Goal: Information Seeking & Learning: Learn about a topic

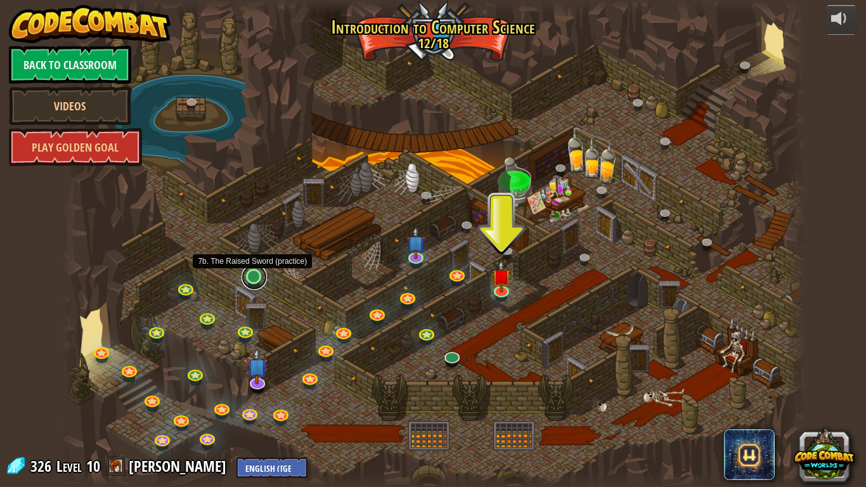
click at [258, 275] on link at bounding box center [254, 276] width 25 height 25
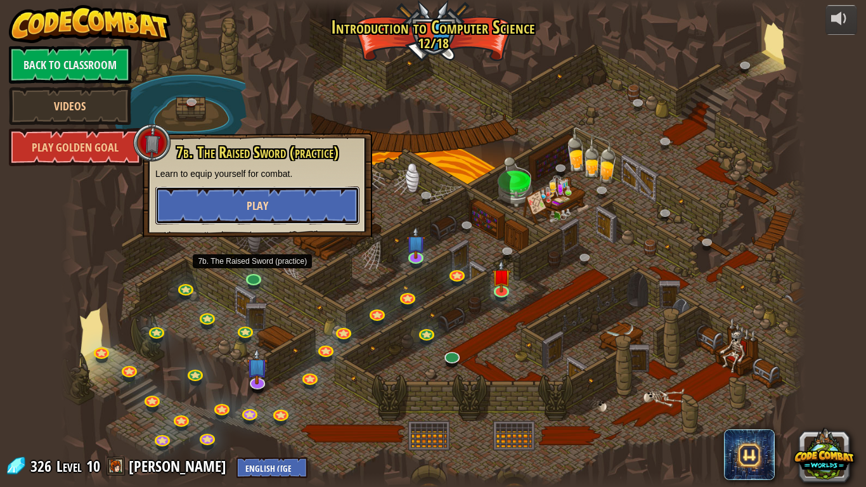
click at [306, 209] on button "Play" at bounding box center [257, 205] width 204 height 38
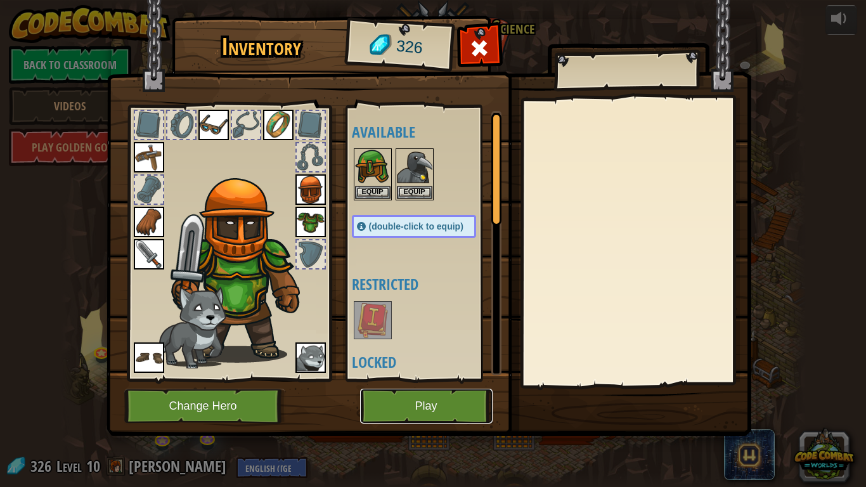
click at [405, 379] on button "Play" at bounding box center [426, 406] width 133 height 35
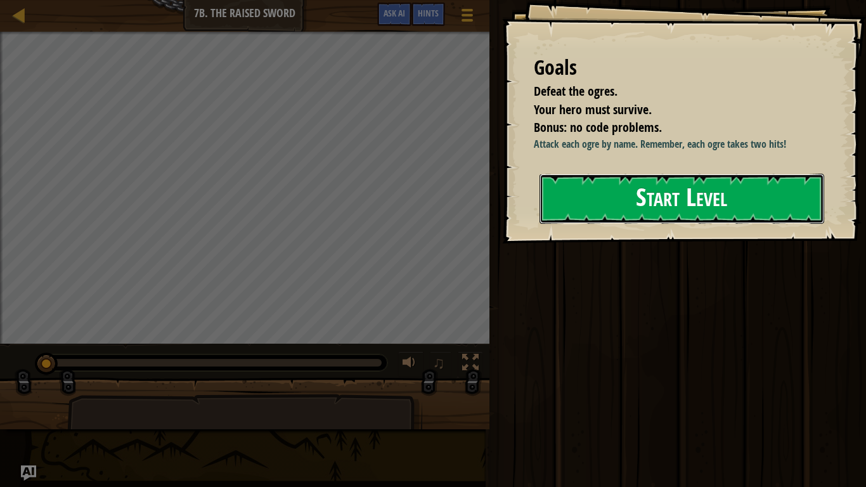
click at [637, 196] on button "Start Level" at bounding box center [682, 199] width 285 height 50
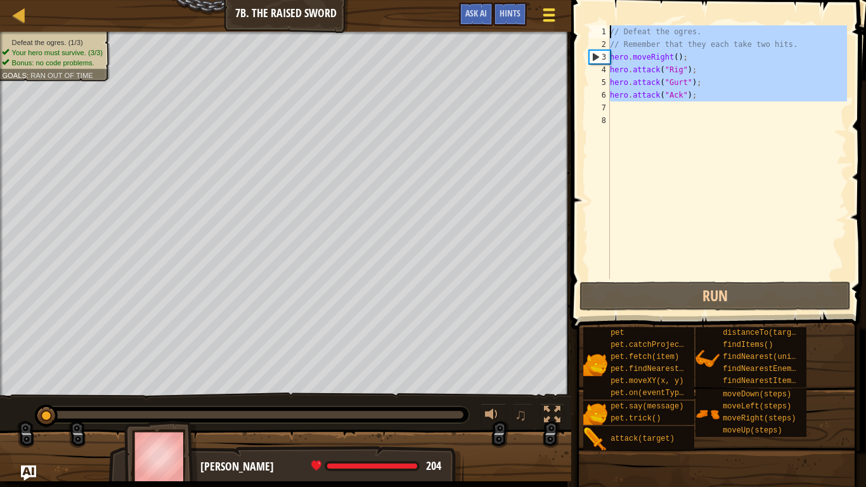
drag, startPoint x: 712, startPoint y: 108, endPoint x: 541, endPoint y: 28, distance: 189.3
click at [541, 28] on div "Map Introduction to Computer Science 7b. The Raised Sword Game Menu Done Hints …" at bounding box center [433, 243] width 866 height 487
type textarea "// Defeat the ogres. // Remember that they each take two hits."
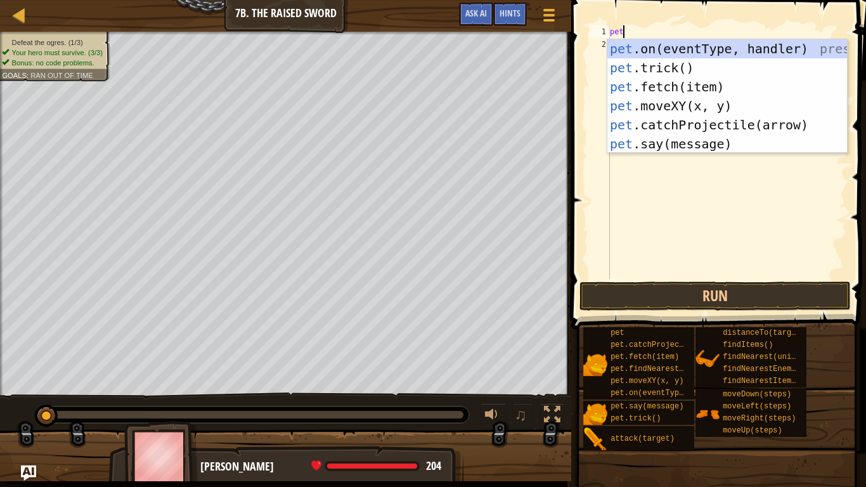
scroll to position [6, 1]
type textarea "p"
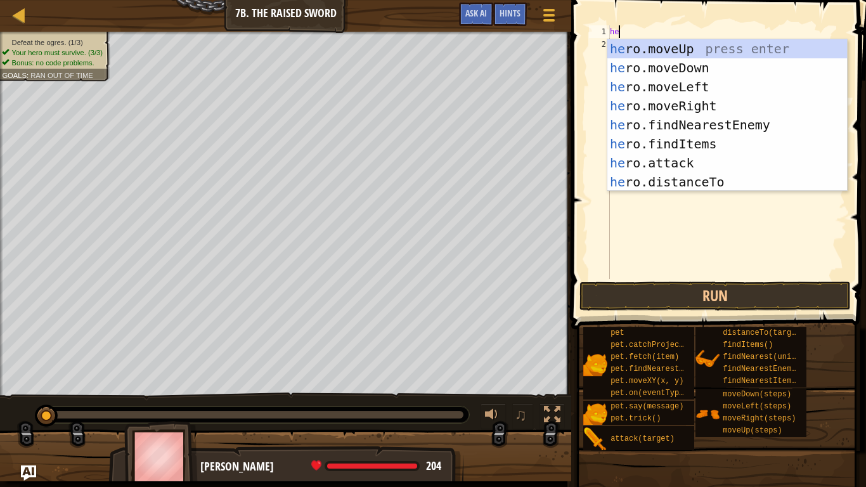
scroll to position [6, 1]
type textarea "her"
click at [764, 106] on div "her o.moveUp press enter her o.moveDown press enter her o.moveLeft press enter …" at bounding box center [728, 134] width 240 height 190
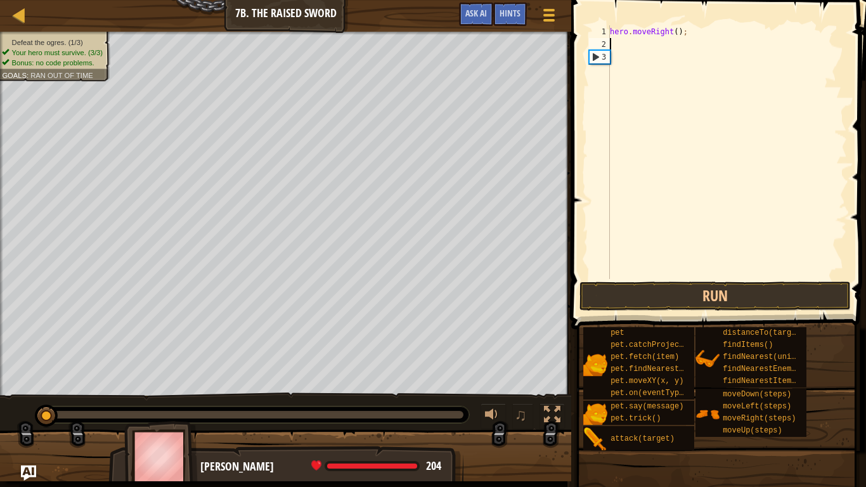
scroll to position [6, 0]
click at [676, 32] on div "hero . moveRight ( ) ;" at bounding box center [728, 164] width 240 height 279
click at [653, 287] on button "Run" at bounding box center [715, 296] width 271 height 29
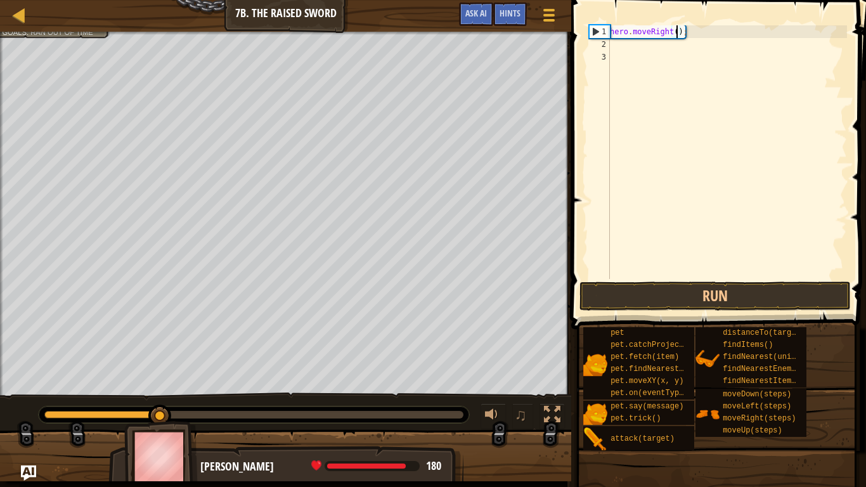
type textarea "hero.moveRight(2);"
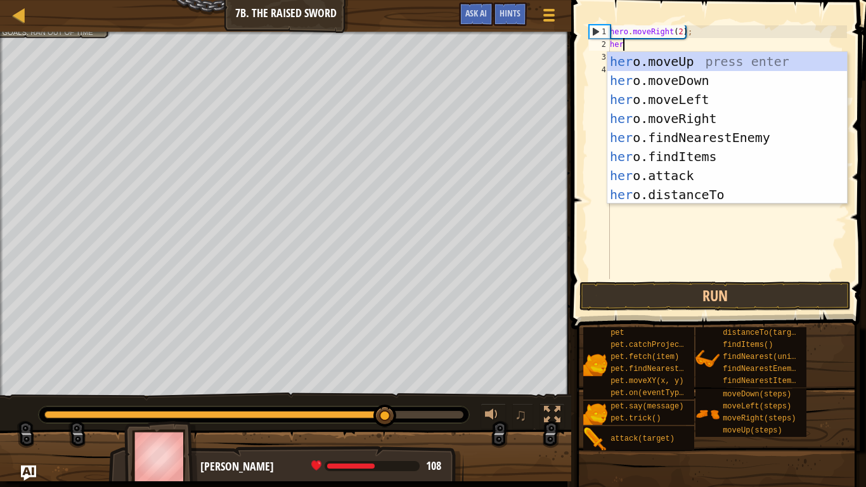
scroll to position [6, 1]
click at [660, 176] on div "her o.moveUp press enter her o.moveDown press enter her o.moveLeft press enter …" at bounding box center [728, 147] width 240 height 190
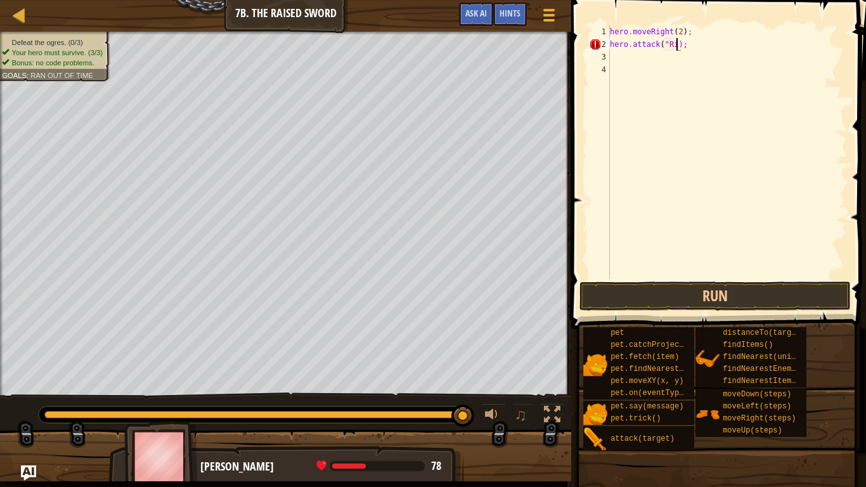
scroll to position [6, 10]
type textarea "hero.attack("Rig");"
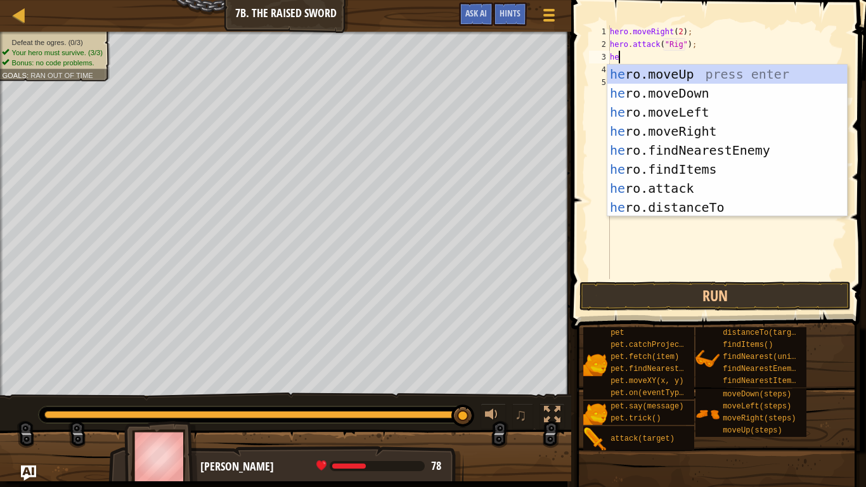
scroll to position [6, 1]
click at [710, 185] on div "her o.moveUp press enter her o.moveDown press enter her o.moveLeft press enter …" at bounding box center [728, 160] width 240 height 190
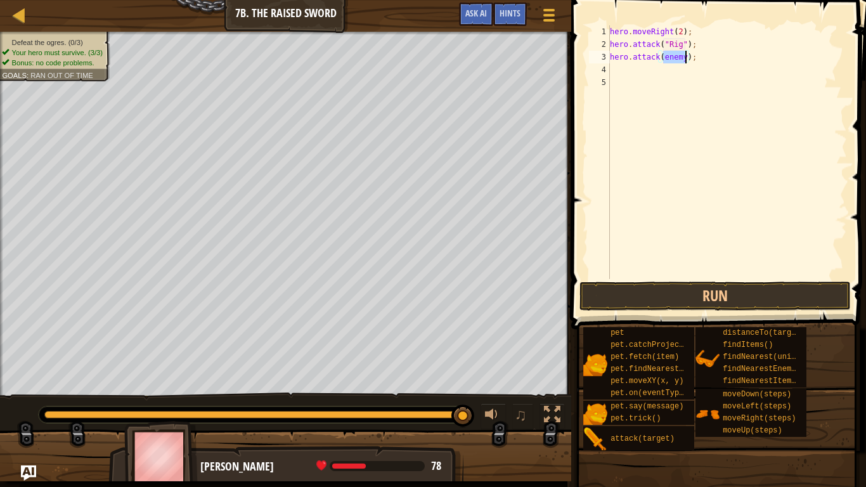
scroll to position [6, 8]
type textarea "hero.attack("Rig");"
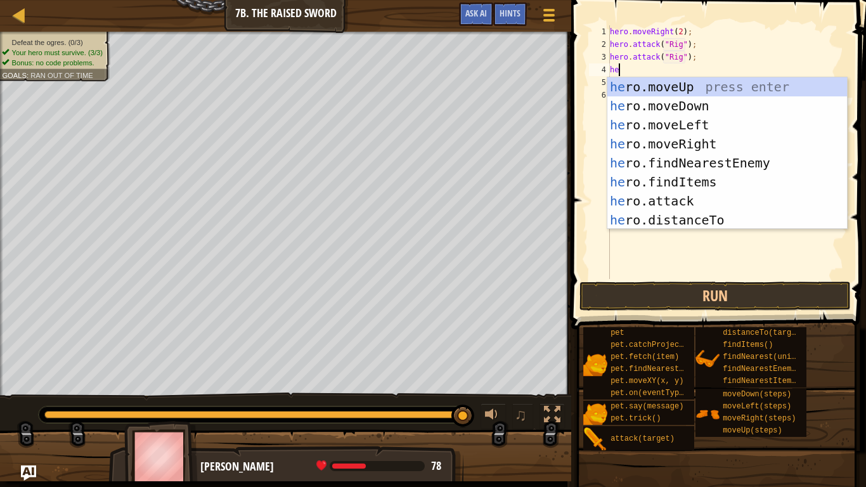
scroll to position [6, 1]
click at [708, 200] on div "her o.moveUp press enter her o.moveDown press enter her o.moveLeft press enter …" at bounding box center [728, 172] width 240 height 190
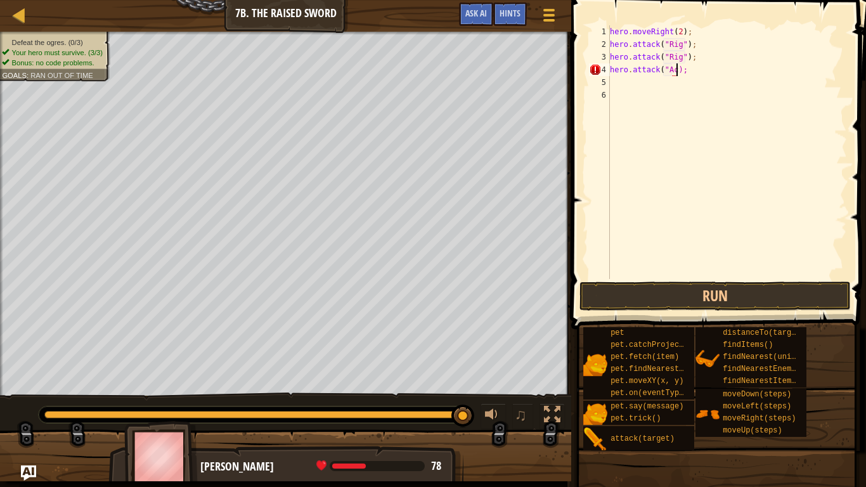
scroll to position [6, 10]
type textarea "hero.attack("Ack");"
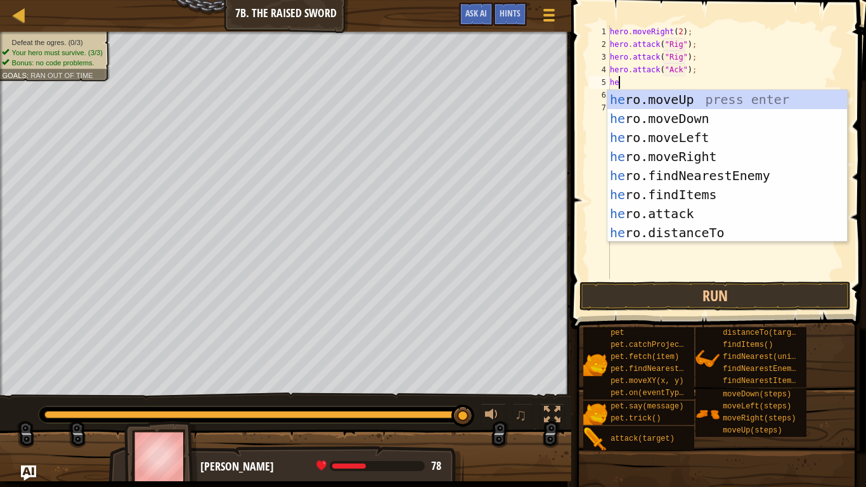
scroll to position [6, 1]
click at [721, 208] on div "her o.moveUp press enter her o.moveDown press enter her o.moveLeft press enter …" at bounding box center [728, 185] width 240 height 190
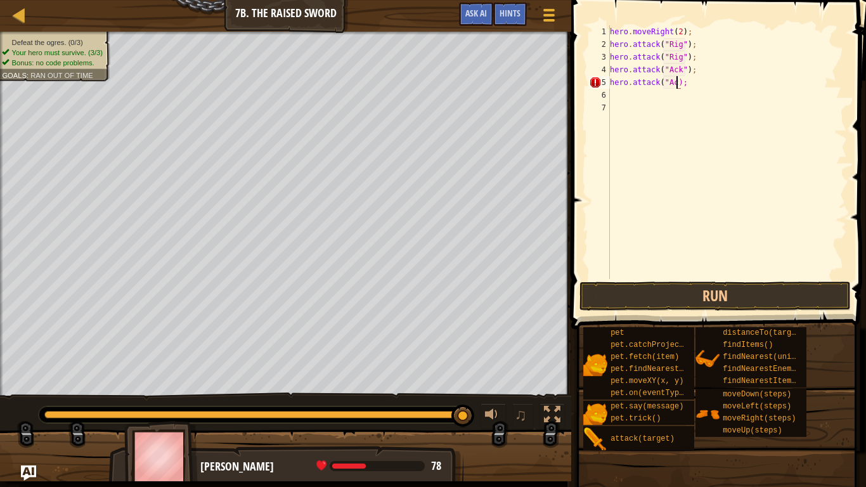
scroll to position [6, 10]
type textarea "hero.attack("Ack");"
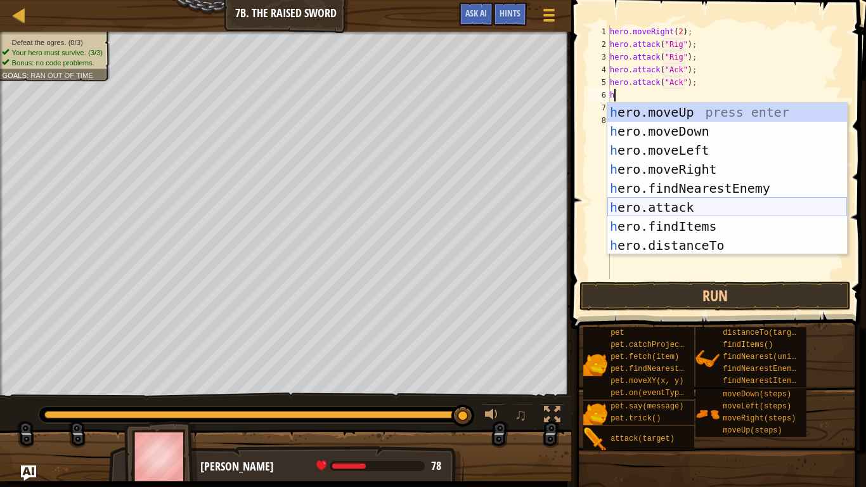
click at [731, 211] on div "h ero.moveUp press enter h ero.moveDown press enter h ero.moveLeft press enter …" at bounding box center [728, 198] width 240 height 190
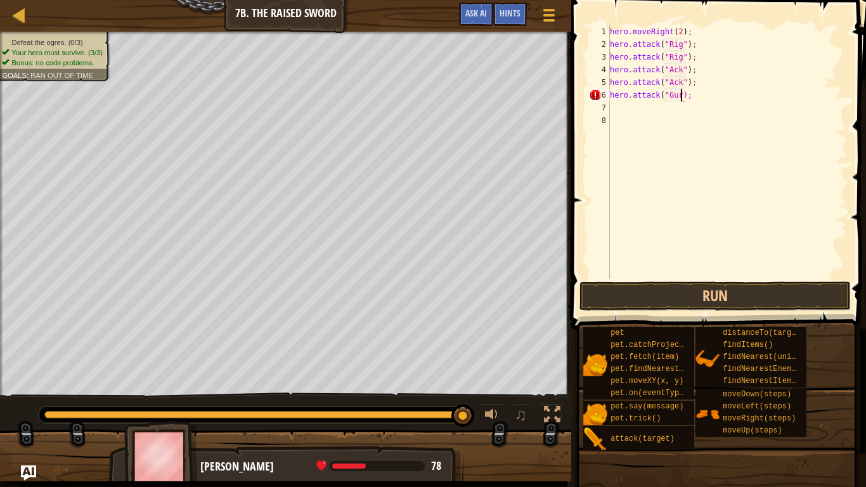
scroll to position [6, 11]
type textarea "hero.attack("Gurt");"
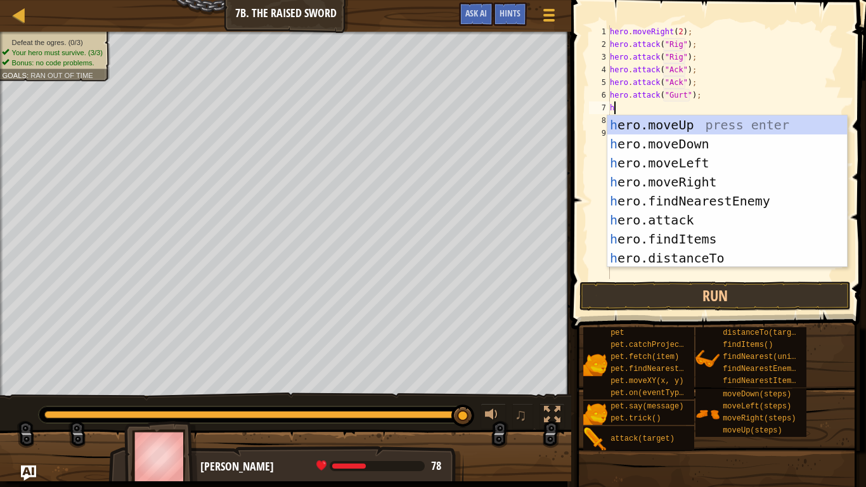
scroll to position [6, 1]
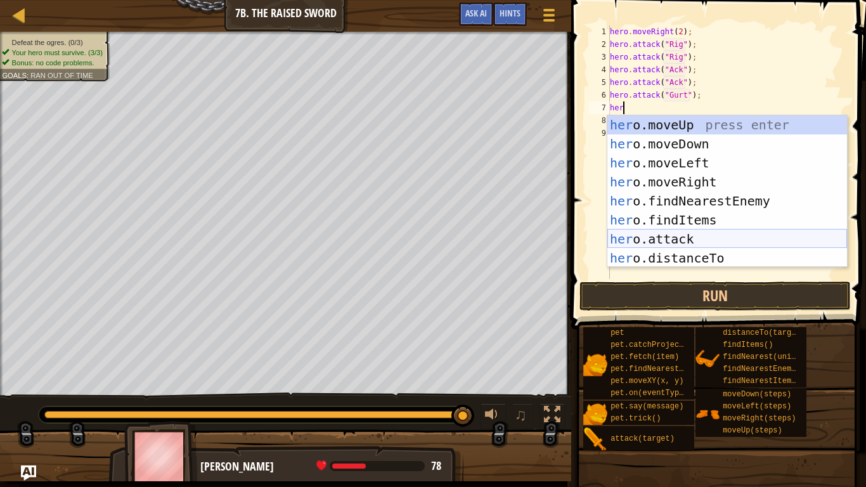
click at [739, 234] on div "her o.moveUp press enter her o.moveDown press enter her o.moveLeft press enter …" at bounding box center [728, 210] width 240 height 190
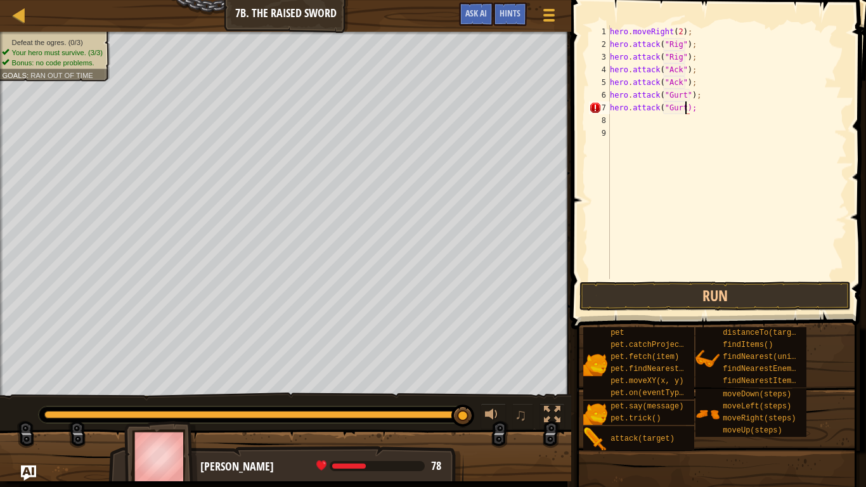
scroll to position [6, 11]
type textarea "hero.attack("Gurt");"
click at [783, 292] on button "Run" at bounding box center [715, 296] width 271 height 29
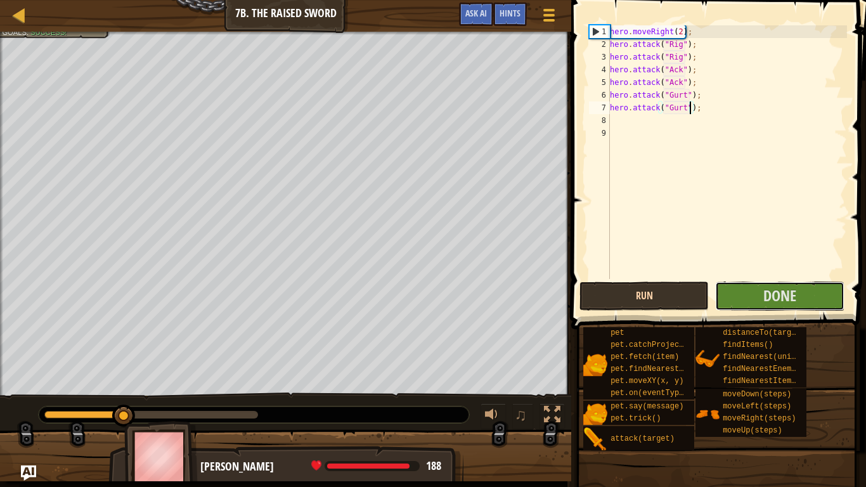
click at [783, 292] on span "Done" at bounding box center [780, 295] width 33 height 20
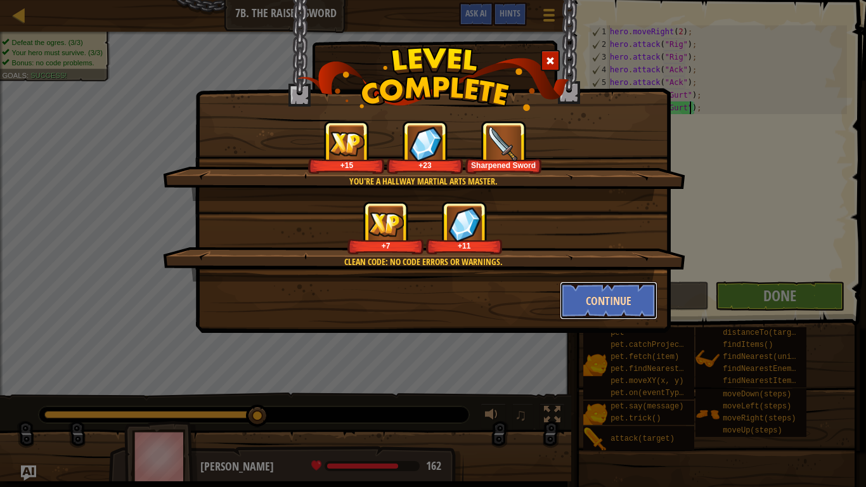
click at [599, 304] on button "Continue" at bounding box center [609, 301] width 98 height 38
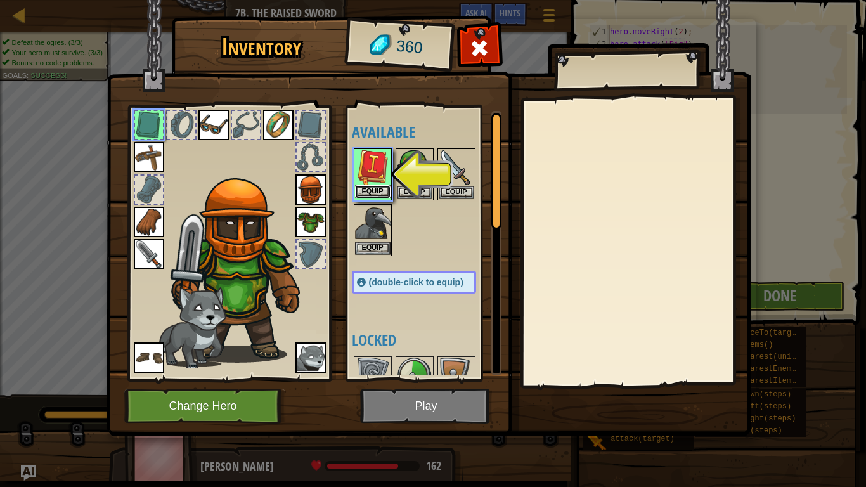
click at [388, 189] on button "Equip" at bounding box center [373, 191] width 36 height 13
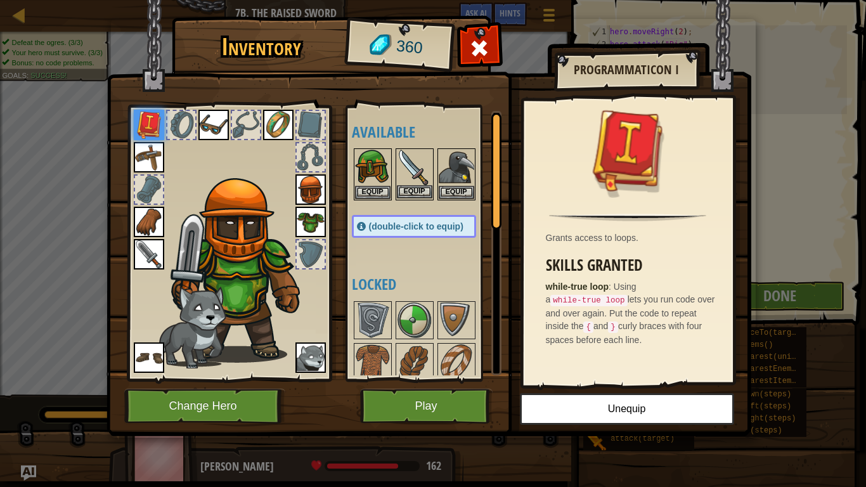
click at [413, 181] on img at bounding box center [415, 168] width 36 height 36
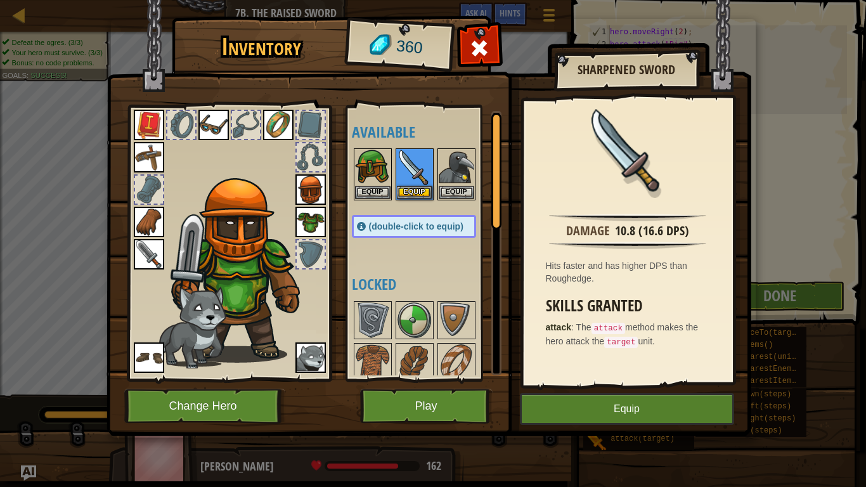
click at [156, 258] on img at bounding box center [149, 254] width 30 height 30
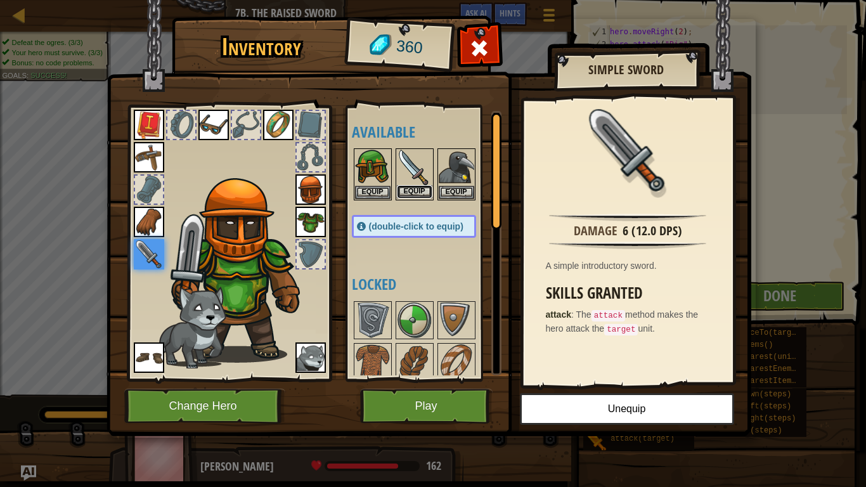
click at [410, 193] on button "Equip" at bounding box center [415, 191] width 36 height 13
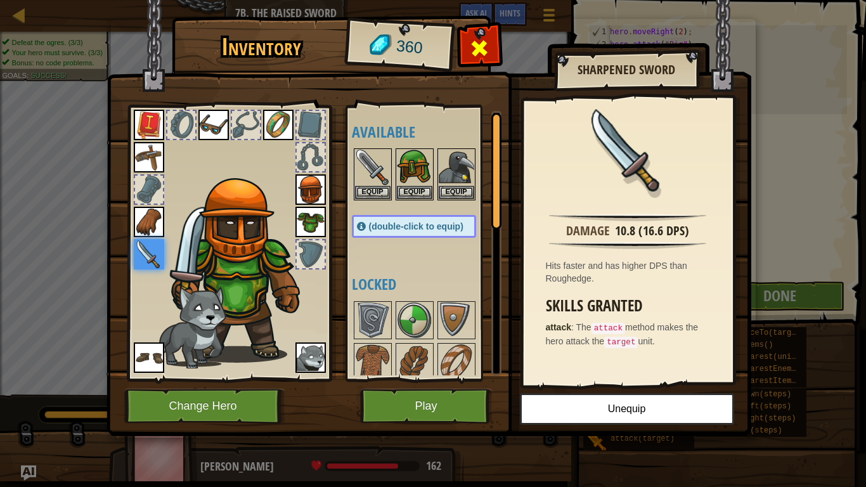
click at [485, 48] on span at bounding box center [479, 48] width 20 height 20
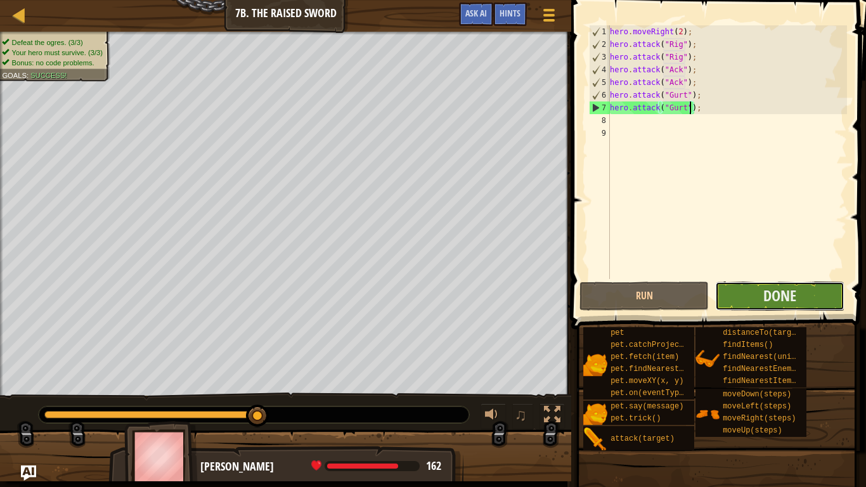
click at [742, 294] on button "Done" at bounding box center [779, 296] width 129 height 29
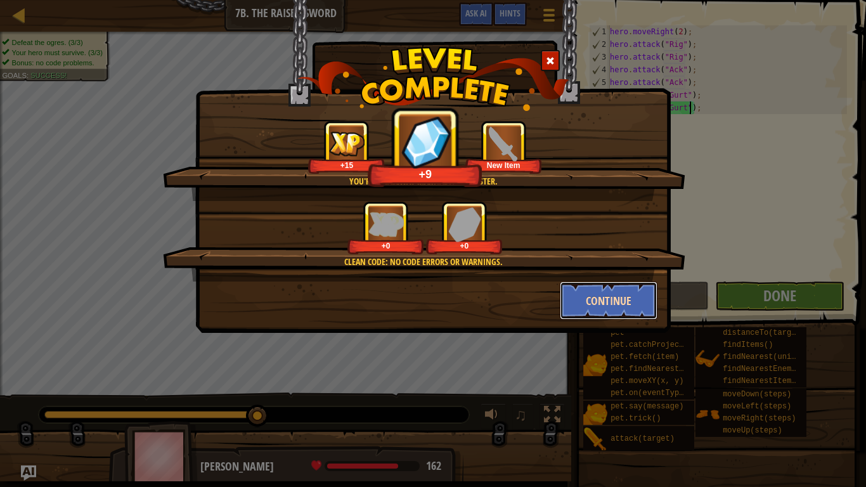
click at [565, 297] on button "Continue" at bounding box center [609, 301] width 98 height 38
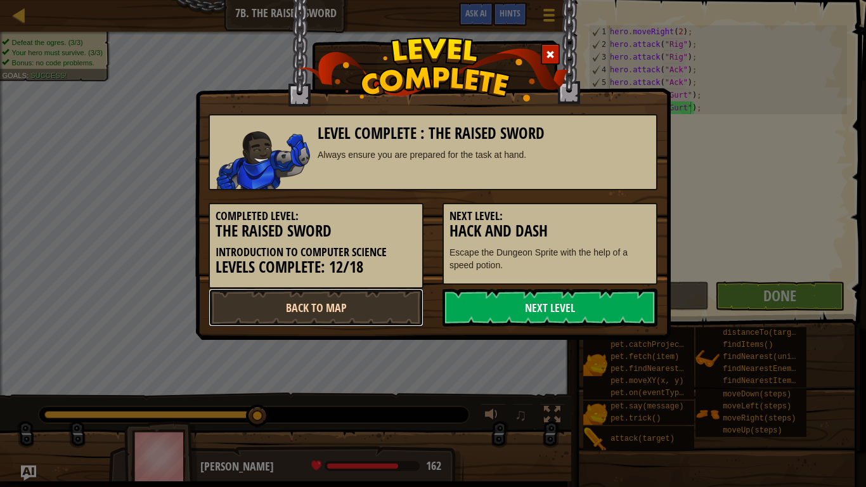
click at [320, 305] on link "Back to Map" at bounding box center [316, 308] width 215 height 38
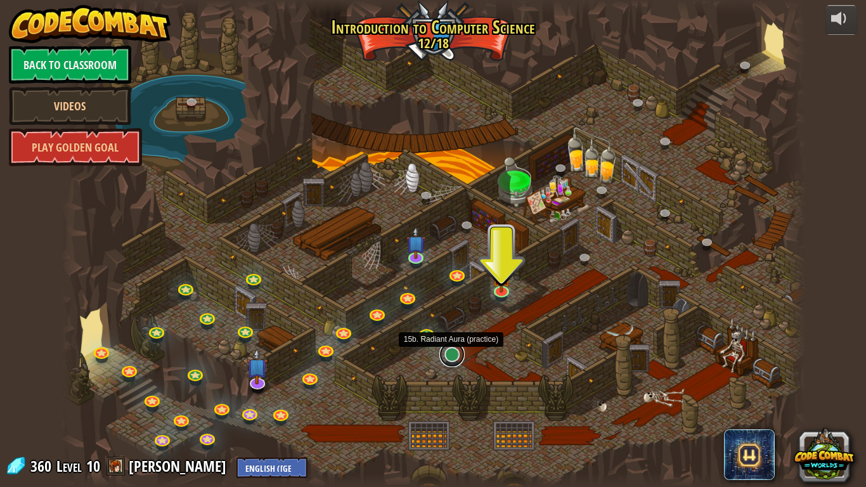
click at [454, 358] on link at bounding box center [452, 354] width 25 height 25
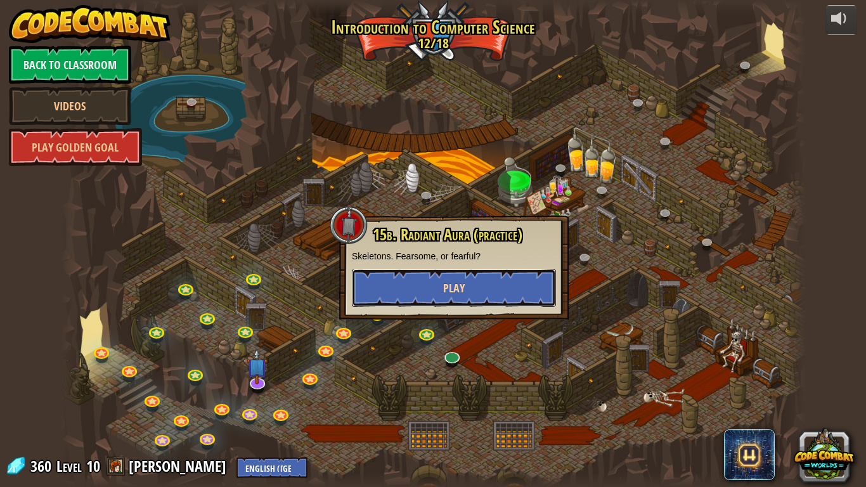
click at [497, 294] on button "Play" at bounding box center [454, 288] width 204 height 38
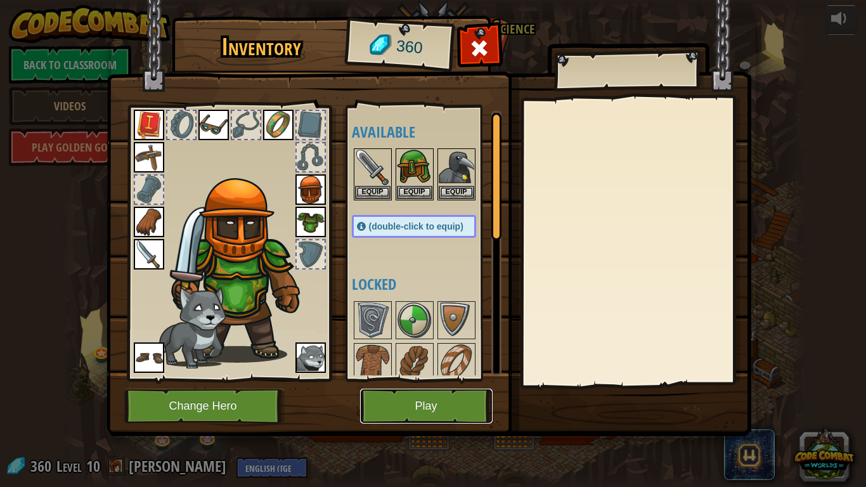
click at [409, 379] on button "Play" at bounding box center [426, 406] width 133 height 35
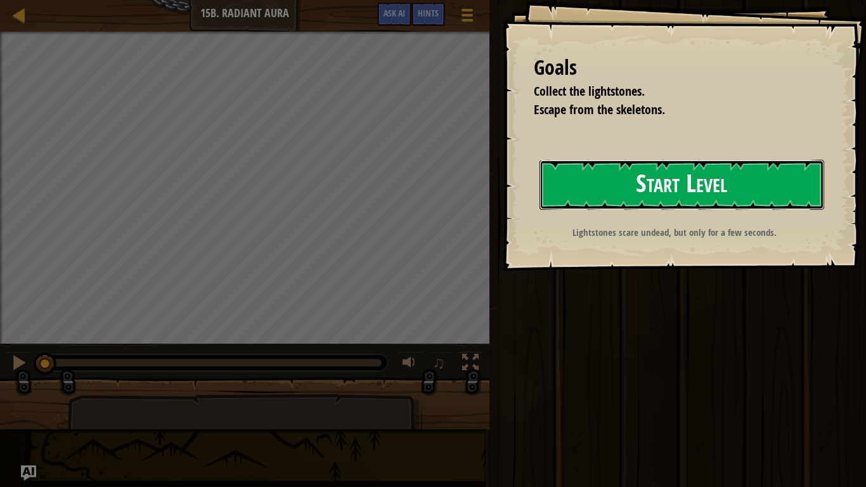
click at [637, 193] on button "Start Level" at bounding box center [682, 185] width 285 height 50
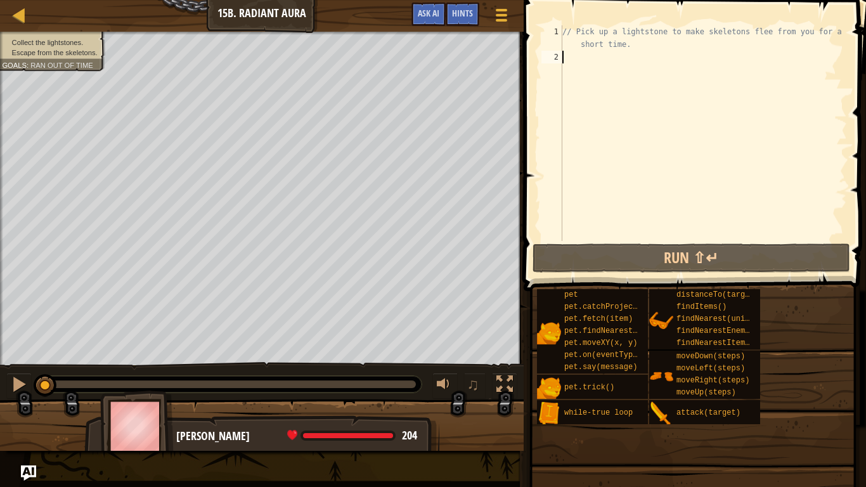
type textarea "her"
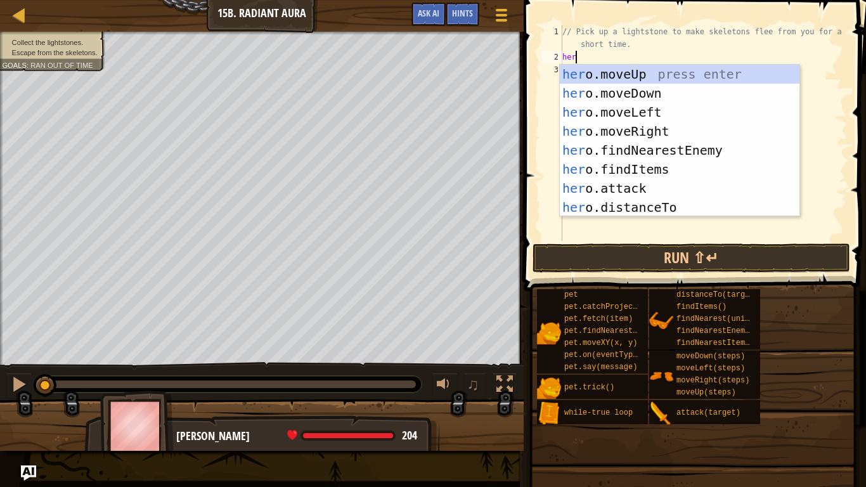
scroll to position [6, 1]
click at [611, 127] on div "her o.moveUp press enter her o.moveDown press enter her o.moveLeft press enter …" at bounding box center [680, 160] width 240 height 190
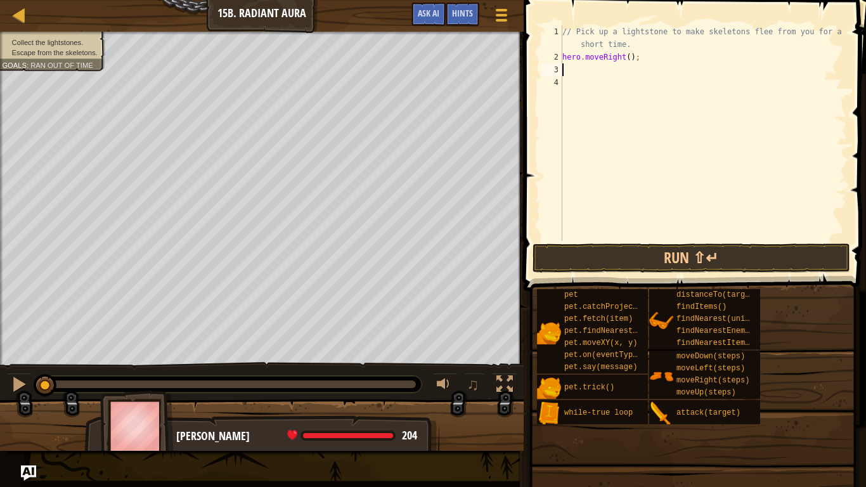
click at [629, 60] on div "// Pick up a lightstone to make skeletons flee from you for a short time. hero …" at bounding box center [703, 152] width 287 height 254
type textarea "hero.moveRight(4);"
click at [600, 258] on button "Run ⇧↵" at bounding box center [692, 258] width 318 height 29
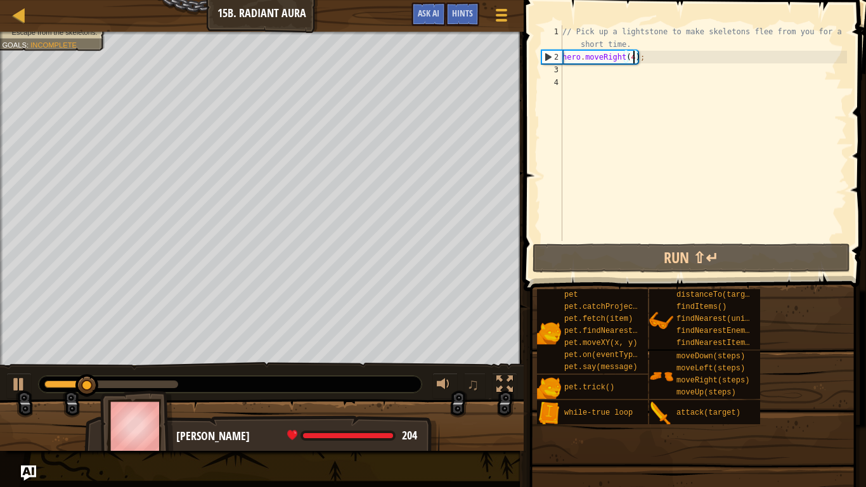
click at [578, 70] on div "// Pick up a lightstone to make skeletons flee from you for a short time. hero …" at bounding box center [703, 152] width 287 height 254
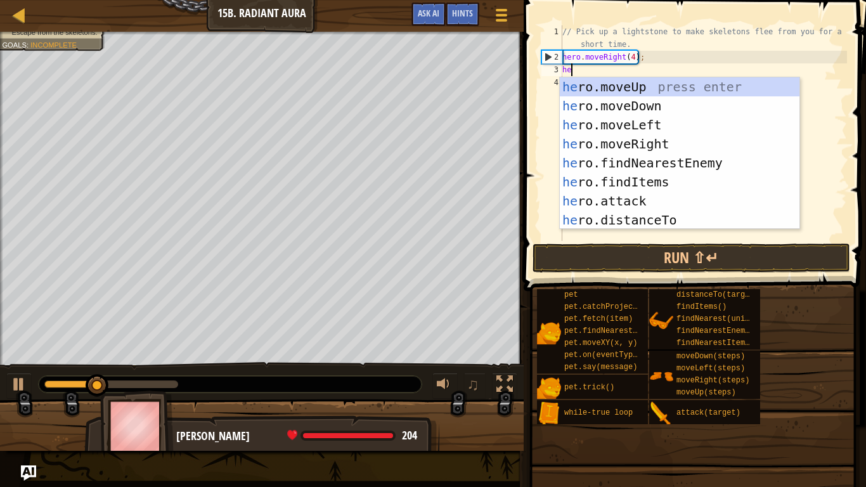
type textarea "her"
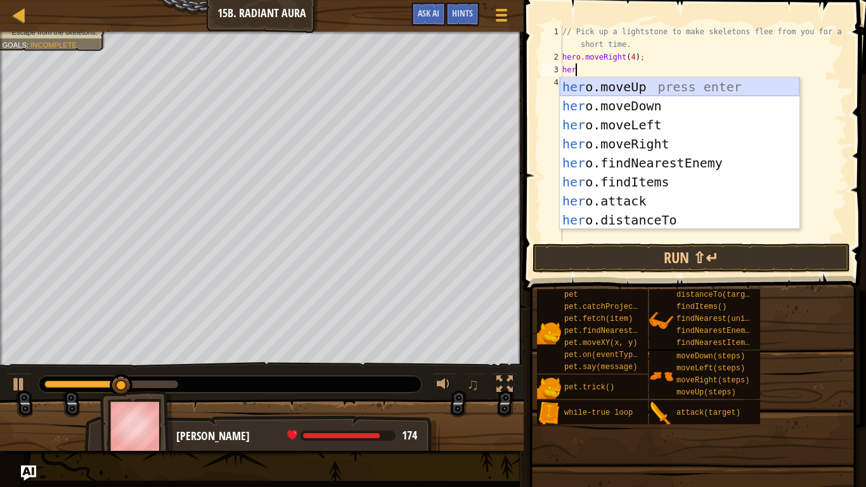
click at [582, 81] on div "her o.moveUp press enter her o.moveDown press enter her o.moveLeft press enter …" at bounding box center [680, 172] width 240 height 190
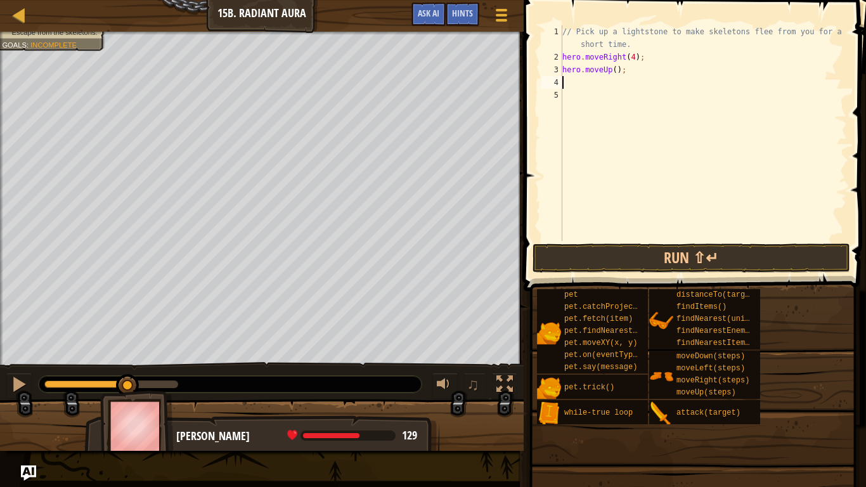
click at [618, 70] on div "// Pick up a lightstone to make skeletons flee from you for a short time. hero …" at bounding box center [703, 152] width 287 height 254
click at [617, 70] on div "// Pick up a lightstone to make skeletons flee from you for a short time. hero …" at bounding box center [703, 152] width 287 height 254
type textarea "hero.moveUp(1);"
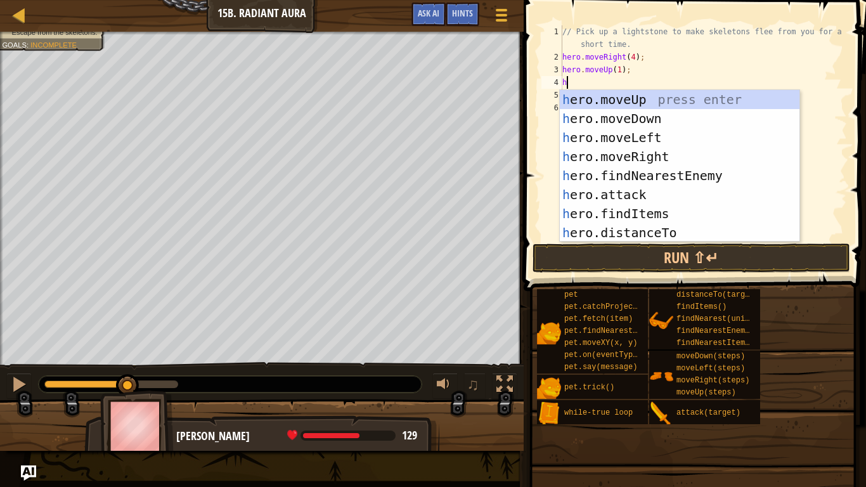
type textarea "her"
click at [627, 115] on div "her o.moveUp press enter her o.moveDown press enter her o.moveLeft press enter …" at bounding box center [680, 185] width 240 height 190
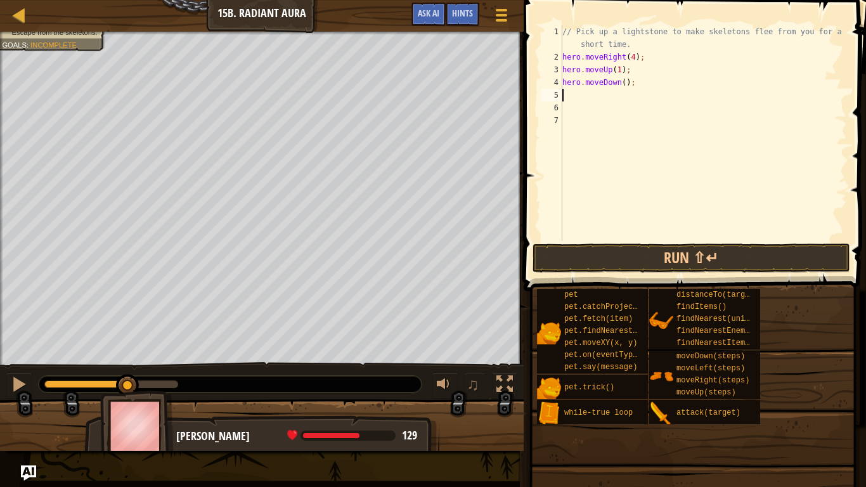
scroll to position [6, 0]
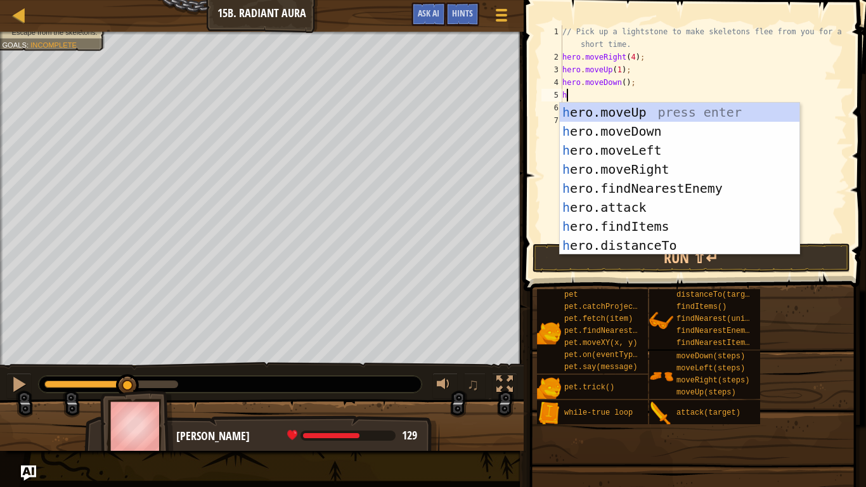
type textarea "her"
click at [618, 174] on div "her o.moveUp press enter her o.moveDown press enter her o.moveLeft press enter …" at bounding box center [680, 198] width 240 height 190
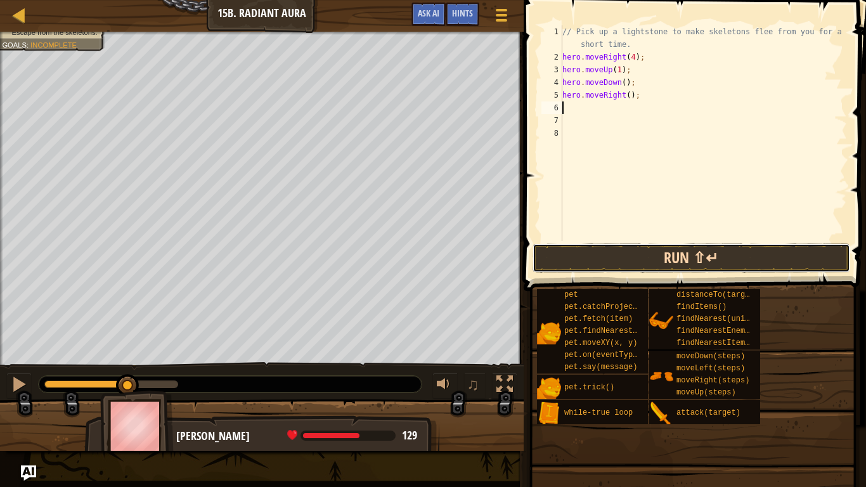
click at [618, 252] on button "Run ⇧↵" at bounding box center [692, 258] width 318 height 29
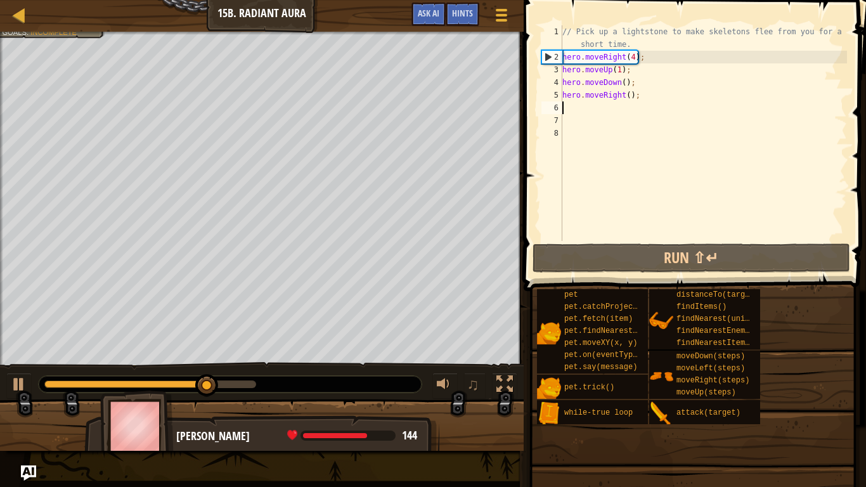
click at [630, 95] on div "// Pick up a lightstone to make skeletons flee from you for a short time. hero …" at bounding box center [703, 152] width 287 height 254
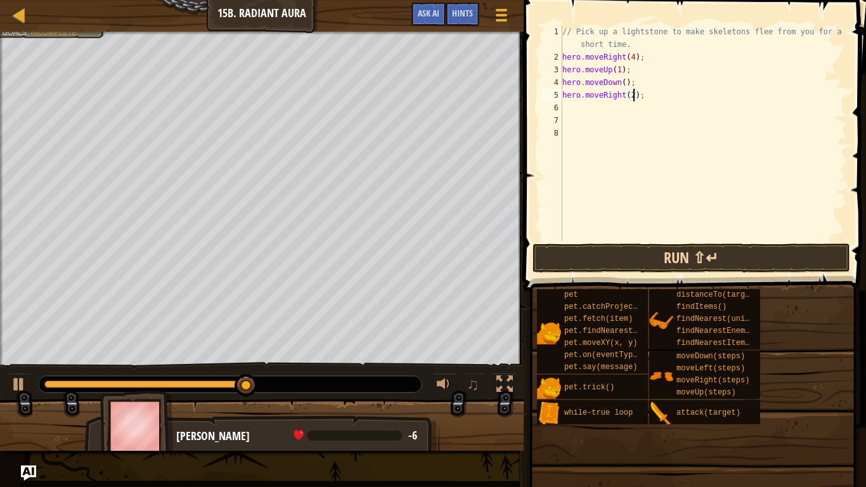
type textarea "hero.moveRight(2);"
click at [632, 258] on button "Run ⇧↵" at bounding box center [692, 258] width 318 height 29
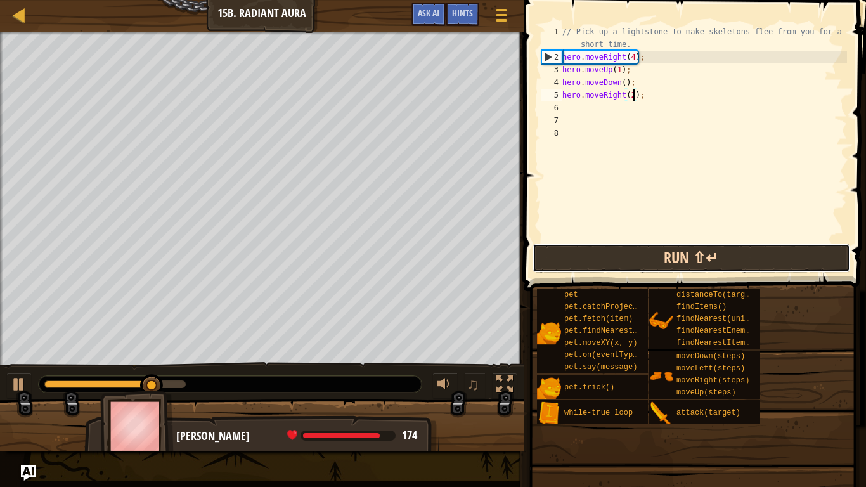
click at [632, 258] on button "Run ⇧↵" at bounding box center [692, 258] width 318 height 29
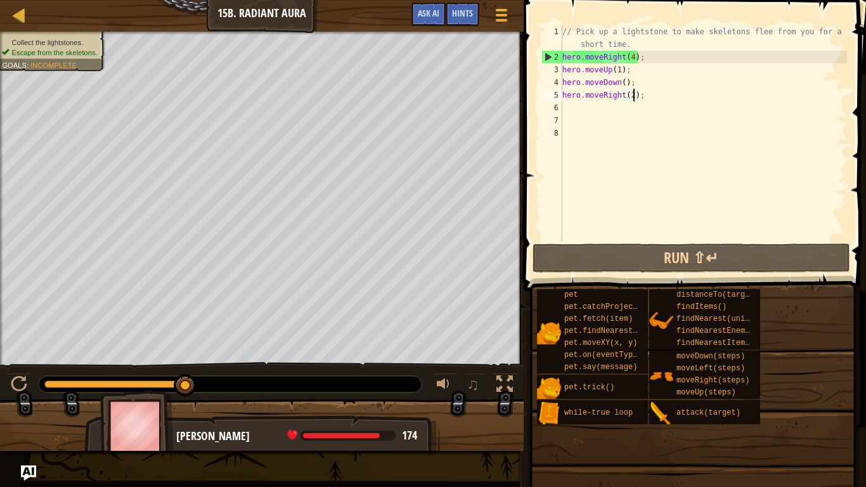
click at [651, 108] on div "// Pick up a lightstone to make skeletons flee from you for a short time. hero …" at bounding box center [703, 152] width 287 height 254
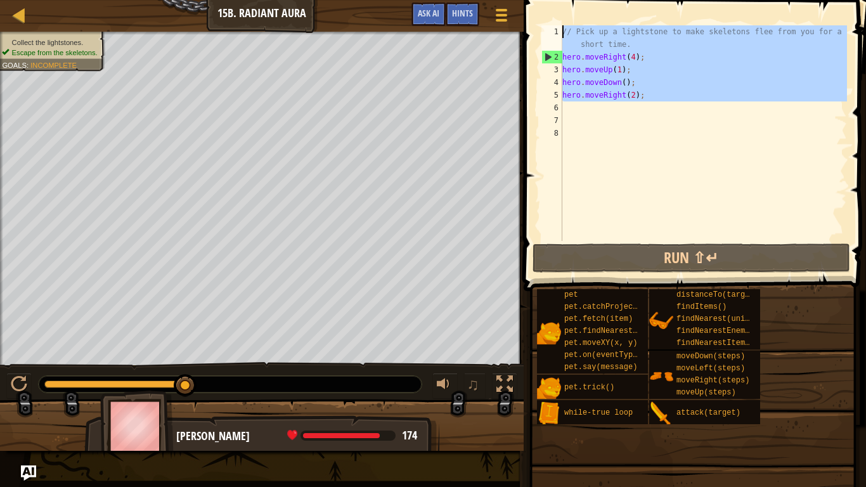
drag, startPoint x: 651, startPoint y: 108, endPoint x: 566, endPoint y: 0, distance: 138.2
click at [566, 6] on div "1 2 3 4 5 6 7 8 // Pick up a lightstone to make skeletons flee from you for a s…" at bounding box center [693, 170] width 346 height 329
type textarea "// Pick up a lightstone to make skeletons flee from you for a short time. hero.…"
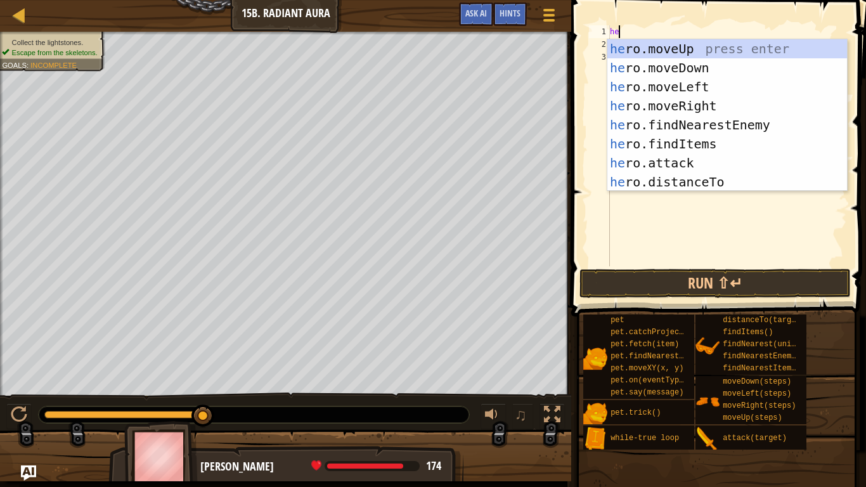
scroll to position [6, 1]
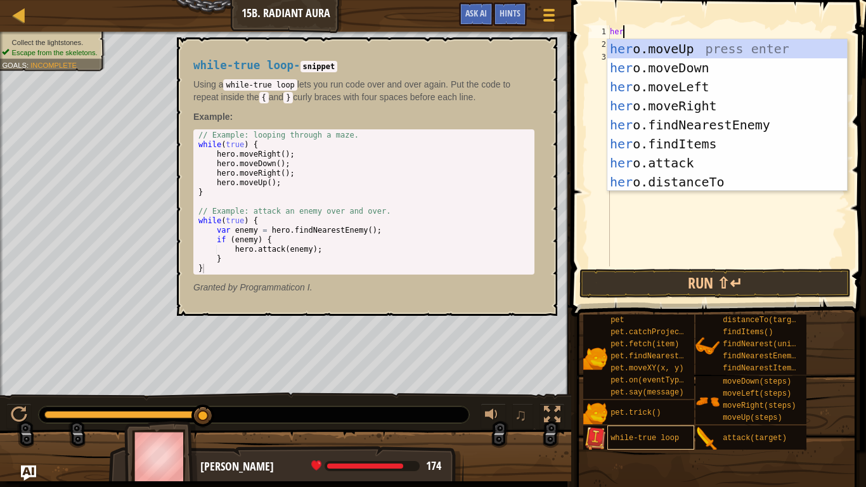
click at [643, 379] on div "while-true loop" at bounding box center [651, 438] width 87 height 24
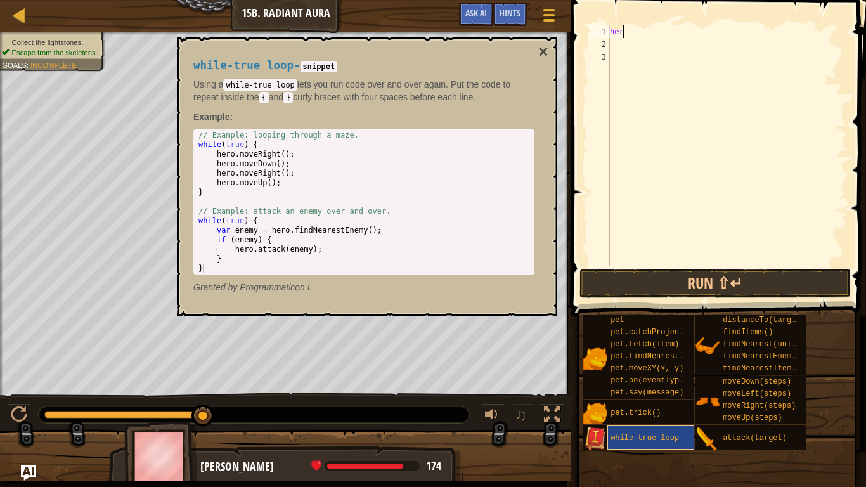
scroll to position [6, 1]
type textarea "h"
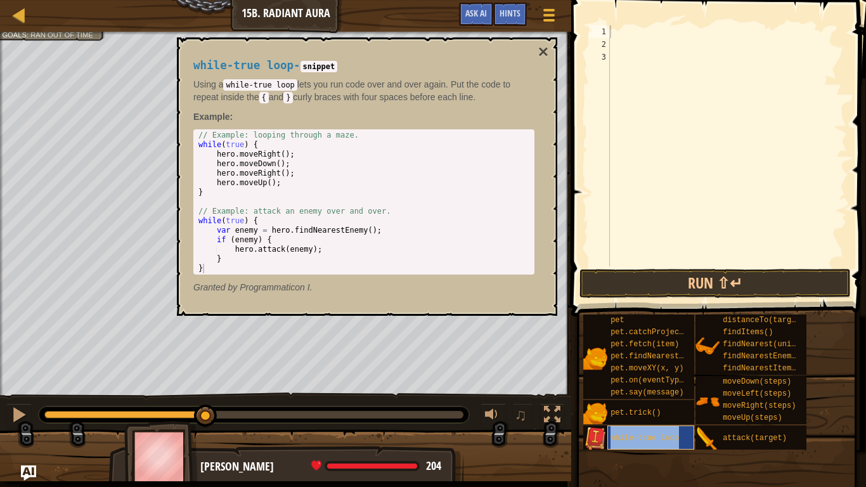
click at [643, 379] on div "while-true loop" at bounding box center [651, 438] width 87 height 24
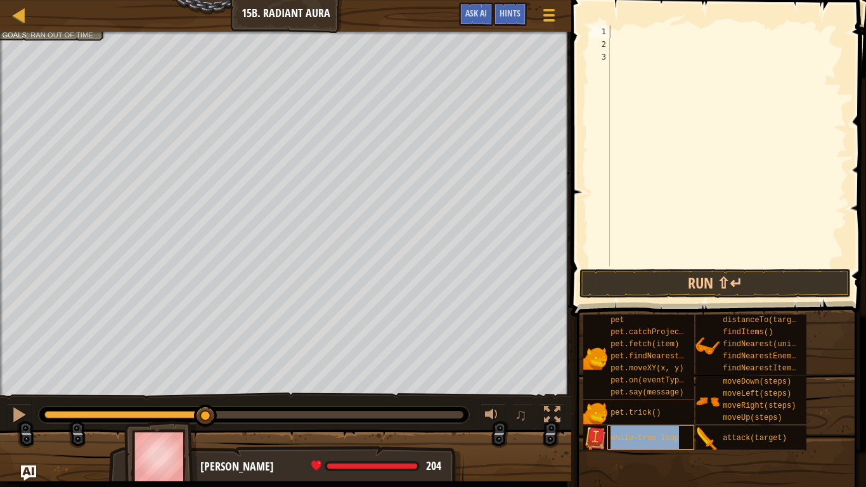
click at [643, 379] on div "while-true loop" at bounding box center [651, 438] width 87 height 24
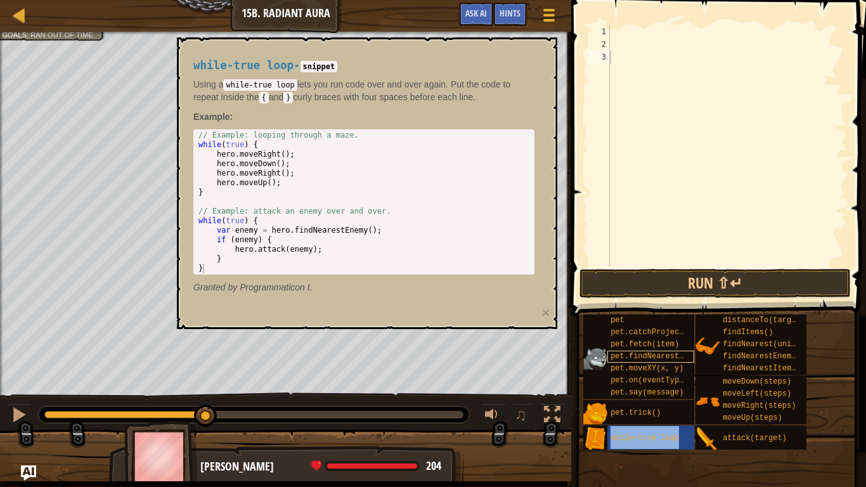
type textarea "while-true loop"
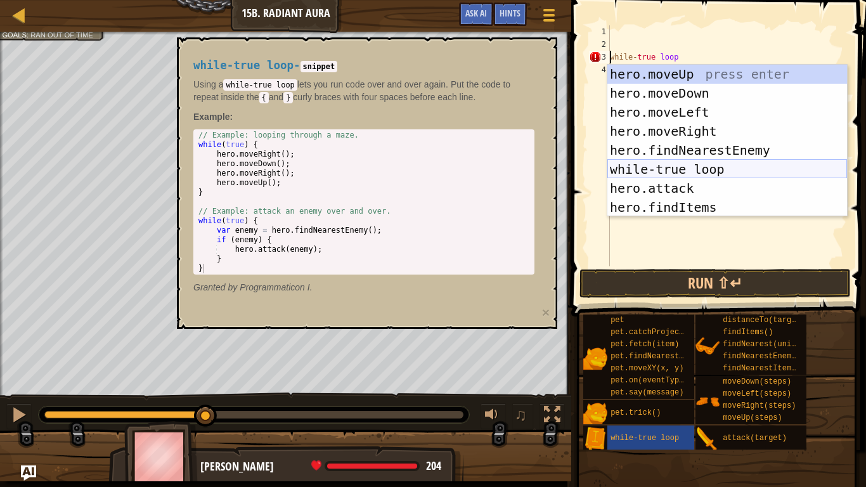
click at [688, 166] on div "hero.moveUp press enter hero.moveDown press enter hero.moveLeft press enter her…" at bounding box center [728, 160] width 240 height 190
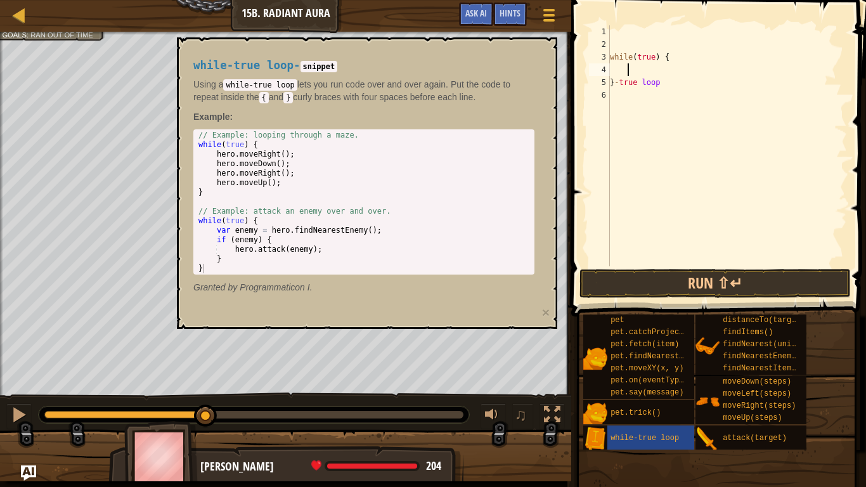
type textarea "her"
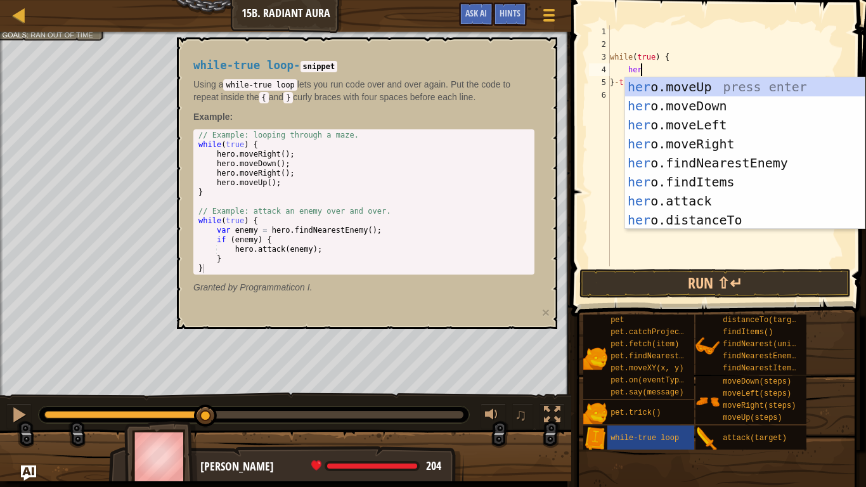
scroll to position [6, 4]
click at [704, 84] on div "her o.moveUp press enter her o.moveDown press enter her o.moveLeft press enter …" at bounding box center [745, 172] width 240 height 190
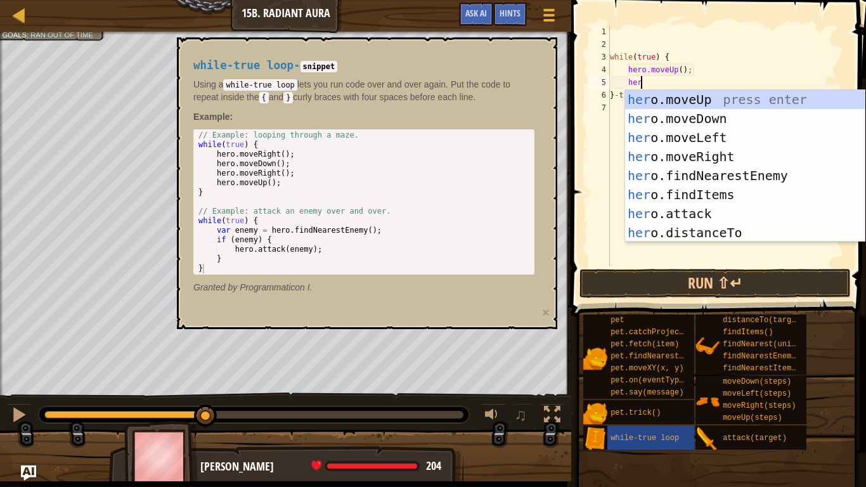
type textarea "her"
click at [740, 114] on div "her o.moveUp press enter her o.moveDown press enter her o.moveLeft press enter …" at bounding box center [745, 185] width 240 height 190
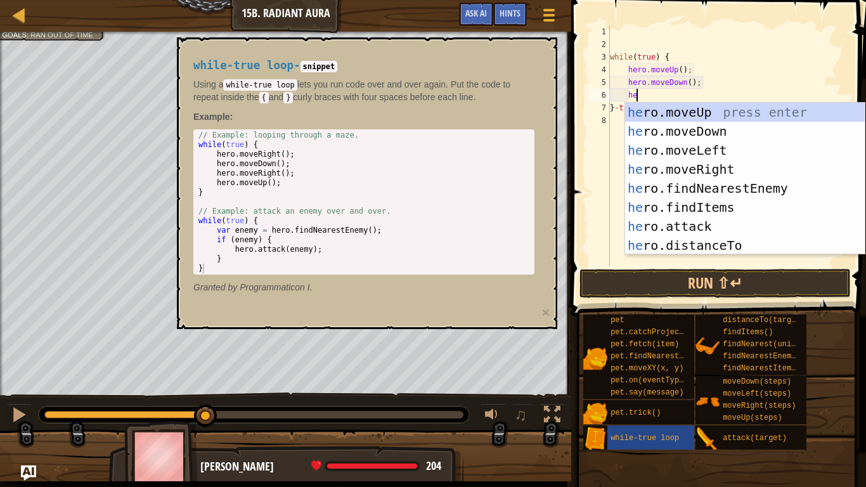
type textarea "her"
click at [728, 173] on div "her o.moveUp press enter her o.moveDown press enter her o.moveLeft press enter …" at bounding box center [745, 198] width 240 height 190
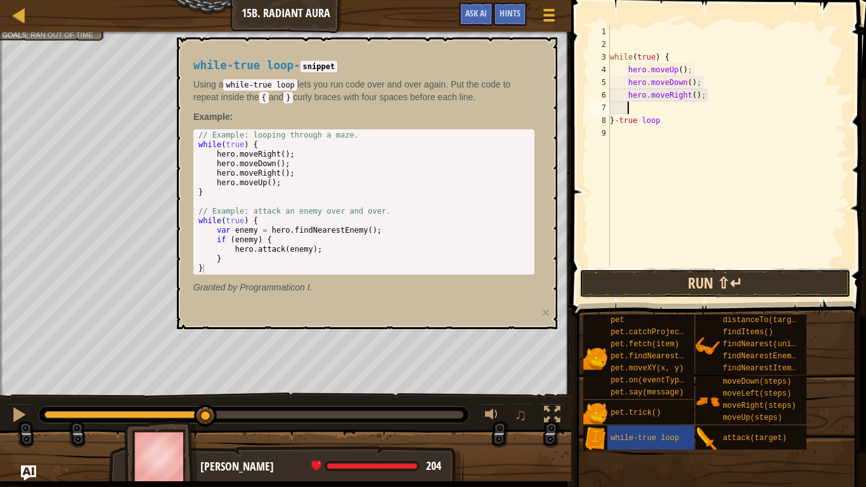
click at [694, 282] on button "Run ⇧↵" at bounding box center [715, 283] width 271 height 29
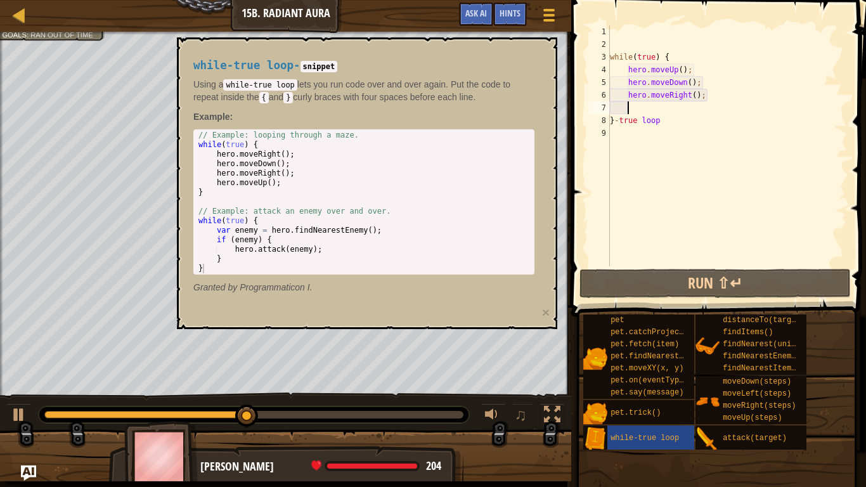
click at [684, 69] on div "while ( true ) { hero . moveUp ( ) ; hero . moveDown ( ) ; hero . moveRight ( )…" at bounding box center [728, 158] width 240 height 266
click at [690, 84] on div "while ( true ) { hero . moveUp ( ) ; hero . moveDown ( ) ; hero . moveRight ( )…" at bounding box center [728, 158] width 240 height 266
click at [545, 313] on button "×" at bounding box center [546, 312] width 8 height 13
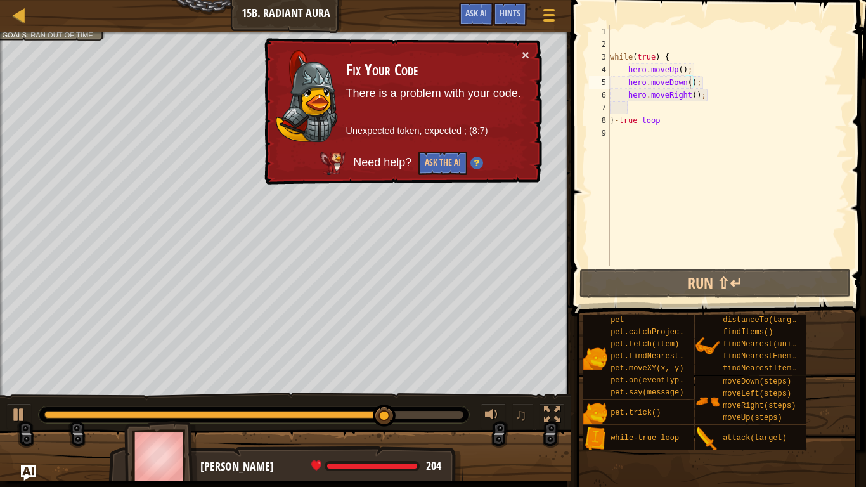
click at [682, 72] on div "while ( true ) { hero . moveUp ( ) ; hero . moveDown ( ) ; hero . moveRight ( )…" at bounding box center [728, 158] width 240 height 266
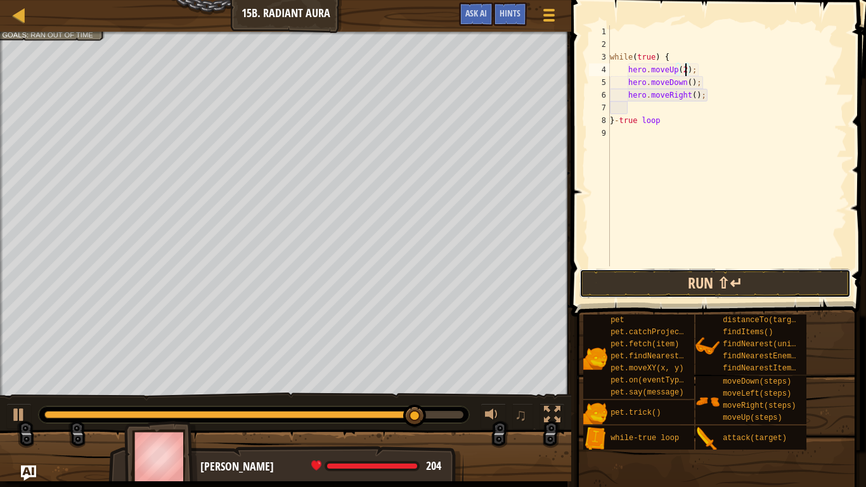
click at [670, 289] on button "Run ⇧↵" at bounding box center [715, 283] width 271 height 29
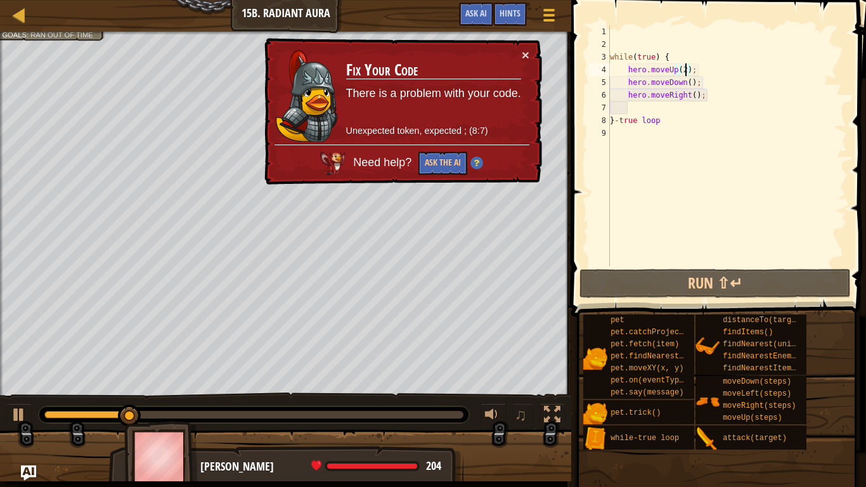
click at [709, 83] on div "while ( true ) { hero . moveUp ( 2 ) ; hero . moveDown ( ) ; hero . moveRight (…" at bounding box center [728, 158] width 240 height 266
type textarea "hero.moveDown();"
drag, startPoint x: 709, startPoint y: 83, endPoint x: 540, endPoint y: 85, distance: 168.7
click at [540, 85] on div "Map Introduction to Computer Science 15b. Radiant Aura Game Menu Done Hints Ask…" at bounding box center [433, 243] width 866 height 487
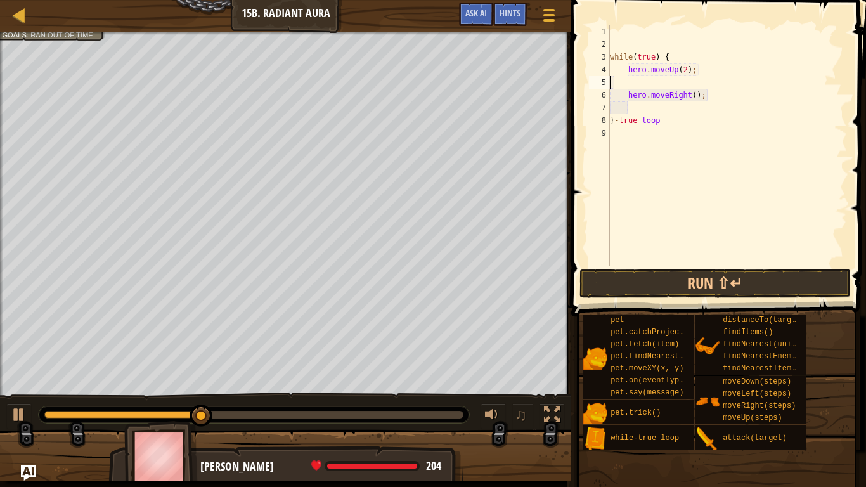
scroll to position [6, 0]
click at [700, 275] on button "Run ⇧↵" at bounding box center [715, 283] width 271 height 29
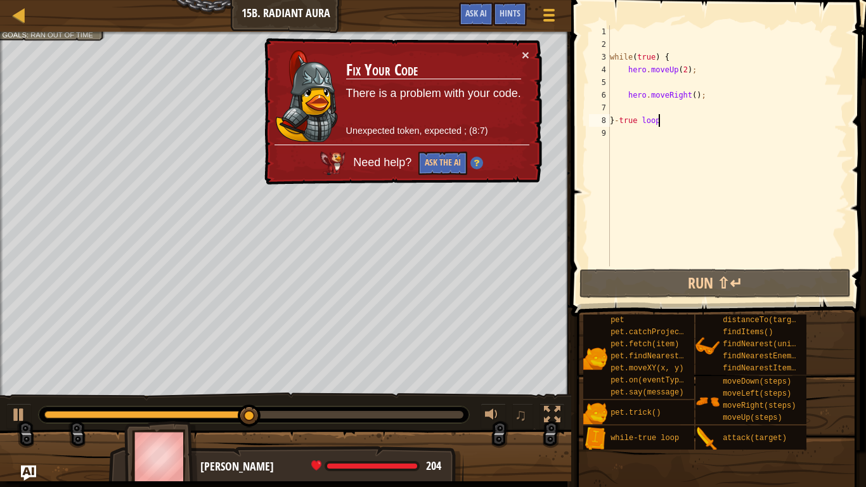
click at [684, 119] on div "while ( true ) { hero . moveUp ( 2 ) ; hero . moveRight ( ) ; } - true loop" at bounding box center [728, 158] width 240 height 266
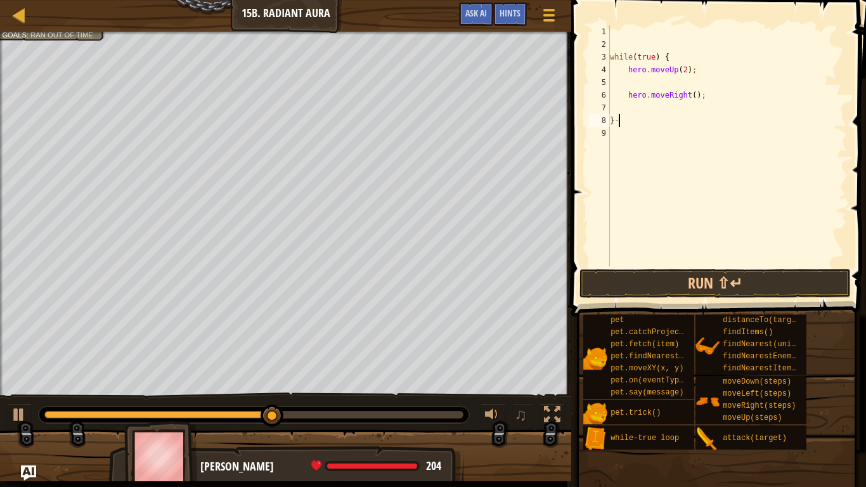
type textarea "}"
type textarea "h"
type textarea "while(true) {"
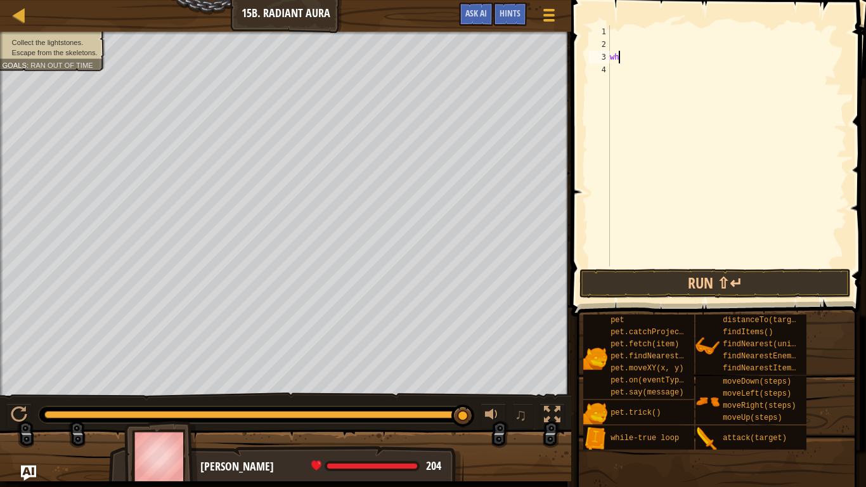
type textarea "w"
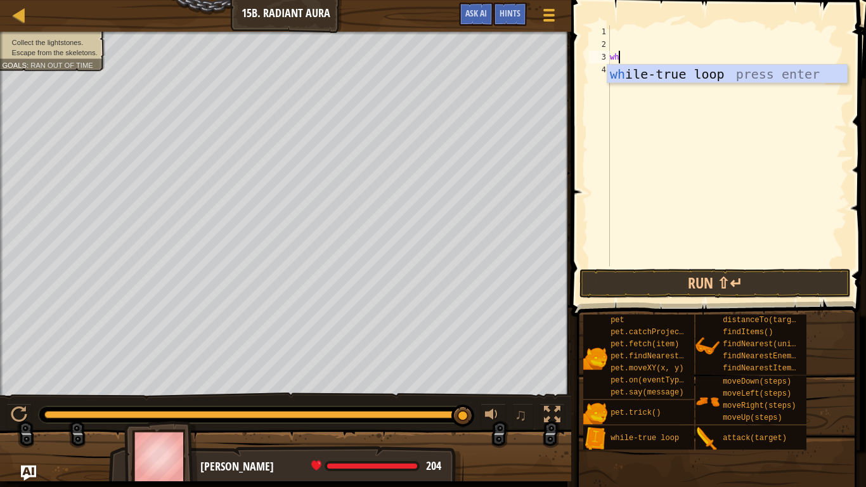
type textarea "whi"
click at [732, 74] on div "whi le-true loop press enter" at bounding box center [728, 93] width 240 height 57
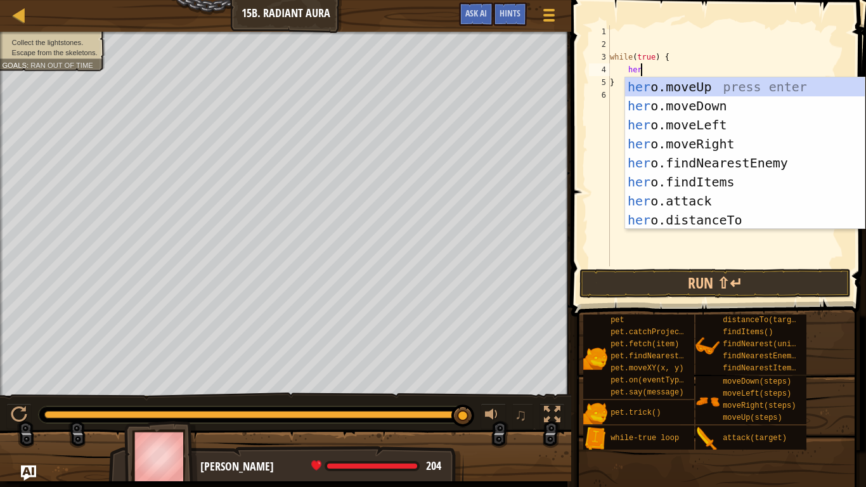
type textarea "hero"
click at [737, 86] on div "hero .moveUp press enter hero .moveDown press enter hero .moveLeft press enter …" at bounding box center [745, 172] width 240 height 190
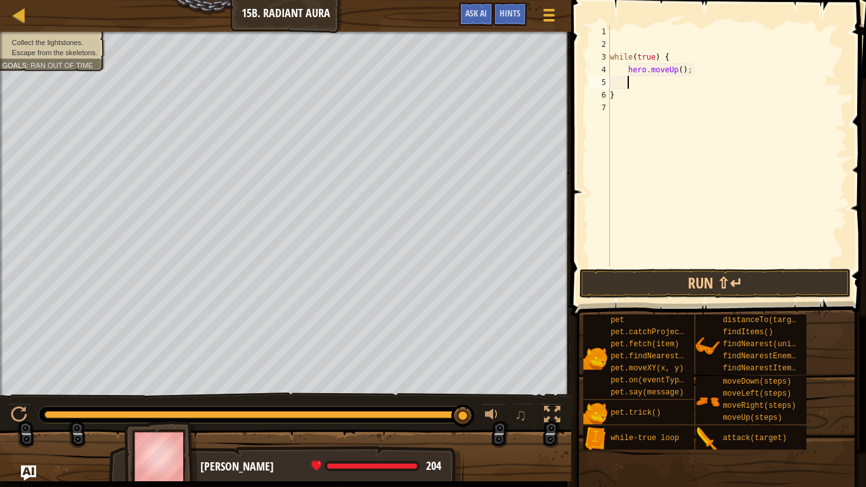
scroll to position [6, 2]
click at [668, 290] on button "Run ⇧↵" at bounding box center [715, 283] width 271 height 29
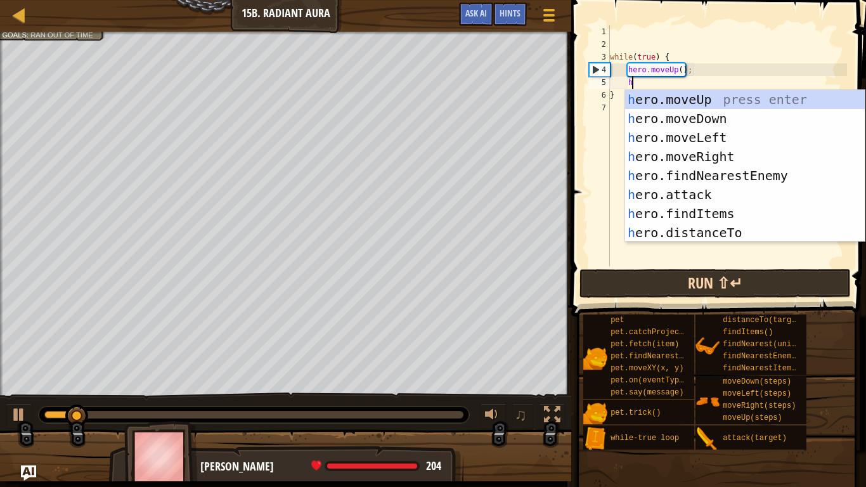
type textarea "her"
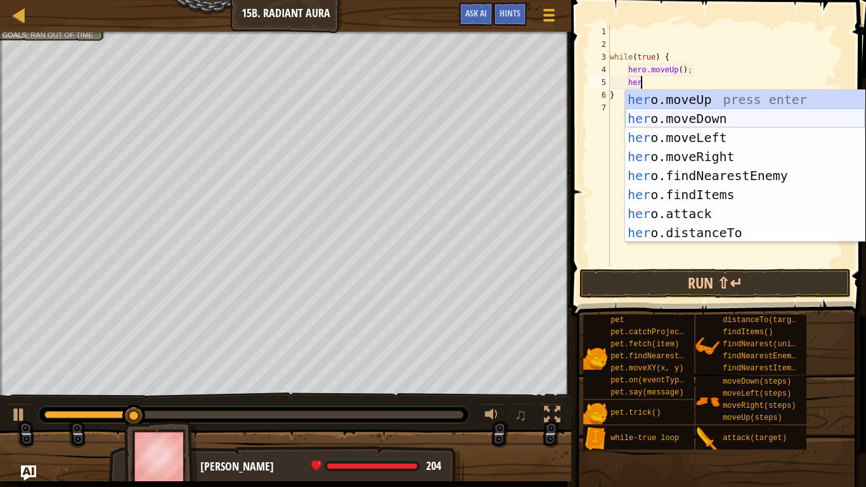
click at [747, 118] on div "her o.moveUp press enter her o.moveDown press enter her o.moveLeft press enter …" at bounding box center [745, 185] width 240 height 190
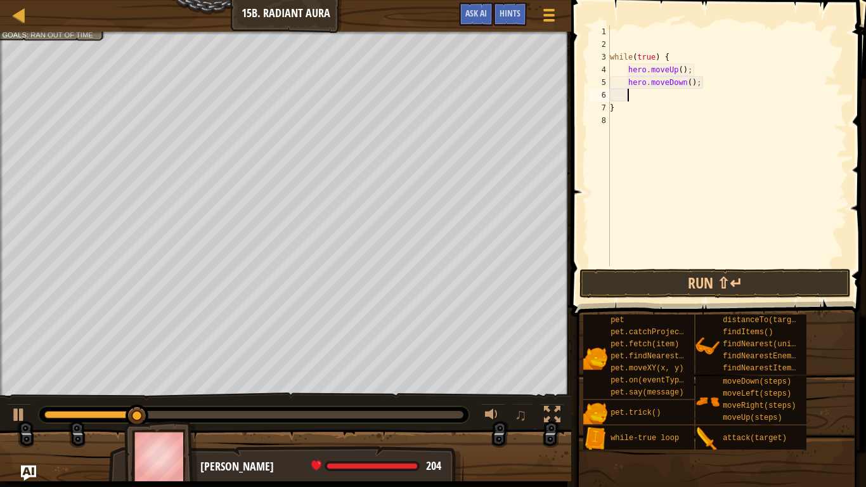
scroll to position [6, 2]
click at [696, 279] on button "Run ⇧↵" at bounding box center [715, 283] width 271 height 29
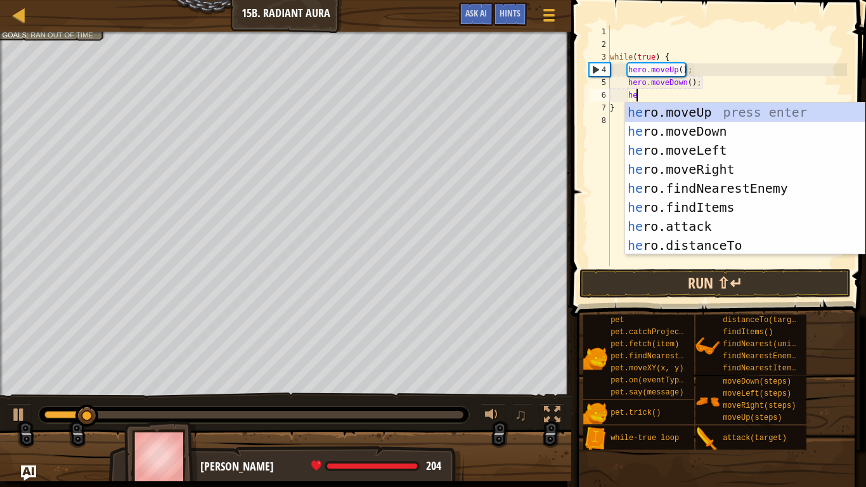
type textarea "her"
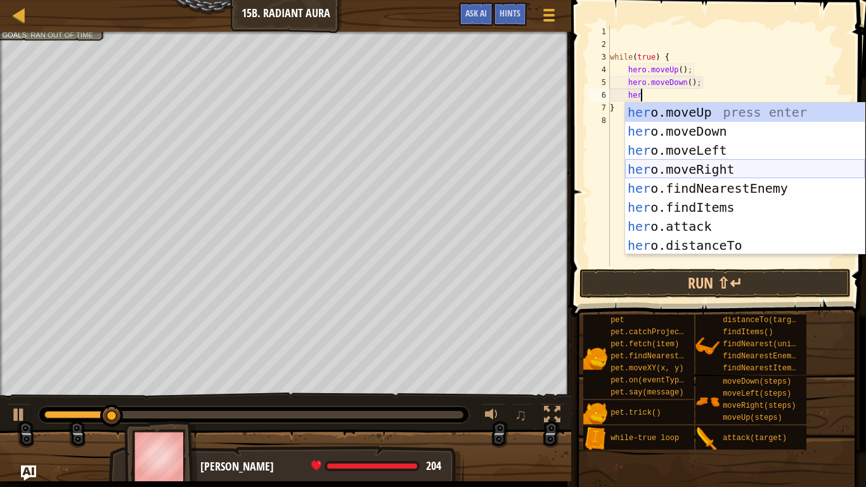
click at [721, 167] on div "her o.moveUp press enter her o.moveDown press enter her o.moveLeft press enter …" at bounding box center [745, 198] width 240 height 190
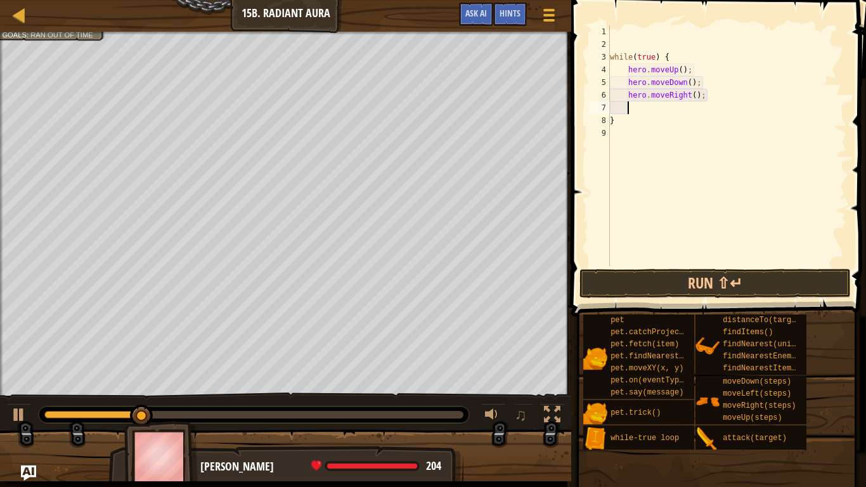
scroll to position [6, 3]
type textarea "2"
click at [719, 292] on button "Run ⇧↵" at bounding box center [715, 283] width 271 height 29
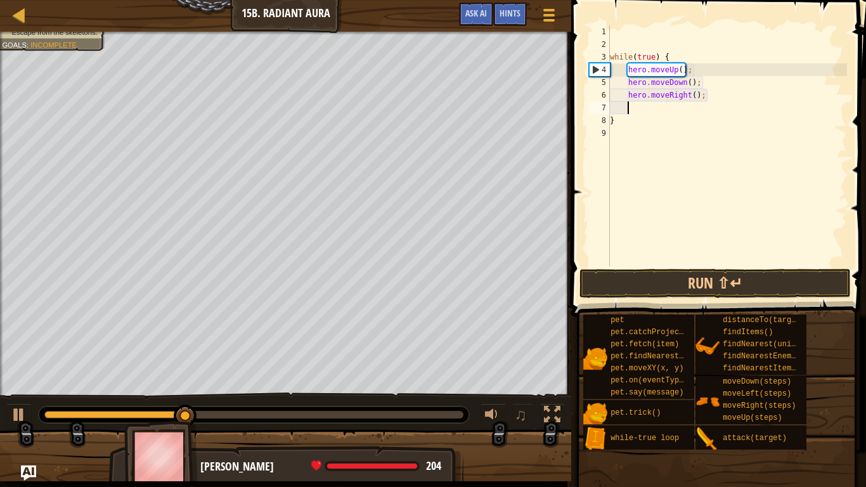
scroll to position [6, 2]
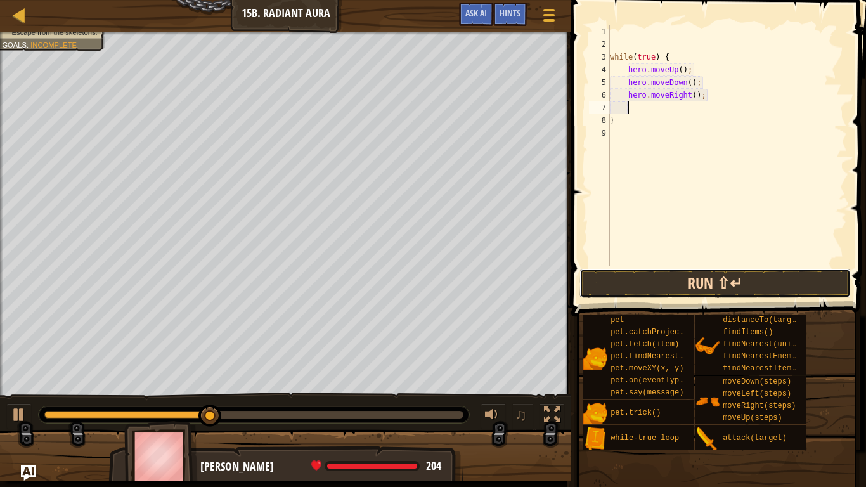
click at [656, 269] on button "Run ⇧↵" at bounding box center [715, 283] width 271 height 29
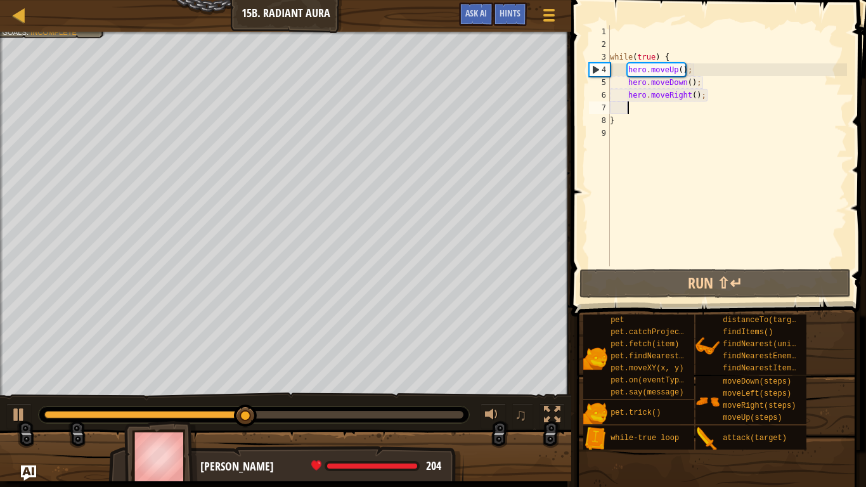
click at [683, 72] on div "while ( true ) { hero . moveUp ( ) ; hero . moveDown ( ) ; hero . moveRight ( )…" at bounding box center [728, 158] width 240 height 266
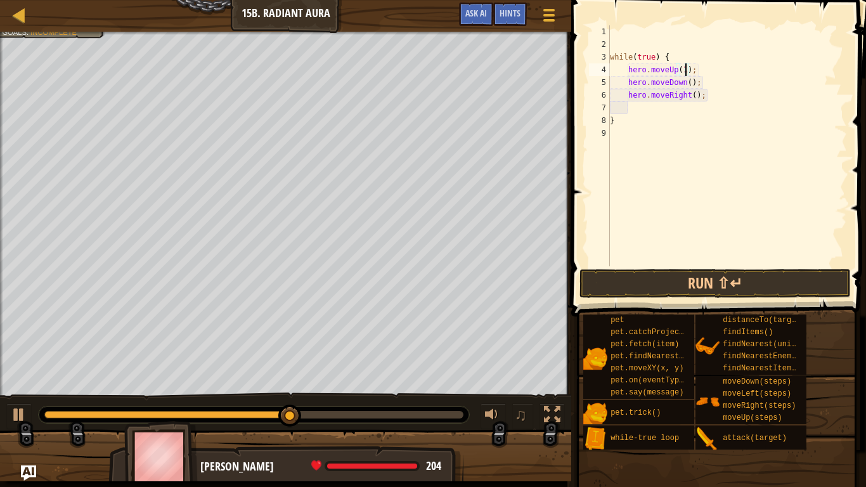
click at [692, 84] on div "while ( true ) { hero . moveUp ( 1 ) ; hero . moveDown ( ) ; hero . moveRight (…" at bounding box center [728, 158] width 240 height 266
click at [696, 101] on div "while ( true ) { hero . moveUp ( 1 ) ; hero . moveDown ( 1 ) ; hero . moveRight…" at bounding box center [728, 158] width 240 height 266
type textarea "hero.moveRight(2);"
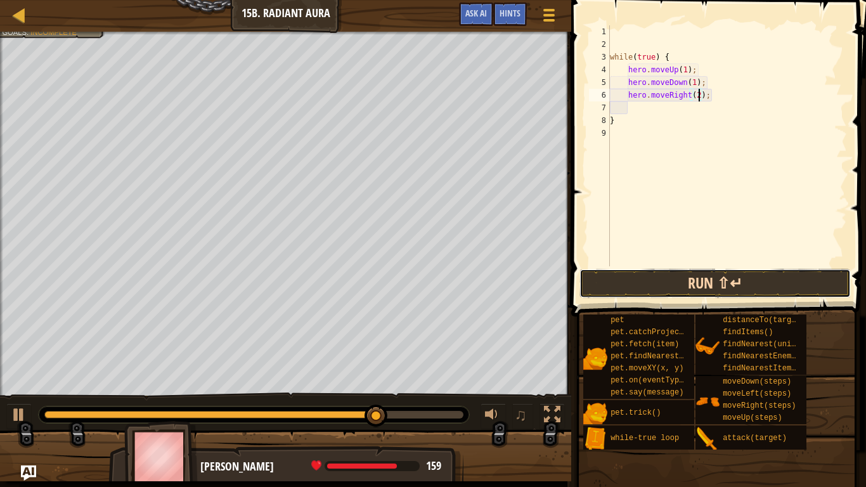
click at [737, 282] on button "Run ⇧↵" at bounding box center [715, 283] width 271 height 29
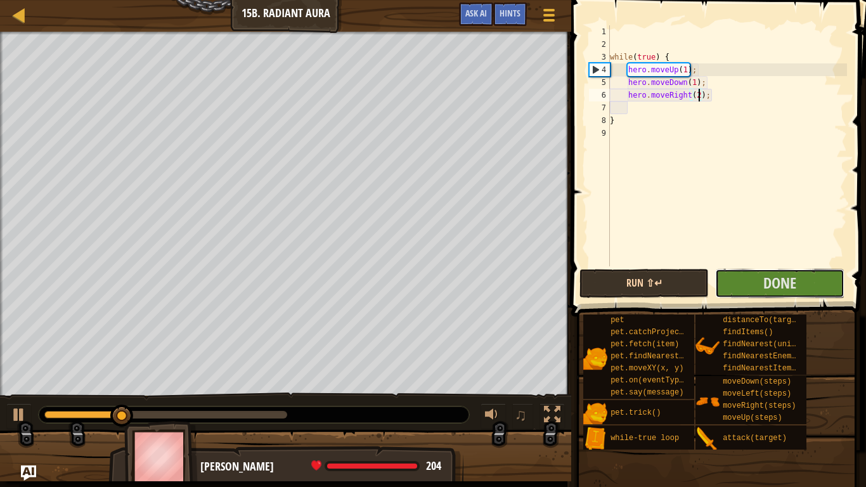
click at [737, 282] on button "Done" at bounding box center [779, 283] width 129 height 29
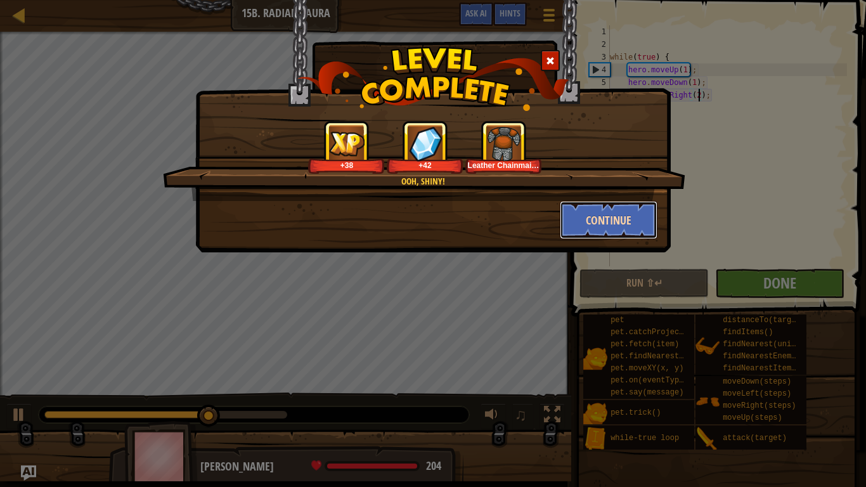
click at [608, 218] on button "Continue" at bounding box center [609, 220] width 98 height 38
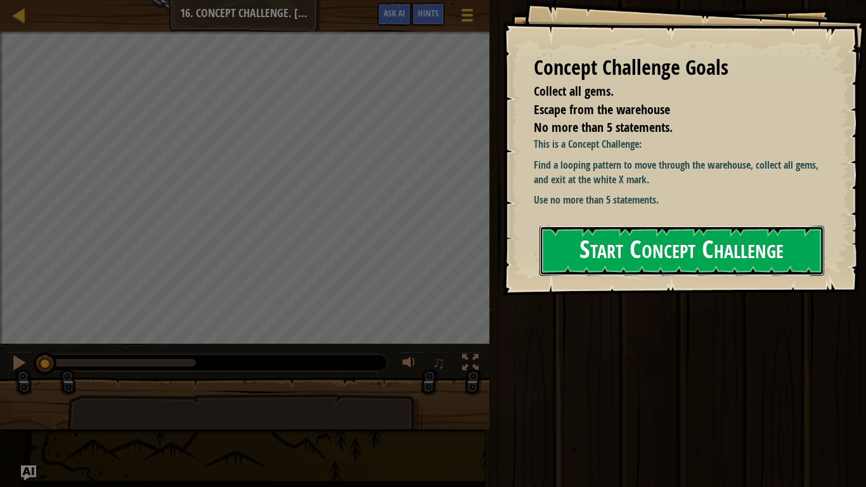
click at [636, 245] on button "Start Concept Challenge" at bounding box center [682, 251] width 285 height 50
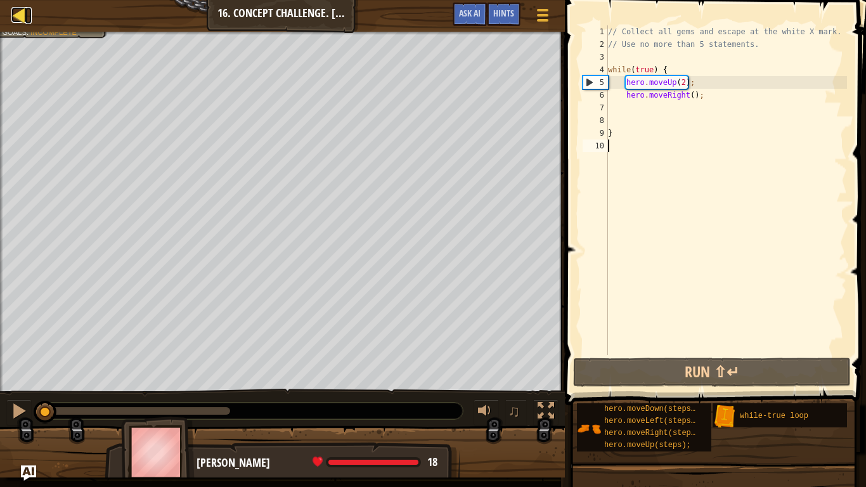
click at [22, 13] on div at bounding box center [19, 15] width 16 height 16
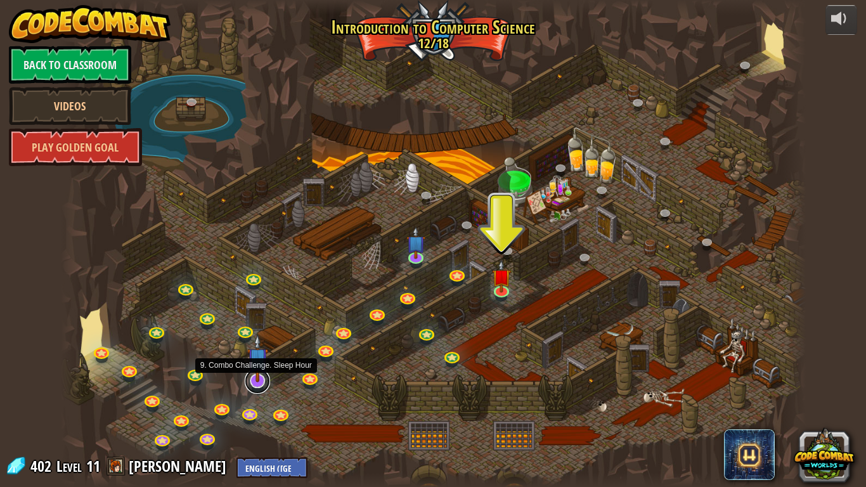
click at [255, 379] on link at bounding box center [257, 381] width 25 height 25
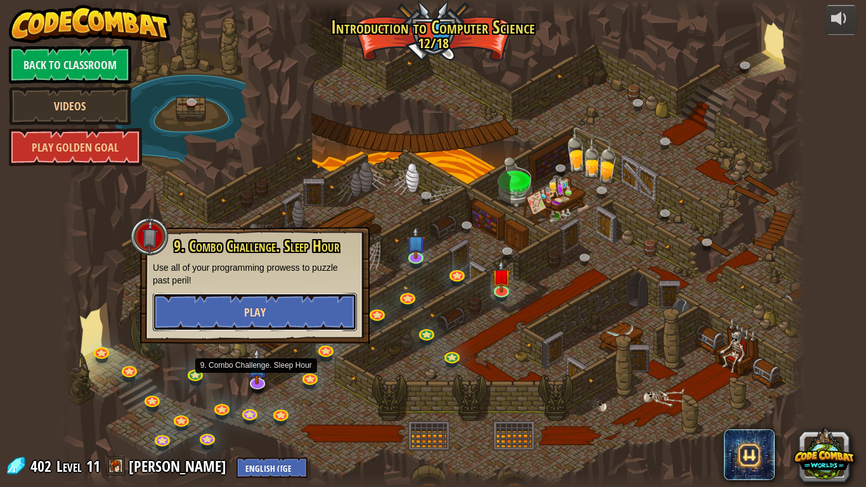
click at [317, 320] on button "Play" at bounding box center [255, 312] width 204 height 38
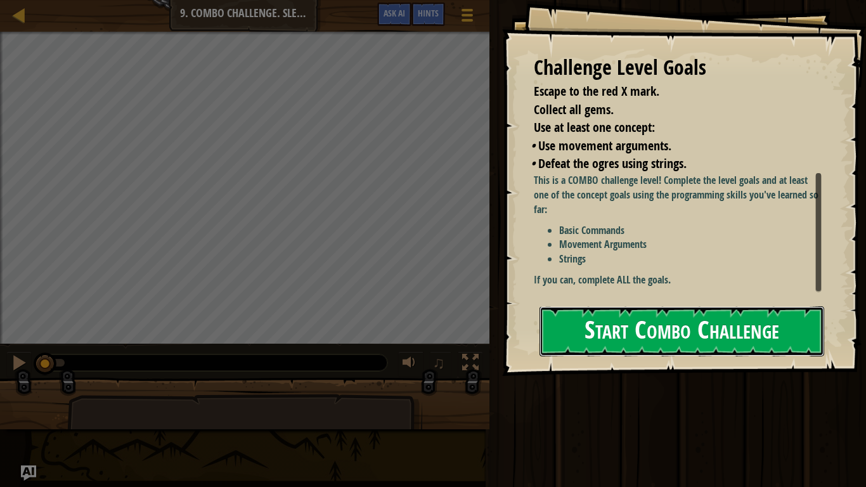
click at [658, 335] on button "Start Combo Challenge" at bounding box center [682, 331] width 285 height 50
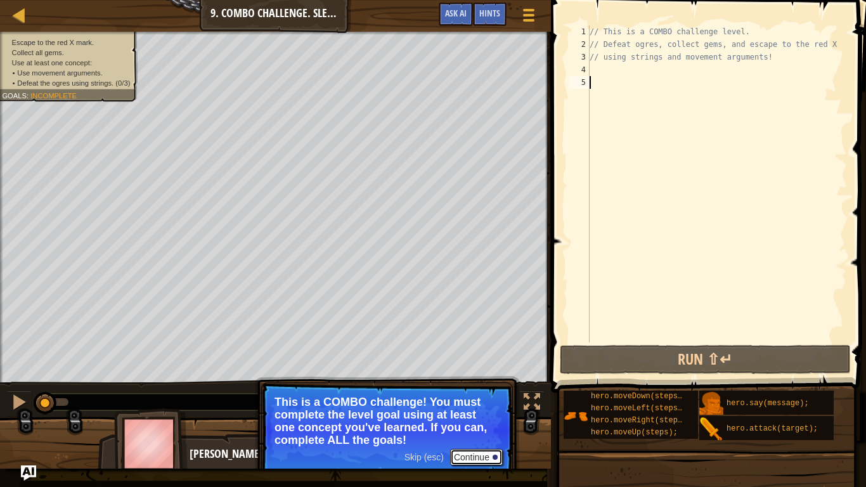
click at [486, 379] on button "Continue" at bounding box center [476, 457] width 53 height 16
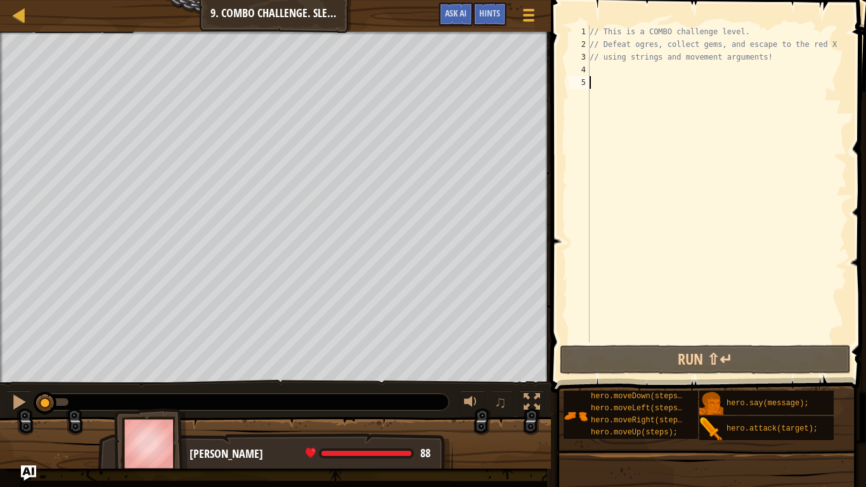
click at [67, 24] on div "Map Introduction to Computer Science 9. Combo Challenge. Sleep Hour Game Menu D…" at bounding box center [275, 16] width 551 height 32
click at [70, 19] on div "Map Introduction to Computer Science 9. Combo Challenge. Sleep Hour Game Menu D…" at bounding box center [275, 16] width 551 height 32
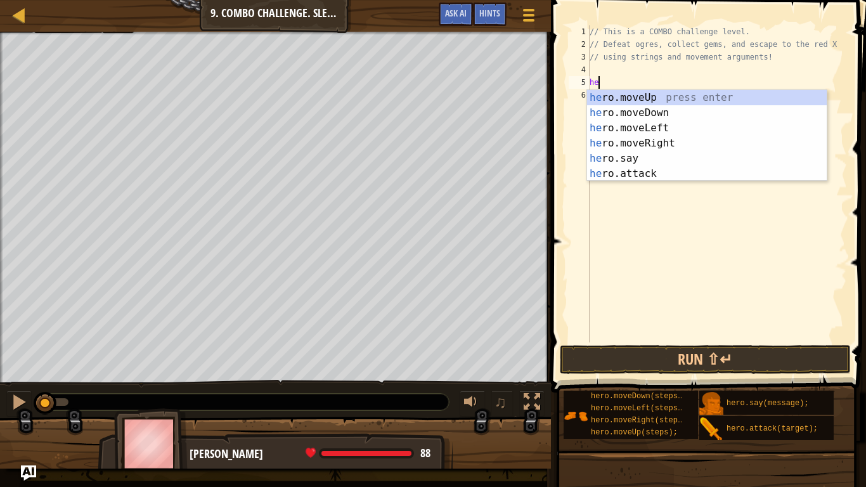
type textarea "her"
click at [750, 110] on div "her o.moveUp press enter her o.moveDown press enter her o.moveLeft press enter …" at bounding box center [707, 151] width 240 height 122
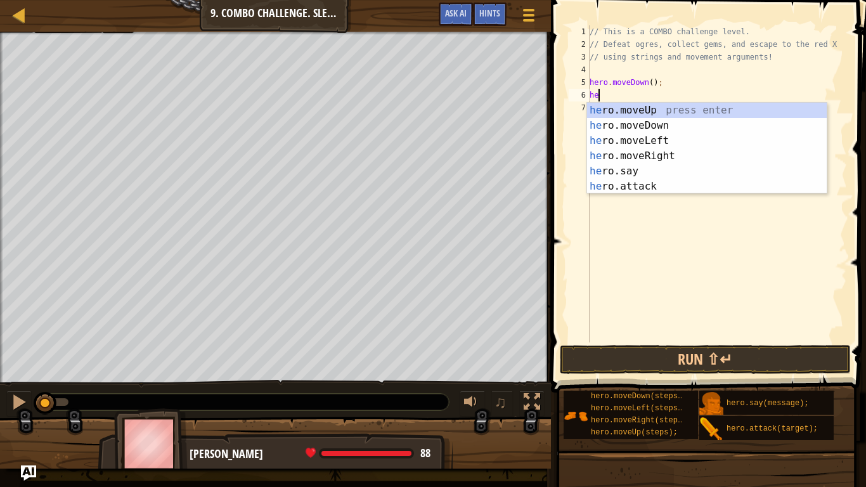
type textarea "her"
click at [693, 159] on div "her o.moveUp press enter her o.moveDown press enter her o.moveLeft press enter …" at bounding box center [707, 164] width 240 height 122
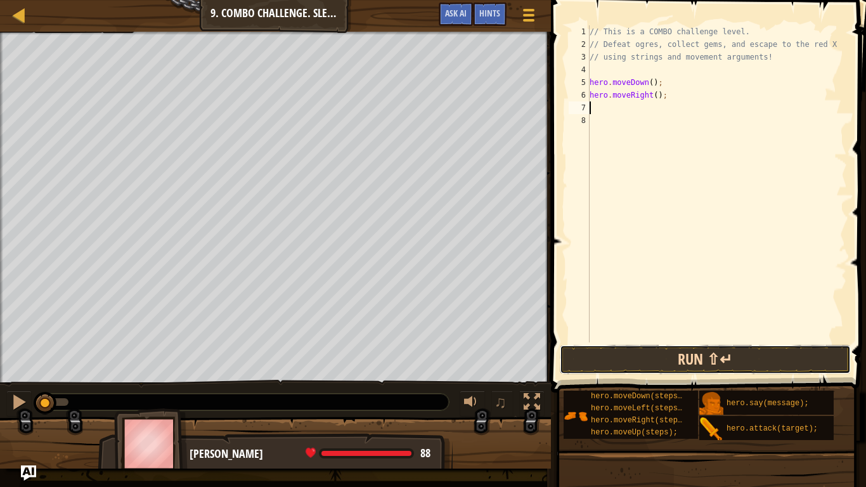
click at [608, 348] on button "Run ⇧↵" at bounding box center [705, 359] width 291 height 29
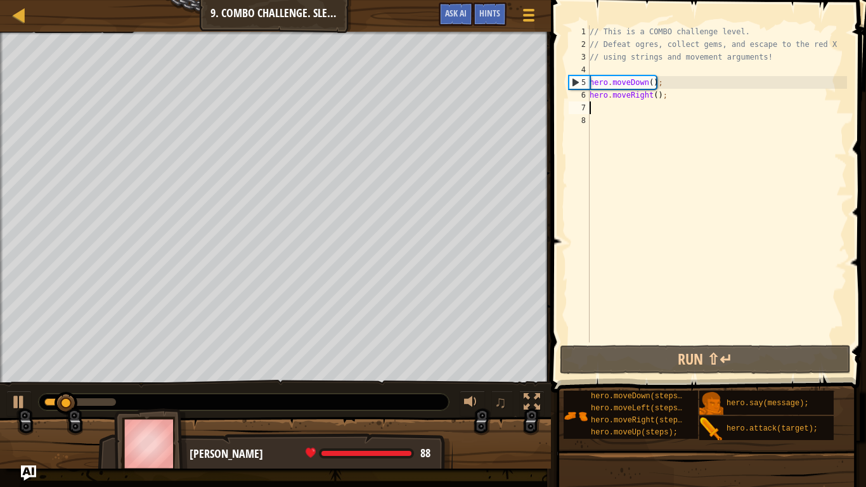
click at [658, 98] on div "// This is a COMBO challenge level. // Defeat ogres, collect gems, and escape t…" at bounding box center [717, 196] width 260 height 343
type textarea "hero.moveRight(2);"
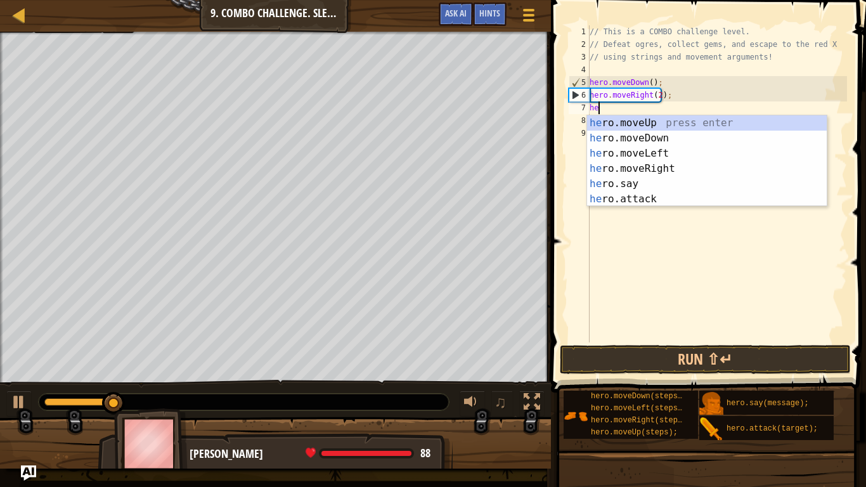
type textarea "her"
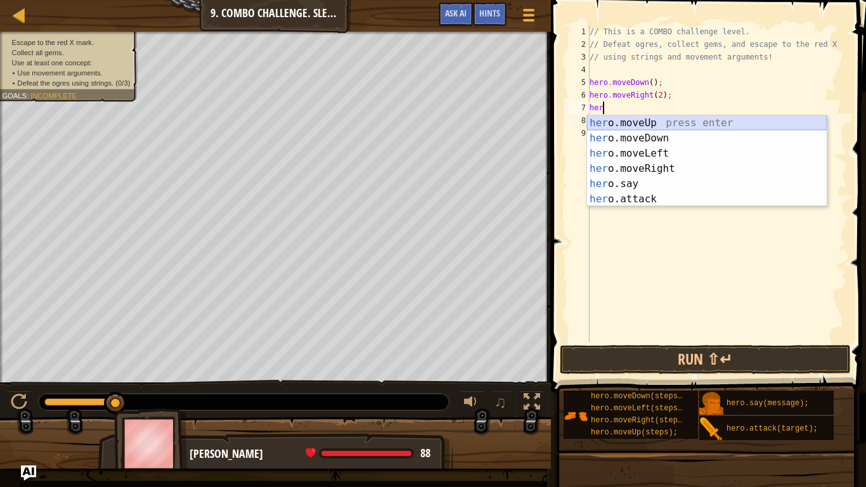
click at [660, 119] on div "her o.moveUp press enter her o.moveDown press enter her o.moveLeft press enter …" at bounding box center [707, 176] width 240 height 122
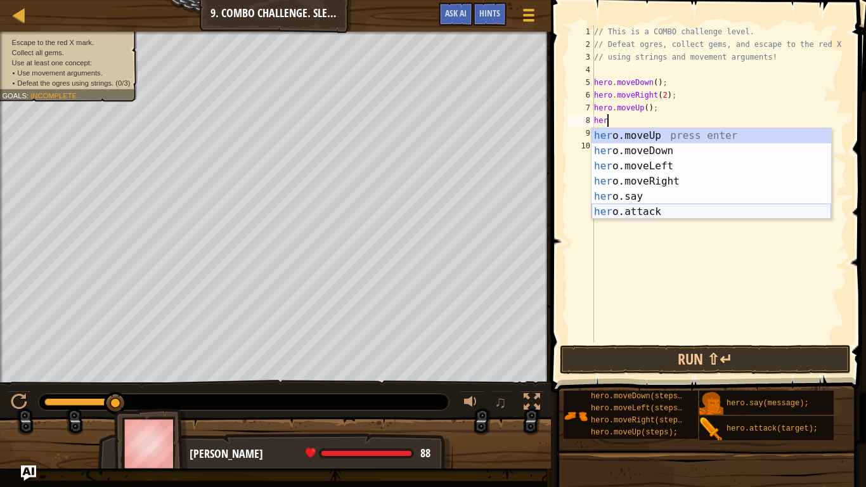
click at [623, 216] on div "her o.moveUp press enter her o.moveDown press enter her o.moveLeft press enter …" at bounding box center [712, 189] width 240 height 122
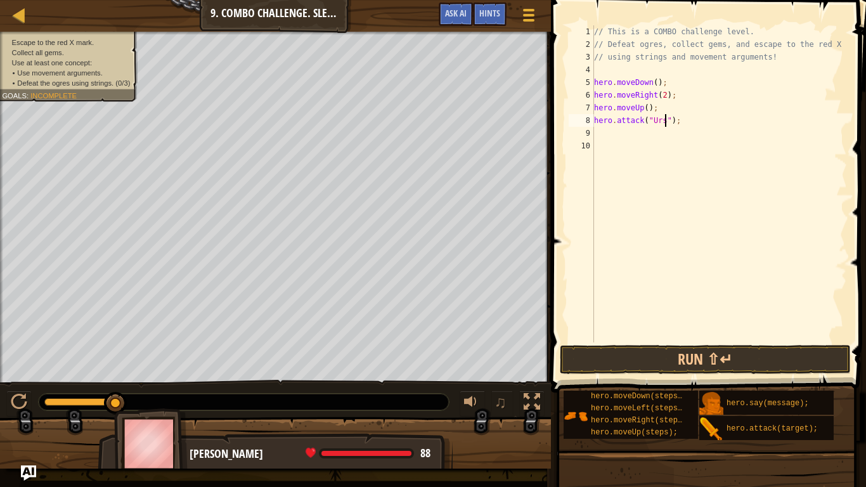
type textarea "hero.attack("Ursa");"
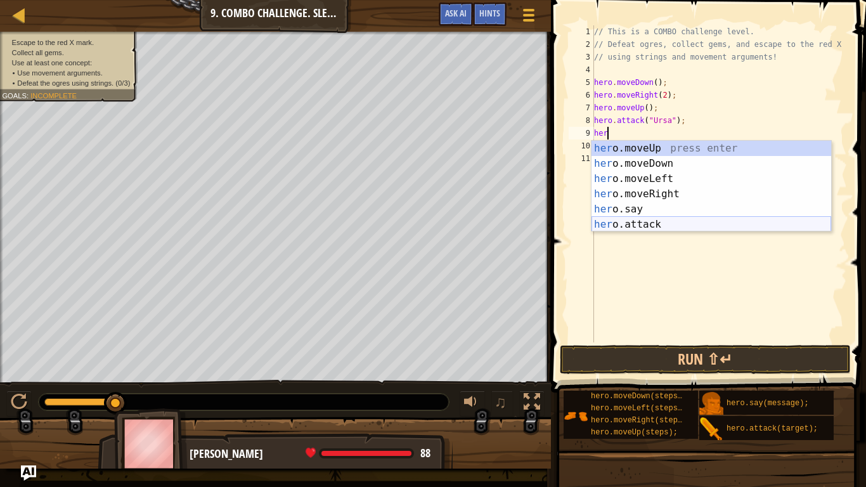
click at [647, 224] on div "her o.moveUp press enter her o.moveDown press enter her o.moveLeft press enter …" at bounding box center [712, 202] width 240 height 122
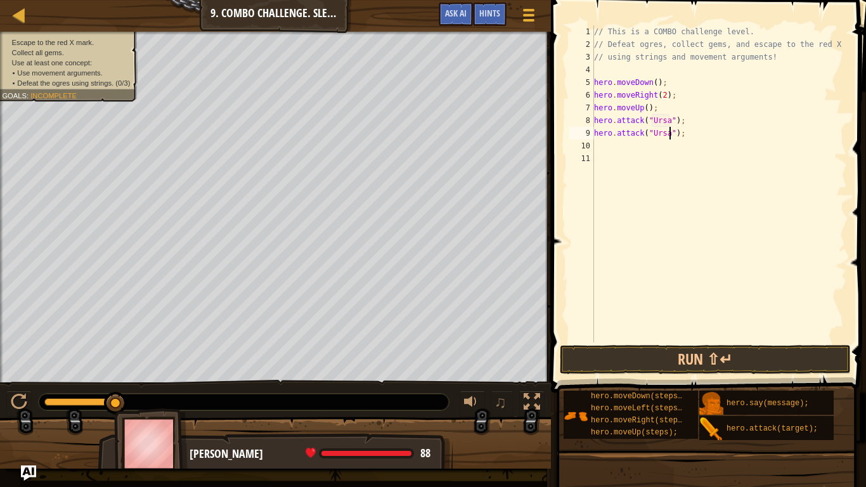
scroll to position [6, 11]
type textarea "hero.attack("Ursa");"
click at [651, 363] on button "Run ⇧↵" at bounding box center [705, 359] width 291 height 29
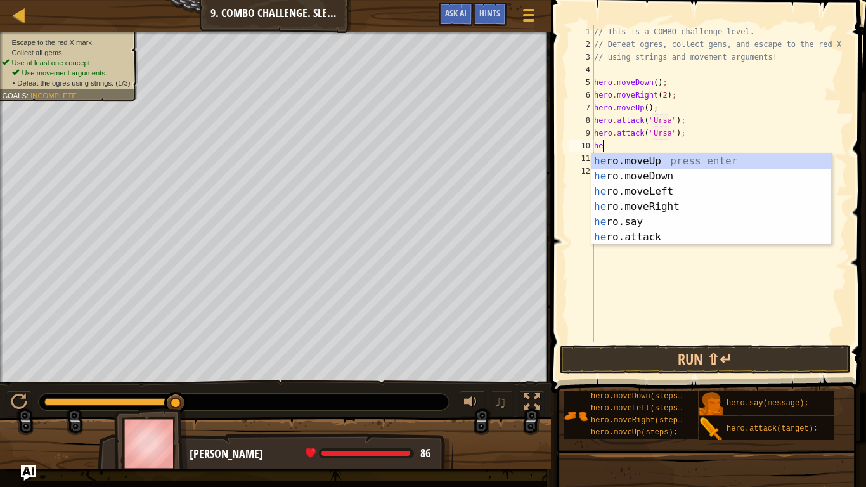
scroll to position [6, 1]
type textarea "her"
click at [677, 157] on div "her o.moveUp press enter her o.moveDown press enter her o.moveLeft press enter …" at bounding box center [712, 214] width 240 height 122
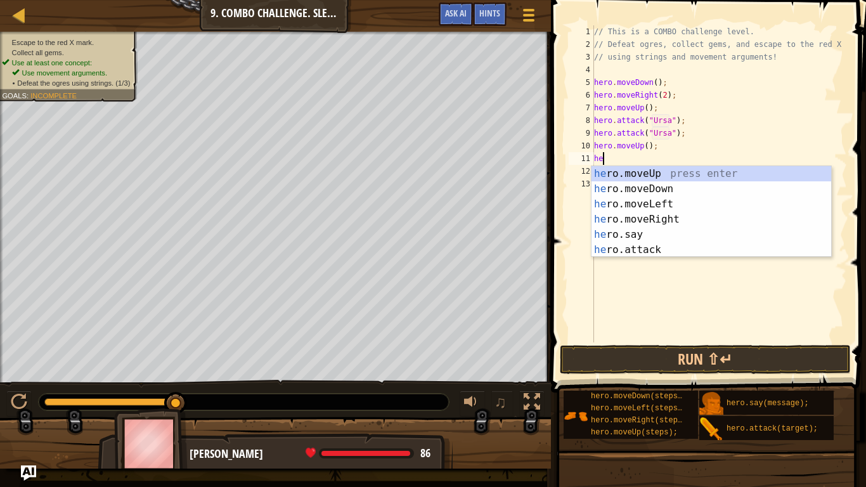
type textarea "her"
click at [677, 202] on div "her o.moveUp press enter her o.moveDown press enter her o.moveLeft press enter …" at bounding box center [712, 227] width 240 height 122
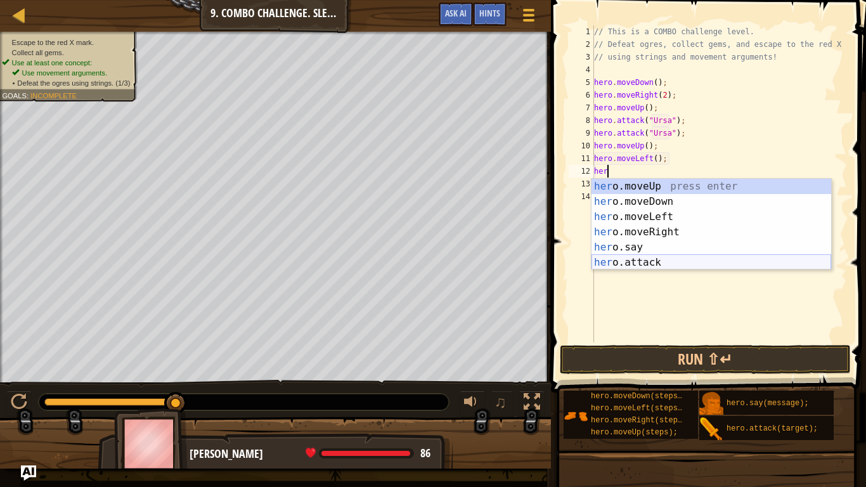
click at [632, 263] on div "her o.moveUp press enter her o.moveDown press enter her o.moveLeft press enter …" at bounding box center [712, 240] width 240 height 122
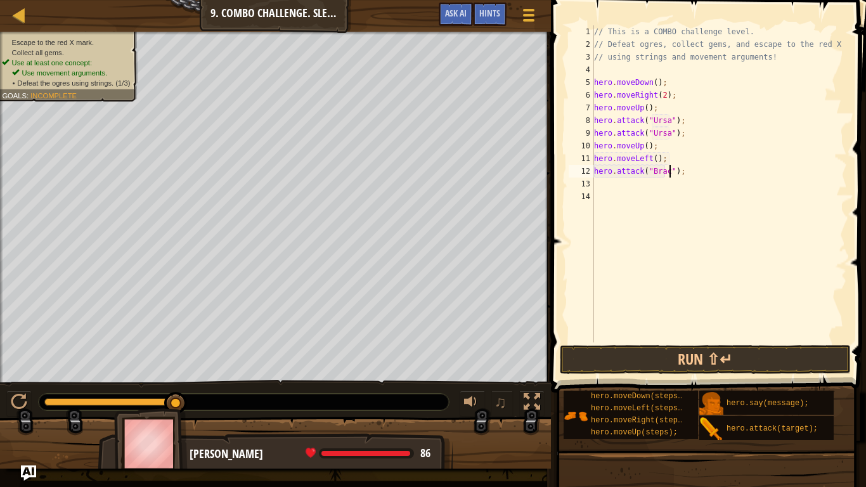
type textarea "hero.attack("Brack");"
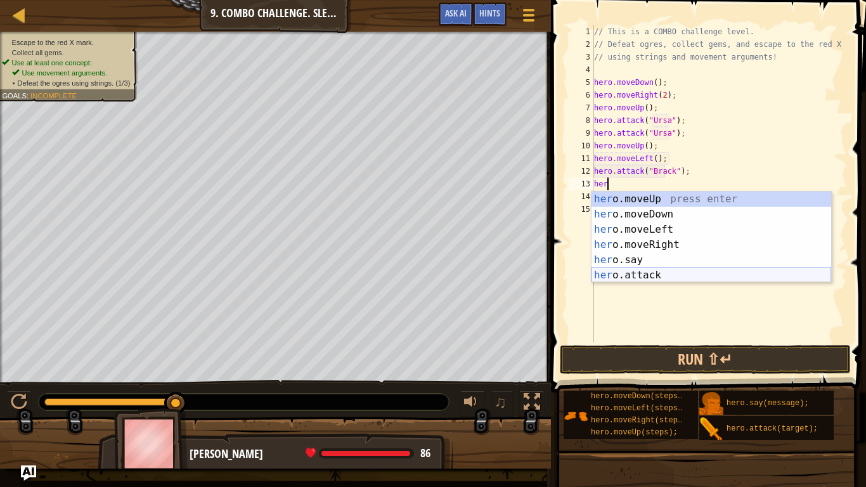
click at [667, 275] on div "her o.moveUp press enter her o.moveDown press enter her o.moveLeft press enter …" at bounding box center [712, 253] width 240 height 122
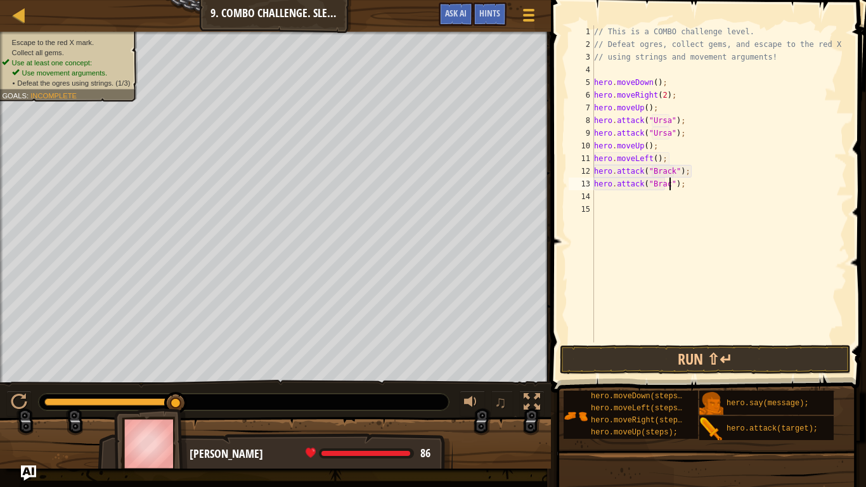
type textarea "hero.attack("Brack");"
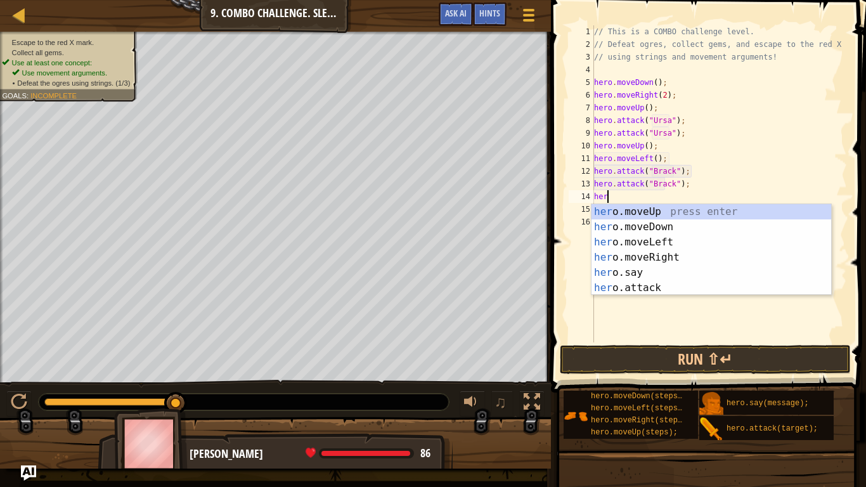
scroll to position [6, 1]
type textarea "hero"
click at [705, 247] on div "hero .moveUp press enter hero .moveDown press enter hero .moveLeft press enter …" at bounding box center [712, 265] width 240 height 122
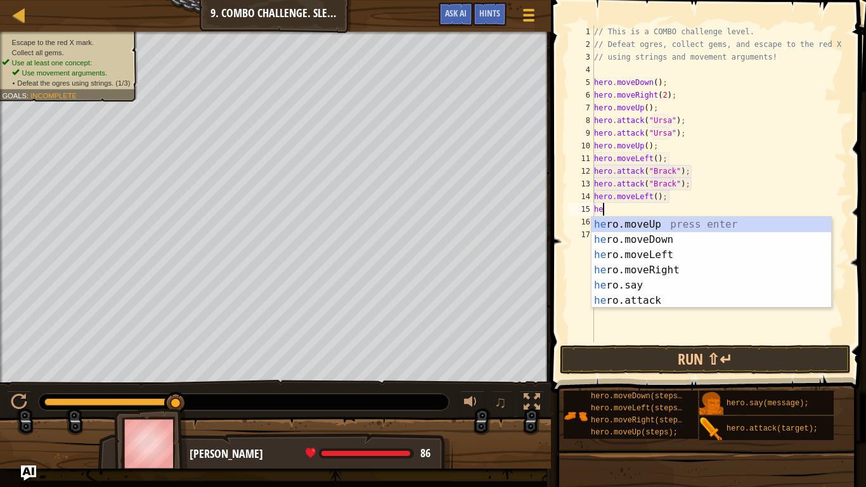
scroll to position [6, 1]
click at [658, 304] on div "her o.moveUp press enter her o.moveDown press enter her o.moveLeft press enter …" at bounding box center [712, 278] width 240 height 122
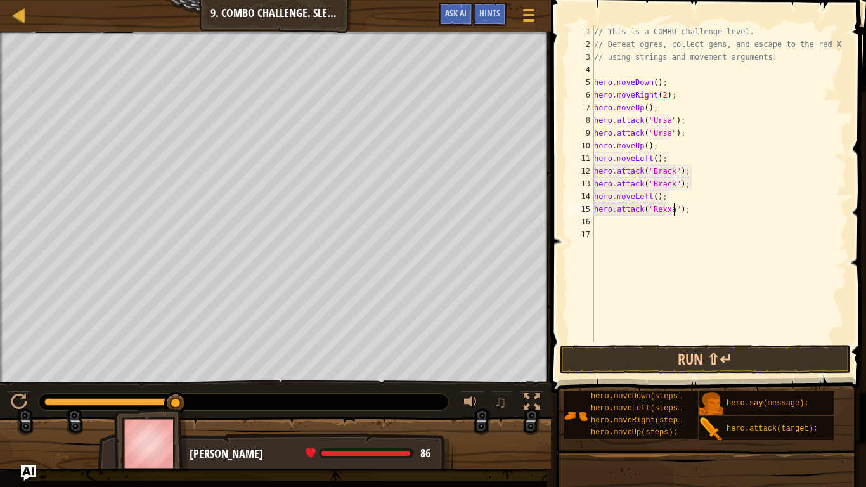
scroll to position [6, 12]
click at [655, 199] on div "// This is a COMBO challenge level. // Defeat ogres, collect gems, and escape t…" at bounding box center [720, 196] width 256 height 343
click at [654, 159] on div "// This is a COMBO challenge level. // Defeat ogres, collect gems, and escape t…" at bounding box center [720, 196] width 256 height 343
click at [657, 159] on div "// This is a COMBO challenge level. // Defeat ogres, collect gems, and escape t…" at bounding box center [720, 196] width 256 height 343
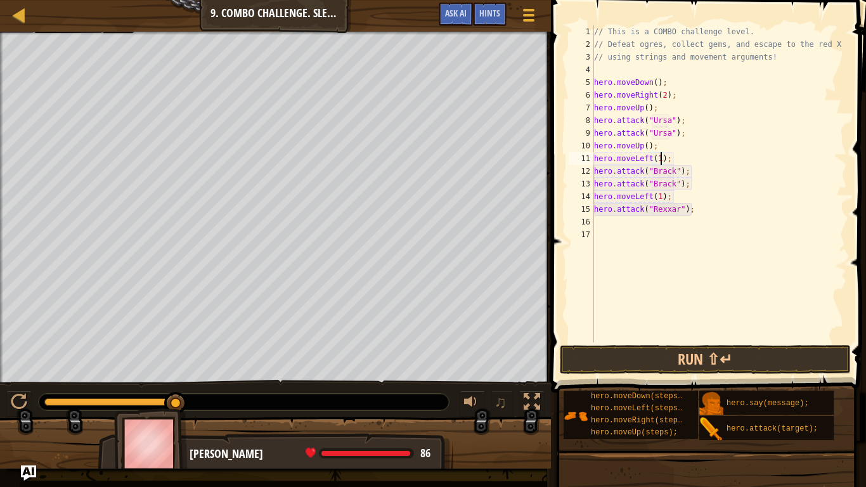
click at [648, 147] on div "// This is a COMBO challenge level. // Defeat ogres, collect gems, and escape t…" at bounding box center [720, 196] width 256 height 343
click at [649, 108] on div "// This is a COMBO challenge level. // Defeat ogres, collect gems, and escape t…" at bounding box center [720, 196] width 256 height 343
click at [691, 212] on div "// This is a COMBO challenge level. // Defeat ogres, collect gems, and escape t…" at bounding box center [720, 196] width 256 height 343
type textarea "hero.attack("Rexxar");"
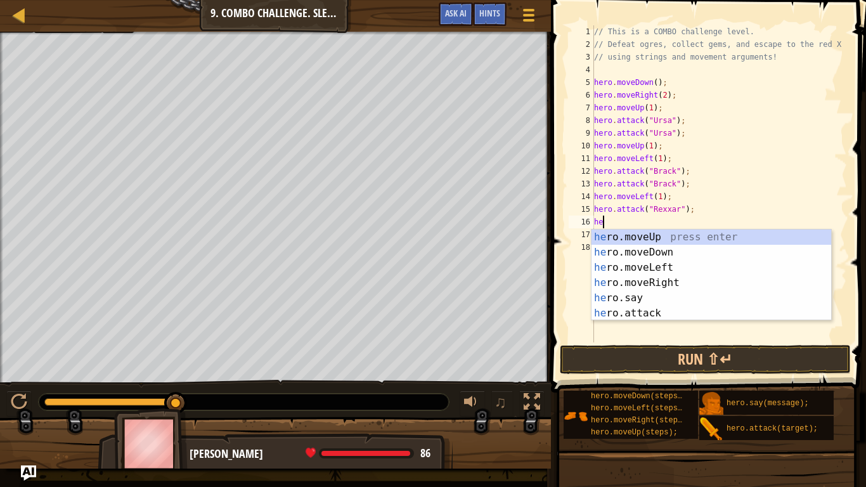
scroll to position [6, 1]
click at [667, 315] on div "her o.moveUp press enter her o.moveDown press enter her o.moveLeft press enter …" at bounding box center [712, 291] width 240 height 122
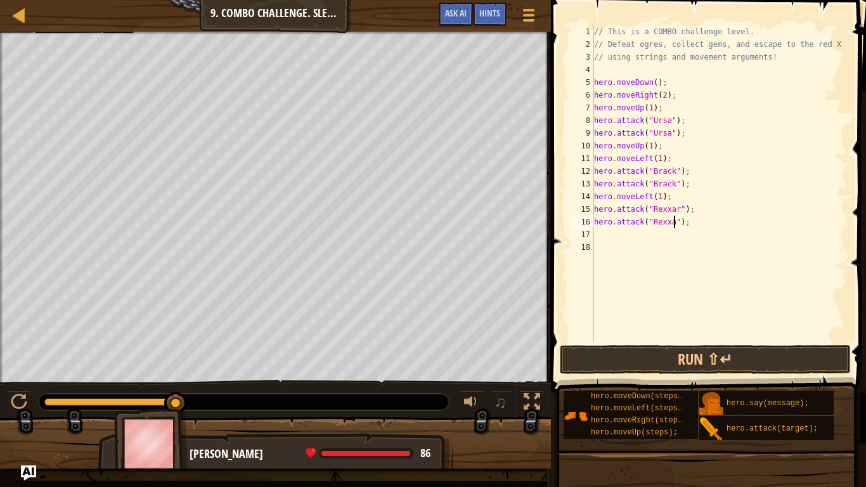
type textarea "hero.attack("Rexxar");"
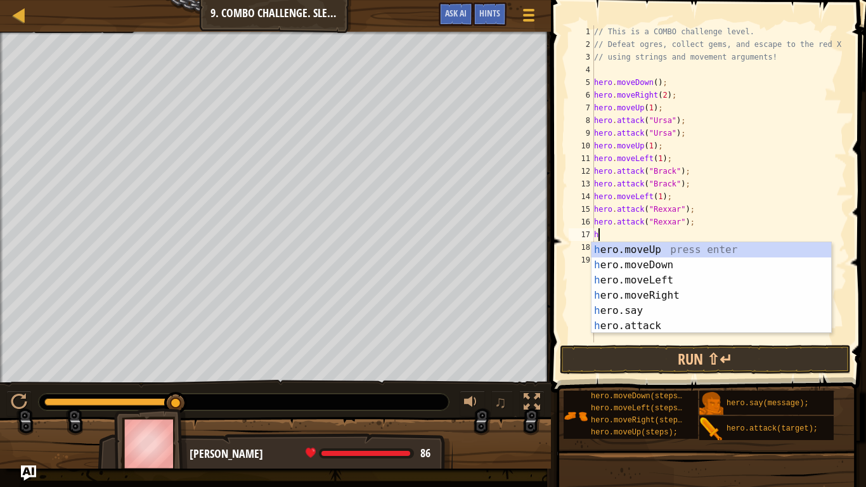
type textarea "her"
click at [672, 296] on div "her o.moveUp press enter her o.moveDown press enter her o.moveLeft press enter …" at bounding box center [712, 303] width 240 height 122
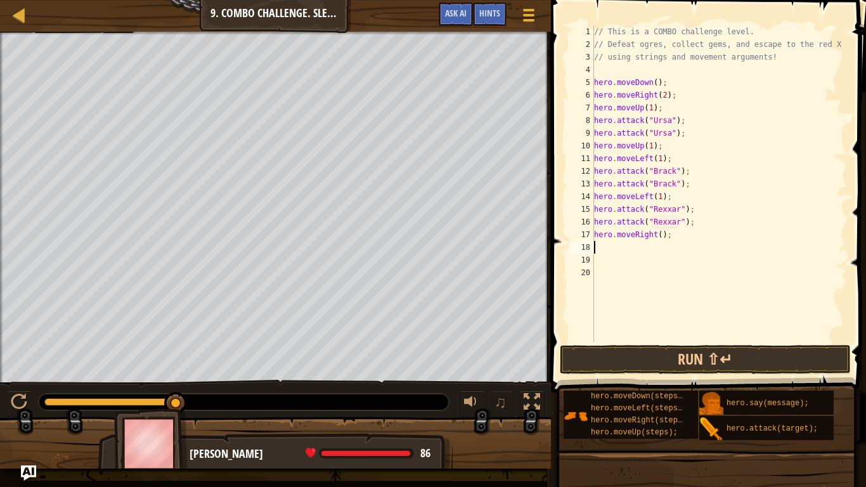
scroll to position [6, 0]
click at [660, 237] on div "// This is a COMBO challenge level. // Defeat ogres, collect gems, and escape t…" at bounding box center [720, 196] width 256 height 343
click at [648, 357] on button "Run ⇧↵" at bounding box center [705, 359] width 291 height 29
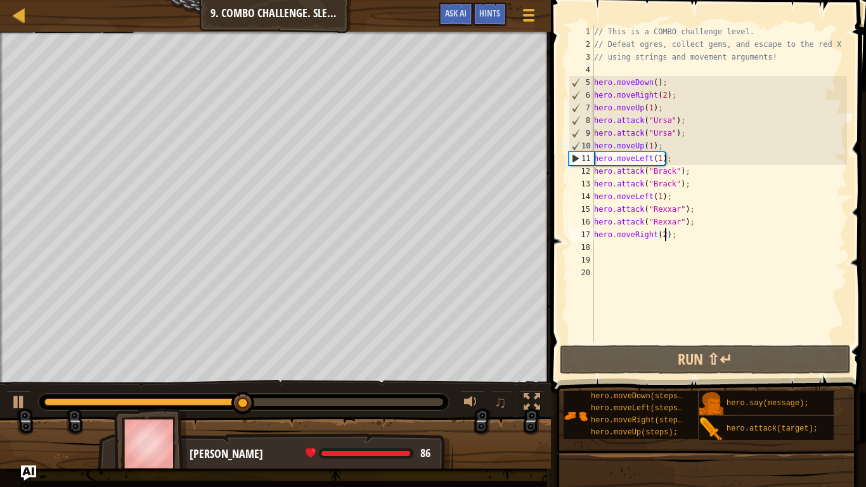
click at [660, 144] on div "// This is a COMBO challenge level. // Defeat ogres, collect gems, and escape t…" at bounding box center [720, 196] width 256 height 343
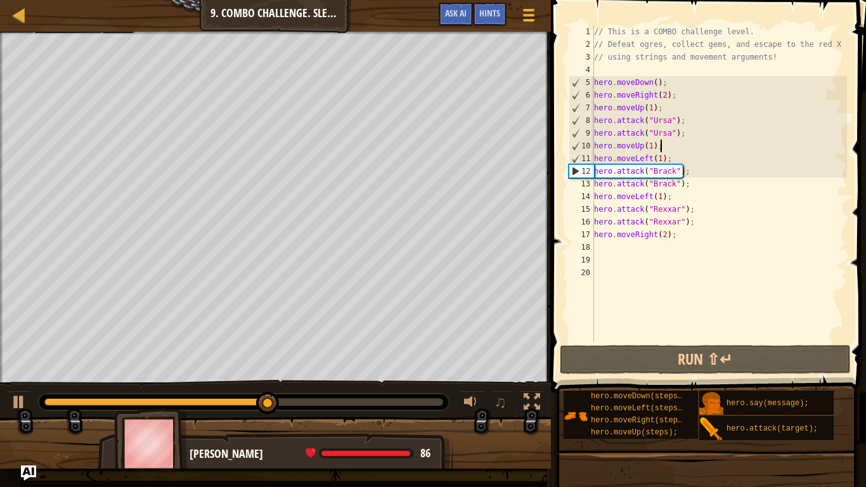
click at [663, 146] on div "// This is a COMBO challenge level. // Defeat ogres, collect gems, and escape t…" at bounding box center [720, 196] width 256 height 343
click at [643, 145] on div "// This is a COMBO challenge level. // Defeat ogres, collect gems, and escape t…" at bounding box center [720, 196] width 256 height 343
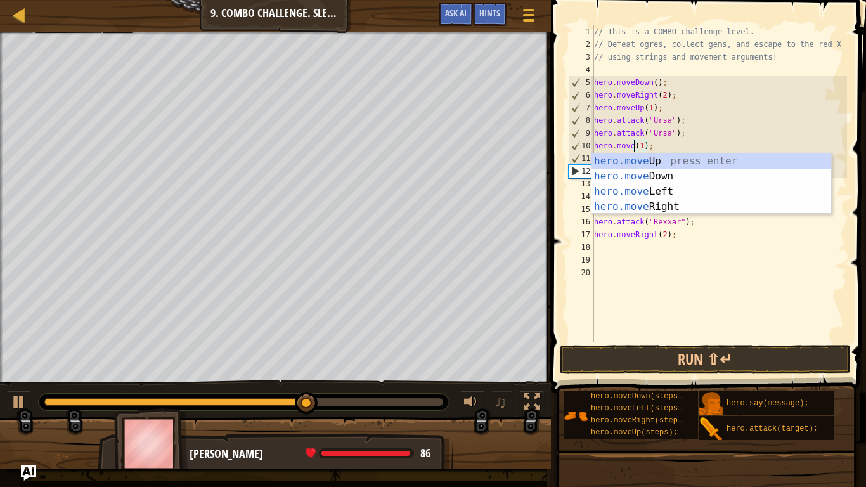
scroll to position [6, 7]
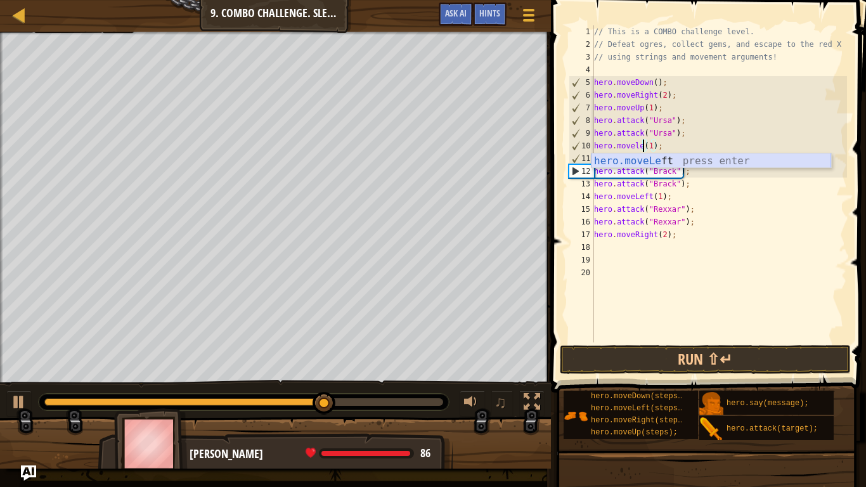
click at [738, 157] on div "hero.moveLe ft press enter" at bounding box center [712, 176] width 240 height 46
click at [674, 147] on div "// This is a COMBO challenge level. // Defeat ogres, collect gems, and escape t…" at bounding box center [720, 196] width 256 height 343
click at [655, 145] on div "// This is a COMBO challenge level. // Defeat ogres, collect gems, and escape t…" at bounding box center [720, 196] width 256 height 343
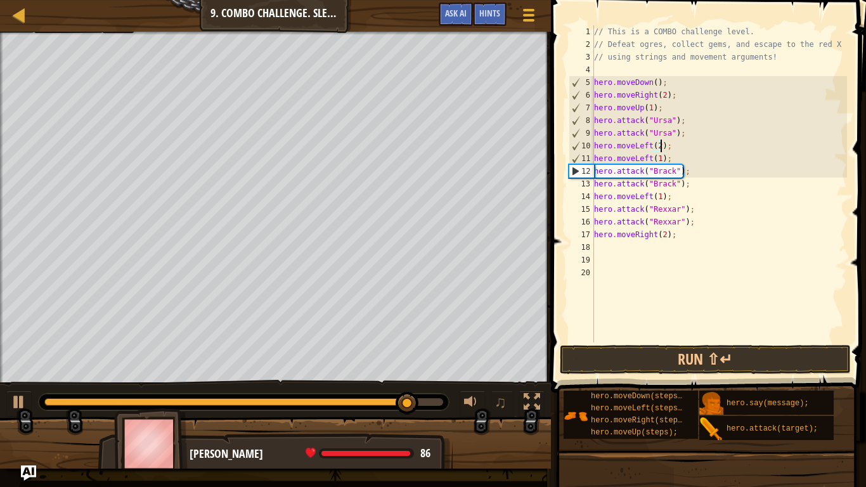
scroll to position [6, 10]
click at [651, 160] on div "// This is a COMBO challenge level. // Defeat ogres, collect gems, and escape t…" at bounding box center [720, 196] width 256 height 343
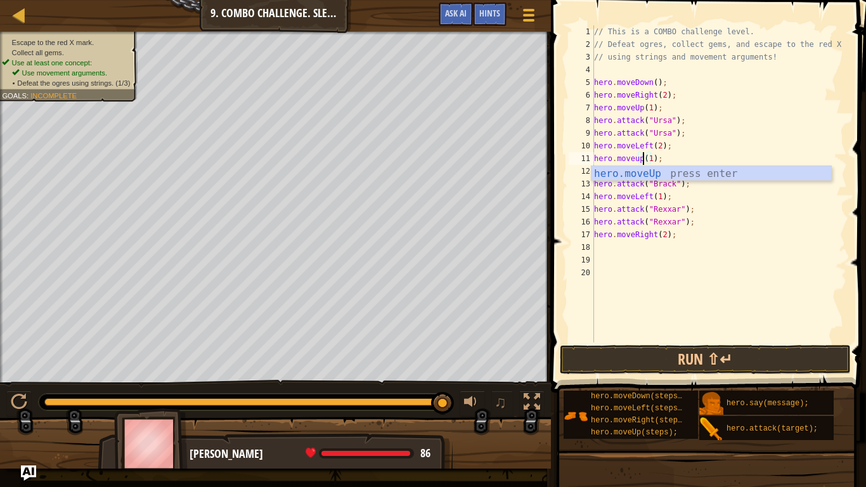
scroll to position [6, 7]
click at [722, 146] on div "// This is a COMBO challenge level. // Defeat ogres, collect gems, and escape t…" at bounding box center [720, 196] width 256 height 343
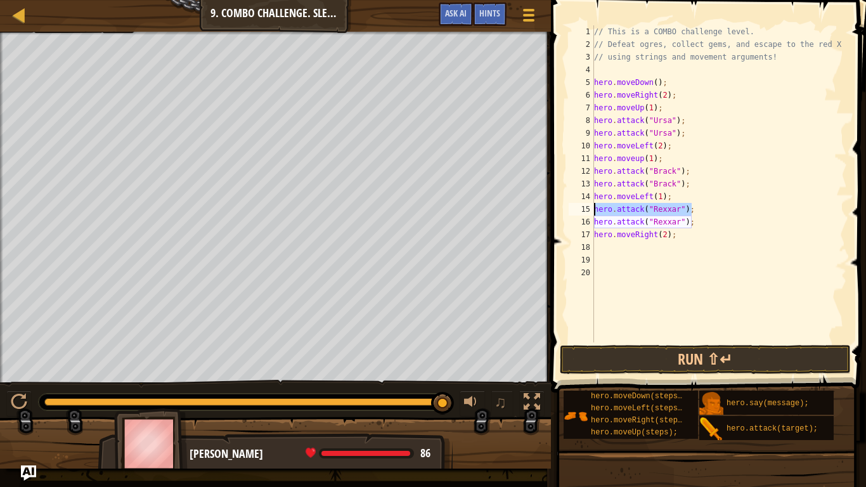
drag, startPoint x: 696, startPoint y: 208, endPoint x: 592, endPoint y: 206, distance: 104.7
click at [592, 206] on div "hero.moveLeft(2); 1 2 3 4 5 6 7 8 9 10 11 12 13 14 15 16 17 18 19 20 // This is…" at bounding box center [706, 183] width 281 height 317
type textarea "hero.attack("Rexxar");"
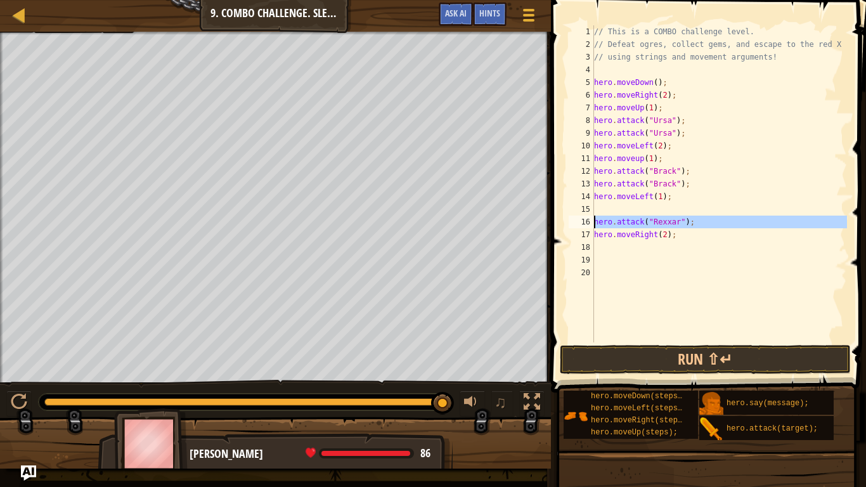
click at [594, 224] on div "16" at bounding box center [581, 222] width 25 height 13
type textarea "hero.attack("Rexxar");"
drag, startPoint x: 594, startPoint y: 224, endPoint x: 703, endPoint y: 222, distance: 108.5
click at [703, 222] on div "// This is a COMBO challenge level. // Defeat ogres, collect gems, and escape t…" at bounding box center [720, 196] width 256 height 343
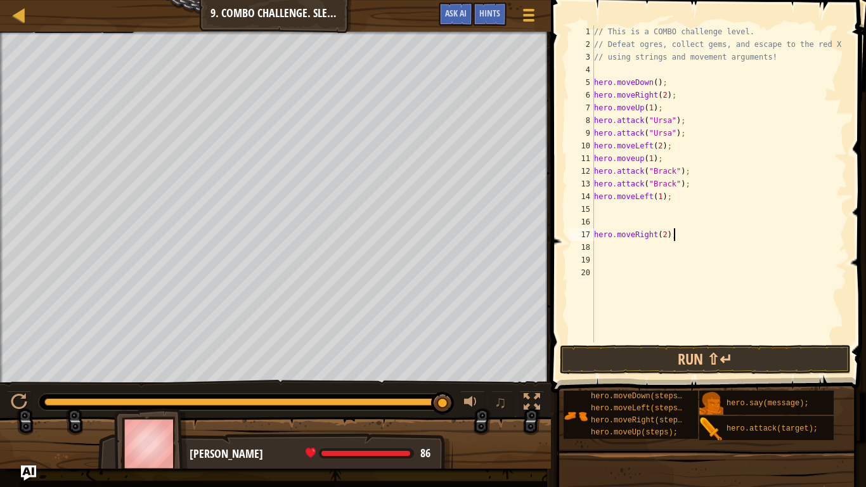
click at [686, 240] on div "// This is a COMBO challenge level. // Defeat ogres, collect gems, and escape t…" at bounding box center [720, 196] width 256 height 343
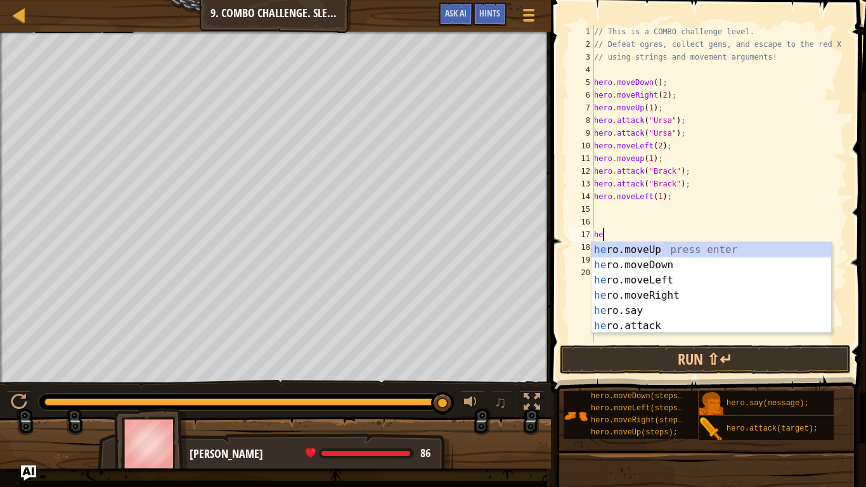
type textarea "h"
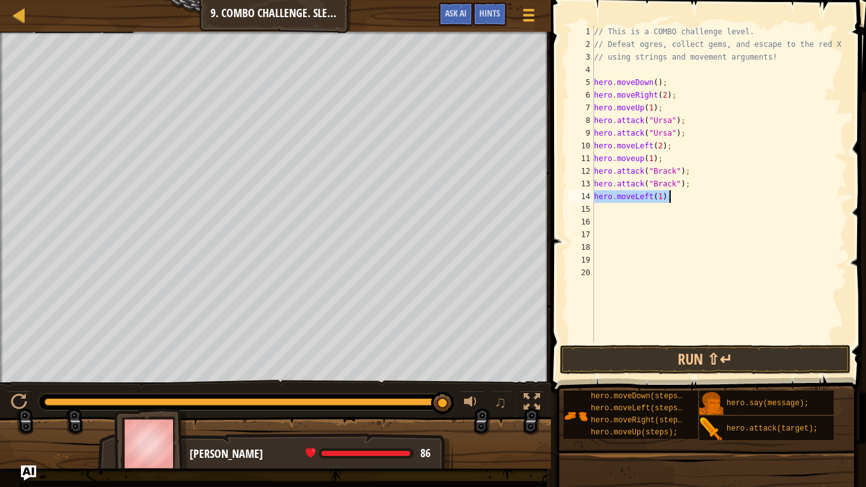
drag, startPoint x: 596, startPoint y: 199, endPoint x: 673, endPoint y: 202, distance: 77.4
click at [673, 202] on div "// This is a COMBO challenge level. // Defeat ogres, collect gems, and escape t…" at bounding box center [720, 196] width 256 height 343
type textarea "hero.moveLeft(1);"
click at [665, 162] on div "// This is a COMBO challenge level. // Defeat ogres, collect gems, and escape t…" at bounding box center [720, 196] width 256 height 343
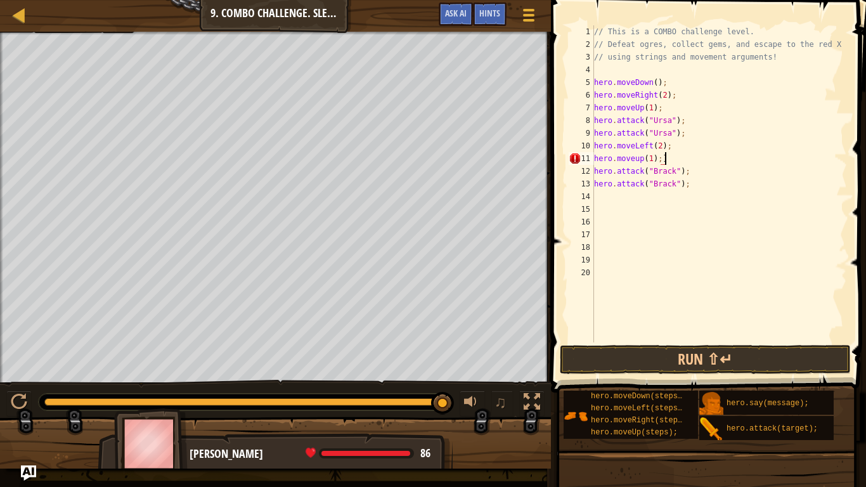
type textarea "hero.moveup(1);"
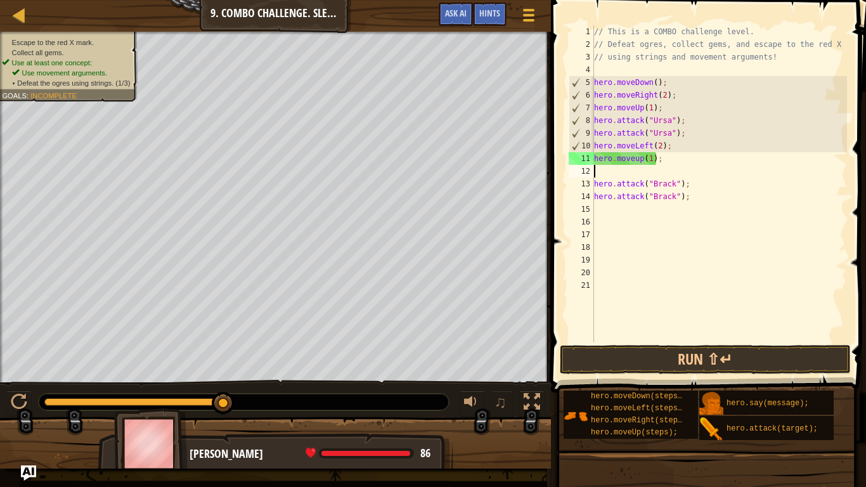
scroll to position [6, 0]
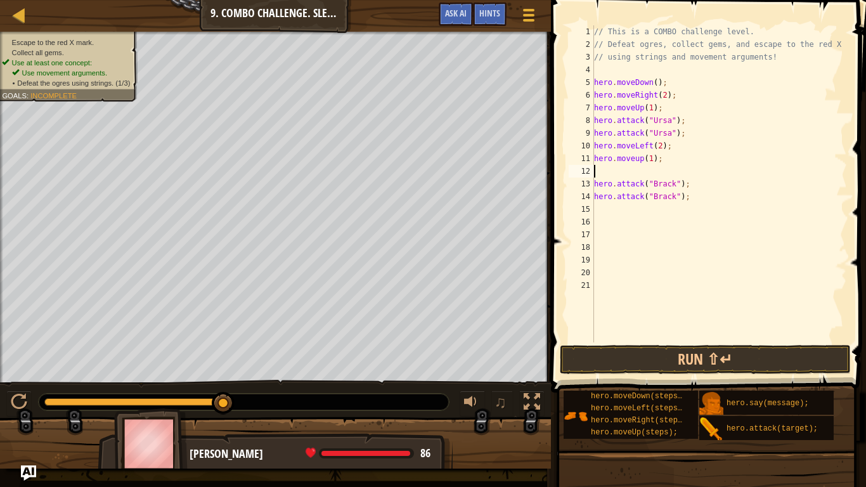
paste textarea "hero.attack("Rexxar");"
type textarea "hero.attack("Rexxar");"
paste textarea "hero.attack("Rexxar");"
type textarea "hero.attack("Rexxar");"
type textarea "her"
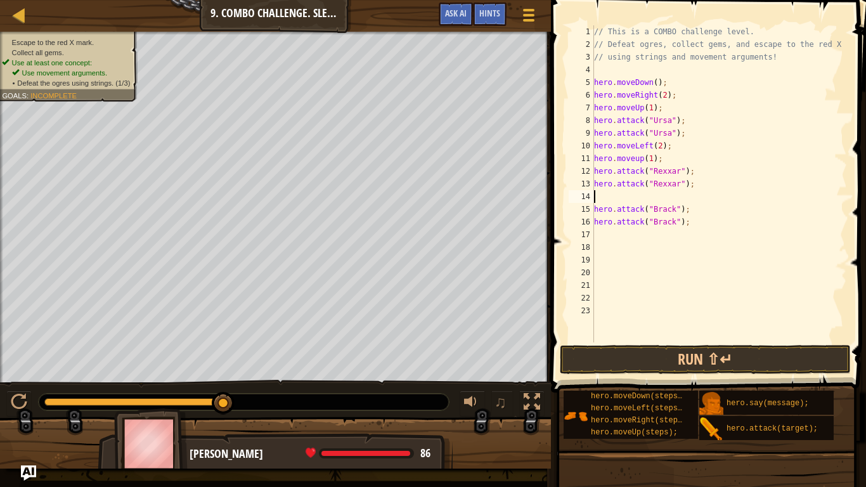
scroll to position [6, 1]
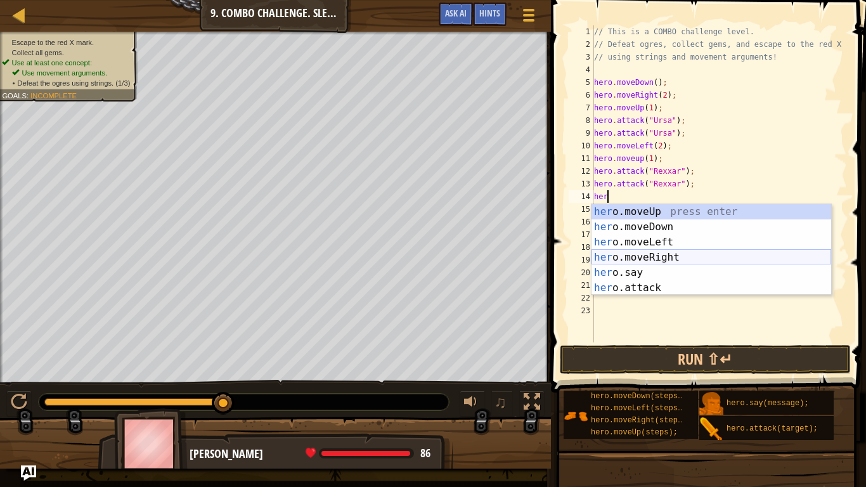
click at [651, 258] on div "her o.moveUp press enter her o.moveDown press enter her o.moveLeft press enter …" at bounding box center [712, 265] width 240 height 122
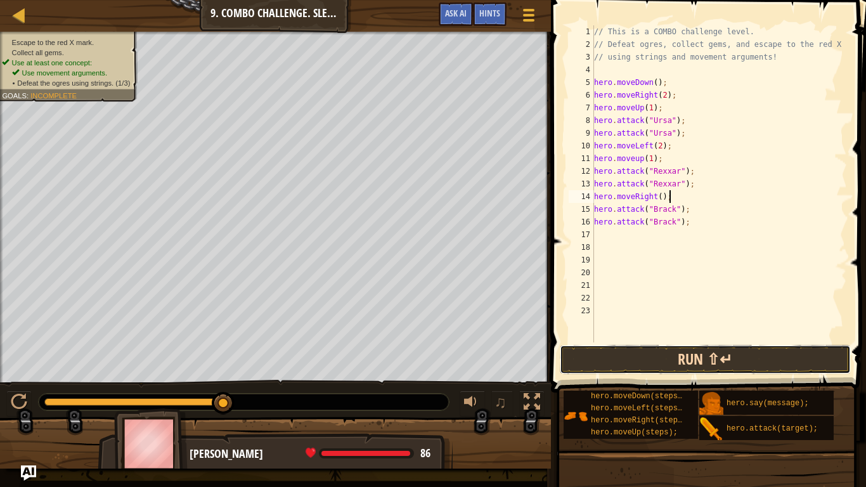
click at [675, 362] on button "Run ⇧↵" at bounding box center [705, 359] width 291 height 29
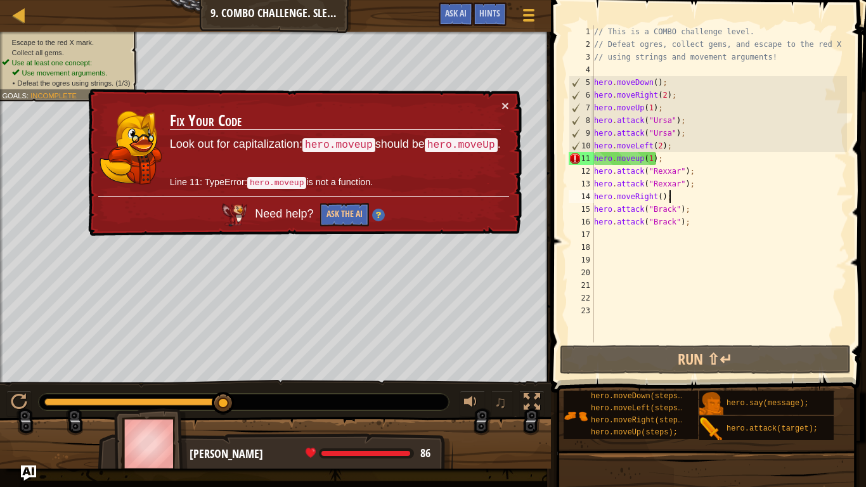
click at [672, 161] on div "// This is a COMBO challenge level. // Defeat ogres, collect gems, and escape t…" at bounding box center [720, 196] width 256 height 343
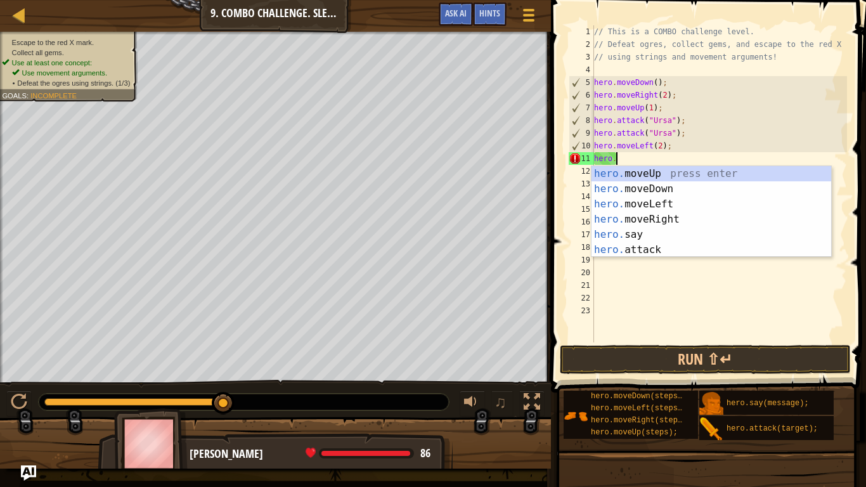
type textarea "hero"
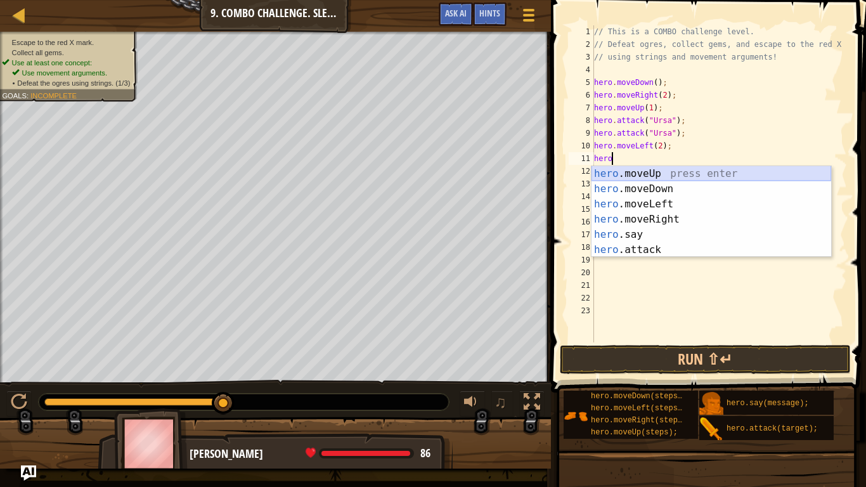
click at [692, 173] on div "hero .moveUp press enter hero .moveDown press enter hero .moveLeft press enter …" at bounding box center [712, 227] width 240 height 122
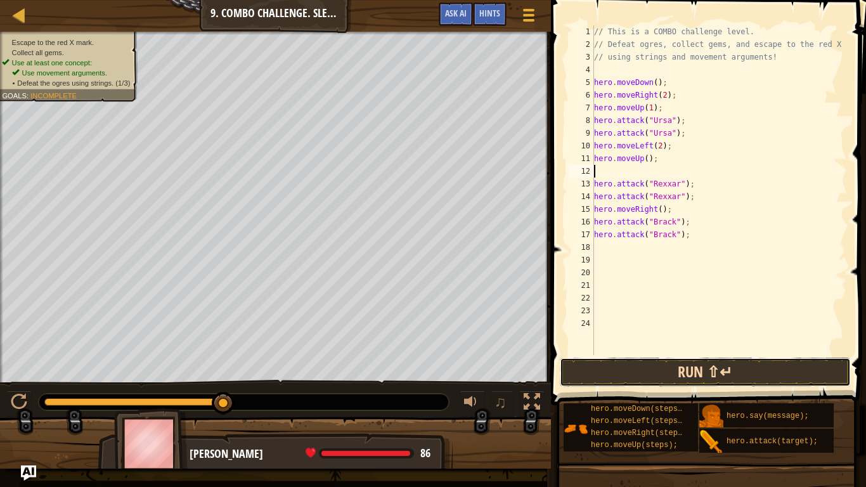
click at [696, 373] on button "Run ⇧↵" at bounding box center [705, 372] width 291 height 29
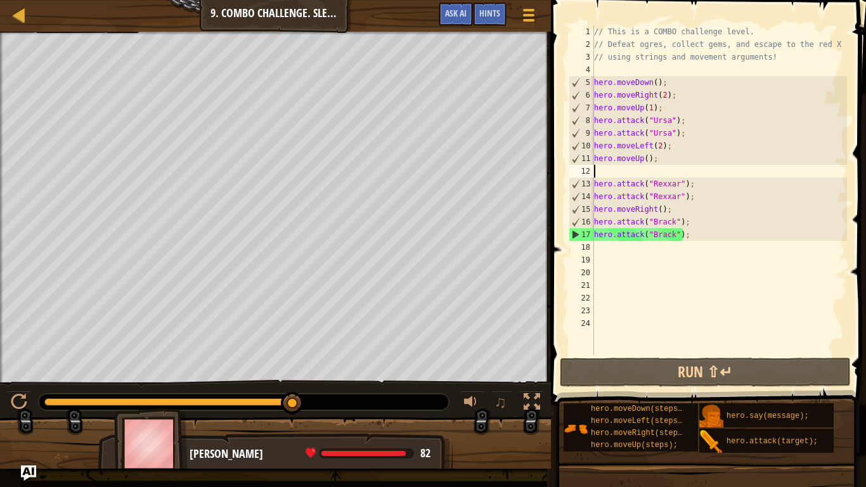
click at [663, 252] on div "// This is a COMBO challenge level. // Defeat ogres, collect gems, and escape t…" at bounding box center [720, 202] width 256 height 355
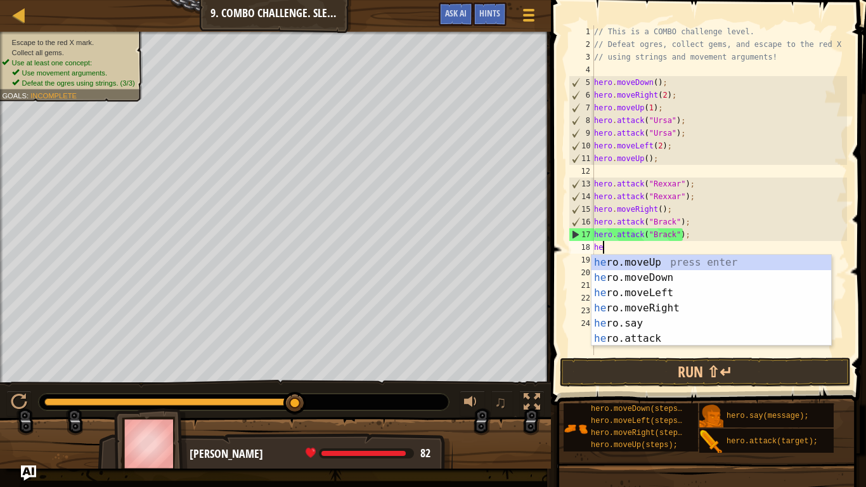
type textarea "her"
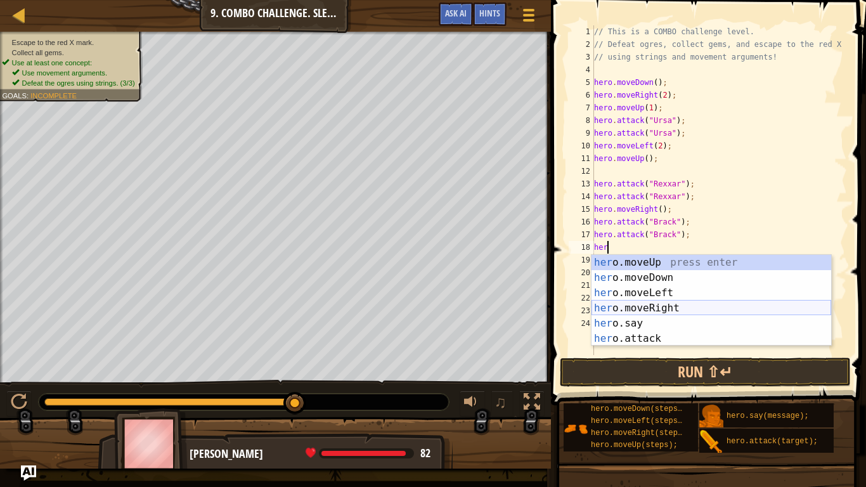
click at [646, 313] on div "her o.moveUp press enter her o.moveDown press enter her o.moveLeft press enter …" at bounding box center [712, 316] width 240 height 122
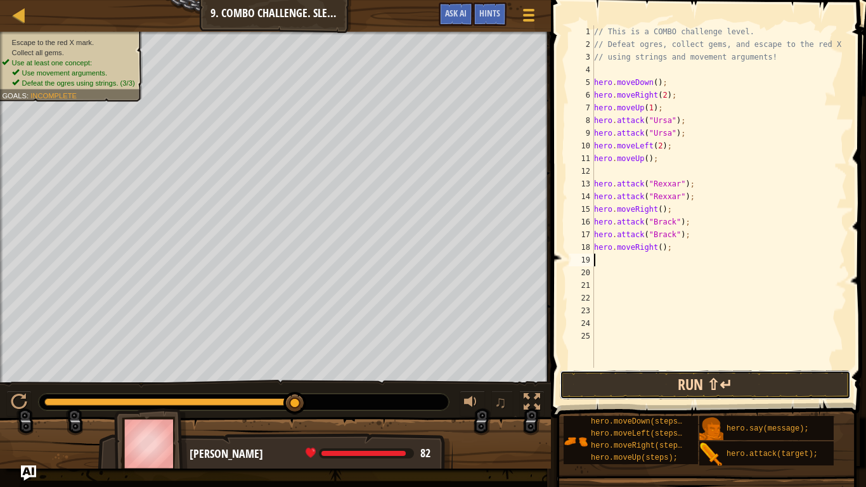
click at [646, 379] on button "Run ⇧↵" at bounding box center [705, 384] width 291 height 29
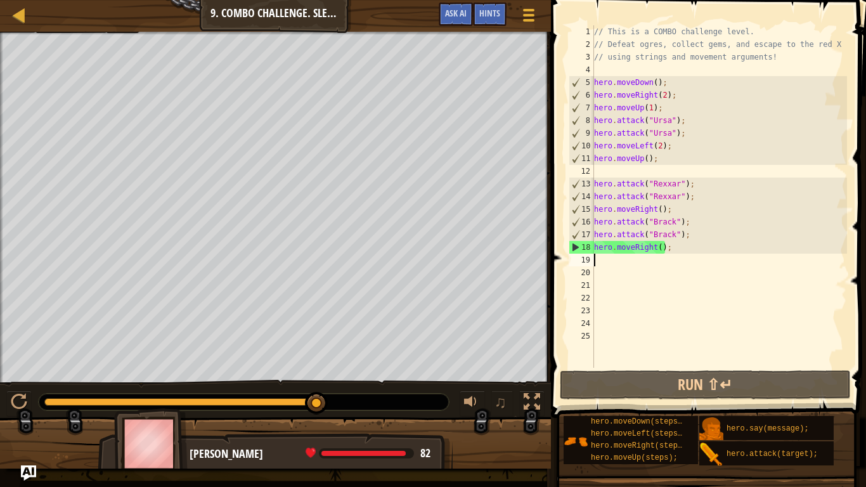
click at [660, 247] on div "// This is a COMBO challenge level. // Defeat ogres, collect gems, and escape t…" at bounding box center [720, 209] width 256 height 368
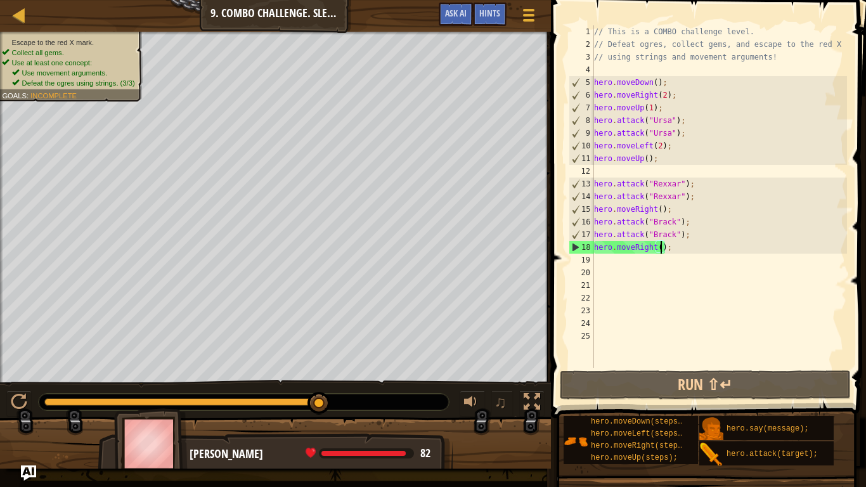
scroll to position [6, 10]
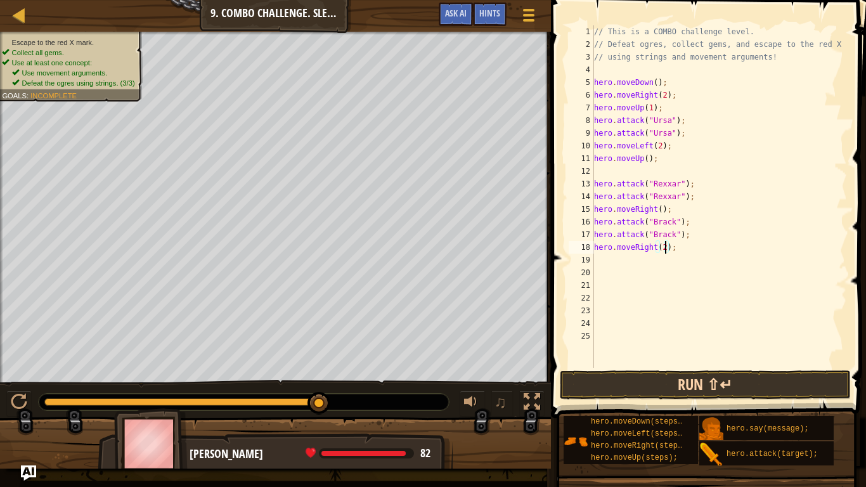
type textarea "hero.moveRight(2);"
click at [678, 379] on button "Run ⇧↵" at bounding box center [705, 384] width 291 height 29
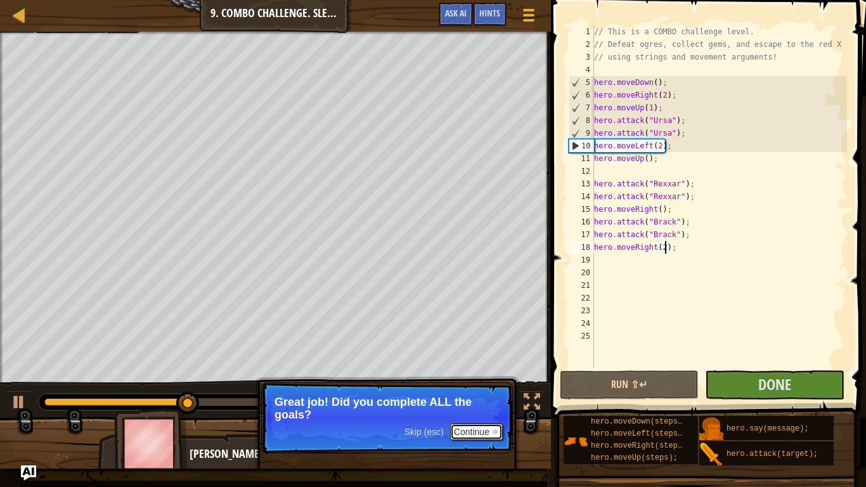
click at [480, 379] on button "Continue" at bounding box center [476, 432] width 53 height 16
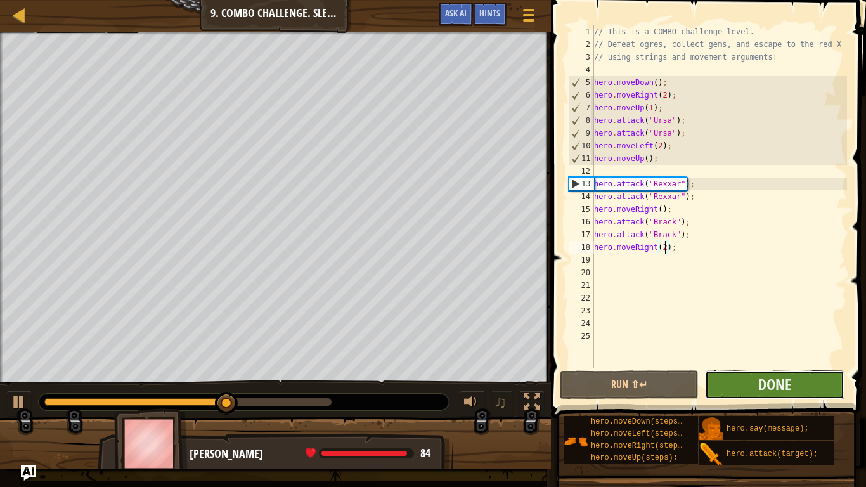
click at [741, 379] on button "Done" at bounding box center [774, 384] width 139 height 29
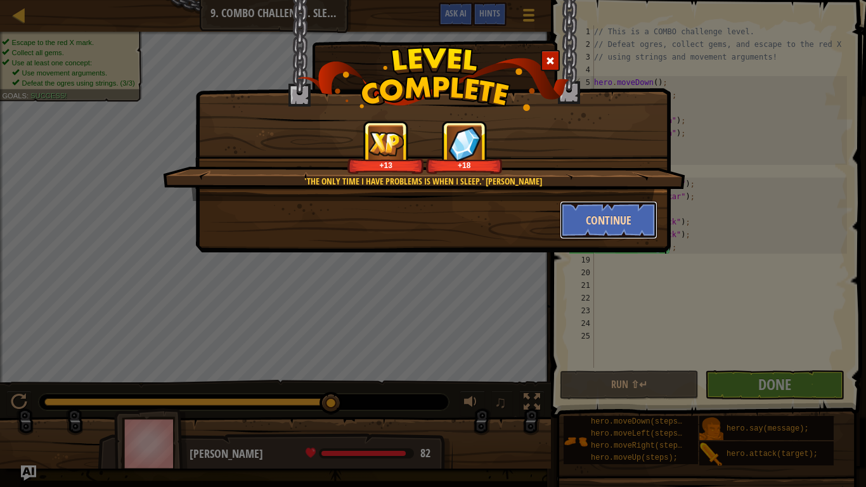
click at [605, 219] on button "Continue" at bounding box center [609, 220] width 98 height 38
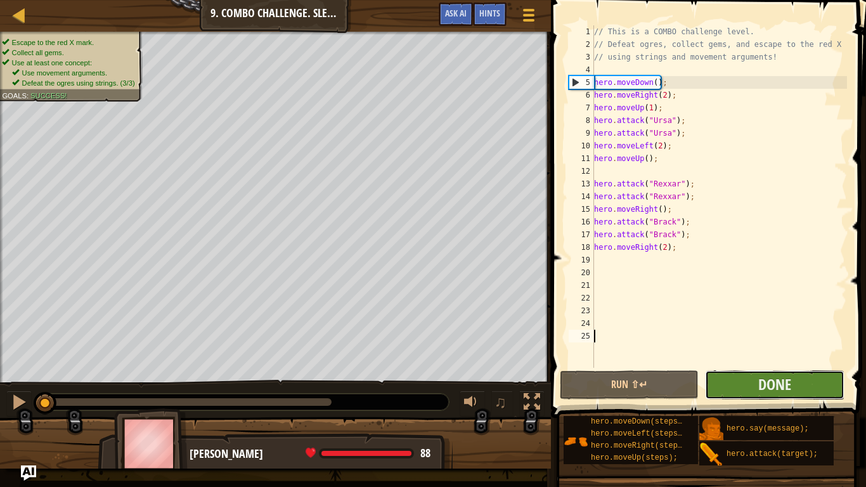
click at [807, 389] on button "Done" at bounding box center [774, 384] width 139 height 29
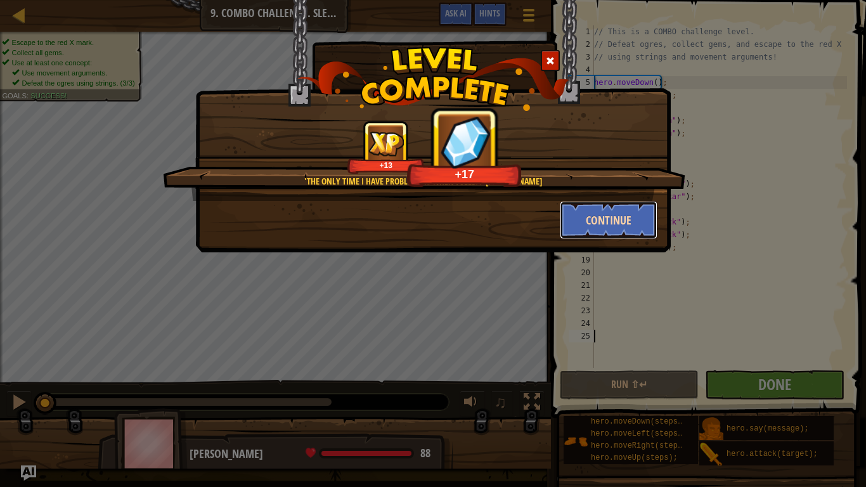
click at [596, 218] on button "Continue" at bounding box center [609, 220] width 98 height 38
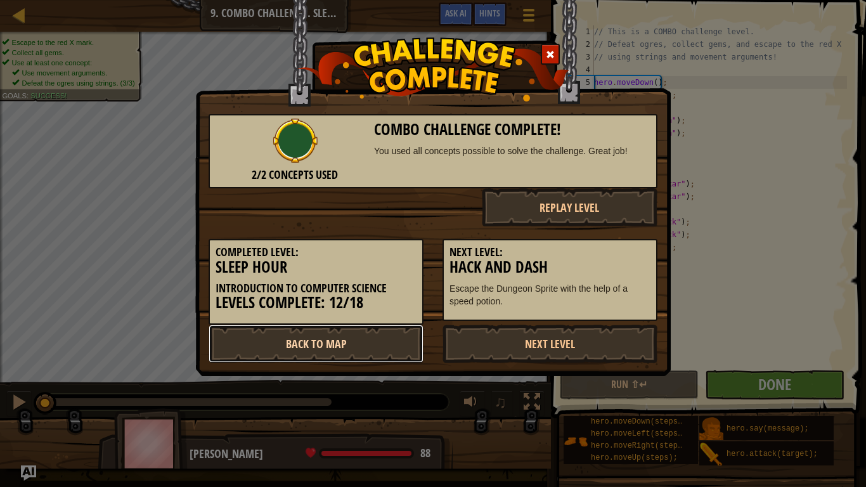
click at [334, 353] on link "Back to Map" at bounding box center [316, 344] width 215 height 38
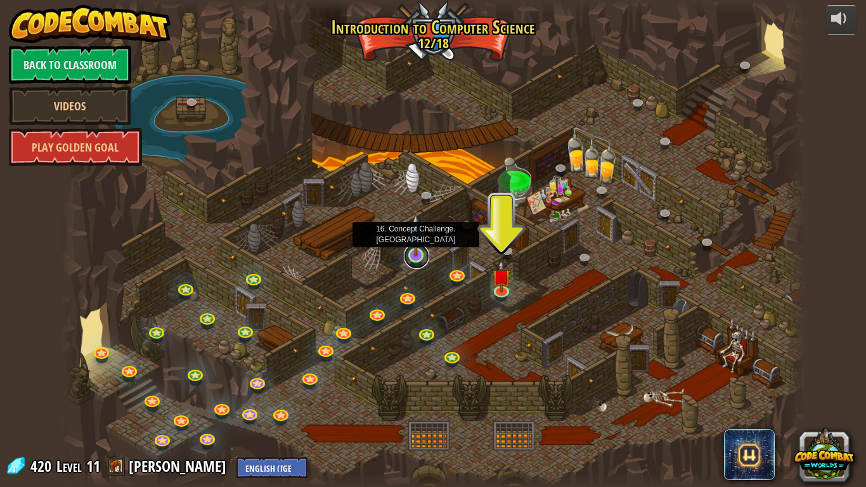
click at [421, 261] on link at bounding box center [416, 256] width 25 height 25
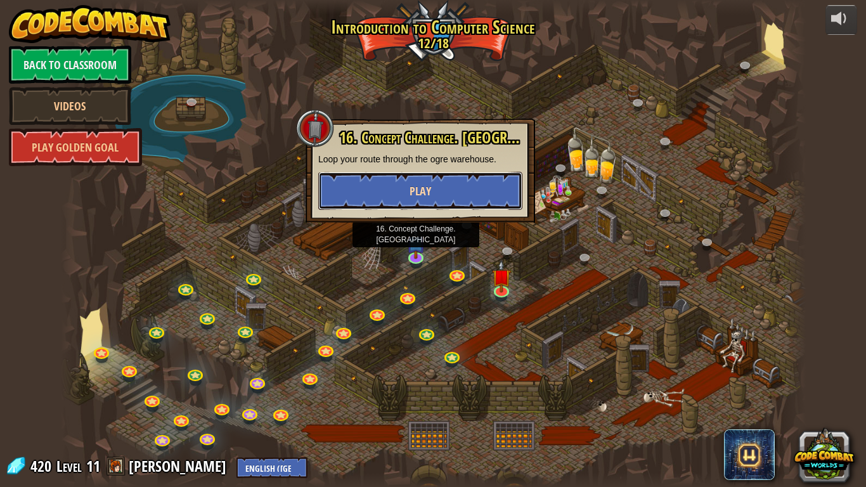
click at [419, 192] on span "Play" at bounding box center [421, 191] width 22 height 16
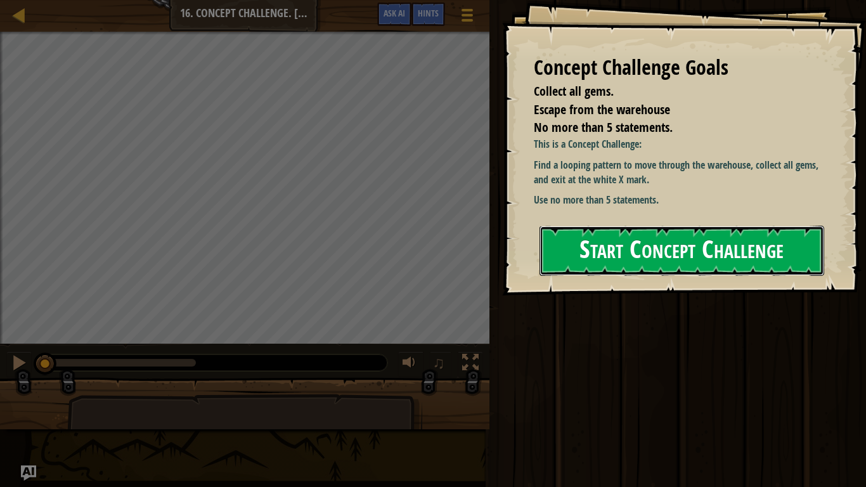
click at [669, 245] on button "Start Concept Challenge" at bounding box center [682, 251] width 285 height 50
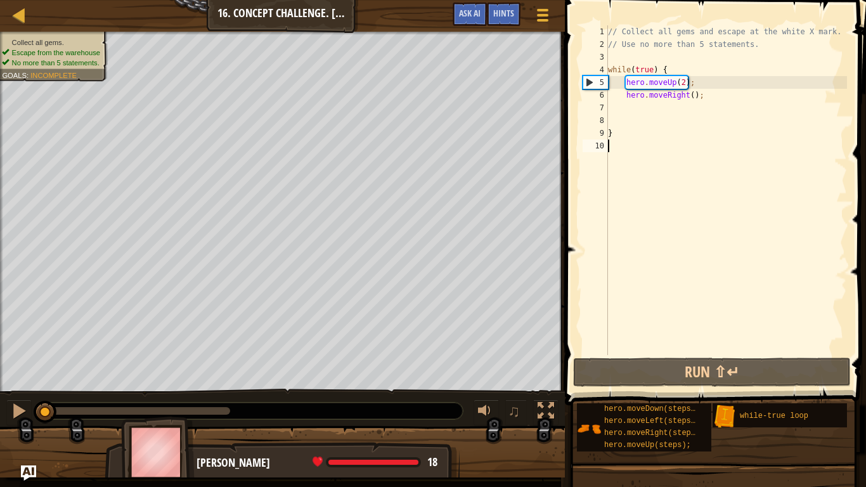
click at [717, 98] on div "// Collect all gems and escape at the white X mark. // Use no more than 5 state…" at bounding box center [727, 202] width 242 height 355
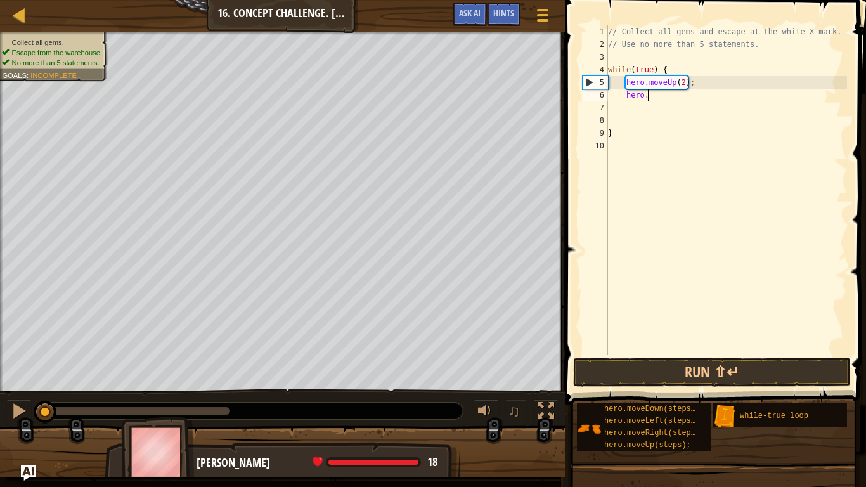
type textarea "h"
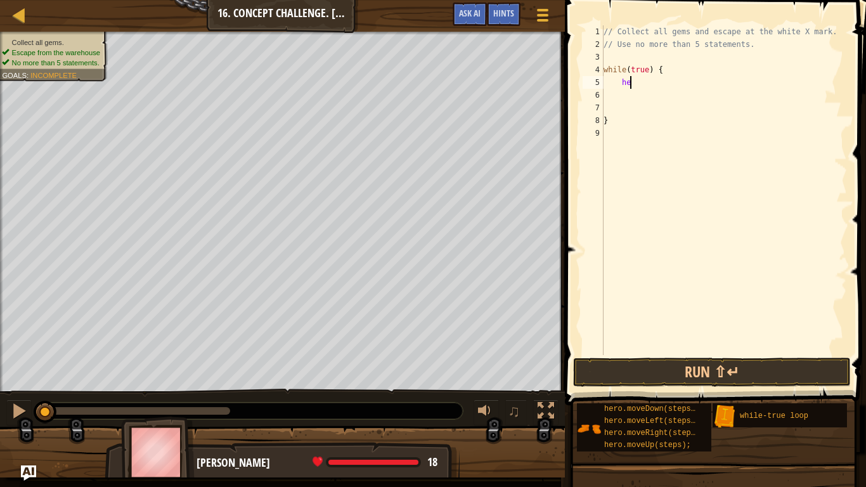
type textarea "h"
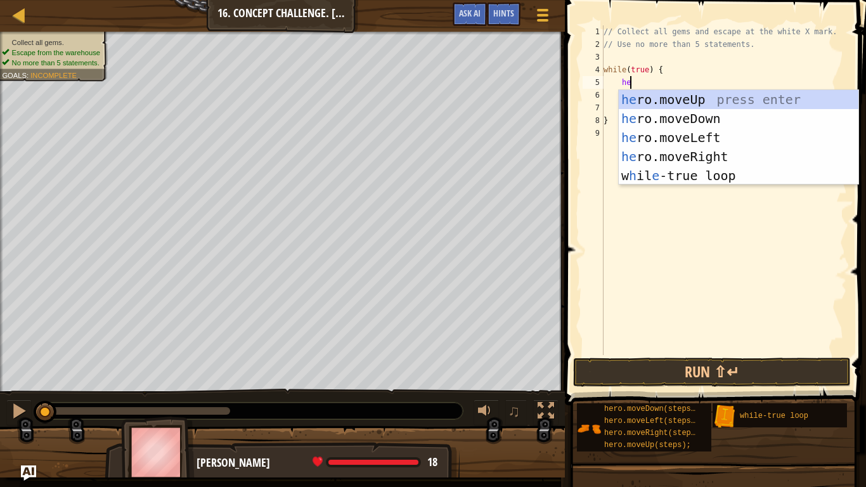
scroll to position [6, 4]
type textarea "h"
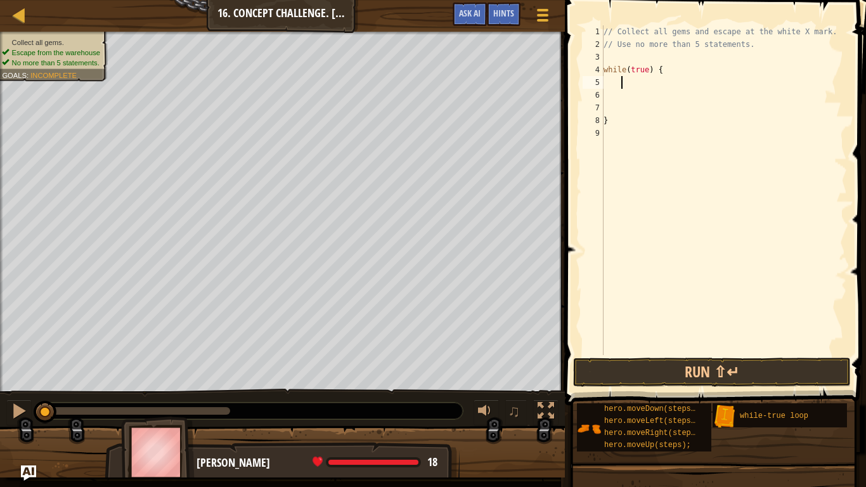
scroll to position [6, 0]
type textarea "w"
type textarea "// Use no more than 5 statements"
click at [645, 104] on div "// Collect all gems and escape at the white X mark. // Use no more than 5 state…" at bounding box center [724, 202] width 246 height 355
type textarea "}"
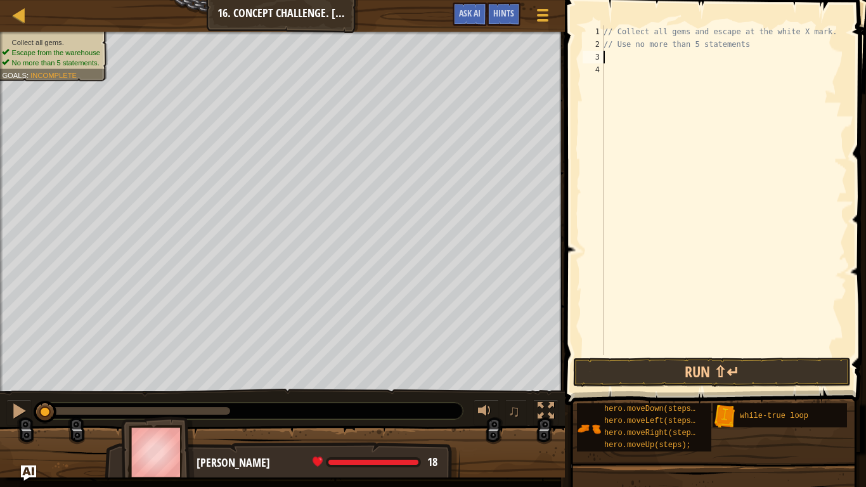
type textarea "// Use no more than 5 statements"
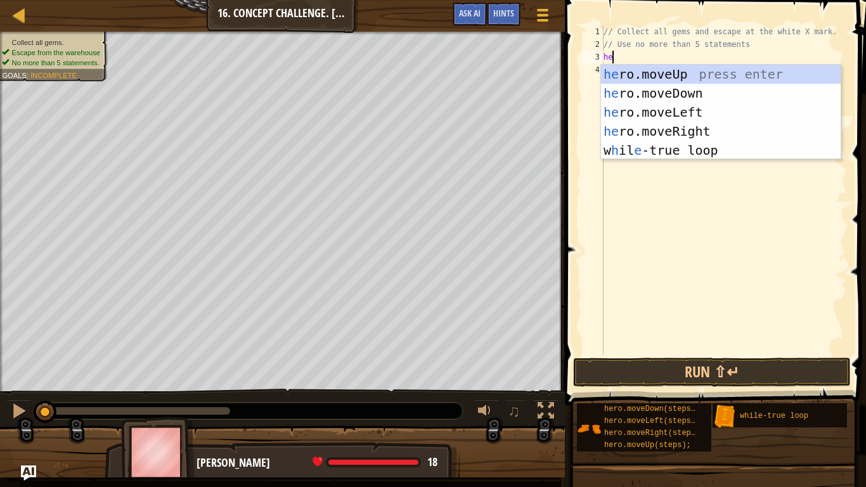
type textarea "her"
click at [689, 67] on div "her o.moveUp press enter her o.moveDown press enter her o.moveLeft press enter …" at bounding box center [721, 131] width 240 height 133
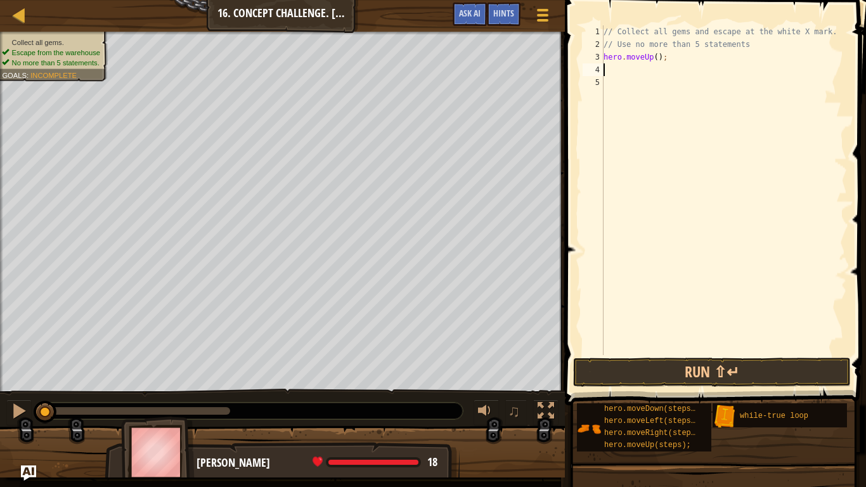
scroll to position [6, 0]
click at [658, 59] on div "// Collect all gems and escape at the white X mark. // Use no more than 5 state…" at bounding box center [724, 202] width 246 height 355
type textarea "hero.moveUp(2);"
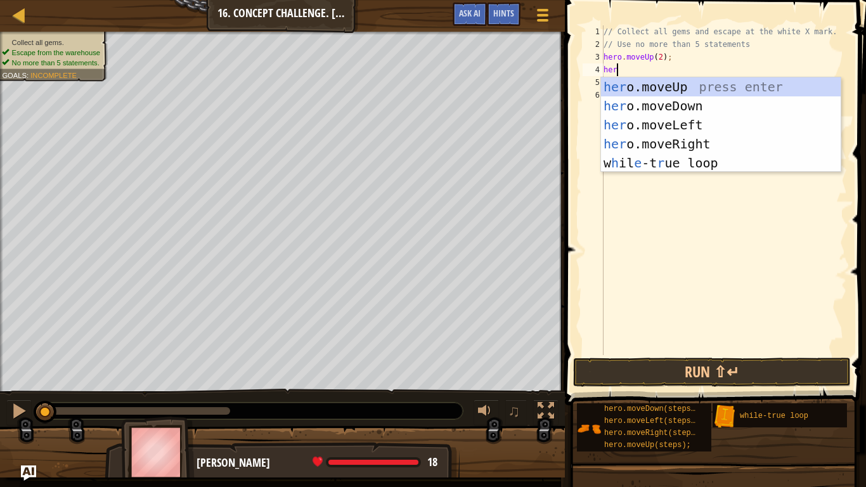
scroll to position [6, 1]
click at [585, 371] on button "Run ⇧↵" at bounding box center [712, 372] width 278 height 29
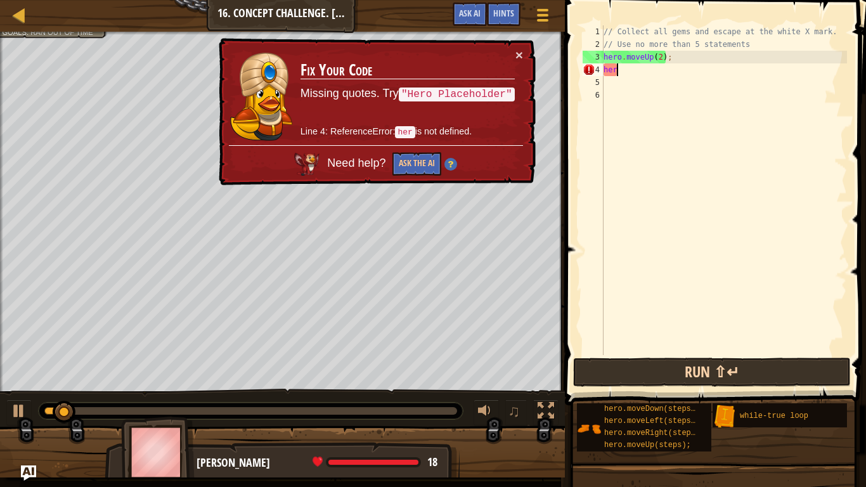
type textarea "hero"
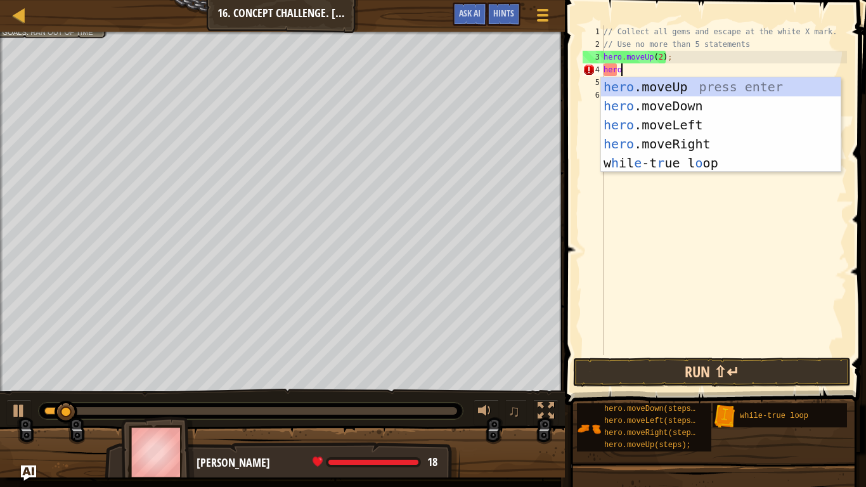
scroll to position [6, 2]
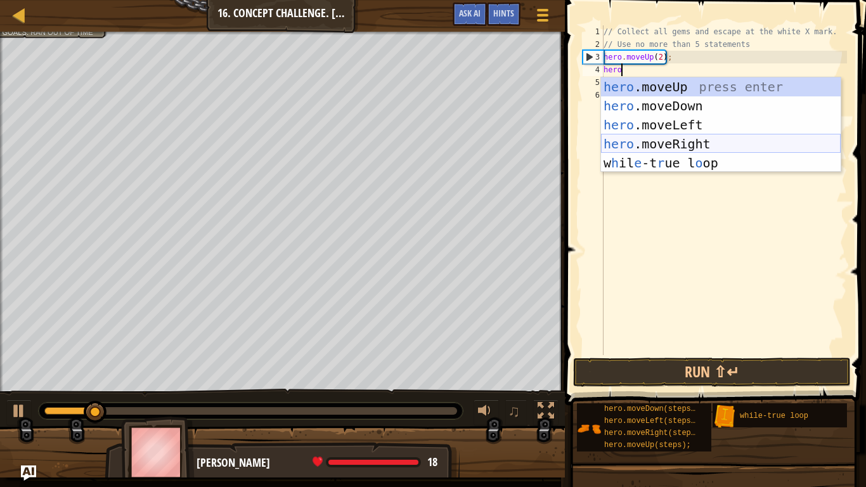
click at [679, 143] on div "hero .moveUp press enter hero .moveDown press enter hero .moveLeft press enter …" at bounding box center [721, 143] width 240 height 133
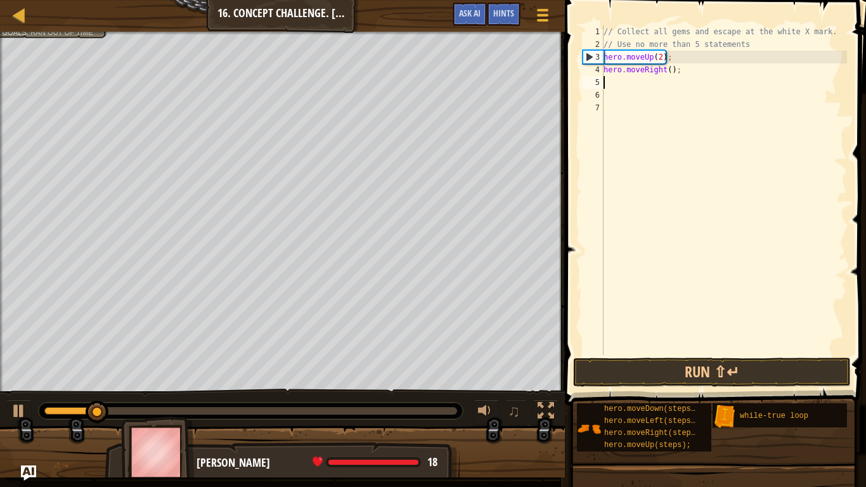
scroll to position [6, 0]
click at [672, 74] on div "// Collect all gems and escape at the white X mark. // Use no more than 5 state…" at bounding box center [724, 202] width 246 height 355
type textarea "hero.moveRight(2);"
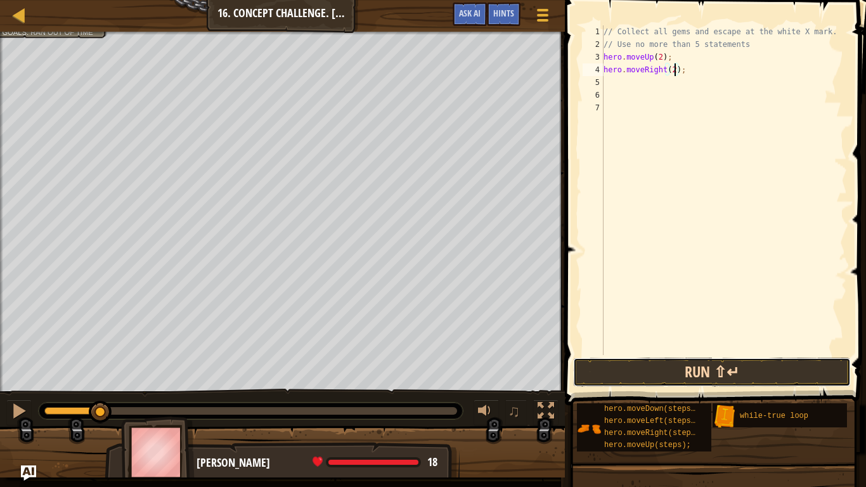
click at [630, 360] on button "Run ⇧↵" at bounding box center [712, 372] width 278 height 29
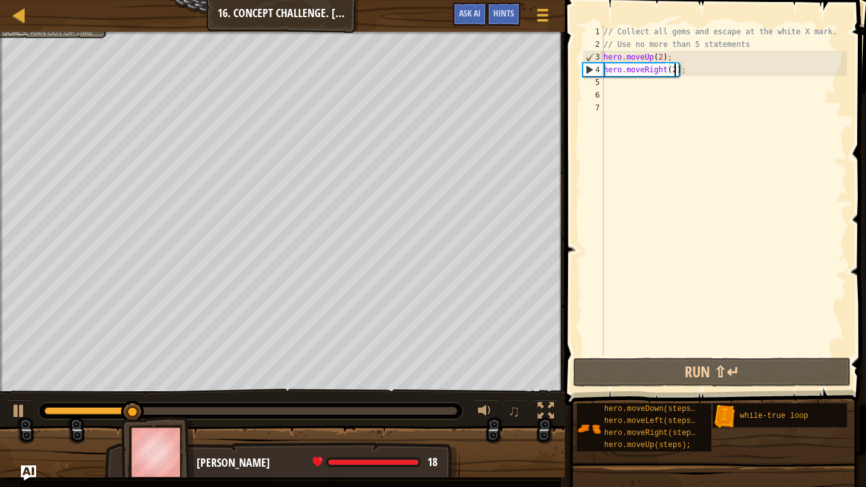
click at [701, 70] on div "// Collect all gems and escape at the white X mark. // Use no more than 5 state…" at bounding box center [724, 202] width 246 height 355
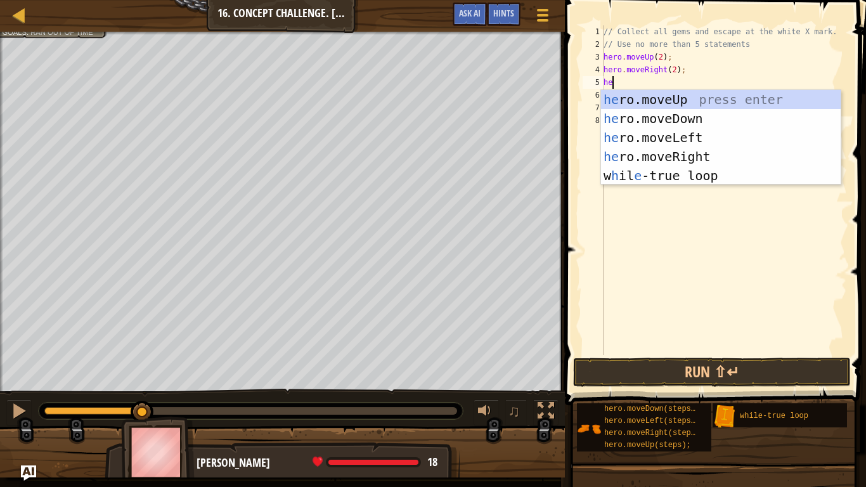
scroll to position [6, 1]
type textarea "her"
click at [698, 114] on div "her o.moveUp press enter her o.moveDown press enter her o.moveLeft press enter …" at bounding box center [721, 156] width 240 height 133
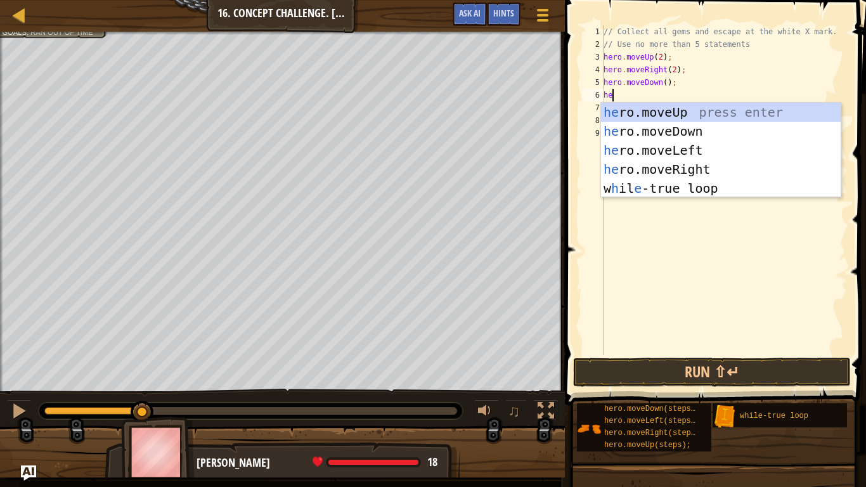
type textarea "her"
click at [691, 155] on div "her o.moveUp press enter her o.moveDown press enter her o.moveLeft press enter …" at bounding box center [721, 169] width 240 height 133
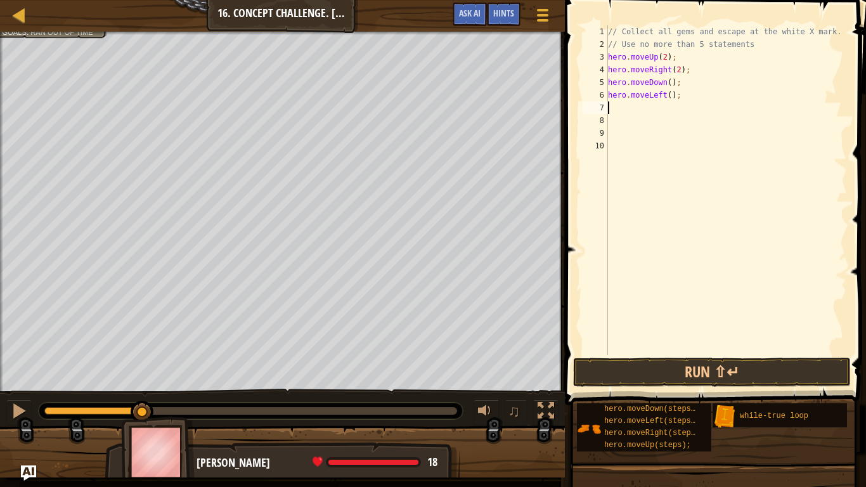
scroll to position [6, 0]
click at [760, 45] on div "// Collect all gems and escape at the white X mark. // Use no more than 5 state…" at bounding box center [727, 202] width 242 height 355
type textarea "// Use no more than 5 statements"
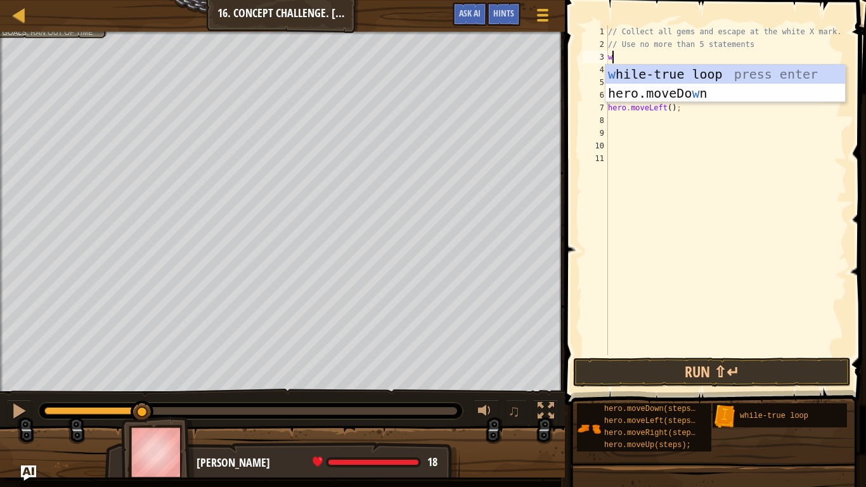
type textarea "wh"
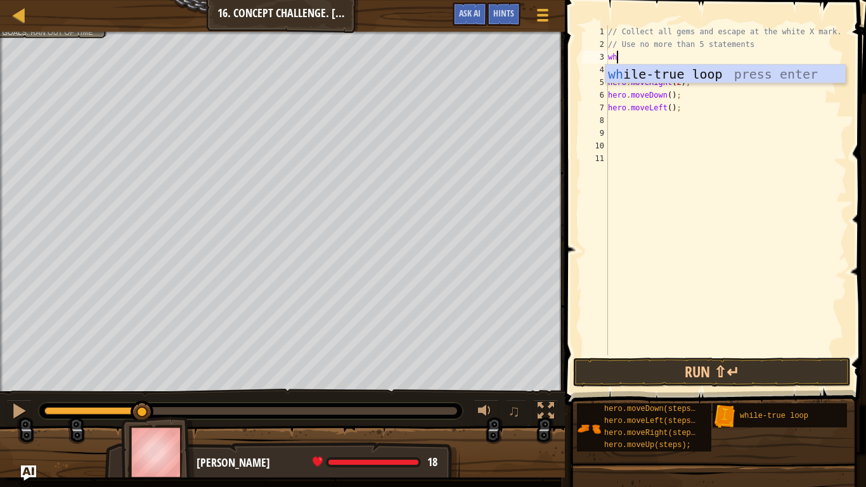
scroll to position [6, 1]
click at [762, 69] on div "wh ile-true loop press enter" at bounding box center [726, 93] width 240 height 57
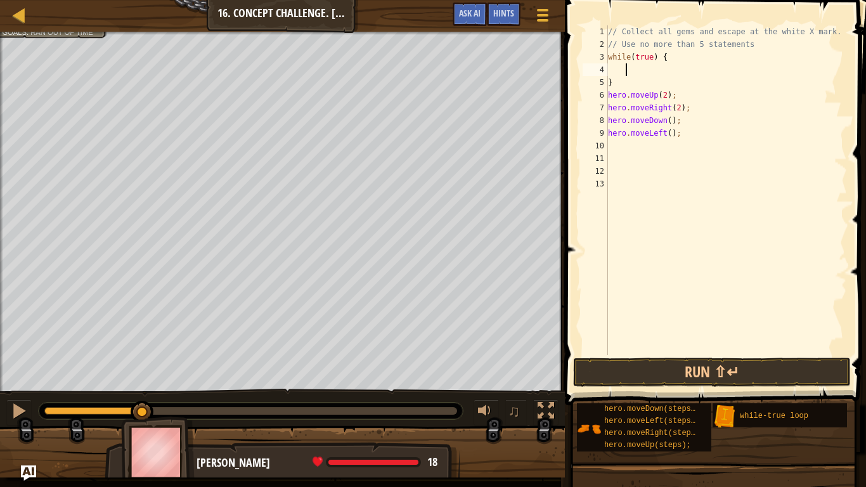
click at [630, 81] on div "// Collect all gems and escape at the white X mark. // Use no more than 5 state…" at bounding box center [727, 202] width 242 height 355
type textarea "}"
click at [624, 147] on div "// Collect all gems and escape at the white X mark. // Use no more than 5 state…" at bounding box center [727, 202] width 242 height 355
type textarea "}"
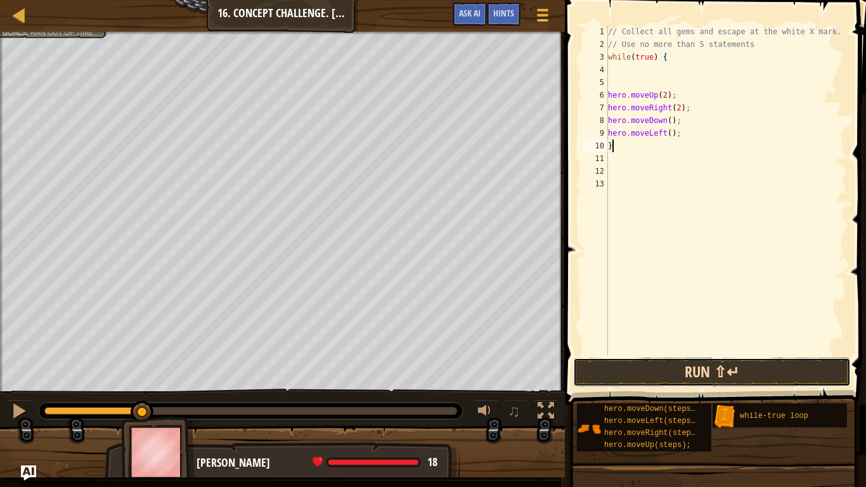
click at [682, 374] on button "Run ⇧↵" at bounding box center [712, 372] width 278 height 29
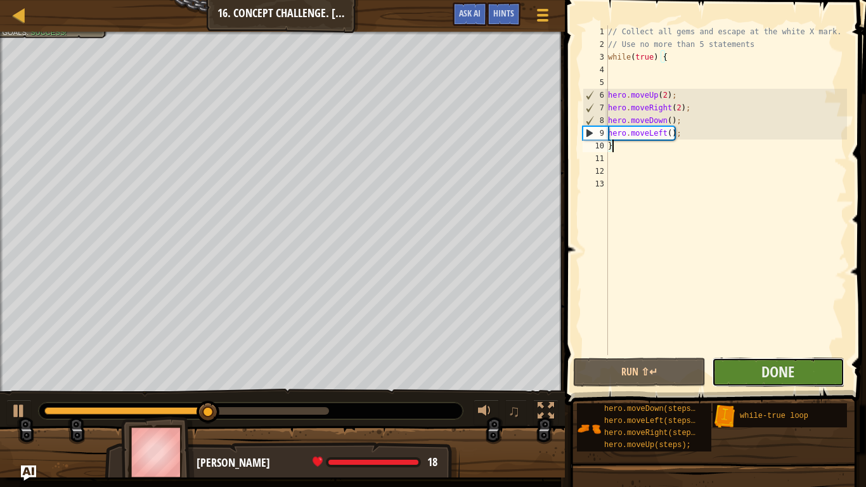
click at [806, 374] on button "Done" at bounding box center [778, 372] width 133 height 29
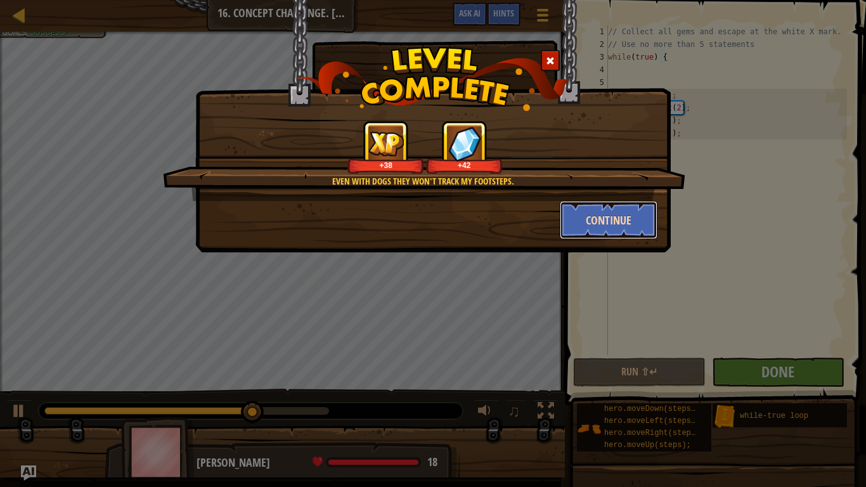
click at [608, 207] on button "Continue" at bounding box center [609, 220] width 98 height 38
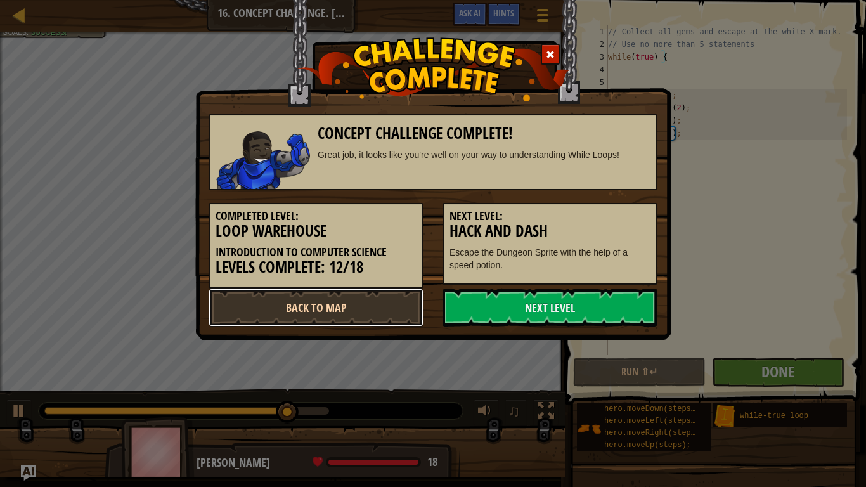
click at [336, 304] on link "Back to Map" at bounding box center [316, 308] width 215 height 38
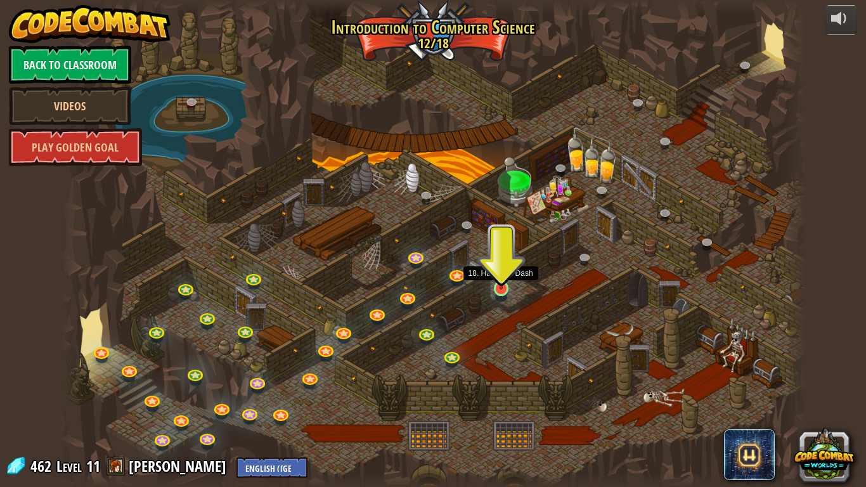
click at [501, 288] on img at bounding box center [501, 268] width 19 height 43
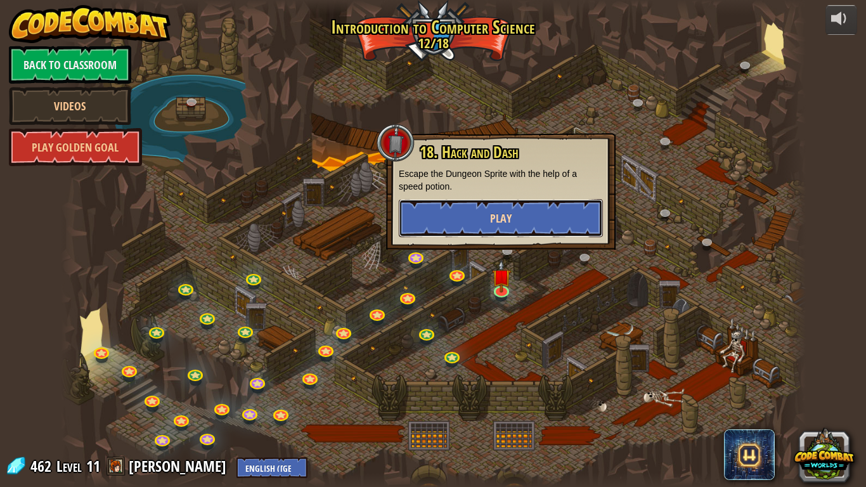
click at [549, 218] on button "Play" at bounding box center [501, 218] width 204 height 38
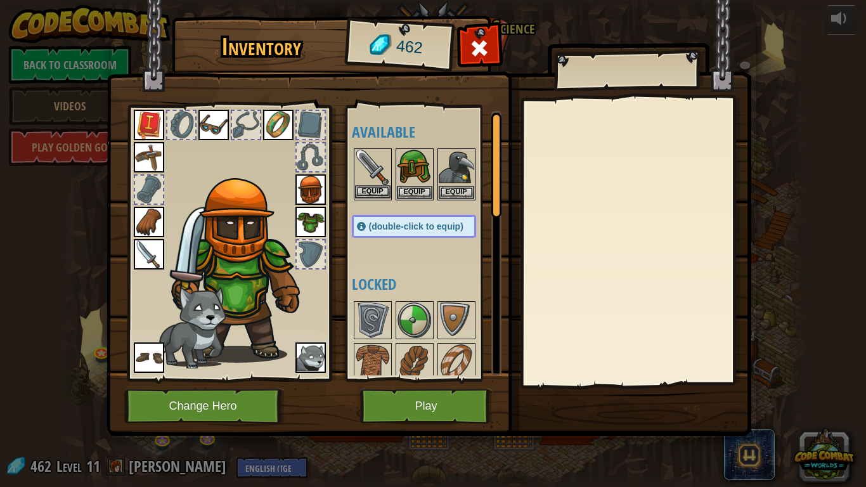
click at [382, 150] on img at bounding box center [373, 168] width 36 height 36
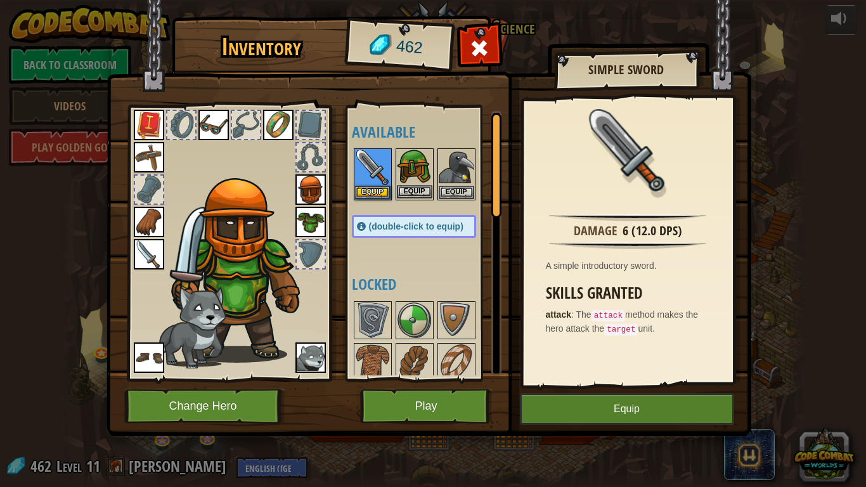
click at [410, 155] on img at bounding box center [415, 168] width 36 height 36
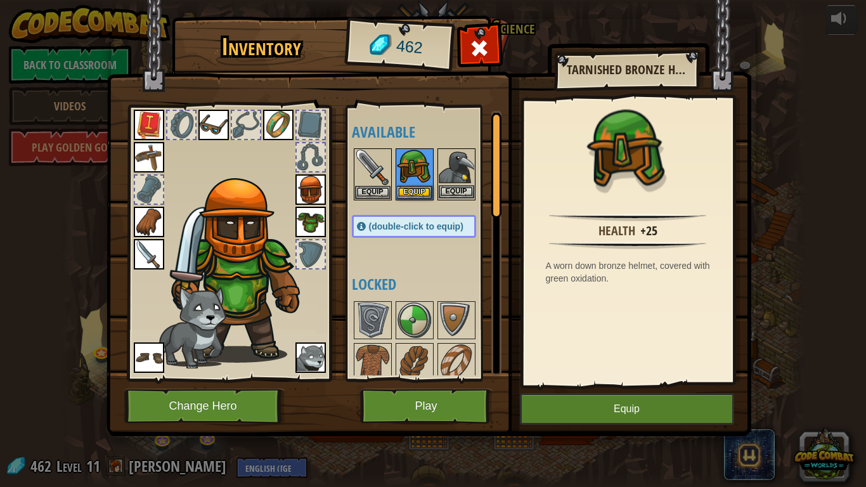
click at [464, 167] on img at bounding box center [457, 168] width 36 height 36
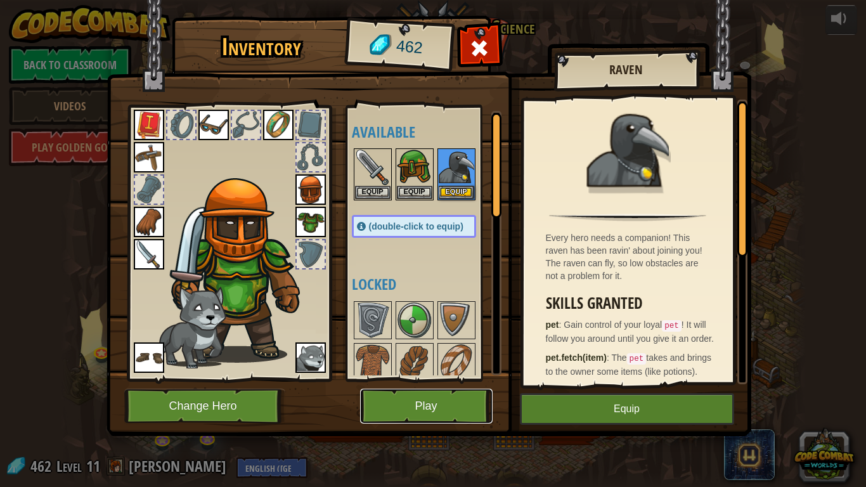
click at [427, 398] on button "Play" at bounding box center [426, 406] width 133 height 35
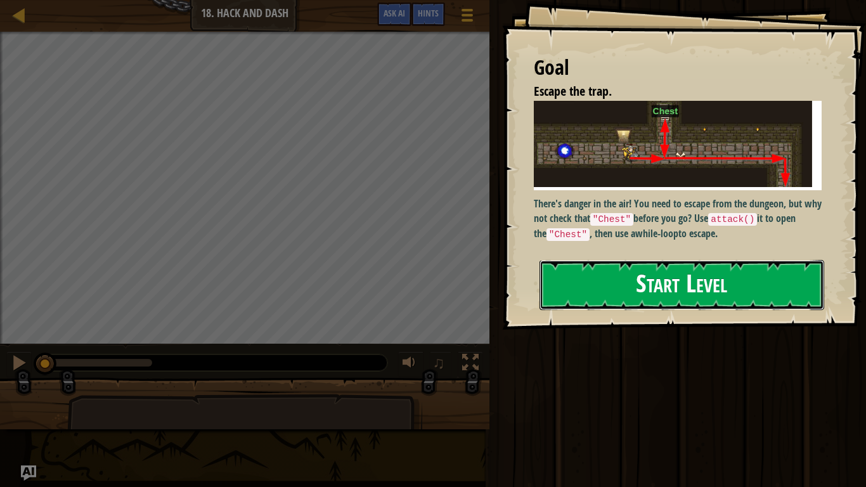
click at [587, 286] on button "Start Level" at bounding box center [682, 285] width 285 height 50
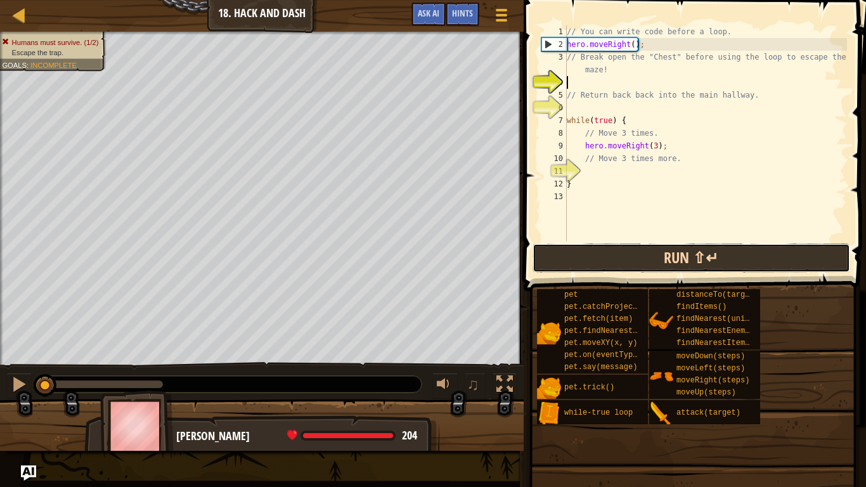
click at [594, 266] on button "Run ⇧↵" at bounding box center [692, 258] width 318 height 29
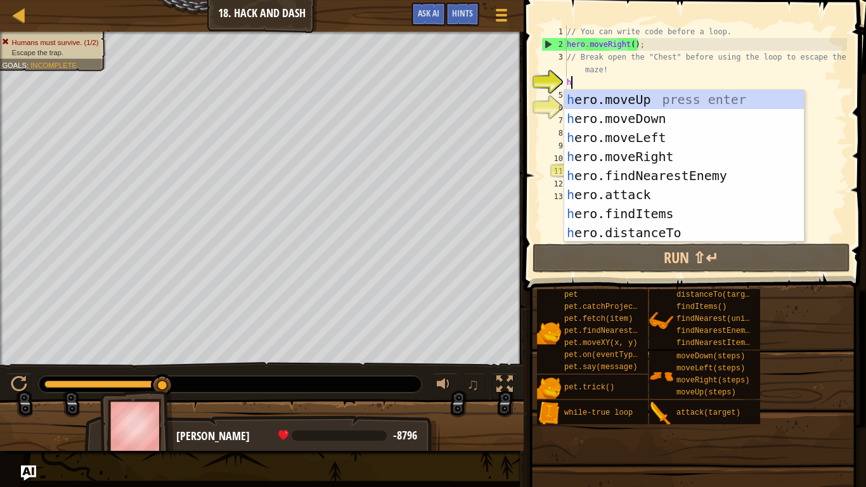
type textarea "her"
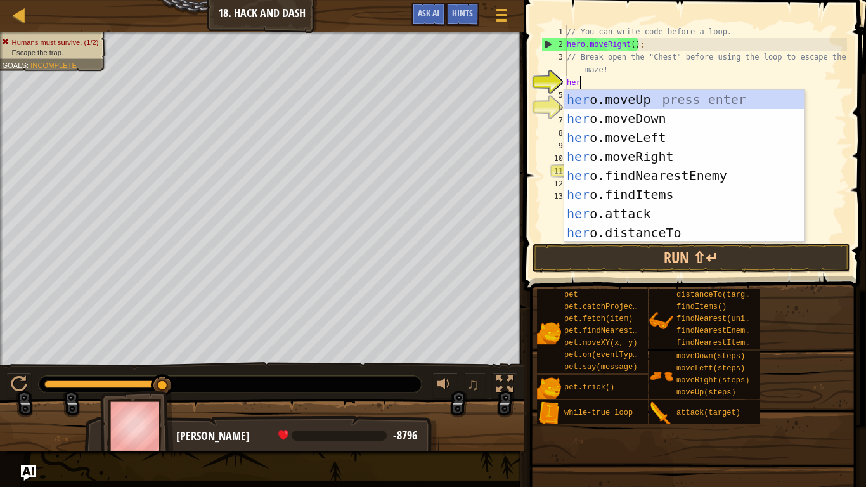
scroll to position [6, 1]
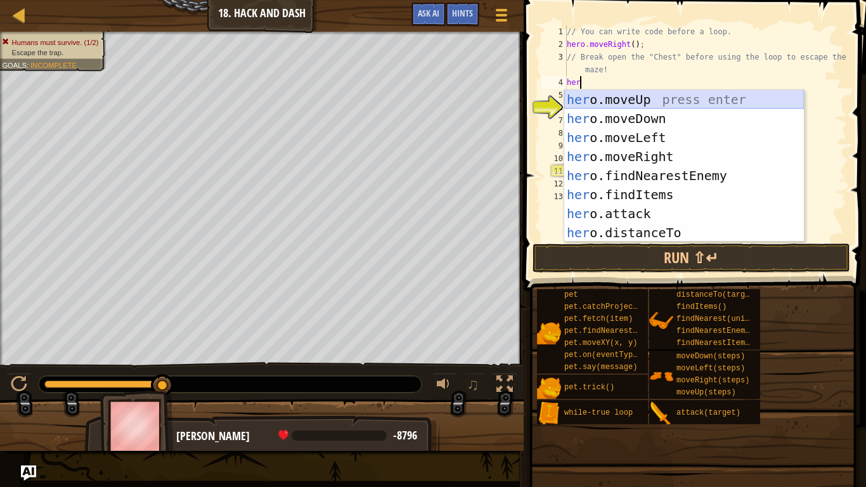
click at [656, 94] on div "her o.moveUp press enter her o.moveDown press enter her o.moveLeft press enter …" at bounding box center [685, 185] width 240 height 190
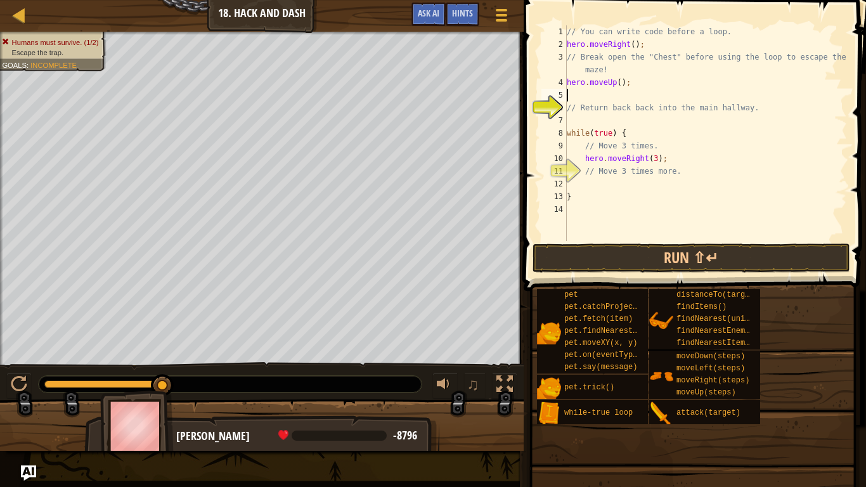
scroll to position [6, 0]
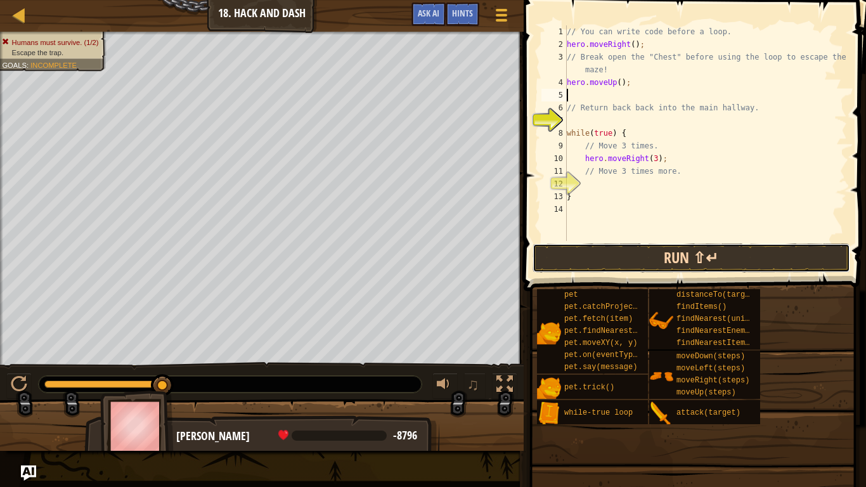
click at [635, 263] on button "Run ⇧↵" at bounding box center [692, 258] width 318 height 29
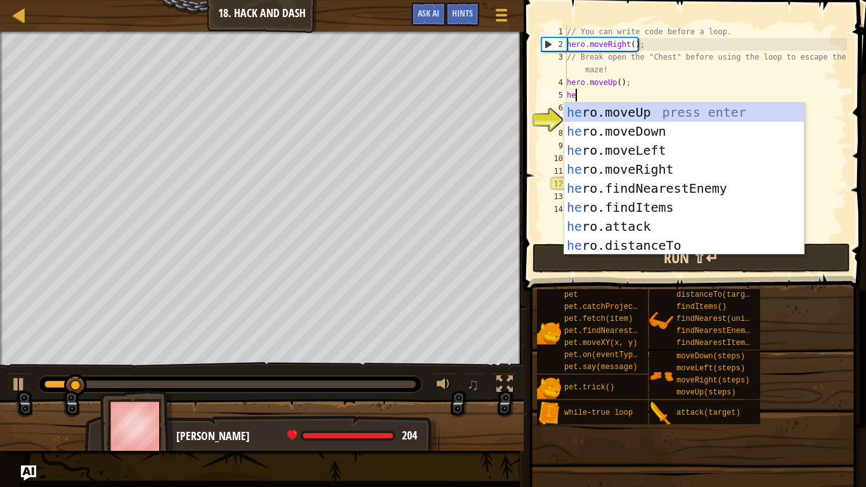
scroll to position [6, 1]
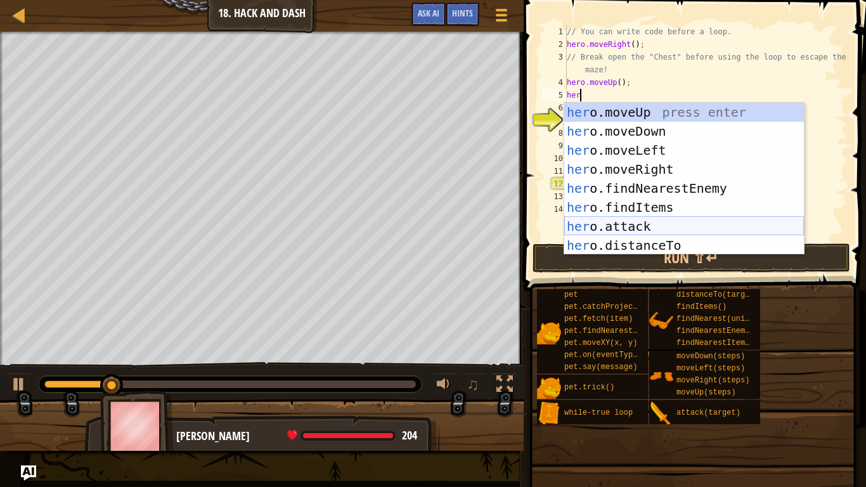
click at [667, 222] on div "her o.moveUp press enter her o.moveDown press enter her o.moveLeft press enter …" at bounding box center [685, 198] width 240 height 190
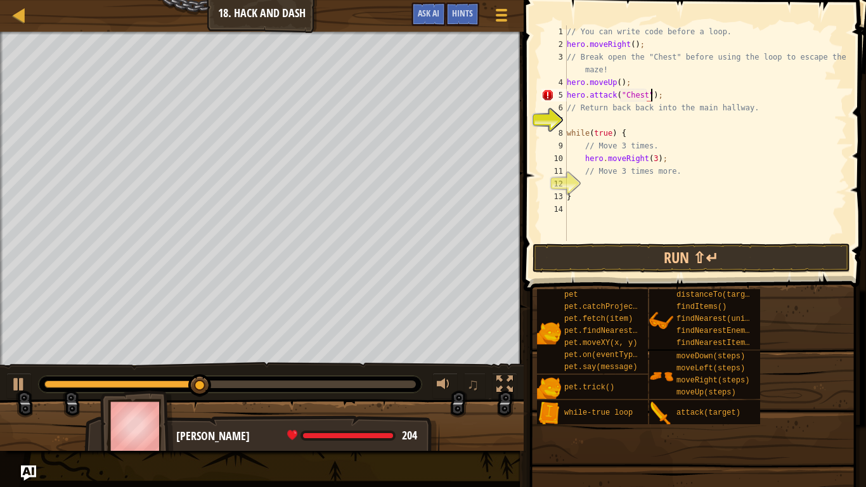
scroll to position [6, 12]
type textarea "hero.attack("Chest");"
click at [655, 264] on button "Run ⇧↵" at bounding box center [692, 258] width 318 height 29
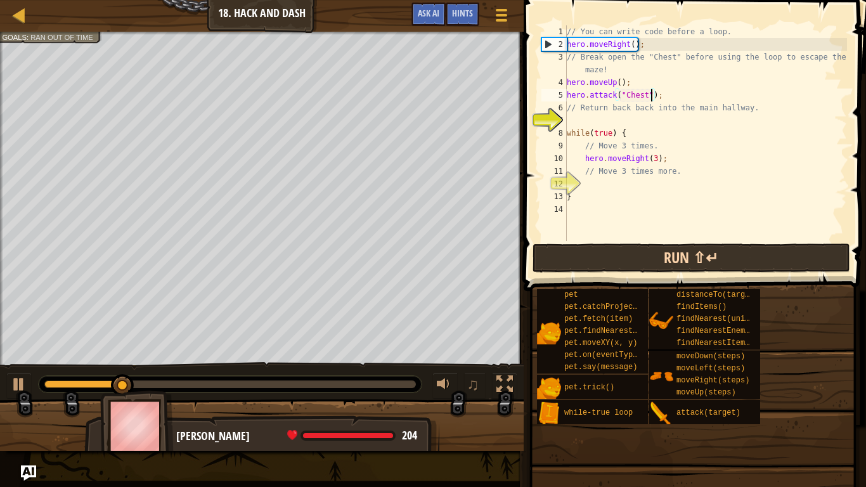
scroll to position [6, 0]
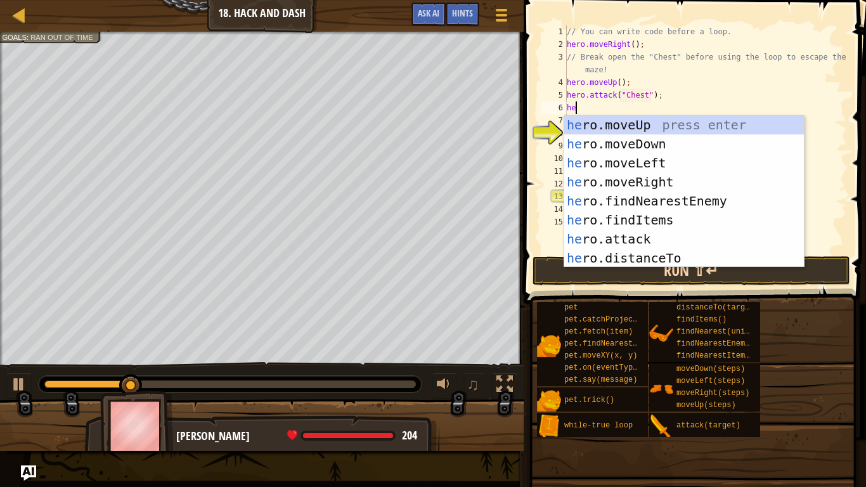
type textarea "her"
click at [693, 141] on div "her o.moveUp press enter her o.moveDown press enter her o.moveLeft press enter …" at bounding box center [685, 210] width 240 height 190
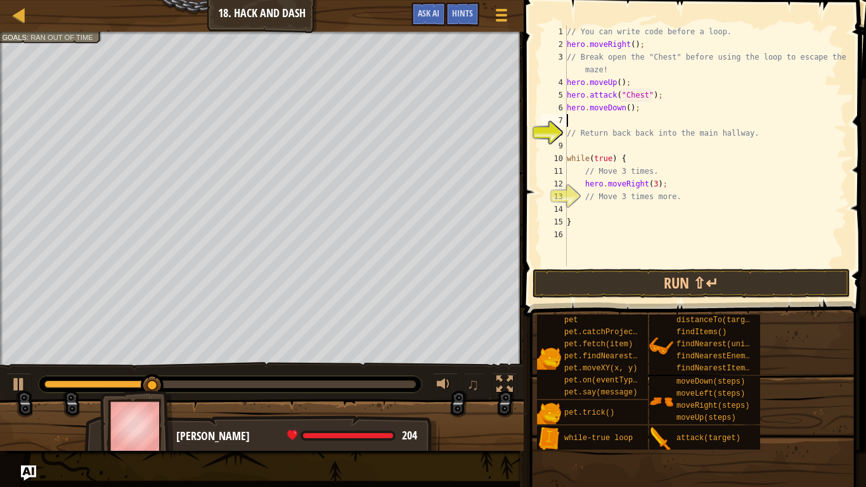
scroll to position [6, 0]
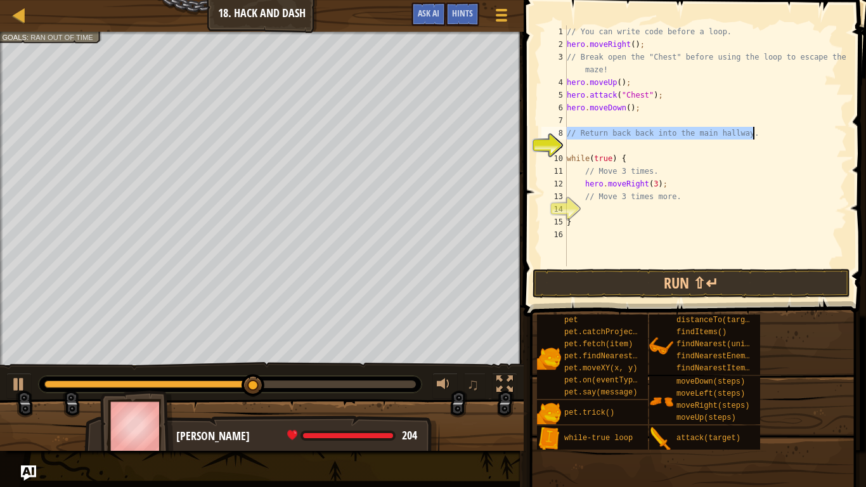
drag, startPoint x: 568, startPoint y: 134, endPoint x: 754, endPoint y: 138, distance: 185.2
click at [754, 138] on div "// You can write code before a loop. hero . moveRight ( ) ; // Break open the "…" at bounding box center [706, 158] width 283 height 266
type textarea "// Return back back into the main hallway."
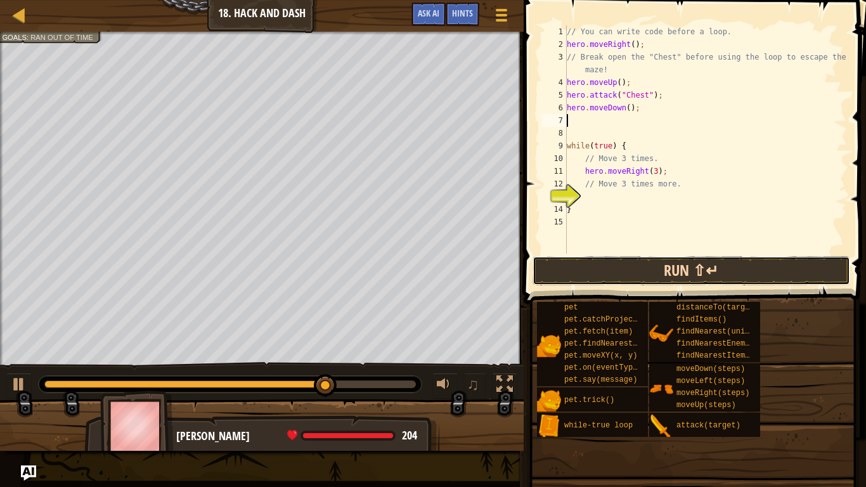
click at [576, 273] on button "Run ⇧↵" at bounding box center [692, 270] width 318 height 29
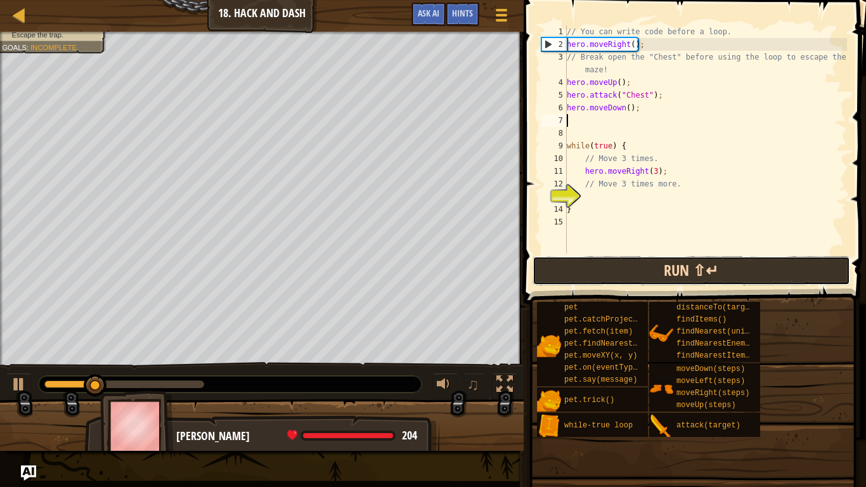
click at [576, 273] on button "Run ⇧↵" at bounding box center [692, 270] width 318 height 29
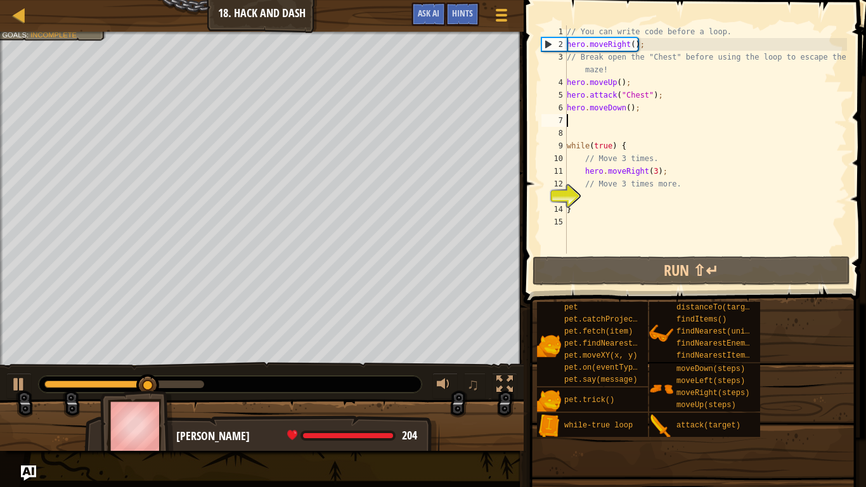
click at [680, 188] on div "// You can write code before a loop. hero . moveRight ( ) ; // Break open the "…" at bounding box center [706, 152] width 283 height 254
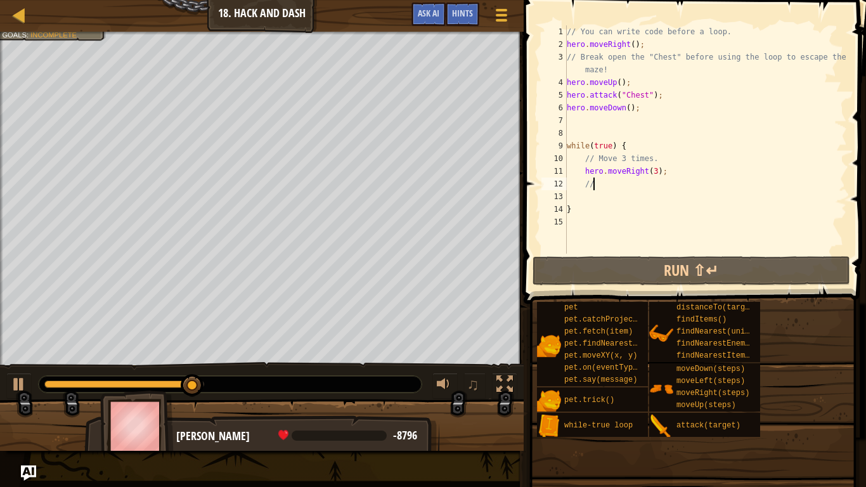
type textarea "/"
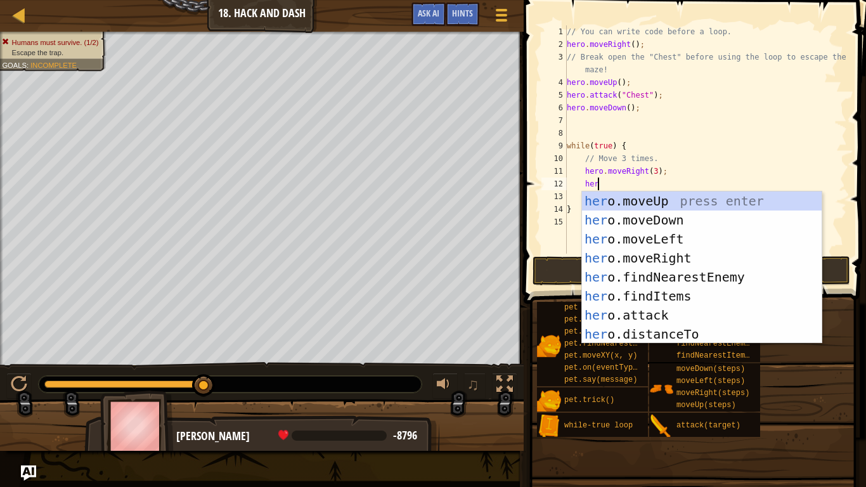
type textarea "hero"
click at [677, 219] on div "hero .moveUp press enter hero .moveDown press enter hero .moveLeft press enter …" at bounding box center [702, 287] width 240 height 190
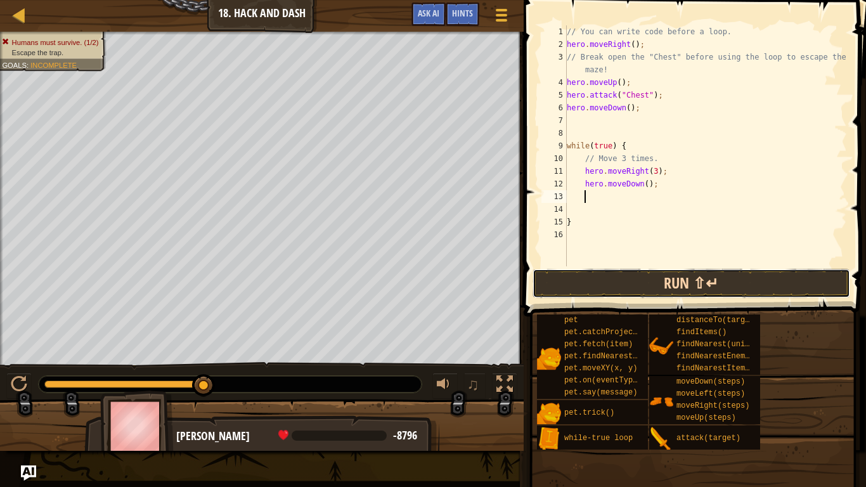
click at [671, 292] on button "Run ⇧↵" at bounding box center [692, 283] width 318 height 29
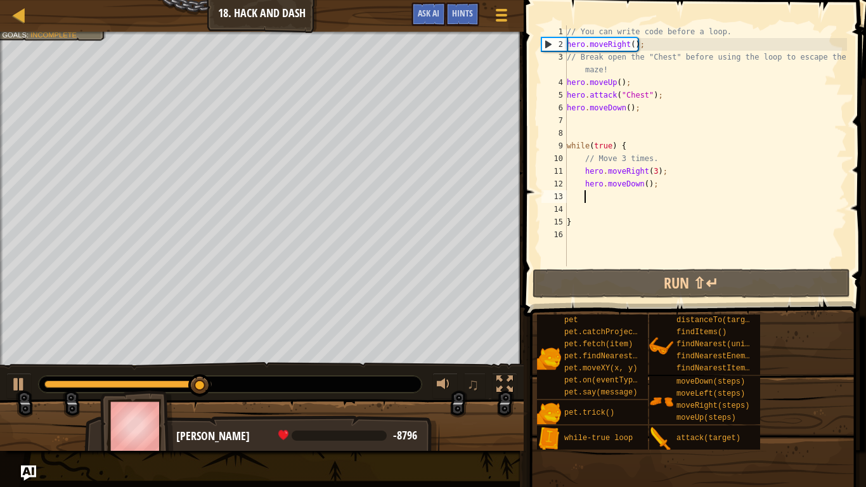
click at [647, 188] on div "// You can write code before a loop. hero . moveRight ( ) ; // Break open the "…" at bounding box center [706, 158] width 283 height 266
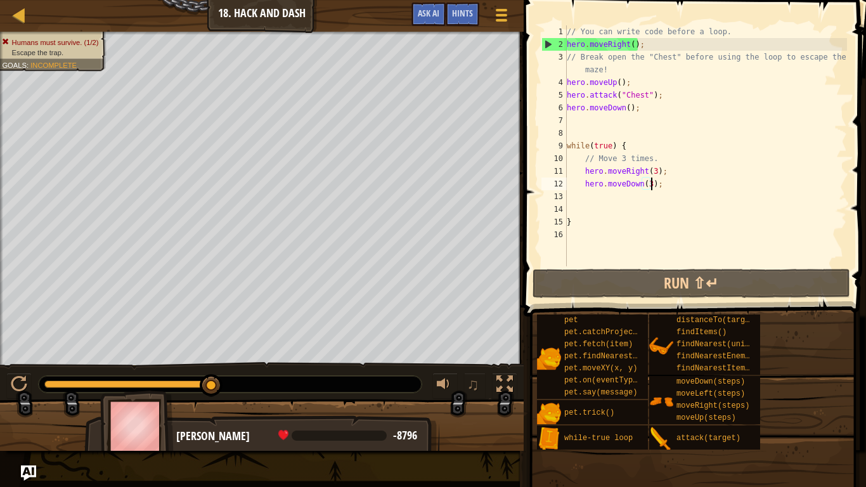
scroll to position [6, 12]
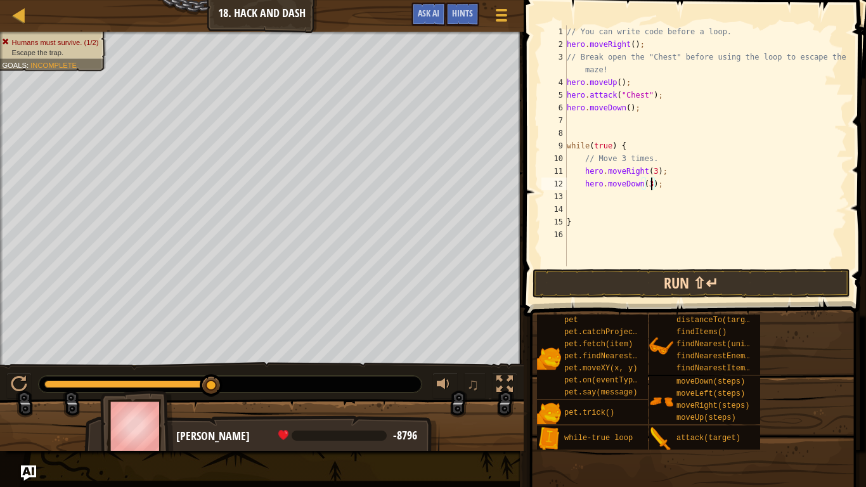
type textarea "hero.moveDown(3);"
click at [639, 285] on button "Run ⇧↵" at bounding box center [692, 283] width 318 height 29
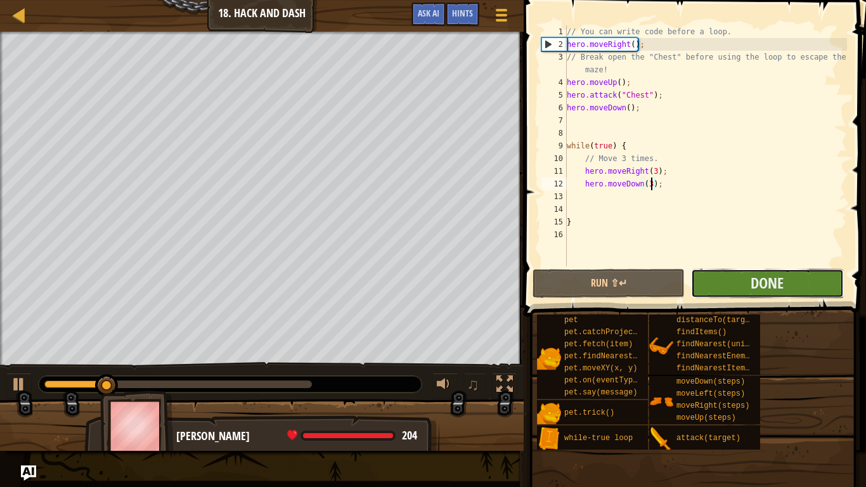
click at [738, 283] on button "Done" at bounding box center [767, 283] width 152 height 29
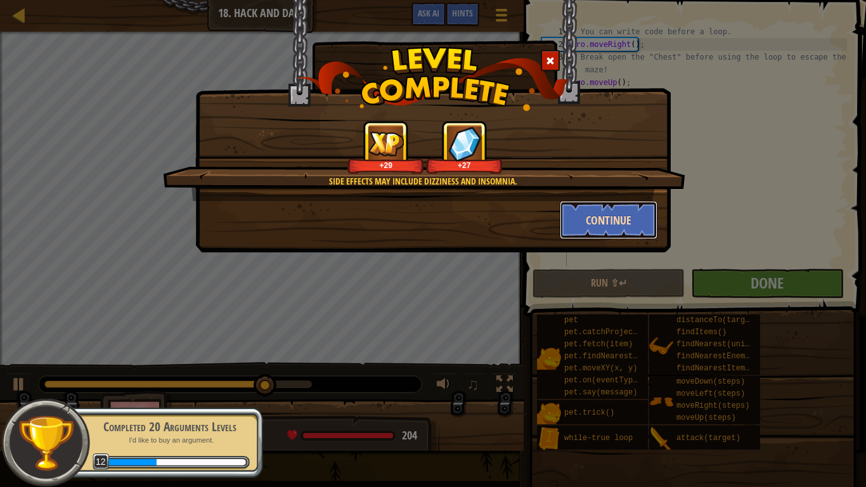
click at [615, 221] on button "Continue" at bounding box center [609, 220] width 98 height 38
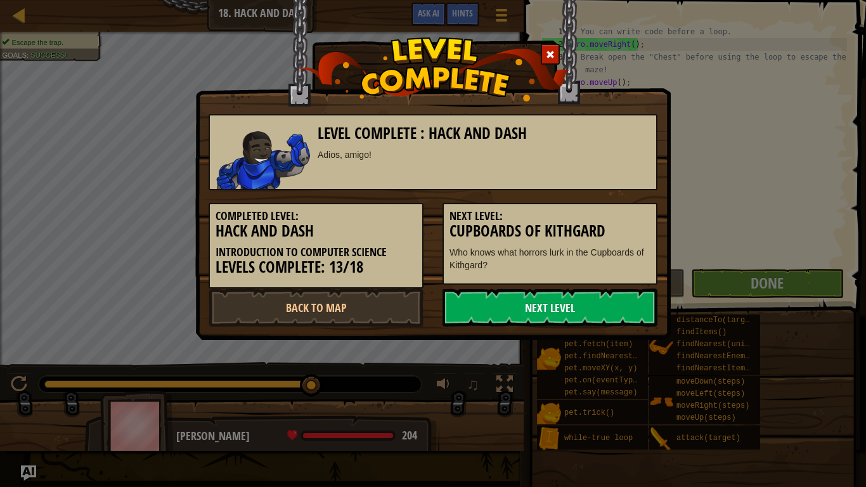
click at [606, 313] on link "Next Level" at bounding box center [550, 308] width 215 height 38
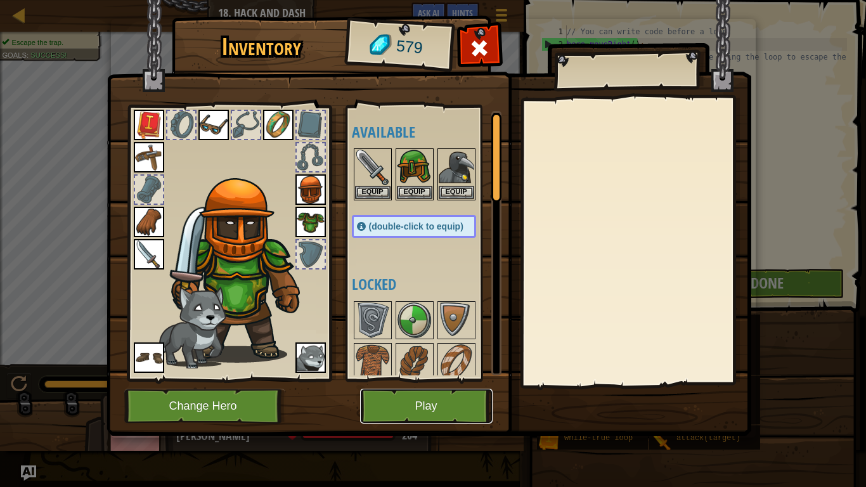
click at [480, 417] on button "Play" at bounding box center [426, 406] width 133 height 35
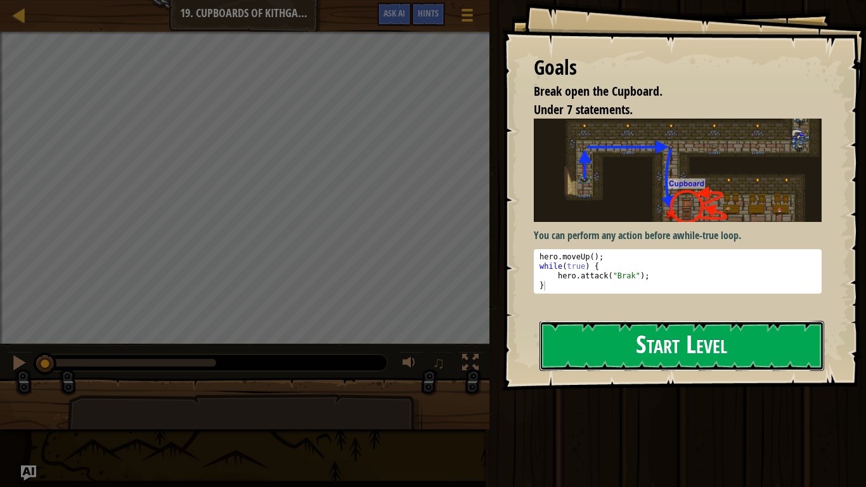
click at [603, 357] on button "Start Level" at bounding box center [682, 346] width 285 height 50
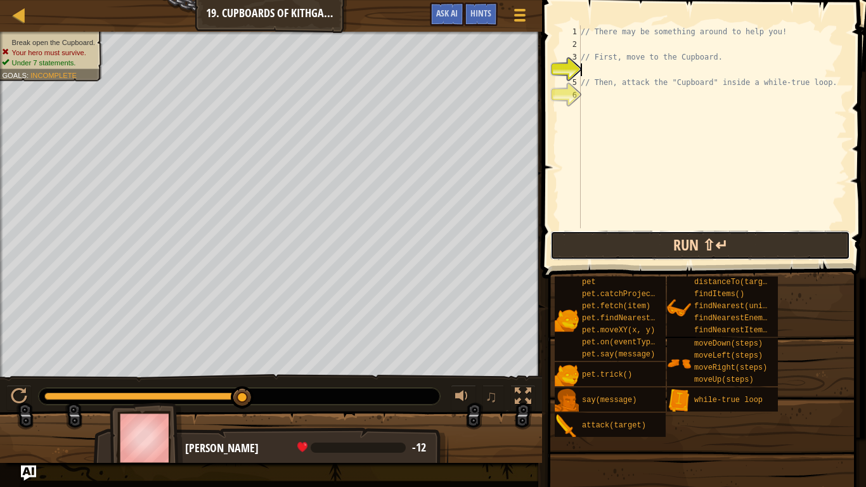
click at [676, 238] on button "Run ⇧↵" at bounding box center [701, 245] width 300 height 29
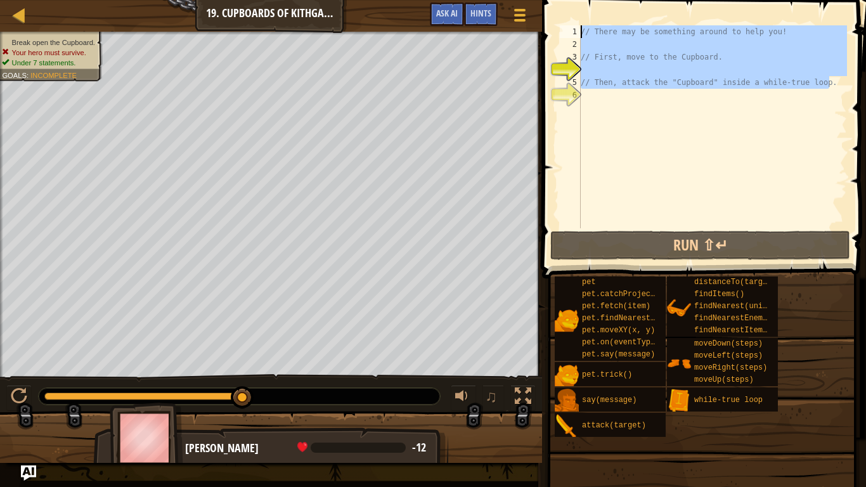
drag, startPoint x: 834, startPoint y: 83, endPoint x: 582, endPoint y: 35, distance: 257.0
click at [582, 35] on div "// There may be something around to help you! // First, move to the Cupboard. /…" at bounding box center [712, 139] width 269 height 228
type textarea "// There may be something around to help you!"
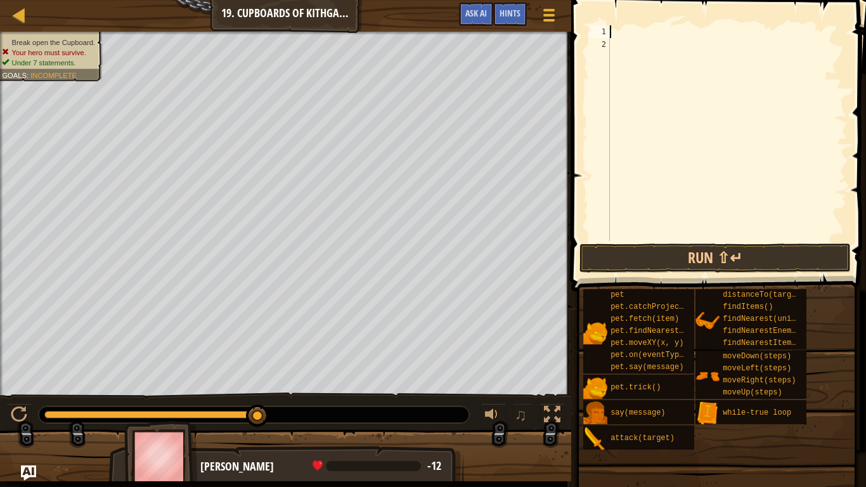
scroll to position [6, 0]
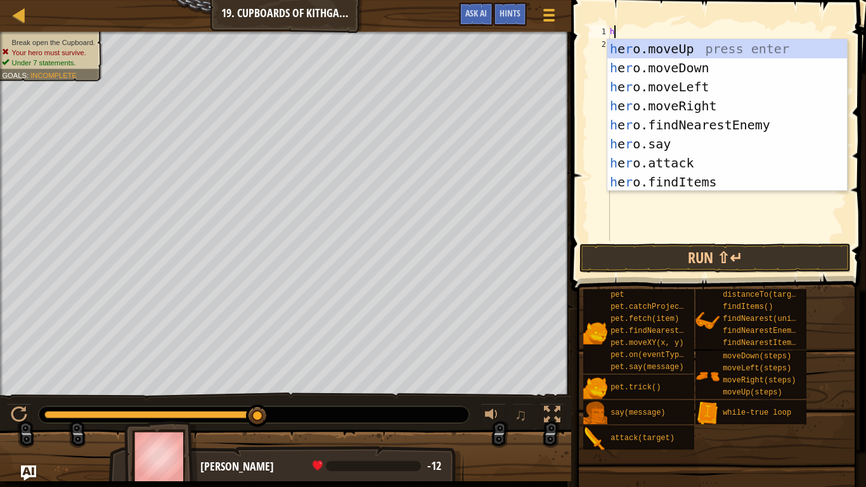
type textarea "her"
click at [699, 47] on div "her o.moveUp press enter her o.moveDown press enter her o.moveLeft press enter …" at bounding box center [728, 134] width 240 height 190
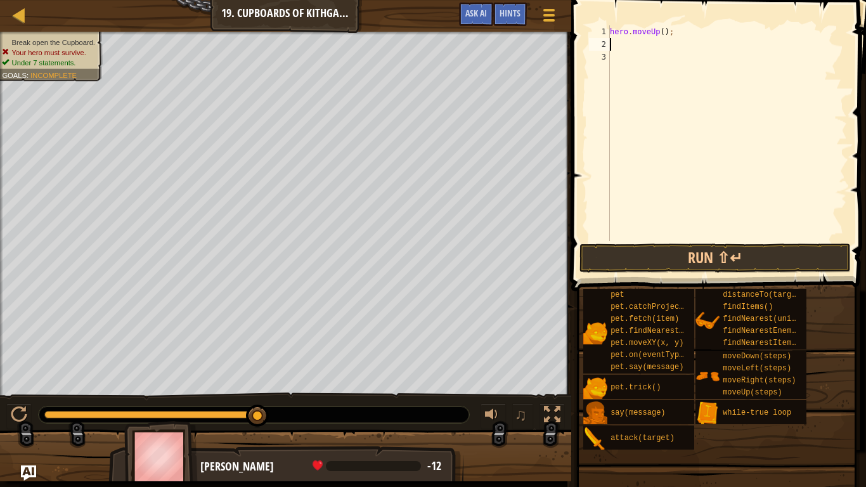
scroll to position [6, 0]
click at [677, 260] on button "Run ⇧↵" at bounding box center [715, 258] width 271 height 29
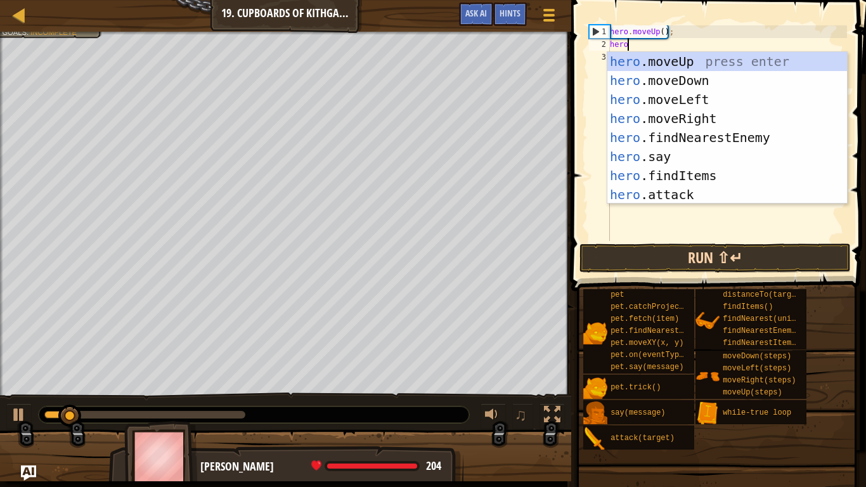
scroll to position [6, 2]
click at [740, 200] on div "hero .moveUp press enter hero .moveDown press enter hero .moveLeft press enter …" at bounding box center [728, 147] width 240 height 190
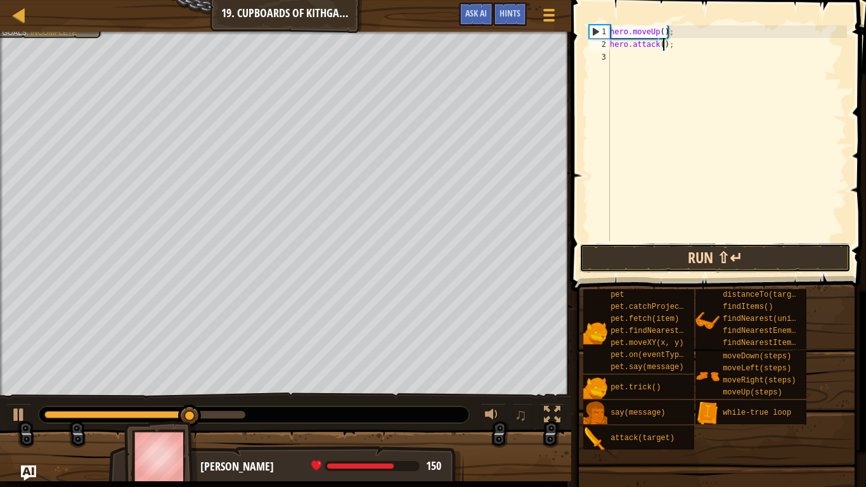
click at [607, 244] on button "Run ⇧↵" at bounding box center [715, 258] width 271 height 29
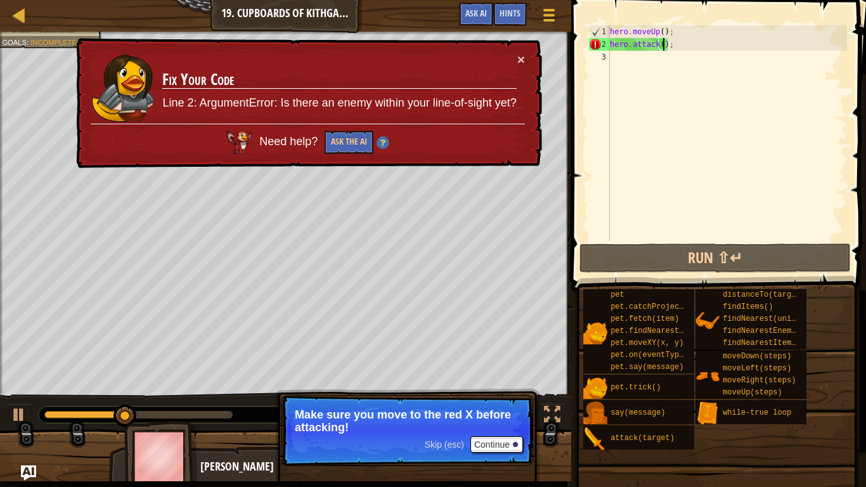
click at [516, 58] on td "Fix Your Code Line 2: ArgumentError: Is there an enemy within your line-of-sigh…" at bounding box center [339, 88] width 355 height 71
click at [521, 60] on button "×" at bounding box center [522, 59] width 8 height 13
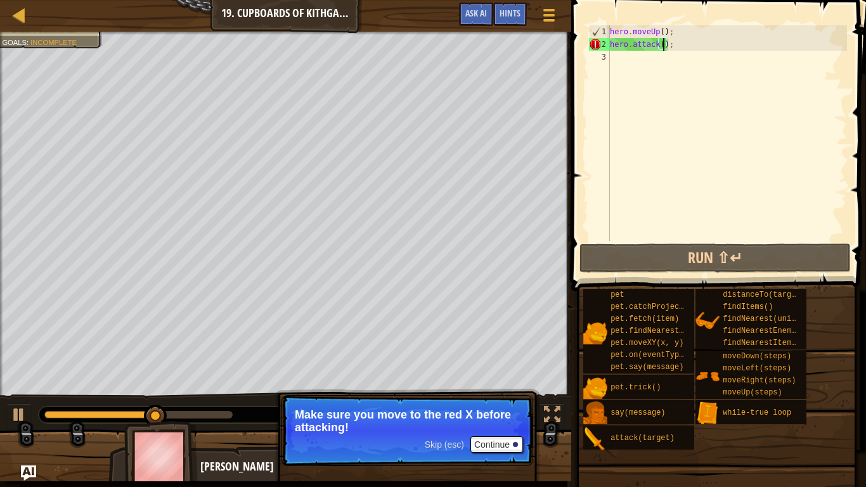
click at [676, 44] on div "hero . moveUp ( ) ; hero . attack ( ) ;" at bounding box center [728, 145] width 240 height 241
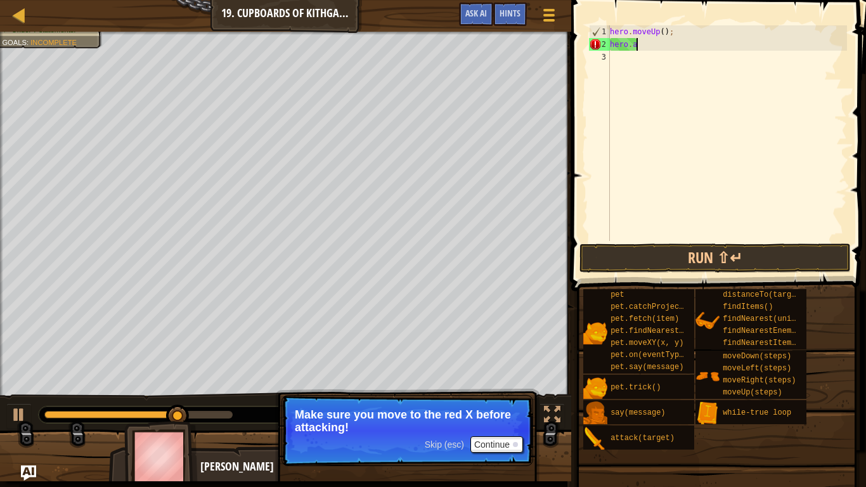
type textarea "h"
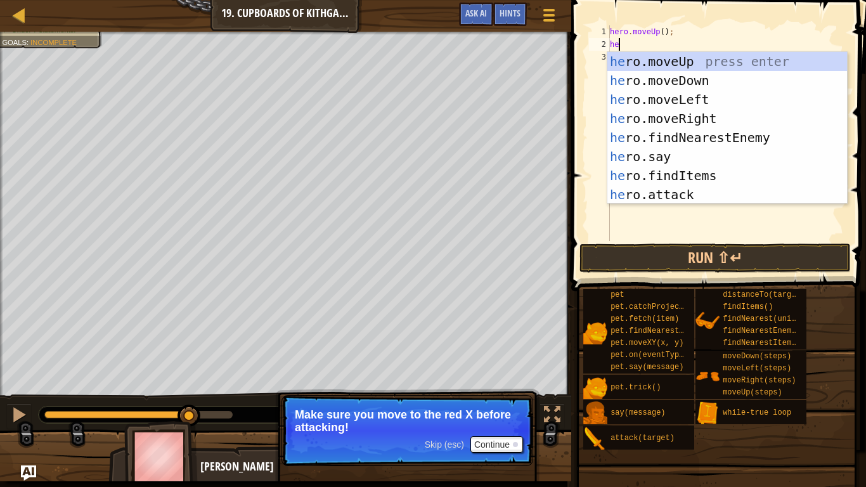
type textarea "her"
click at [663, 110] on div "her o.moveUp press enter her o.moveDown press enter her o.moveLeft press enter …" at bounding box center [728, 147] width 240 height 190
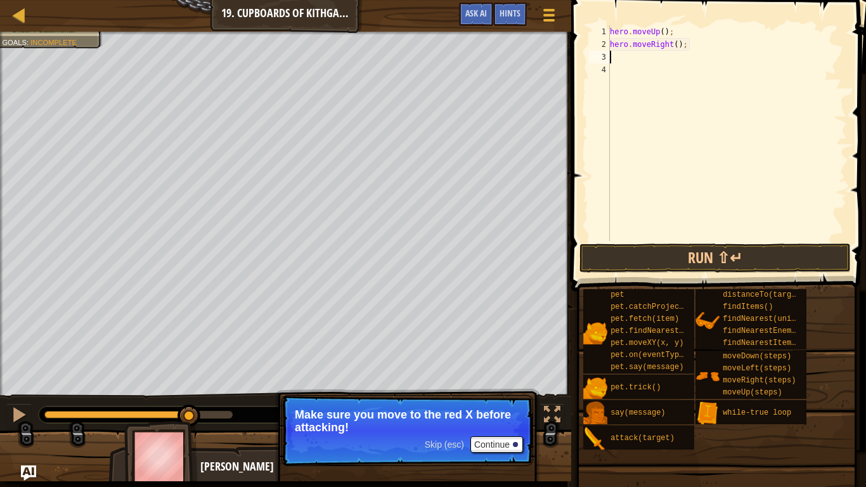
click at [679, 46] on div "hero . moveUp ( ) ; hero . moveRight ( ) ;" at bounding box center [728, 145] width 240 height 241
type textarea "hero.moveRight(2);"
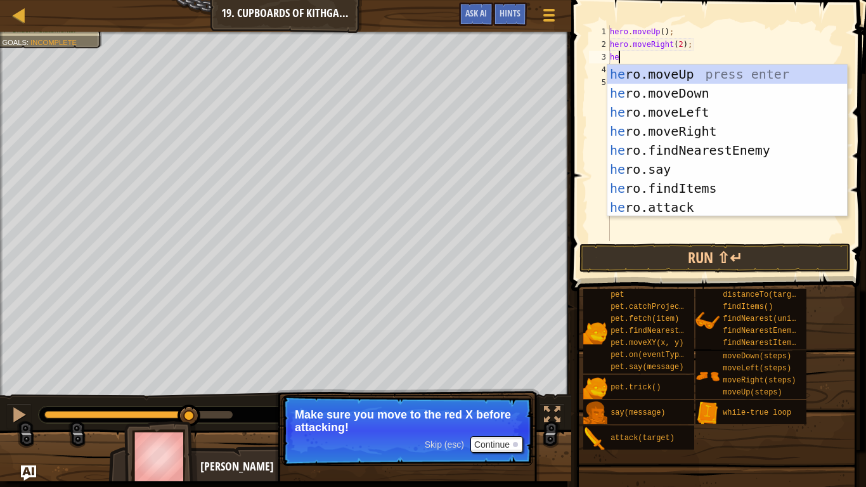
type textarea "her"
click at [675, 95] on div "her o.moveUp press enter her o.moveDown press enter her o.moveLeft press enter …" at bounding box center [728, 160] width 240 height 190
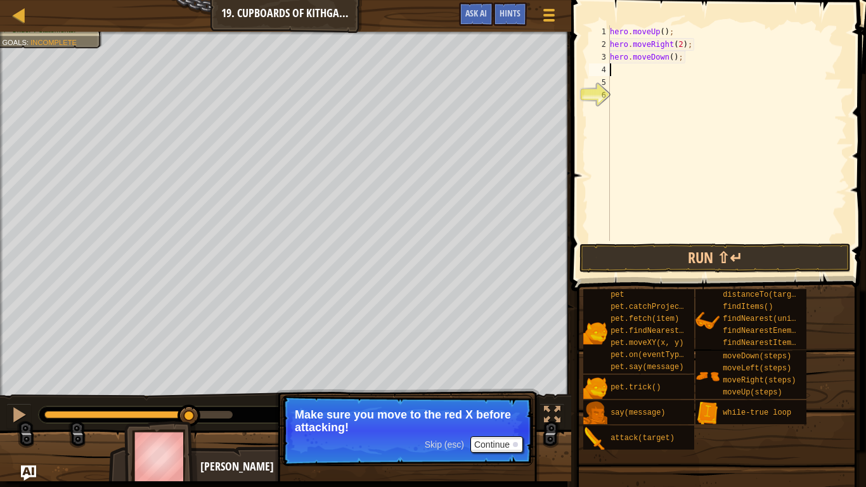
scroll to position [6, 0]
click at [673, 58] on div "hero . moveUp ( ) ; hero . moveRight ( 2 ) ; hero . moveDown ( ) ;" at bounding box center [728, 145] width 240 height 241
type textarea "hero.moveDown(2);"
click at [670, 256] on button "Run ⇧↵" at bounding box center [715, 258] width 271 height 29
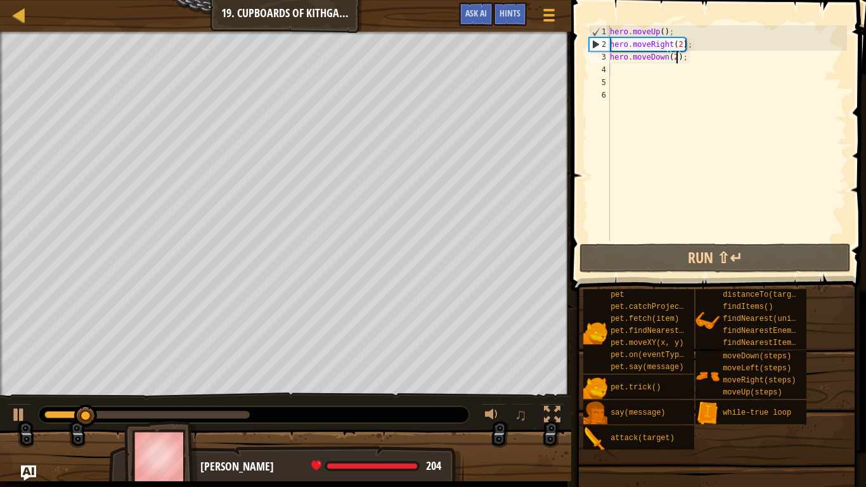
click at [617, 70] on div "hero . moveUp ( ) ; hero . moveRight ( 2 ) ; hero . moveDown ( 2 ) ;" at bounding box center [728, 145] width 240 height 241
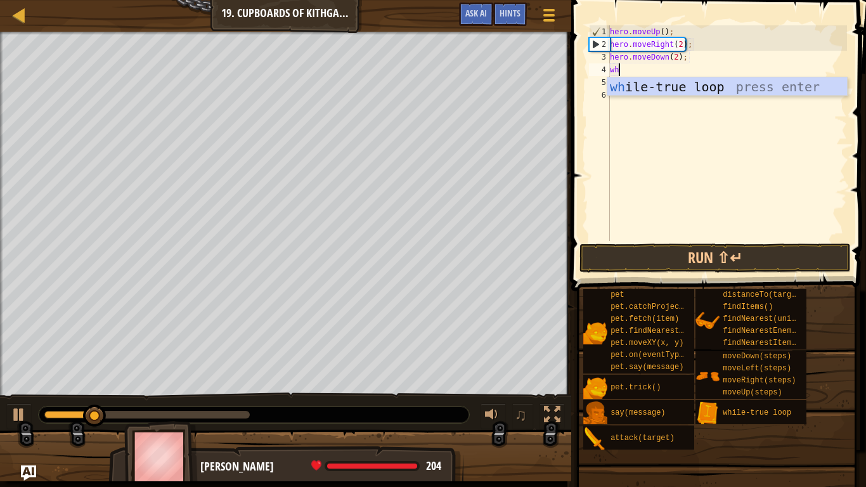
type textarea "whi"
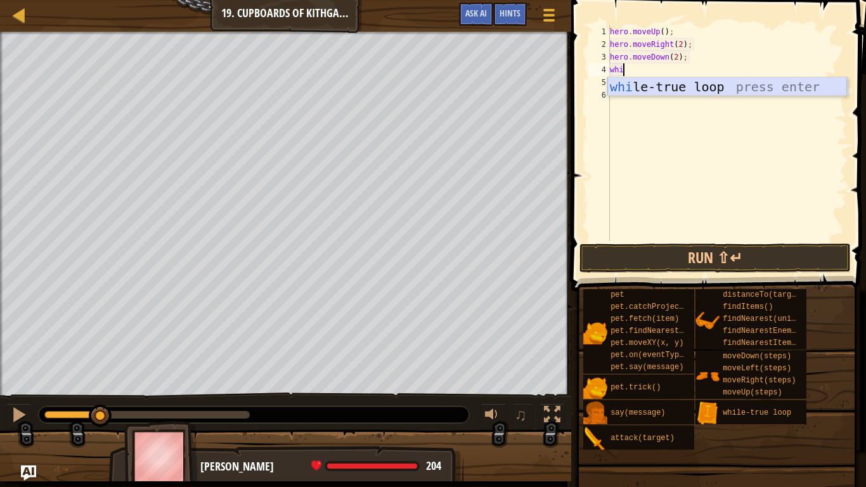
click at [632, 87] on div "whi le-true loop press enter" at bounding box center [728, 105] width 240 height 57
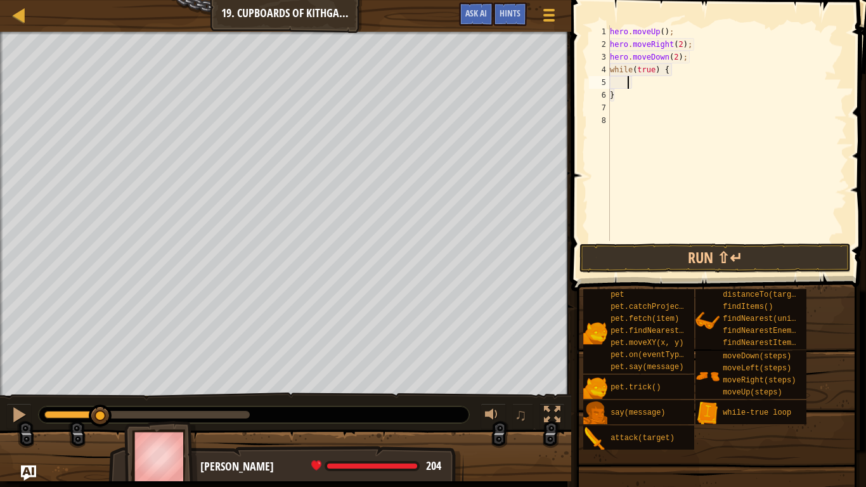
click at [667, 96] on div "hero . moveUp ( ) ; hero . moveRight ( 2 ) ; hero . moveDown ( 2 ) ; while ( tr…" at bounding box center [728, 145] width 240 height 241
type textarea "}"
click at [660, 86] on div "hero . moveUp ( ) ; hero . moveRight ( 2 ) ; hero . moveDown ( 2 ) ; while ( tr…" at bounding box center [728, 145] width 240 height 241
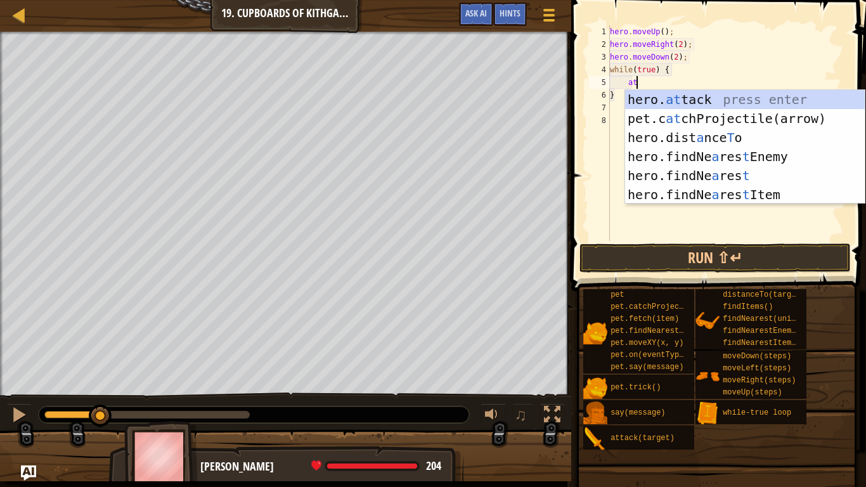
scroll to position [6, 3]
click at [691, 100] on div "hero. at tack press enter pet.c at chProjectile(arrow) press enter hero.dist a …" at bounding box center [745, 166] width 240 height 152
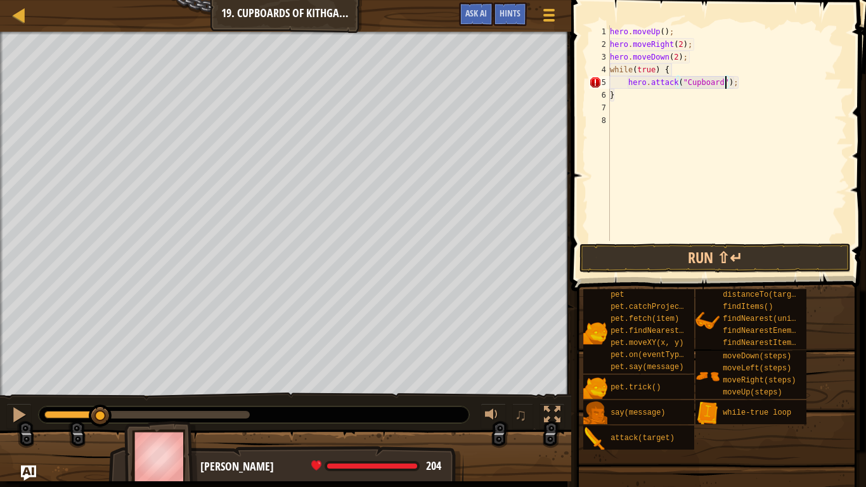
scroll to position [6, 16]
type textarea "hero.attack("Cupboard");"
click at [685, 266] on button "Run ⇧↵" at bounding box center [715, 258] width 271 height 29
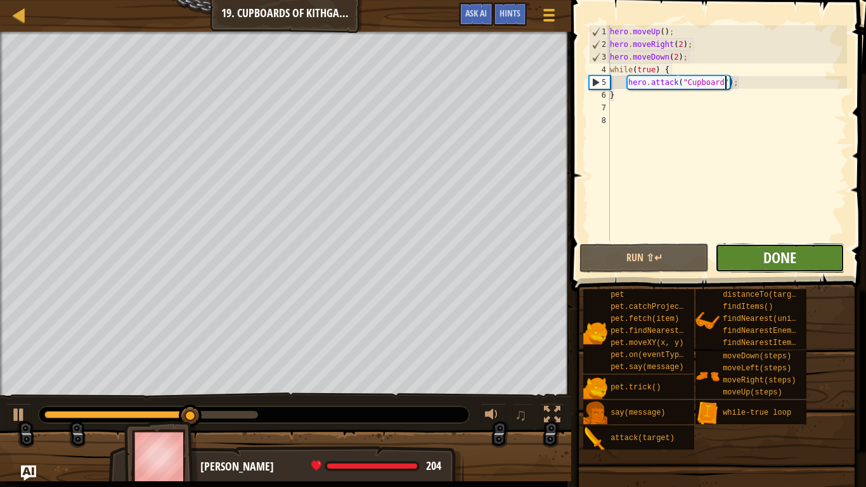
click at [772, 264] on span "Done" at bounding box center [780, 257] width 33 height 20
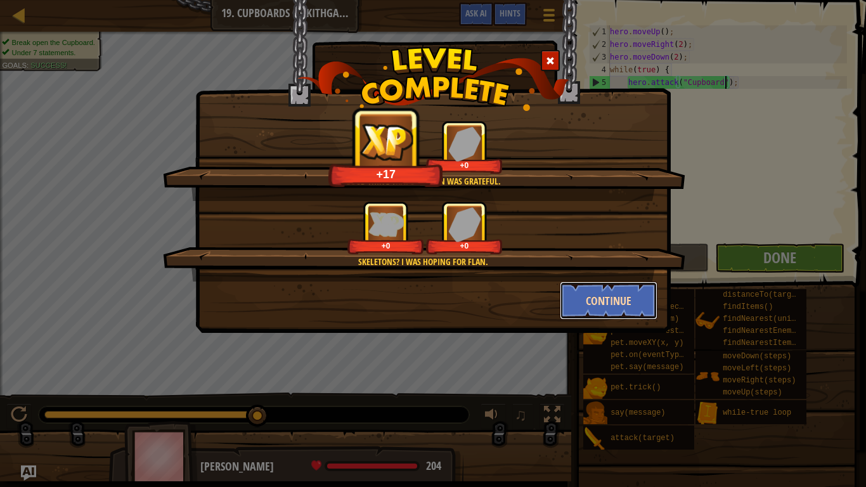
click at [571, 294] on button "Continue" at bounding box center [609, 301] width 98 height 38
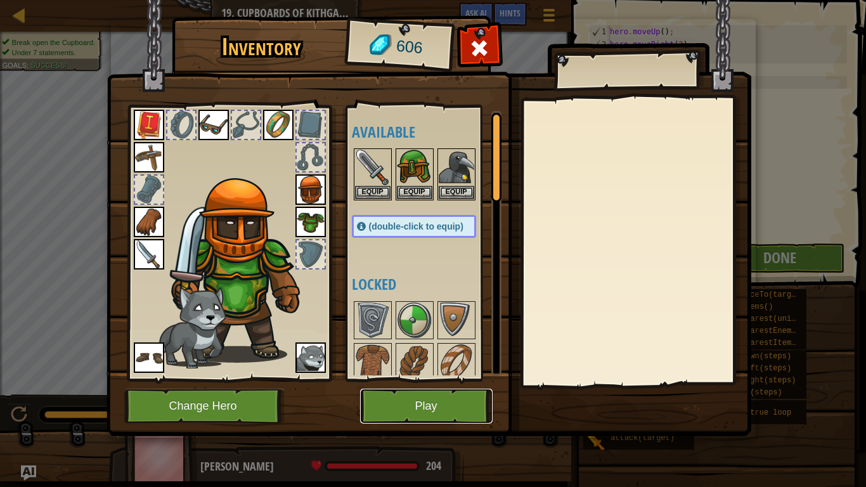
click at [459, 412] on button "Play" at bounding box center [426, 406] width 133 height 35
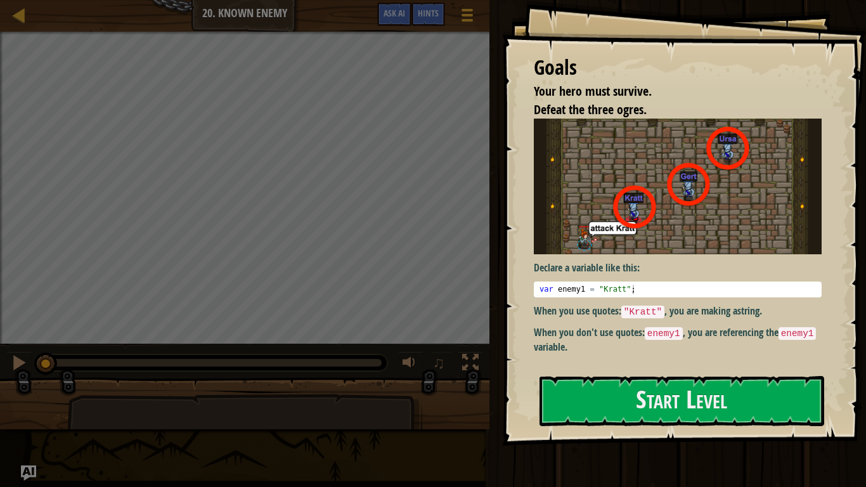
click at [614, 320] on div "Declare a variable like this: 1 var enemy1 = "[PERSON_NAME]" ; הההההההההההההההה…" at bounding box center [678, 237] width 288 height 236
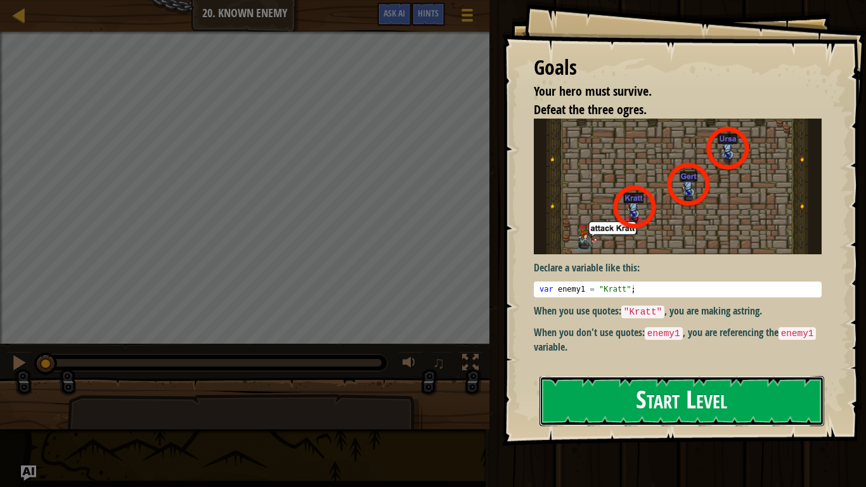
click at [585, 391] on button "Start Level" at bounding box center [682, 401] width 285 height 50
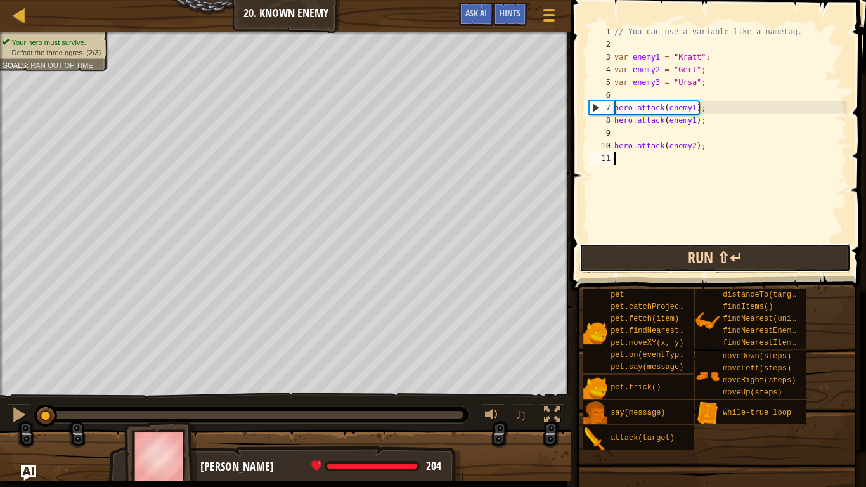
click at [731, 259] on button "Run ⇧↵" at bounding box center [715, 258] width 271 height 29
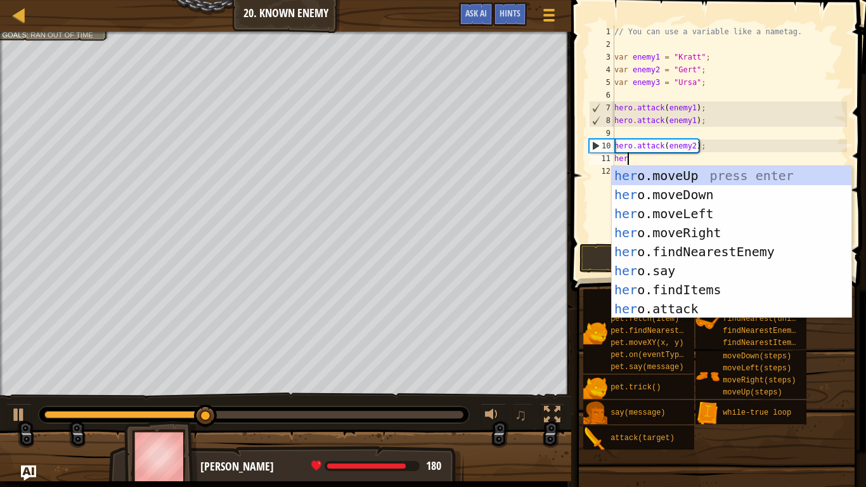
scroll to position [6, 1]
click at [679, 304] on div "her o.moveUp press enter her o.moveDown press enter her o.moveLeft press enter …" at bounding box center [732, 261] width 240 height 190
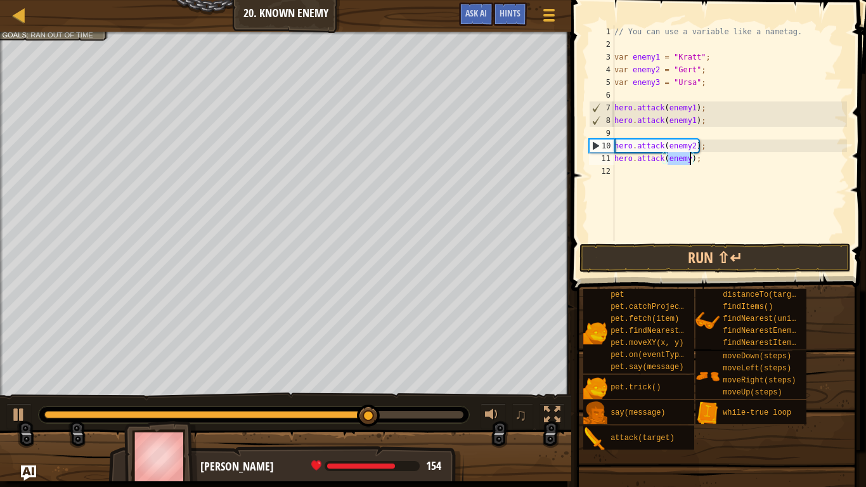
click at [691, 158] on div "// You can use a variable like a nametag. var enemy1 = "[PERSON_NAME]" ; var en…" at bounding box center [729, 133] width 235 height 216
click at [688, 249] on button "Run ⇧↵" at bounding box center [715, 258] width 271 height 29
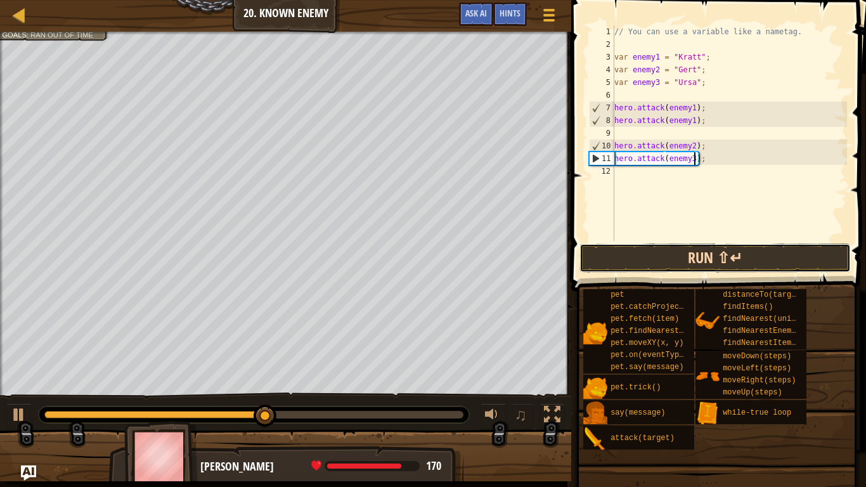
click at [687, 259] on button "Run ⇧↵" at bounding box center [715, 258] width 271 height 29
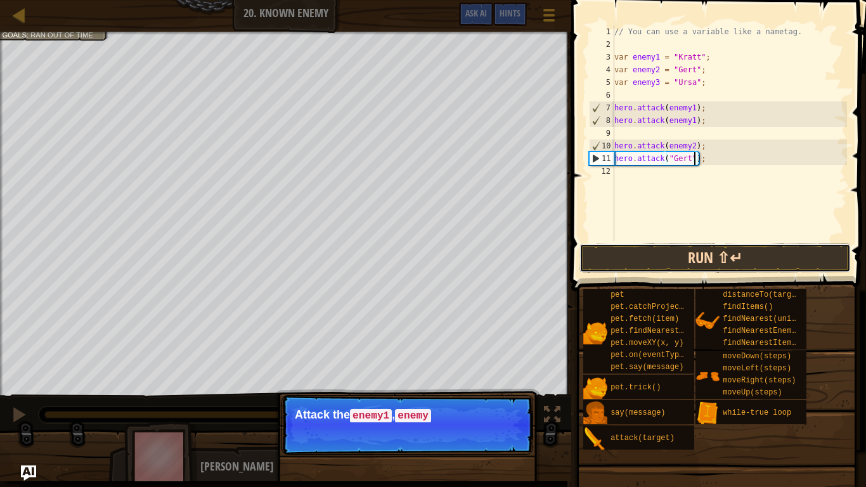
click at [670, 256] on button "Run ⇧↵" at bounding box center [715, 258] width 271 height 29
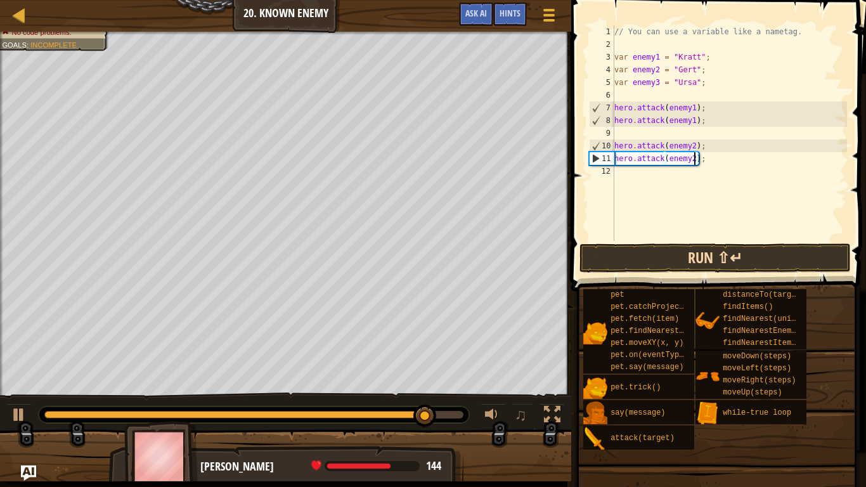
type textarea "hero.attack(enemy2);"
click at [722, 262] on button "Run ⇧↵" at bounding box center [715, 258] width 271 height 29
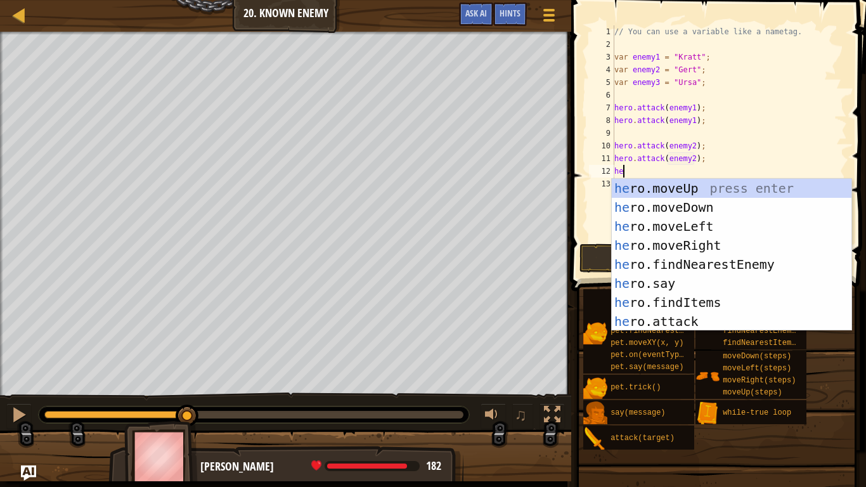
scroll to position [6, 1]
click at [710, 316] on div "her o.moveUp press enter her o.moveDown press enter her o.moveLeft press enter …" at bounding box center [732, 274] width 240 height 190
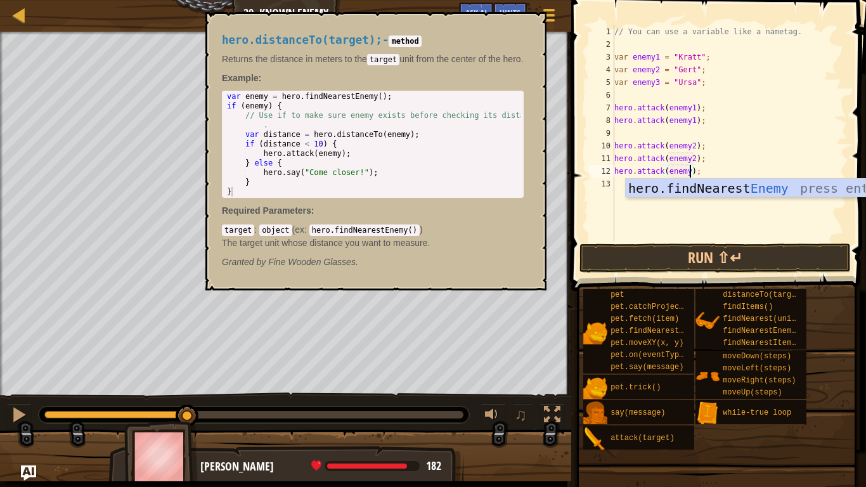
scroll to position [6, 11]
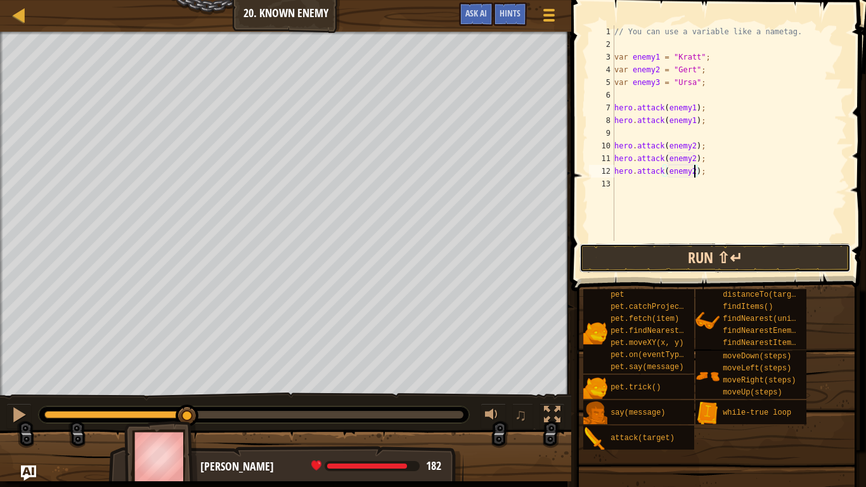
click at [753, 248] on button "Run ⇧↵" at bounding box center [715, 258] width 271 height 29
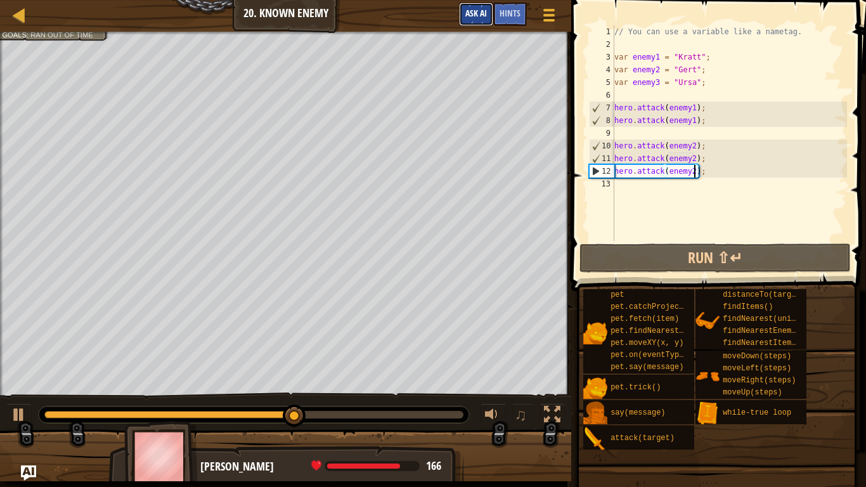
click at [482, 16] on span "Ask AI" at bounding box center [477, 13] width 22 height 12
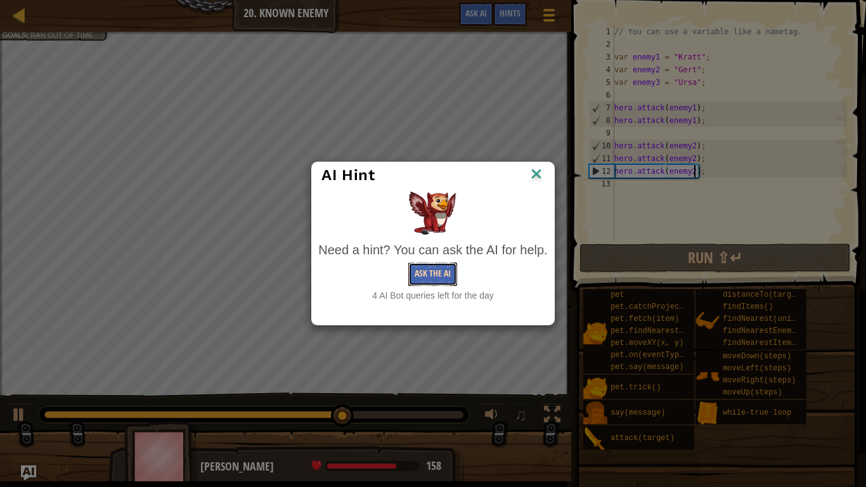
click at [445, 284] on button "Ask the AI" at bounding box center [432, 274] width 49 height 23
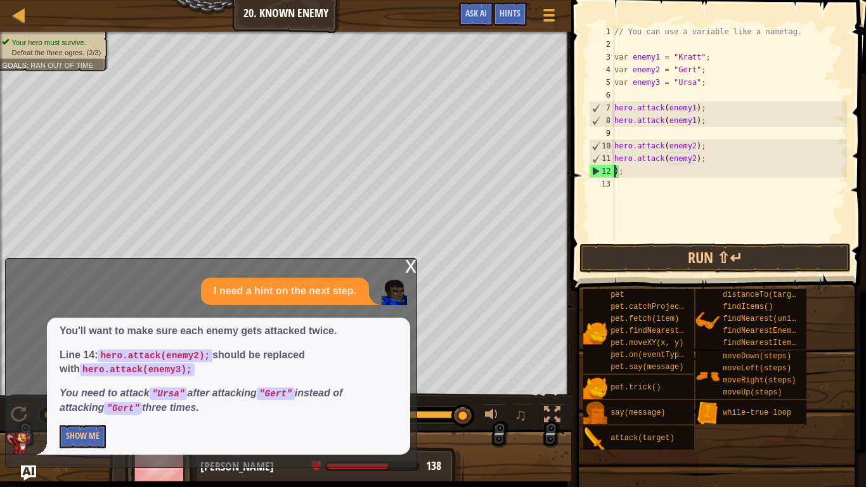
scroll to position [6, 1]
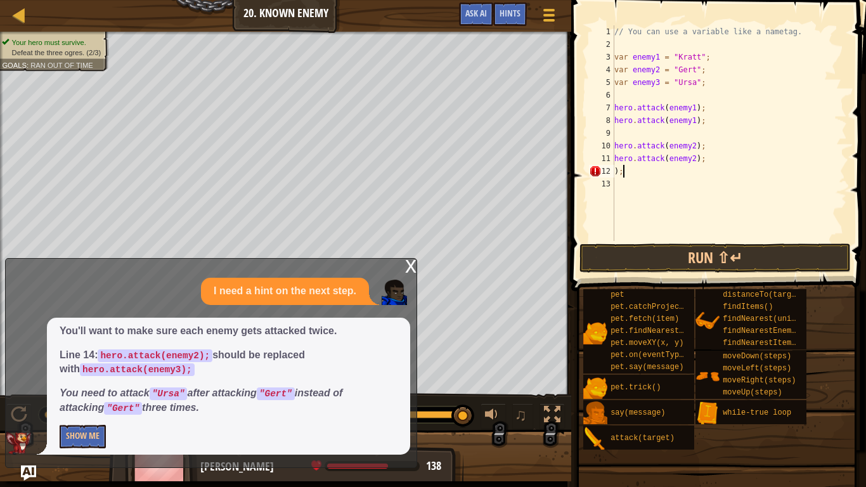
type textarea ")"
click at [713, 253] on button "Run ⇧↵" at bounding box center [715, 258] width 271 height 29
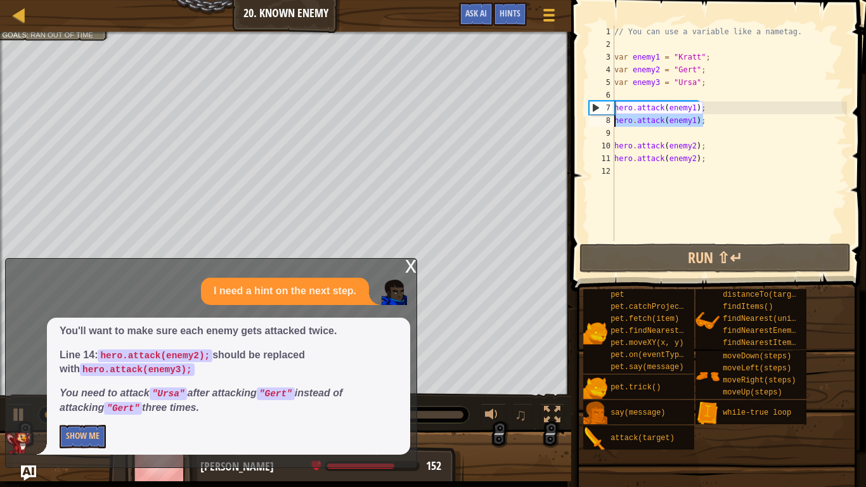
click at [562, 126] on div "Map Introduction to Computer Science 20. Known Enemy Game Menu Done Hints Ask A…" at bounding box center [433, 243] width 866 height 487
click at [615, 119] on div "// You can use a variable like a nametag. var enemy1 = "[PERSON_NAME]" ; var en…" at bounding box center [729, 133] width 235 height 216
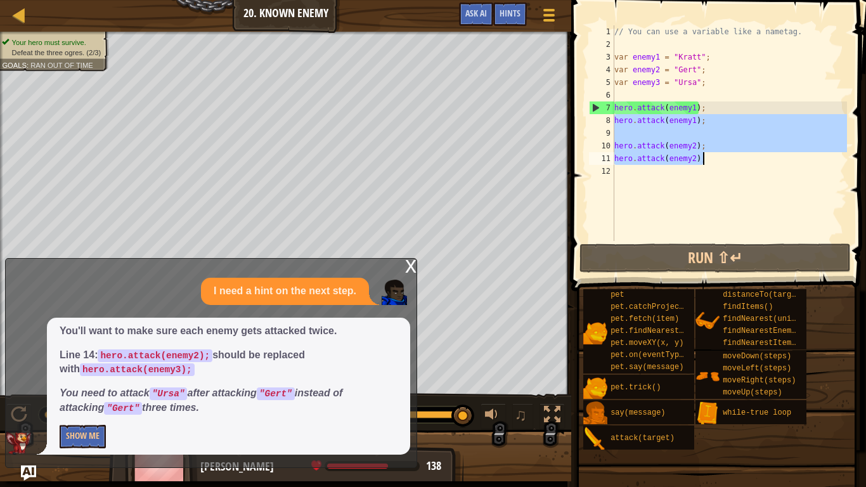
drag, startPoint x: 615, startPoint y: 119, endPoint x: 705, endPoint y: 164, distance: 100.7
click at [705, 164] on div "// You can use a variable like a nametag. var enemy1 = "[PERSON_NAME]" ; var en…" at bounding box center [729, 145] width 235 height 241
type textarea "hero.attack(enemy2); hero.attack(enemy2);"
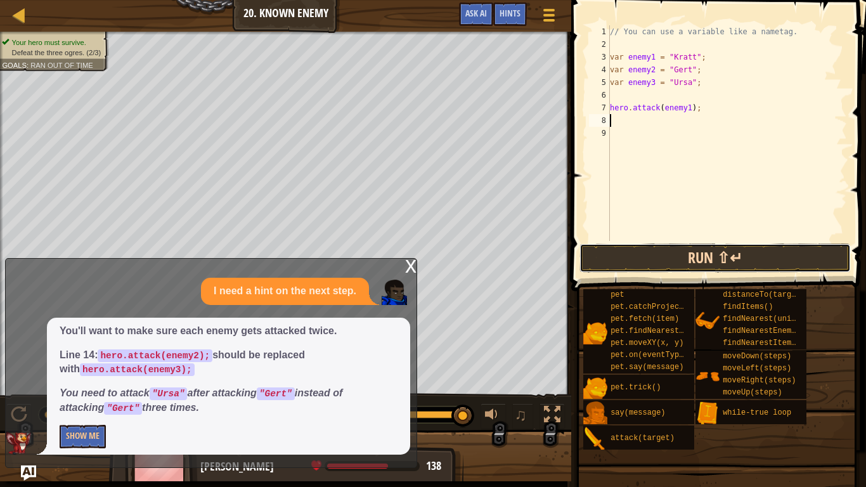
click at [781, 259] on button "Run ⇧↵" at bounding box center [715, 258] width 271 height 29
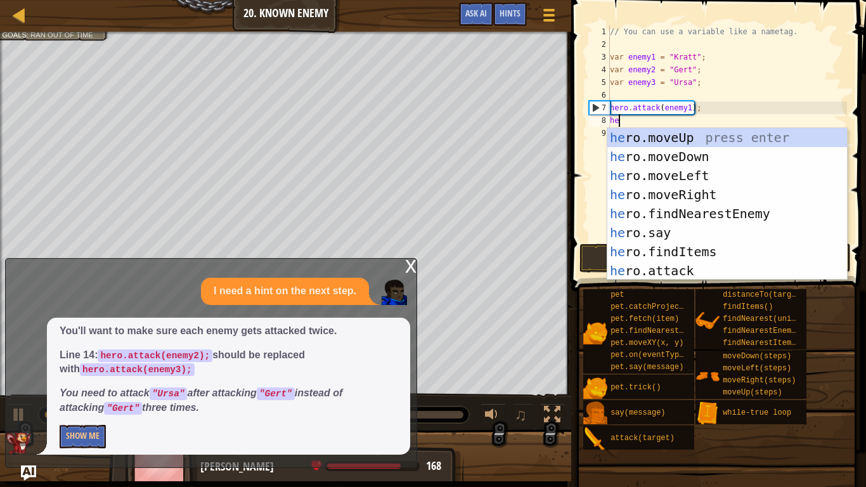
scroll to position [6, 1]
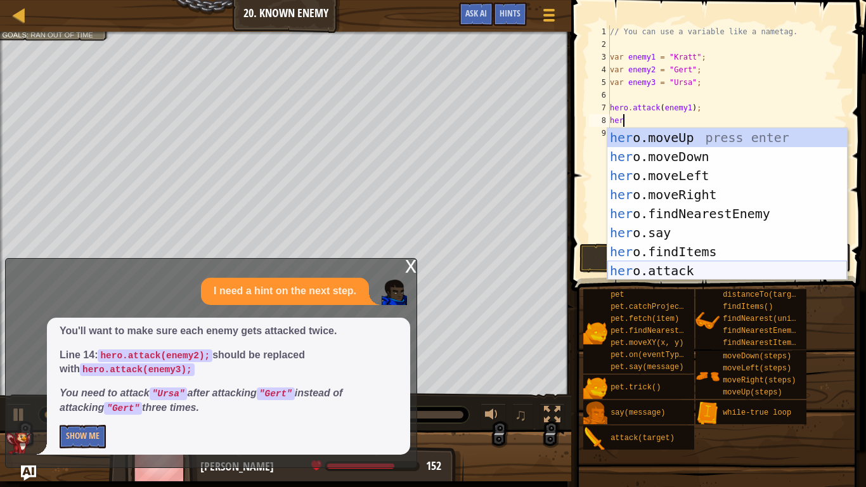
click at [766, 271] on div "her o.moveUp press enter her o.moveDown press enter her o.moveLeft press enter …" at bounding box center [728, 223] width 240 height 190
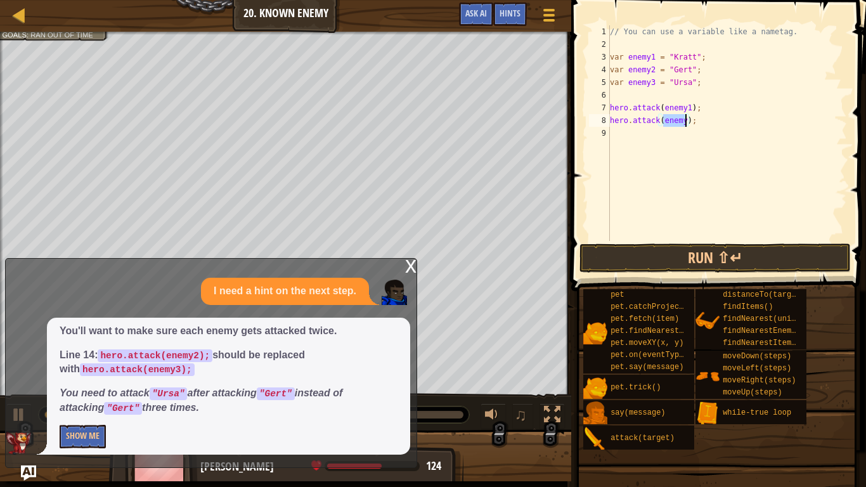
click at [686, 121] on div "// You can use a variable like a nametag. var enemy1 = "[PERSON_NAME]" ; var en…" at bounding box center [728, 133] width 240 height 216
type textarea "hero.attack(enemy2);"
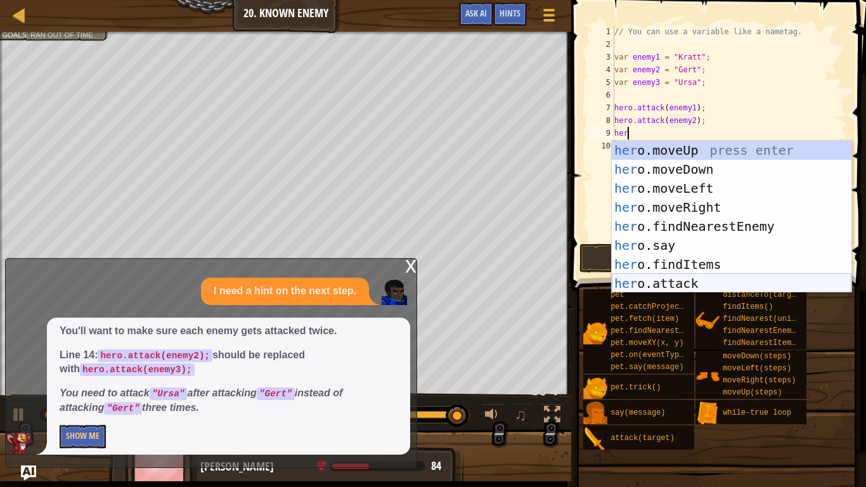
click at [687, 282] on div "her o.moveUp press enter her o.moveDown press enter her o.moveLeft press enter …" at bounding box center [732, 236] width 240 height 190
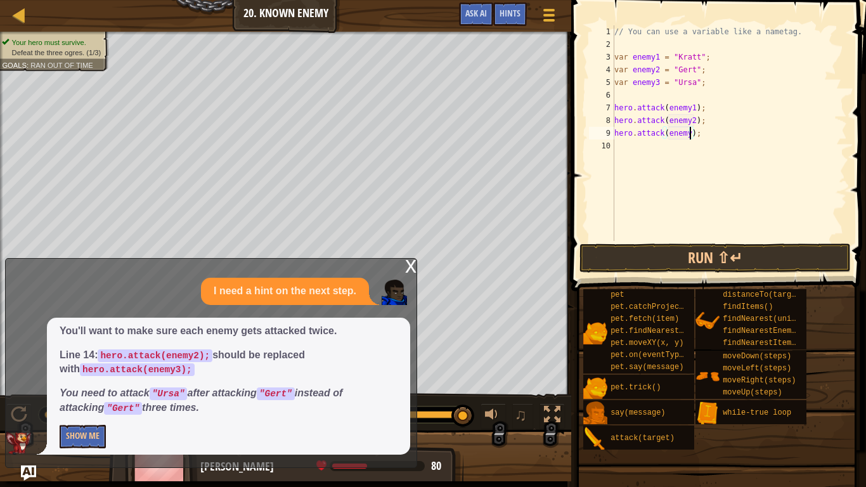
scroll to position [6, 11]
type textarea "hero.attack(enemy3);"
click at [708, 264] on button "Run ⇧↵" at bounding box center [715, 258] width 271 height 29
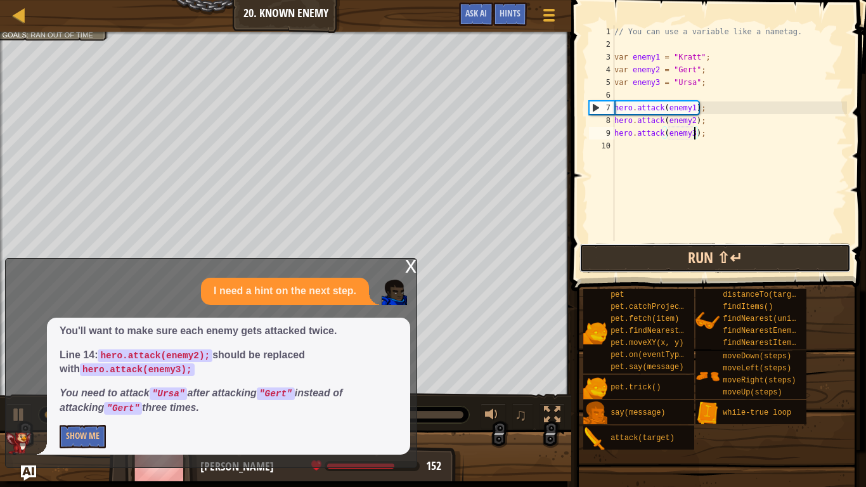
click at [654, 245] on button "Run ⇧↵" at bounding box center [715, 258] width 271 height 29
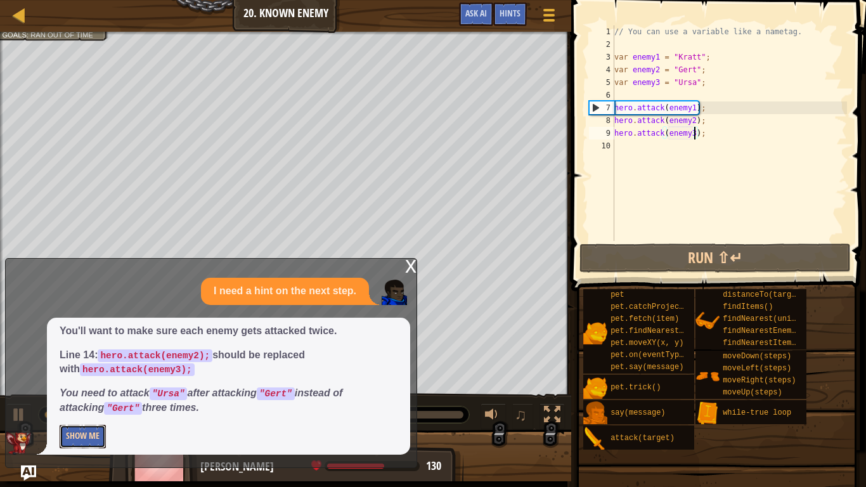
click at [79, 443] on button "Show Me" at bounding box center [83, 436] width 46 height 23
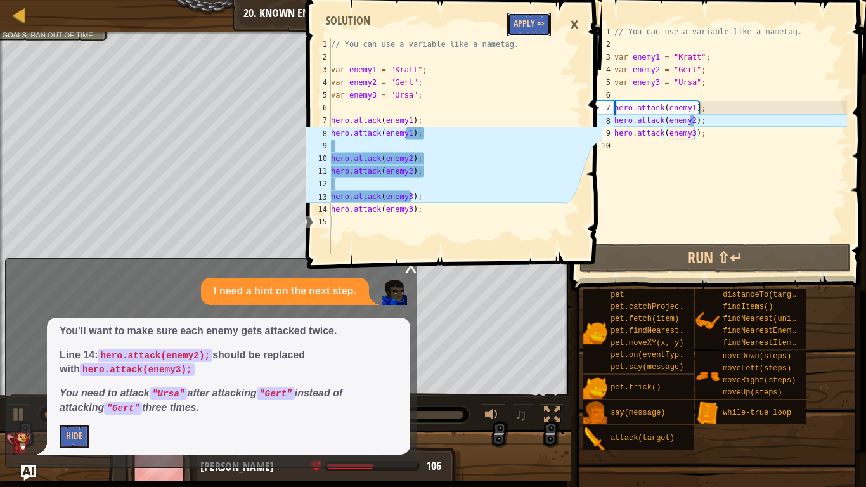
click at [521, 17] on button "Apply =>" at bounding box center [529, 24] width 44 height 23
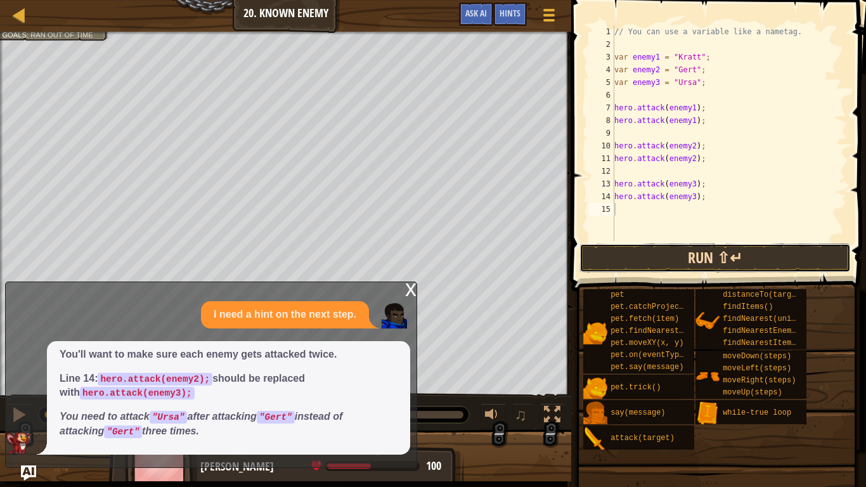
click at [679, 249] on button "Run ⇧↵" at bounding box center [715, 258] width 271 height 29
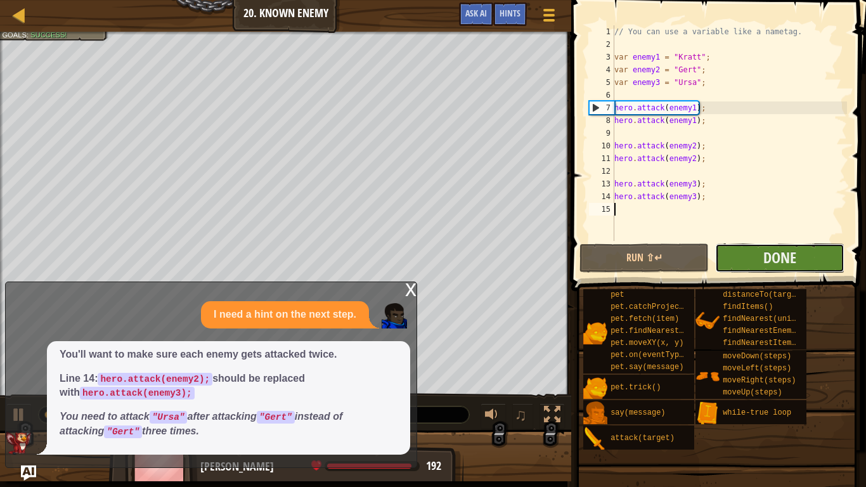
click at [806, 258] on button "Done" at bounding box center [779, 258] width 129 height 29
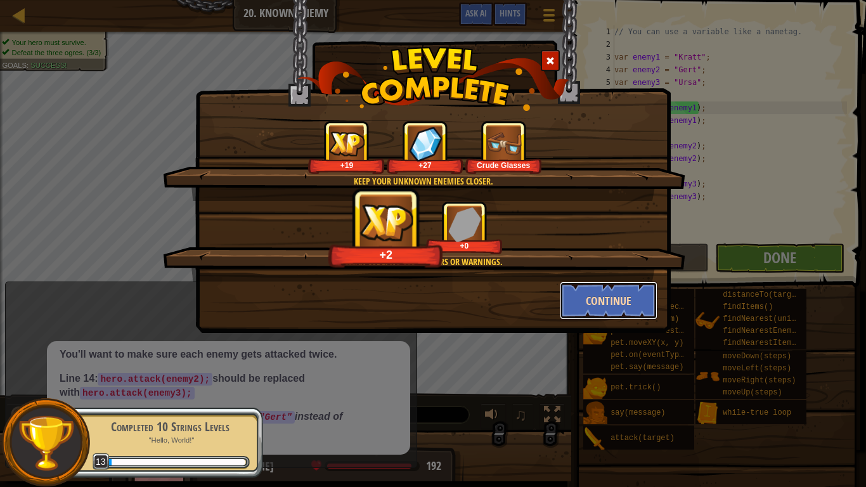
click at [623, 291] on button "Continue" at bounding box center [609, 301] width 98 height 38
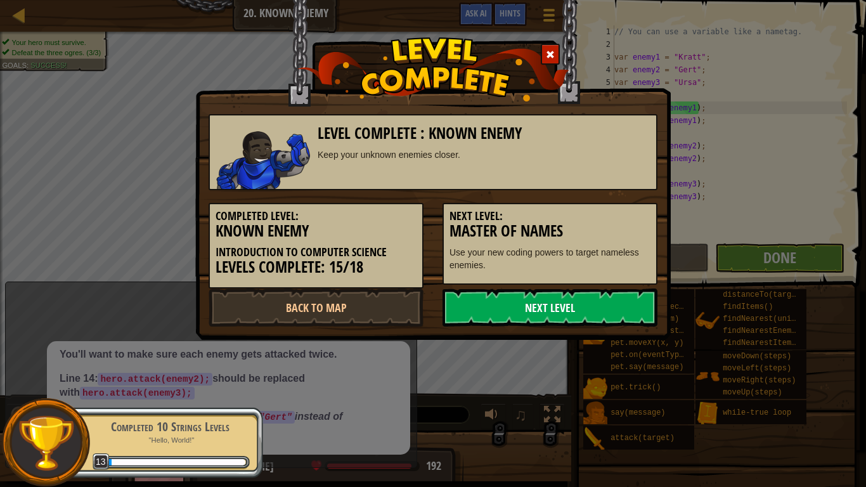
click at [620, 311] on link "Next Level" at bounding box center [550, 308] width 215 height 38
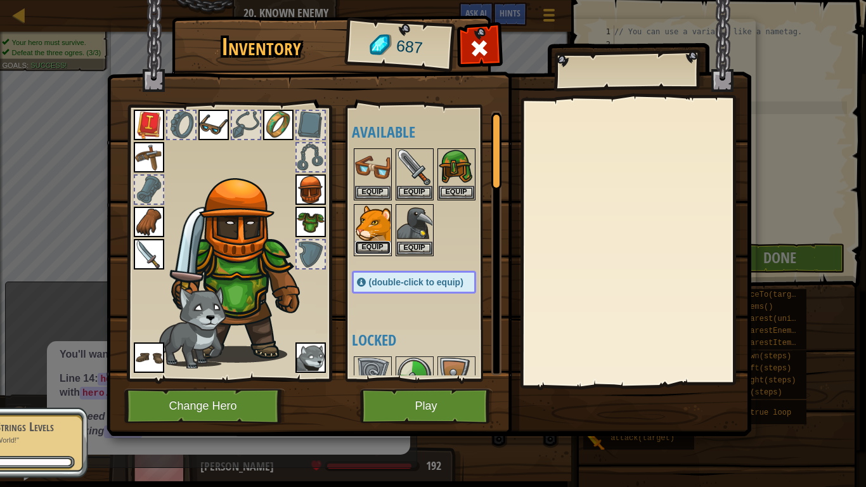
click at [365, 241] on button "Equip" at bounding box center [373, 247] width 36 height 13
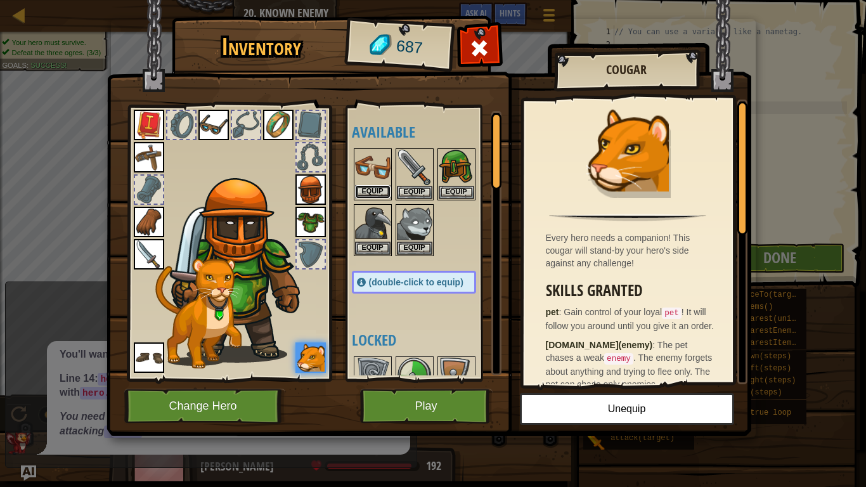
click at [367, 190] on button "Equip" at bounding box center [373, 191] width 36 height 13
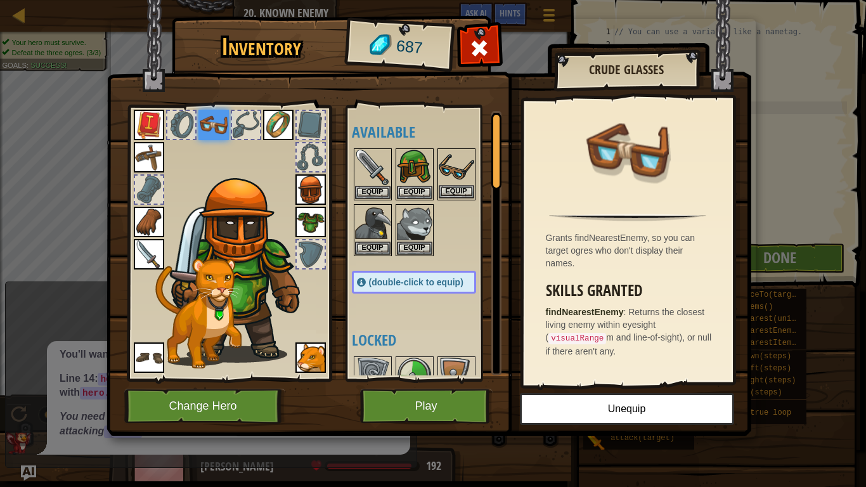
click at [465, 166] on img at bounding box center [457, 168] width 36 height 36
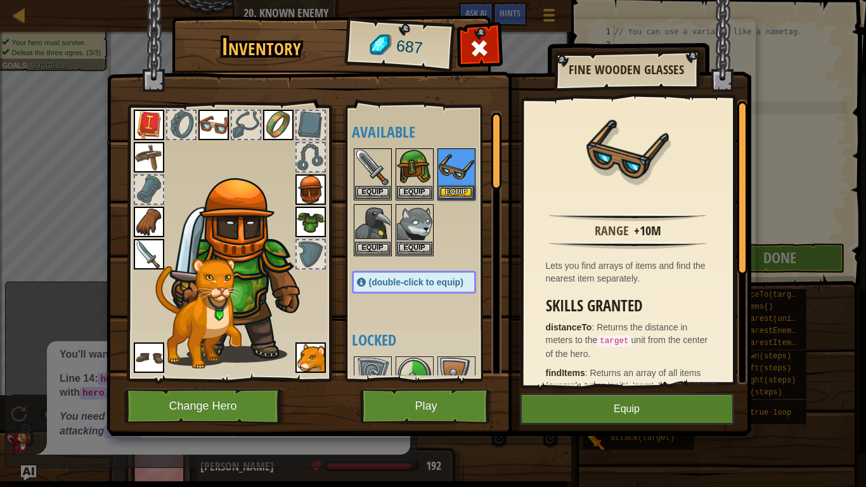
click at [209, 119] on img at bounding box center [214, 125] width 30 height 30
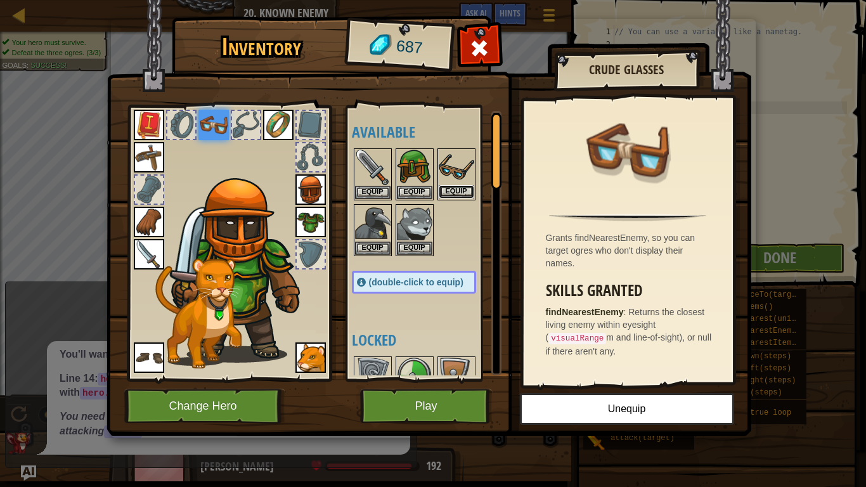
click at [464, 198] on button "Equip" at bounding box center [457, 191] width 36 height 13
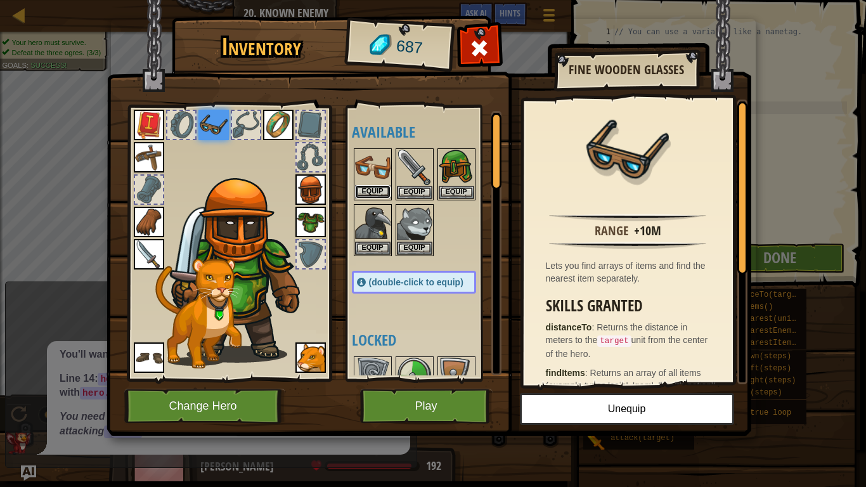
click at [366, 188] on button "Equip" at bounding box center [373, 191] width 36 height 13
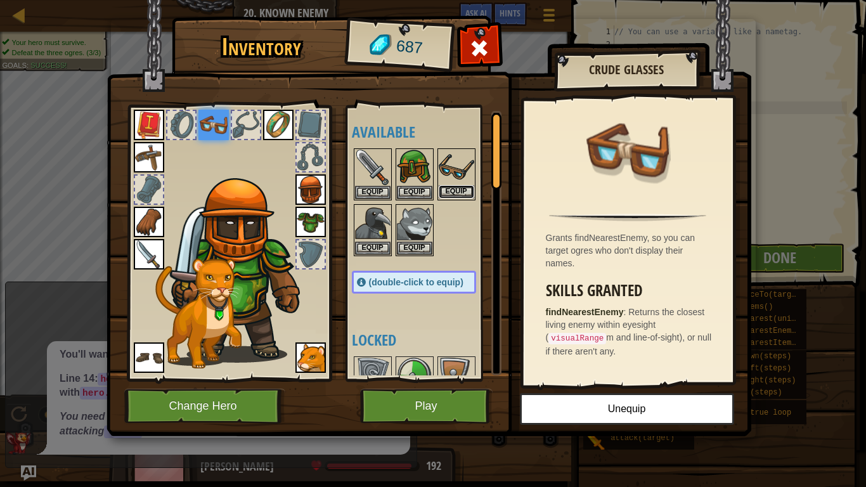
click at [463, 189] on button "Equip" at bounding box center [457, 191] width 36 height 13
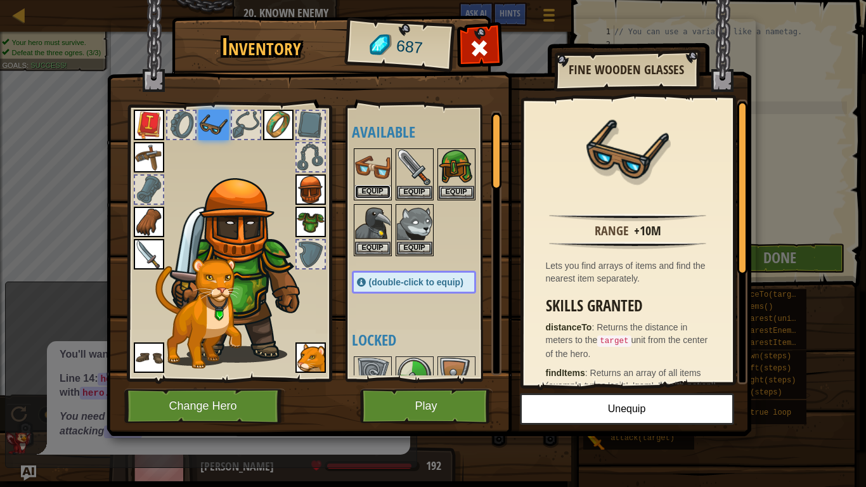
click at [380, 191] on button "Equip" at bounding box center [373, 191] width 36 height 13
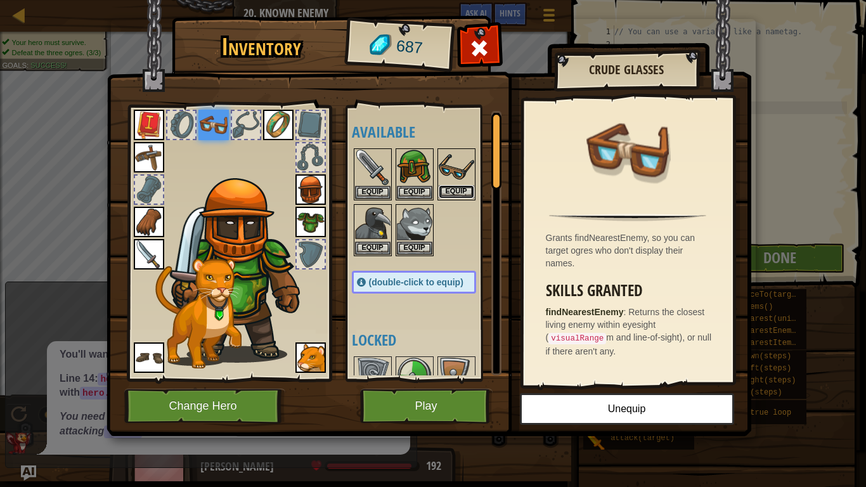
click at [464, 185] on button "Equip" at bounding box center [457, 191] width 36 height 13
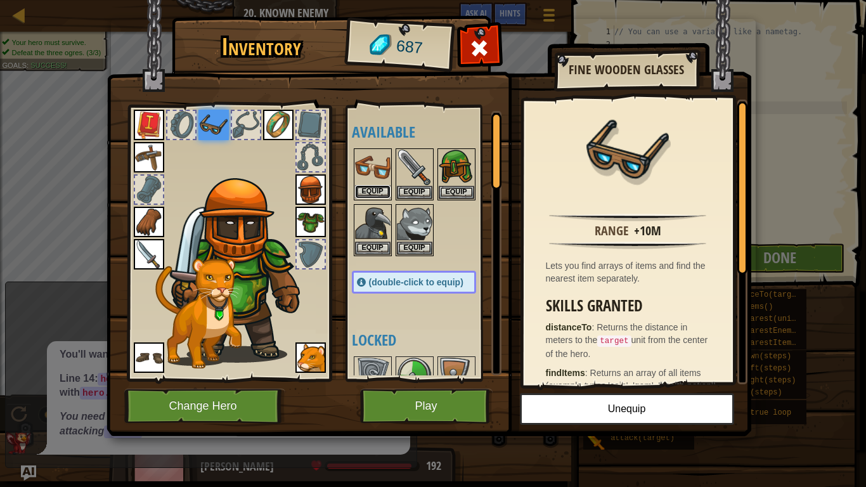
click at [370, 190] on button "Equip" at bounding box center [373, 191] width 36 height 13
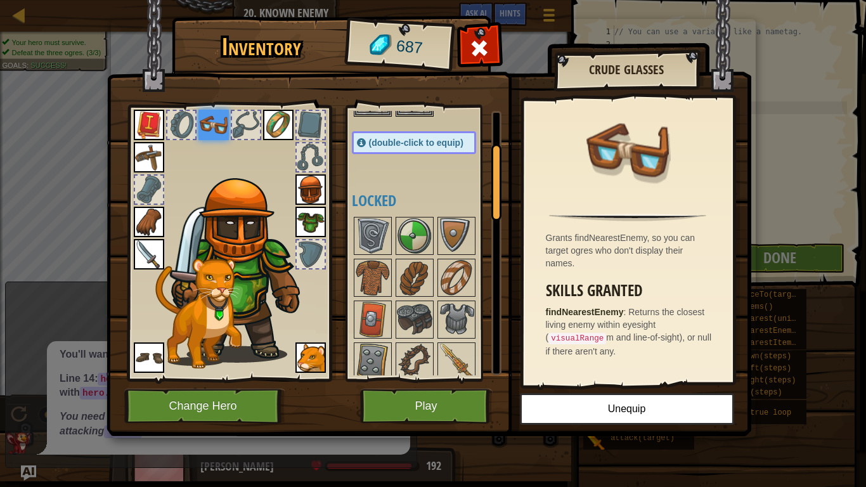
scroll to position [145, 0]
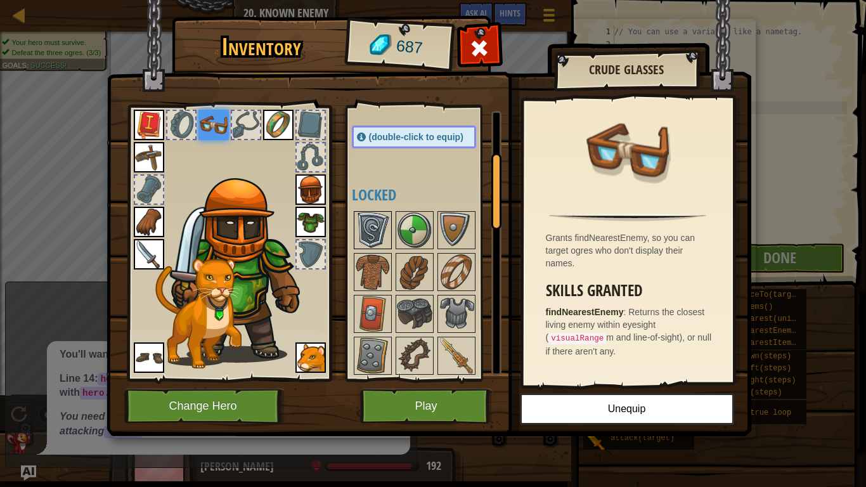
click at [367, 215] on img at bounding box center [373, 230] width 36 height 36
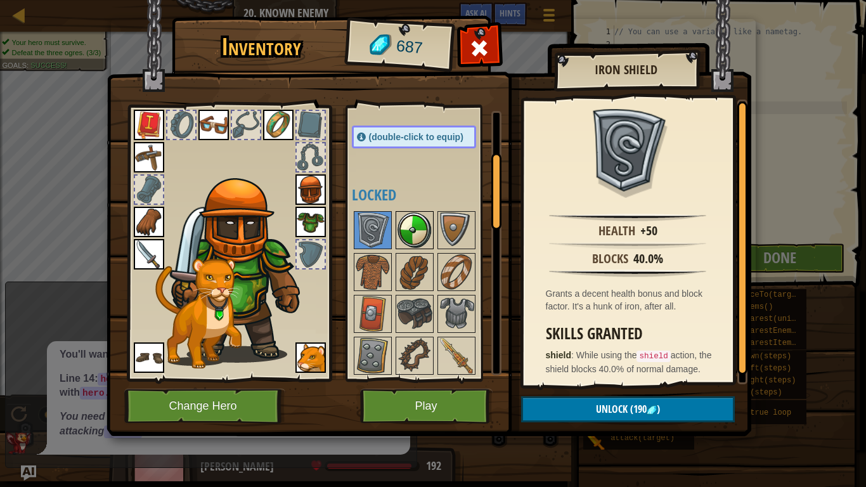
click at [402, 230] on img at bounding box center [415, 230] width 36 height 36
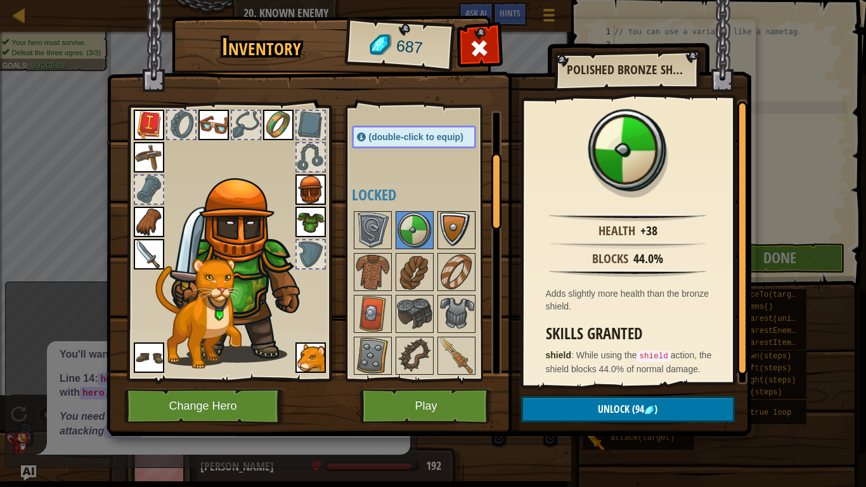
click at [439, 229] on img at bounding box center [457, 230] width 36 height 36
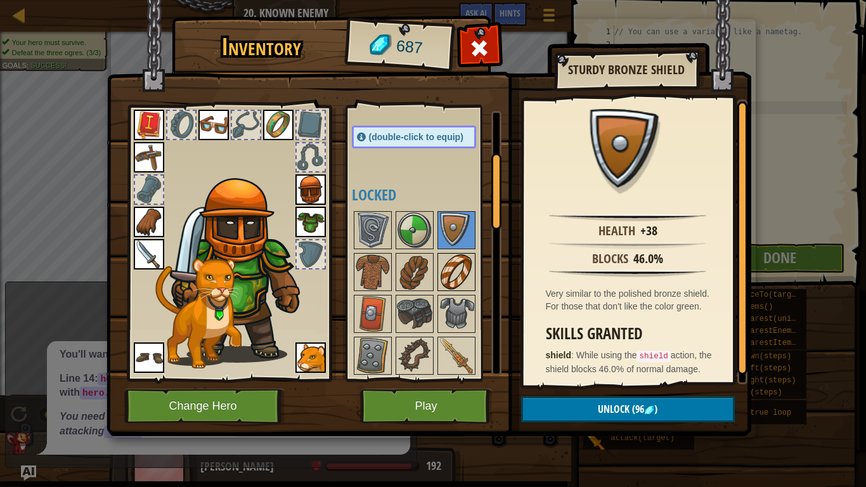
click at [457, 267] on img at bounding box center [457, 272] width 36 height 36
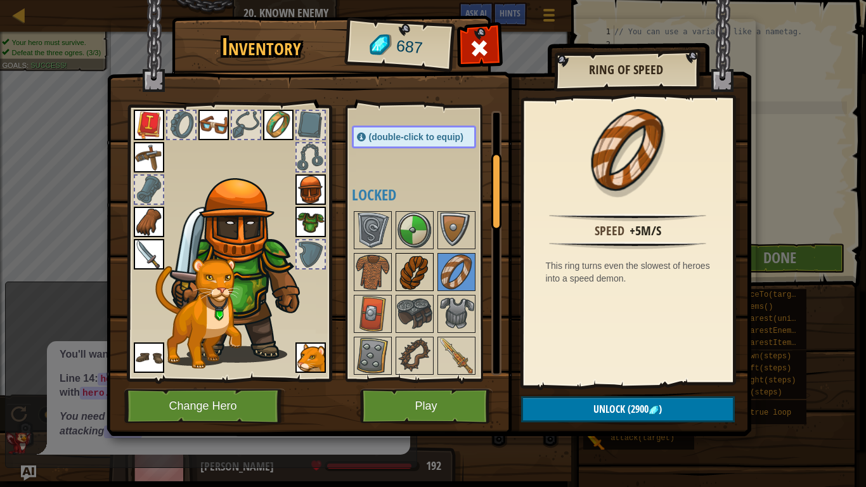
click at [404, 272] on img at bounding box center [415, 272] width 36 height 36
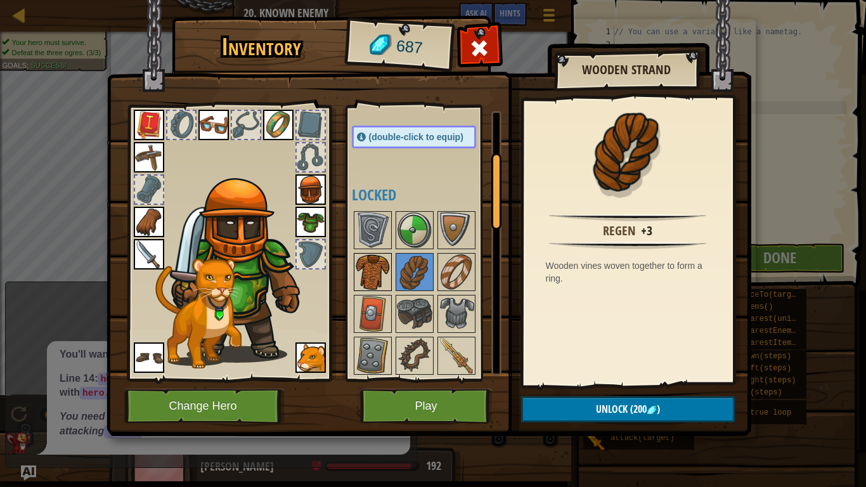
click at [380, 268] on img at bounding box center [373, 272] width 36 height 36
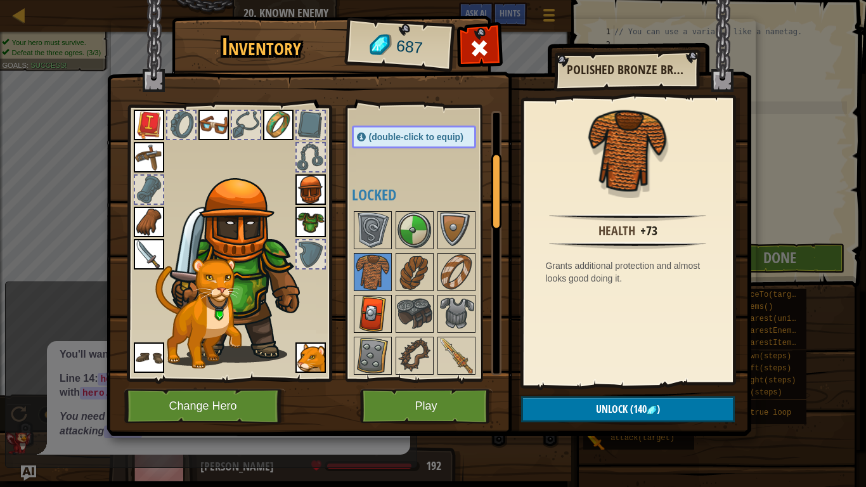
click at [373, 303] on img at bounding box center [373, 314] width 36 height 36
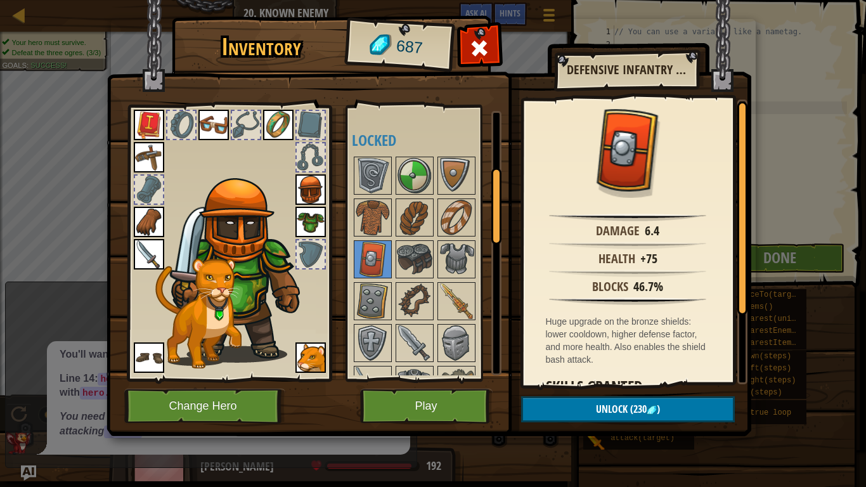
scroll to position [204, 0]
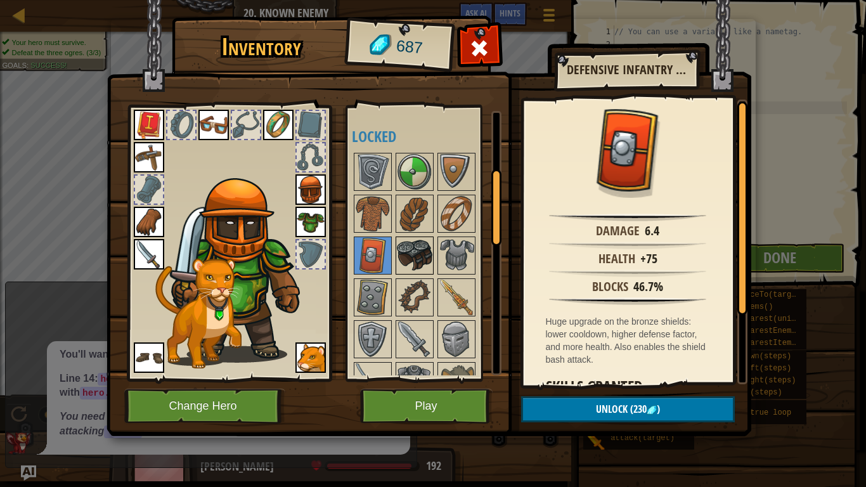
click at [414, 258] on img at bounding box center [415, 256] width 36 height 36
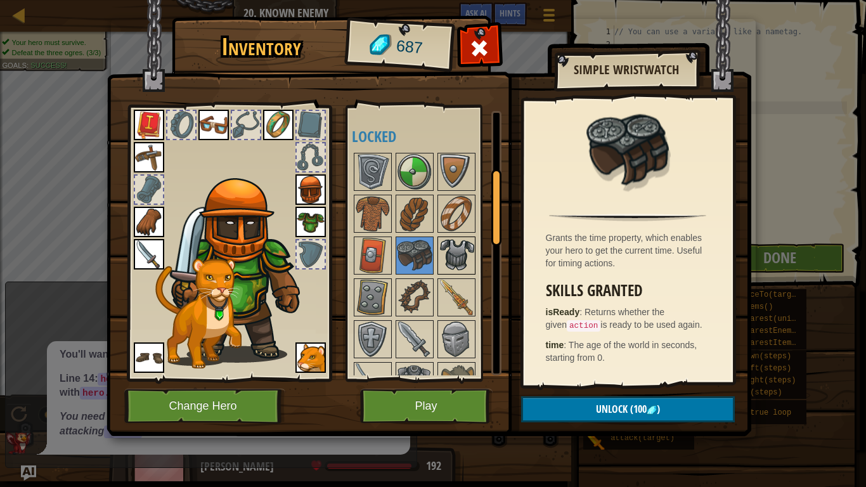
click at [445, 265] on img at bounding box center [457, 256] width 36 height 36
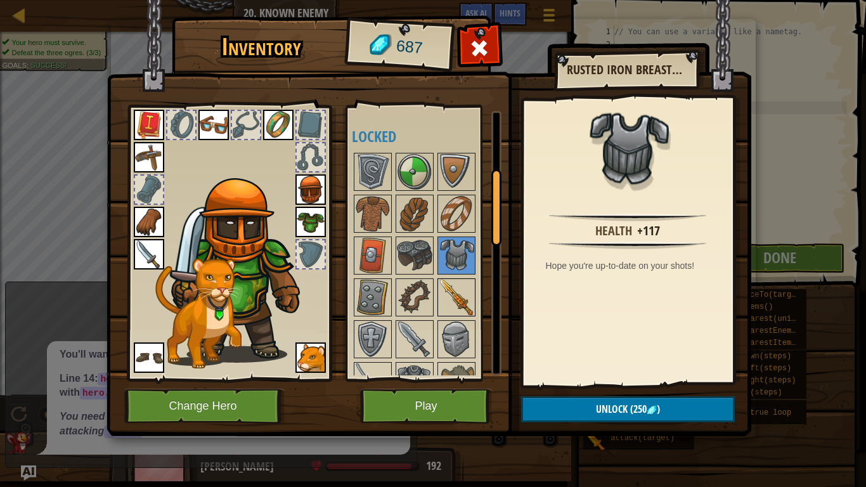
click at [452, 296] on img at bounding box center [457, 298] width 36 height 36
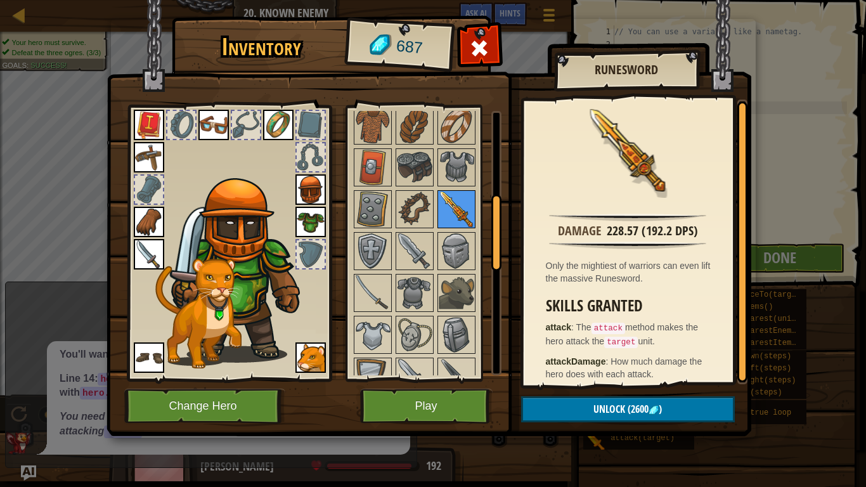
scroll to position [299, 0]
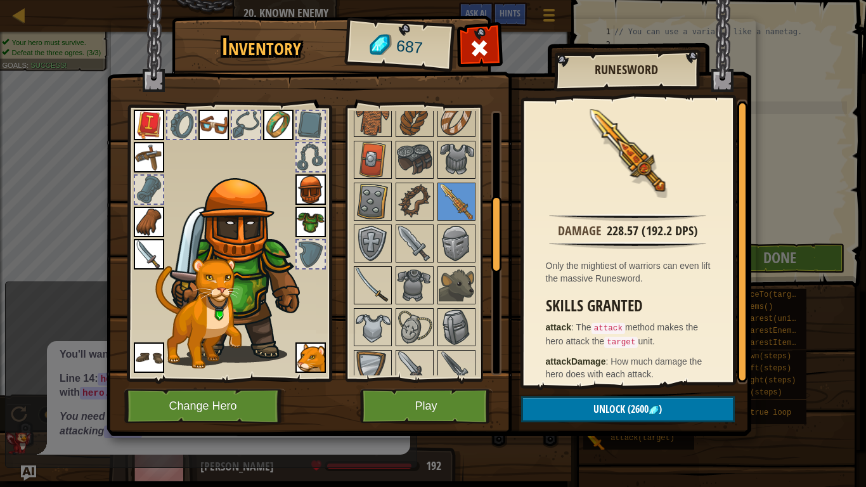
click at [378, 280] on img at bounding box center [373, 286] width 36 height 36
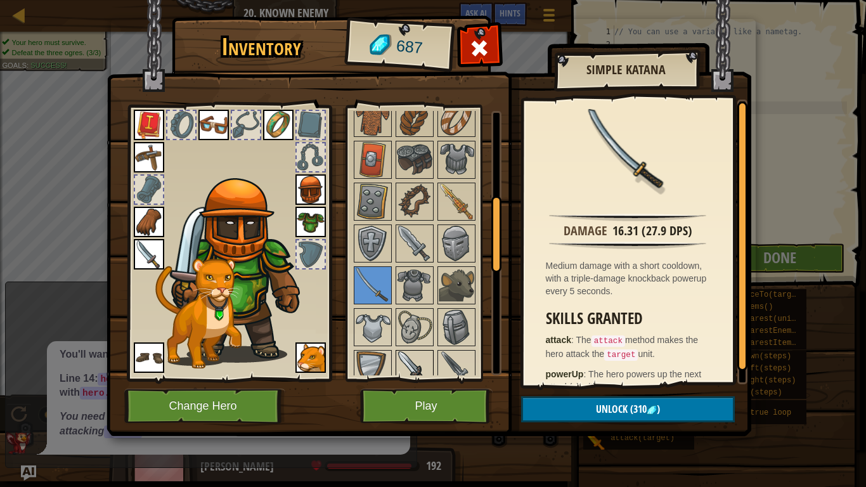
click at [418, 355] on img at bounding box center [415, 369] width 36 height 36
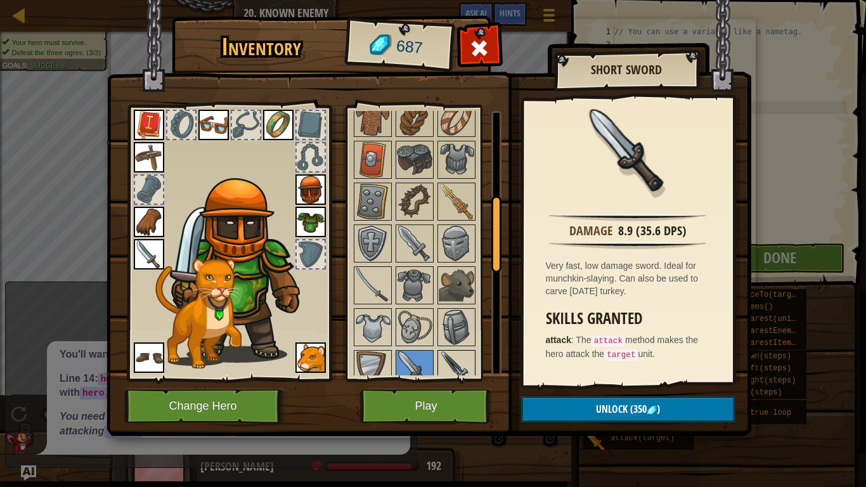
click at [447, 359] on img at bounding box center [457, 369] width 36 height 36
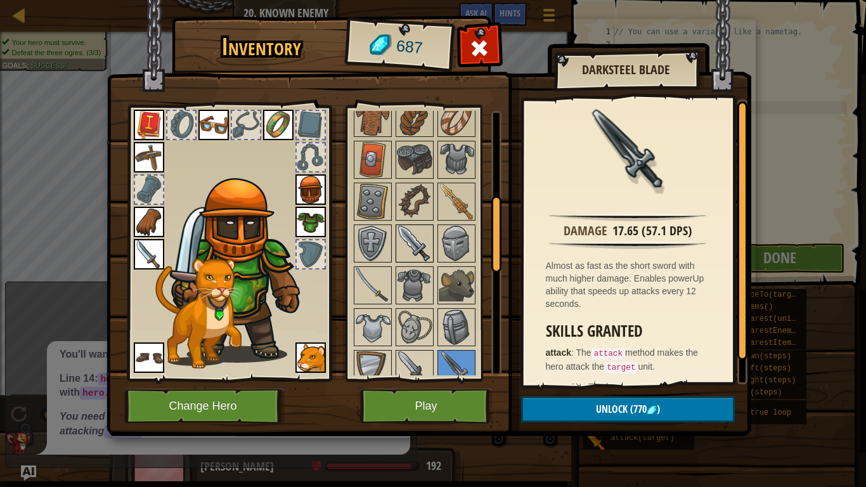
click at [424, 250] on img at bounding box center [415, 244] width 36 height 36
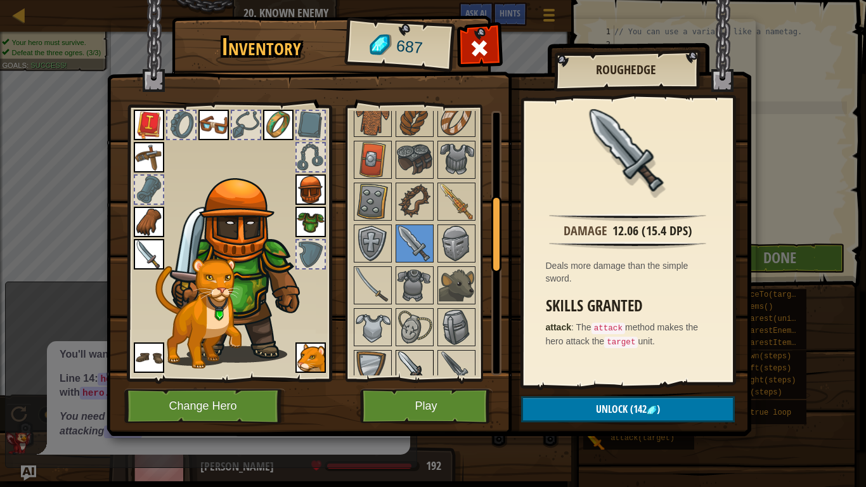
click at [414, 356] on img at bounding box center [415, 369] width 36 height 36
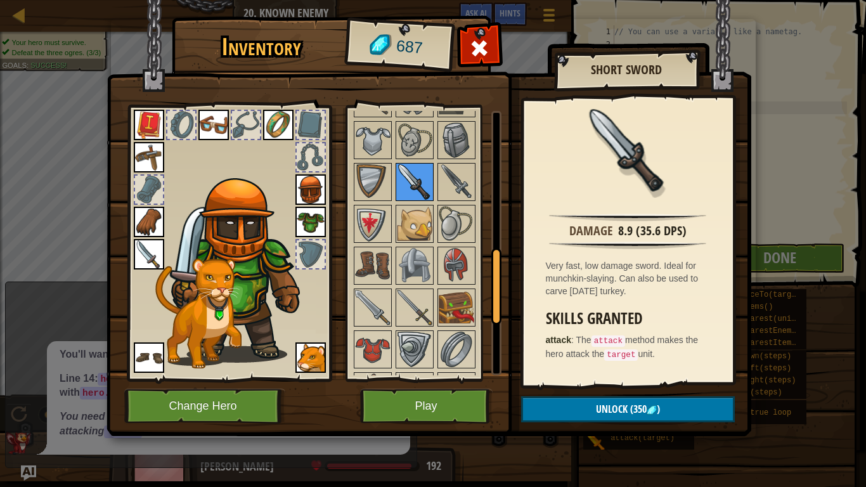
scroll to position [488, 0]
click at [418, 311] on img at bounding box center [415, 307] width 36 height 36
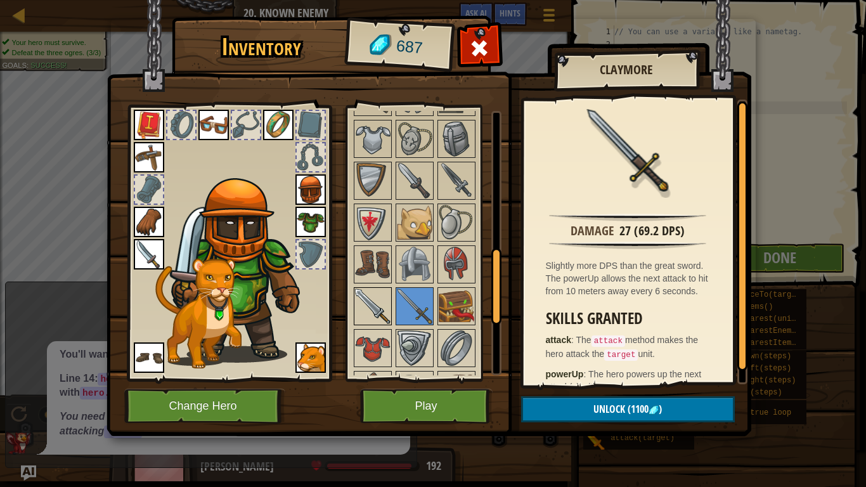
click at [380, 308] on img at bounding box center [373, 307] width 36 height 36
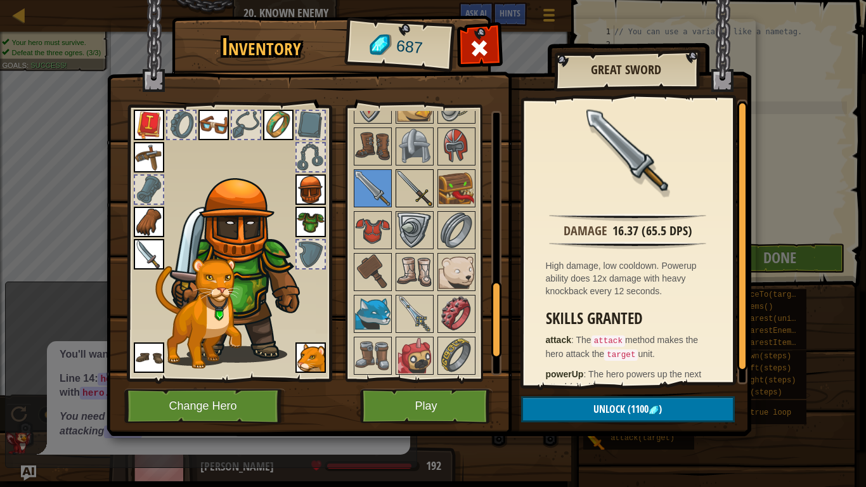
scroll to position [608, 0]
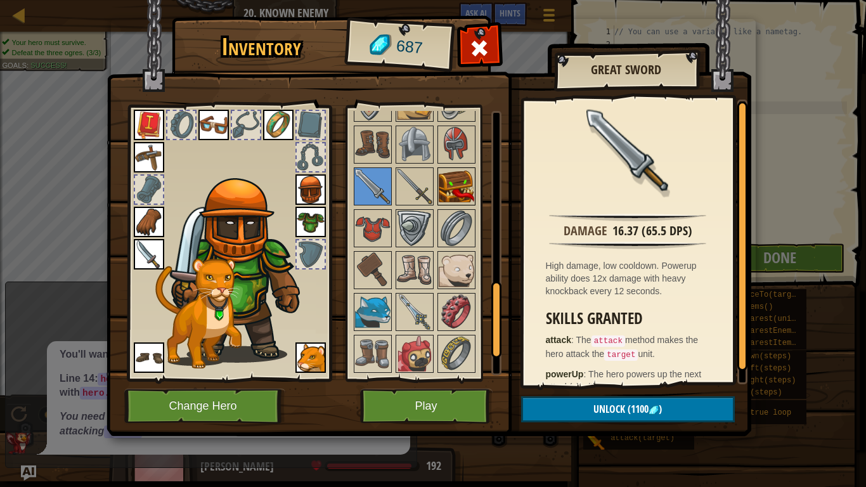
click at [460, 201] on img at bounding box center [457, 187] width 36 height 36
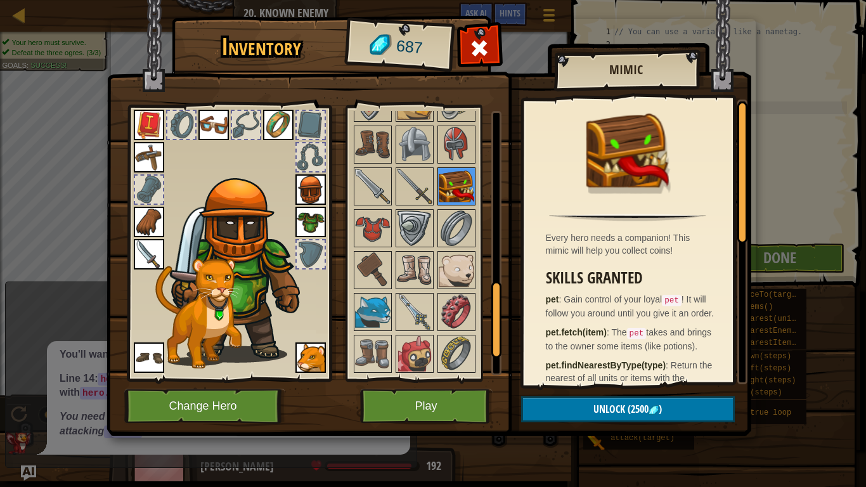
click at [460, 201] on img at bounding box center [457, 187] width 36 height 36
click at [403, 301] on img at bounding box center [415, 312] width 36 height 36
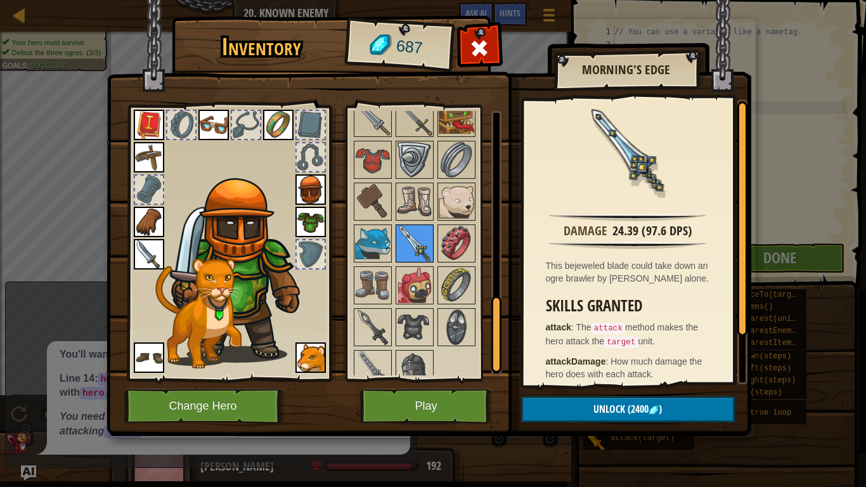
scroll to position [691, 0]
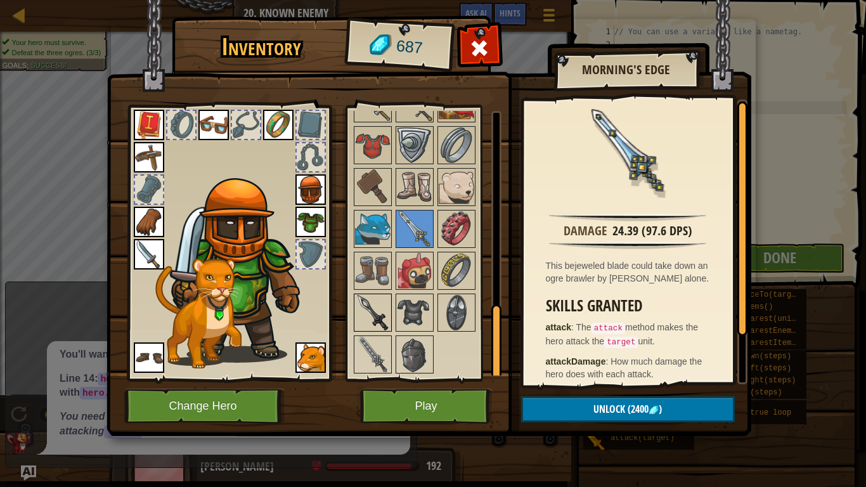
click at [386, 308] on img at bounding box center [373, 313] width 36 height 36
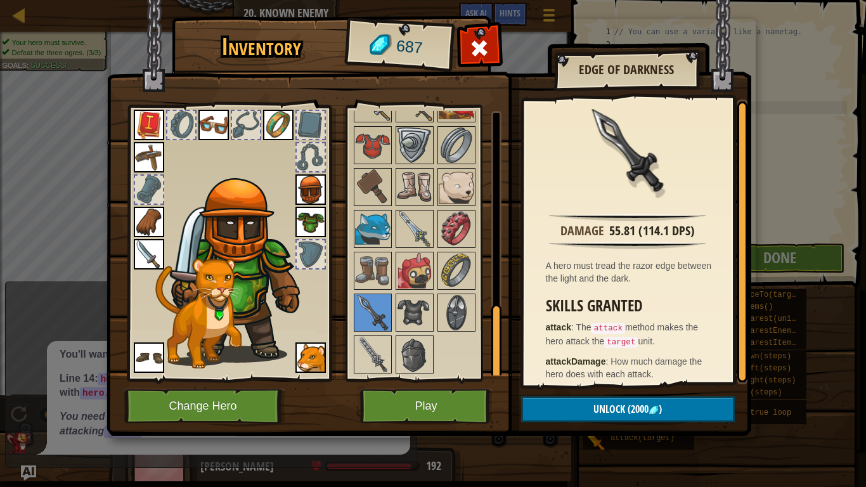
click at [397, 379] on div "Available Equip Equip Equip Equip Equip Equip Equip Equip Equip Equip Equip Equ…" at bounding box center [423, 243] width 155 height 276
click at [375, 362] on img at bounding box center [373, 355] width 36 height 36
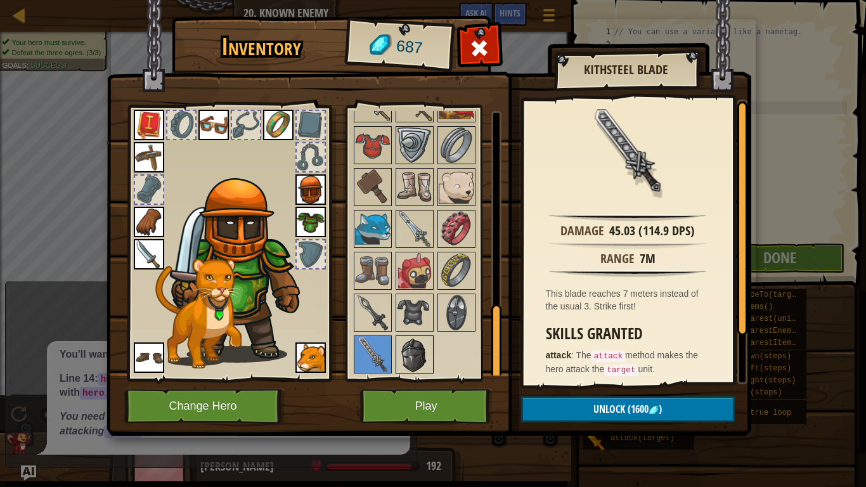
click at [398, 361] on img at bounding box center [415, 355] width 36 height 36
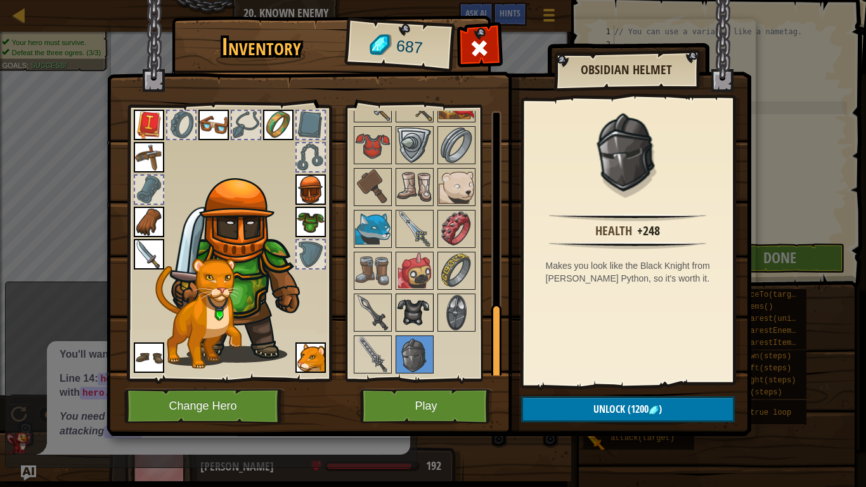
click at [411, 303] on img at bounding box center [415, 313] width 36 height 36
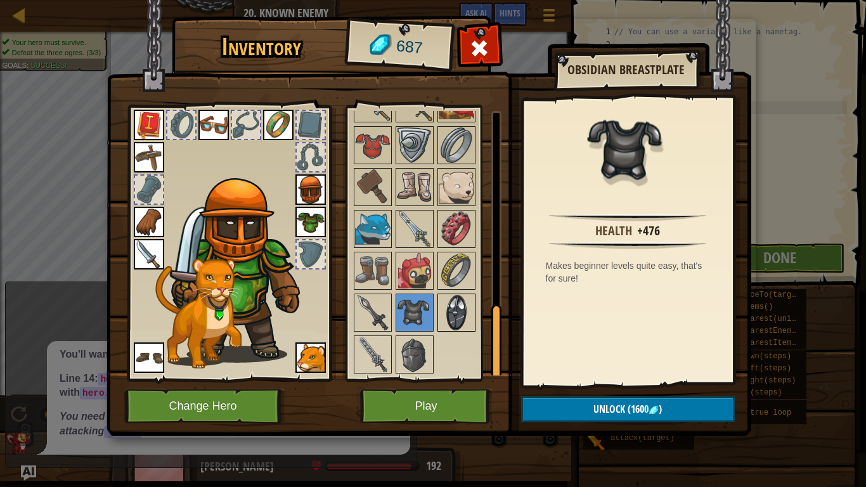
click at [447, 305] on img at bounding box center [457, 313] width 36 height 36
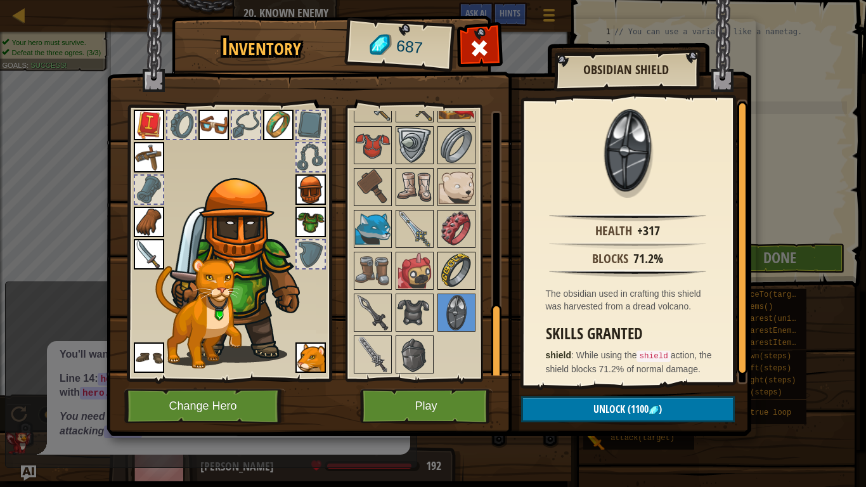
click at [448, 276] on img at bounding box center [457, 271] width 36 height 36
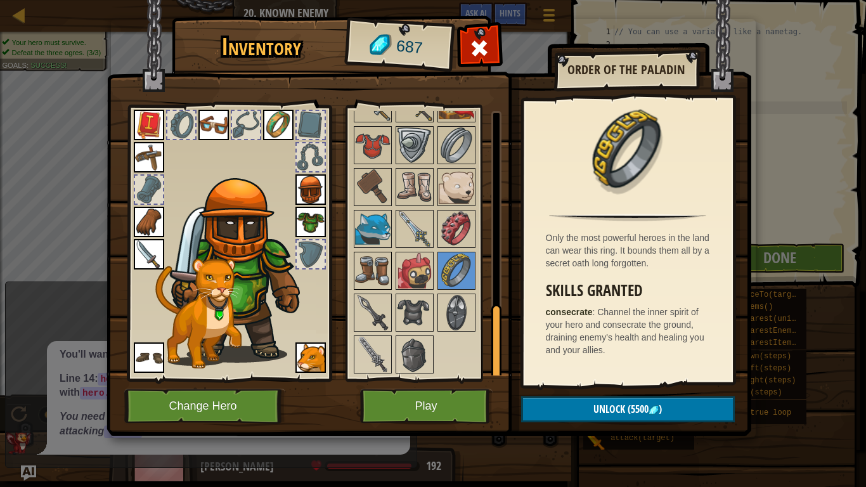
click at [362, 259] on img at bounding box center [373, 271] width 36 height 36
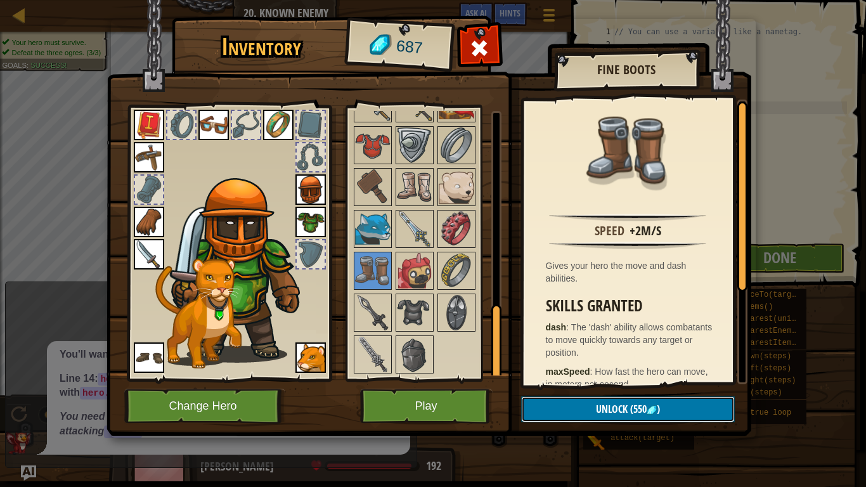
click at [608, 401] on button "Unlock (550 )" at bounding box center [628, 409] width 214 height 26
click at [608, 401] on button "Confirm" at bounding box center [628, 409] width 214 height 26
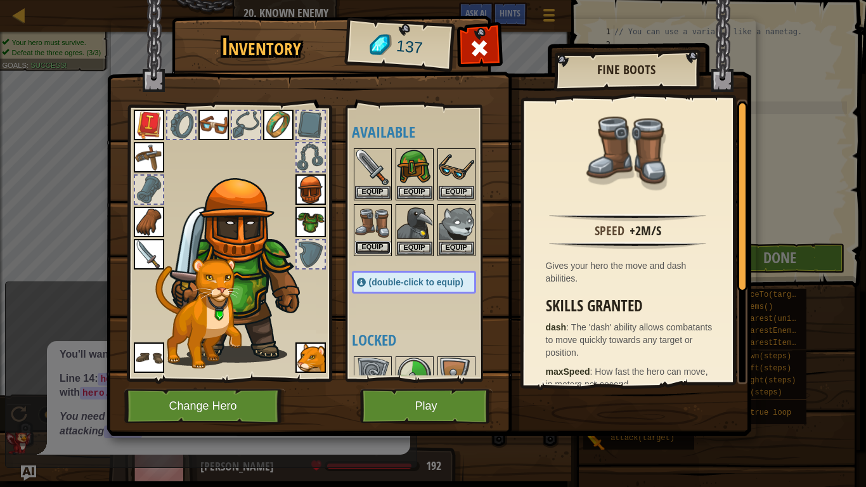
click at [374, 250] on button "Equip" at bounding box center [373, 247] width 36 height 13
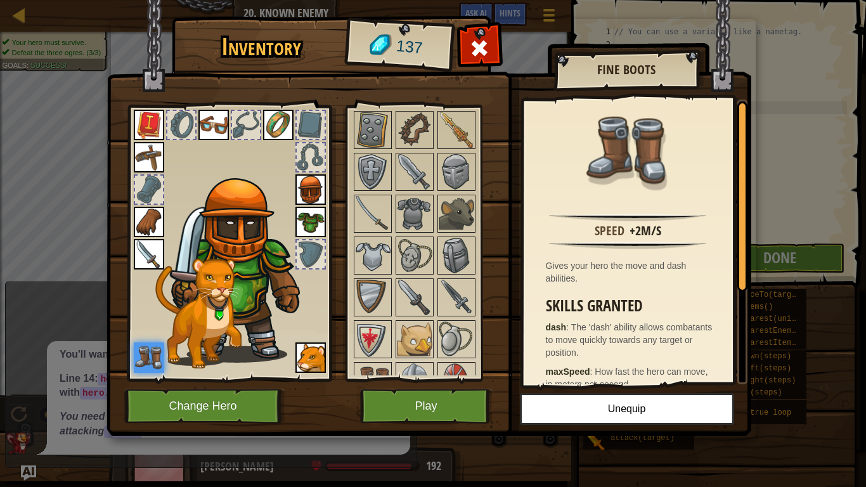
scroll to position [373, 0]
click at [409, 248] on img at bounding box center [415, 254] width 36 height 36
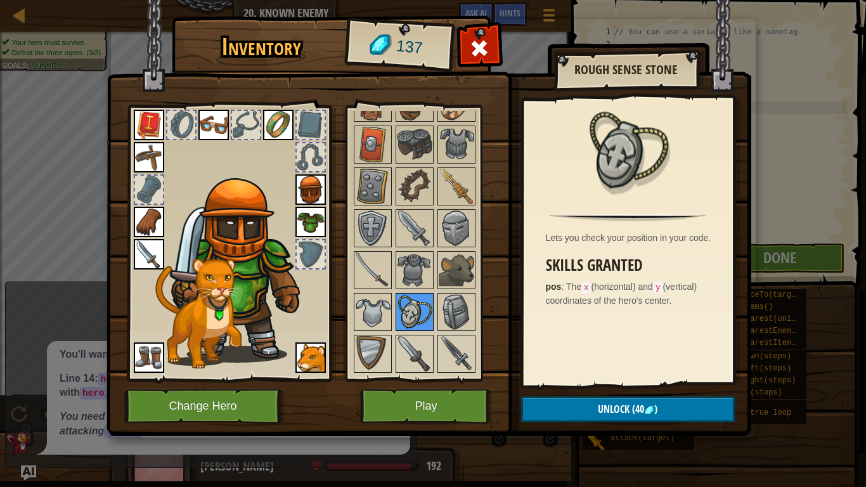
scroll to position [311, 0]
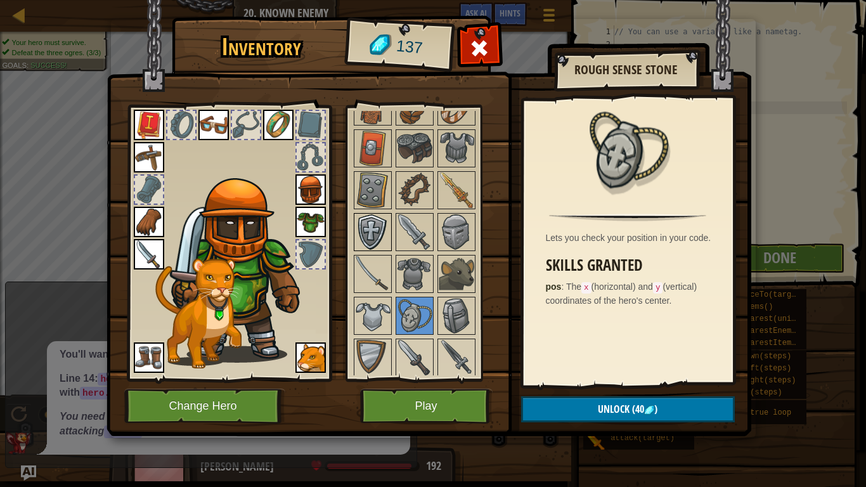
click at [357, 234] on img at bounding box center [373, 232] width 36 height 36
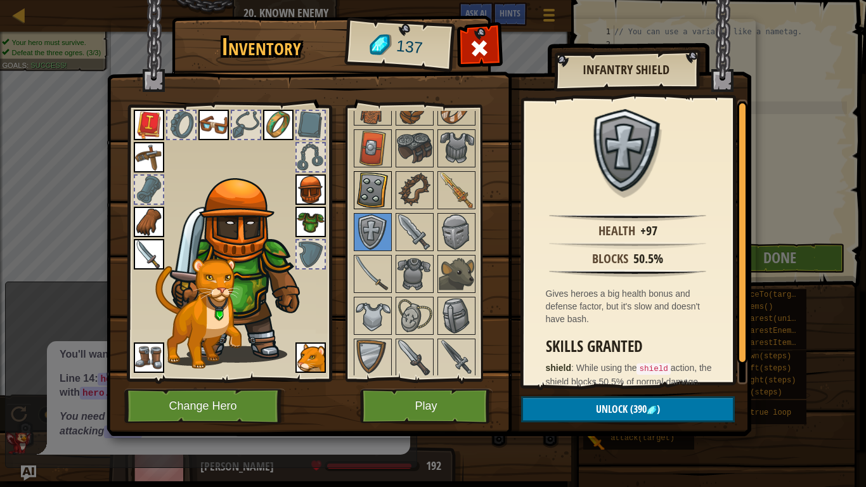
click at [367, 197] on img at bounding box center [373, 191] width 36 height 36
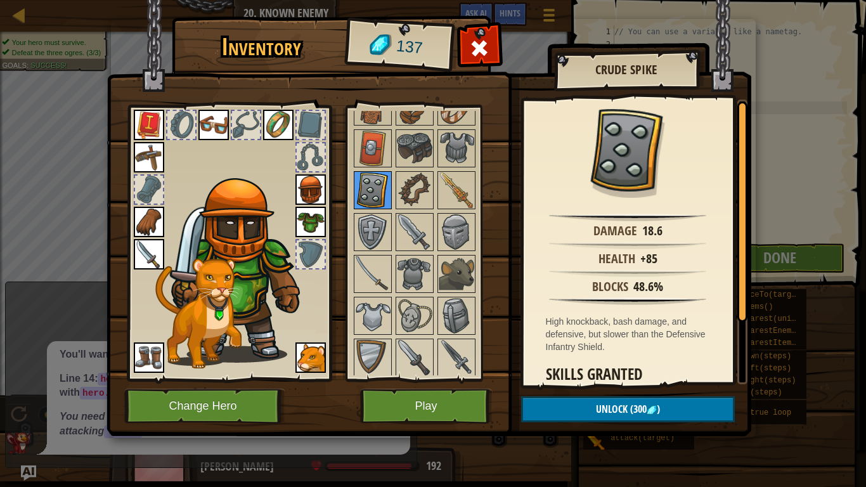
click at [367, 174] on img at bounding box center [373, 191] width 36 height 36
click at [375, 132] on img at bounding box center [373, 149] width 36 height 36
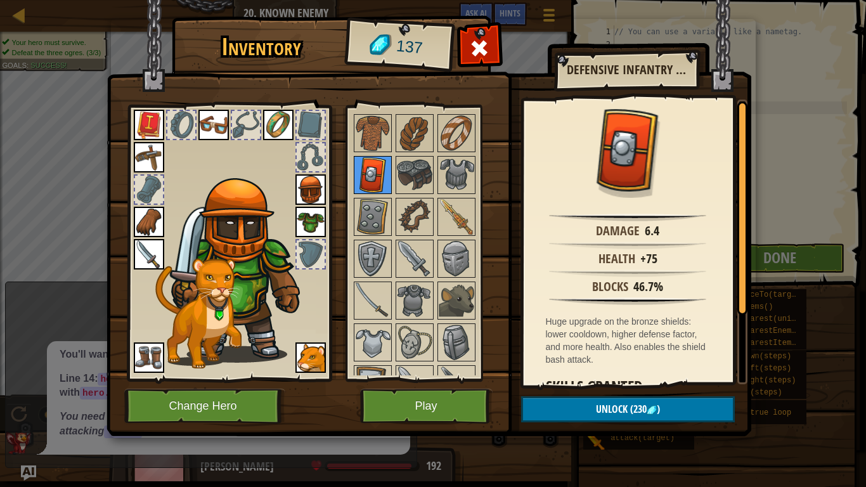
scroll to position [256, 0]
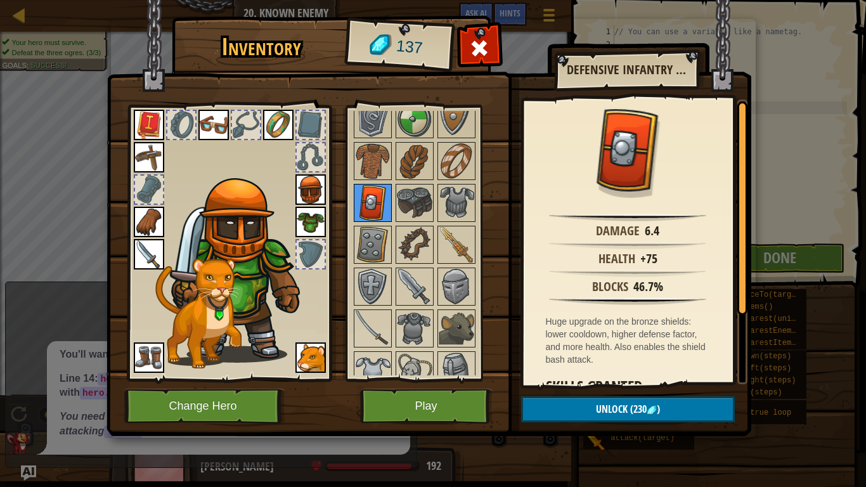
click at [375, 132] on img at bounding box center [373, 119] width 36 height 36
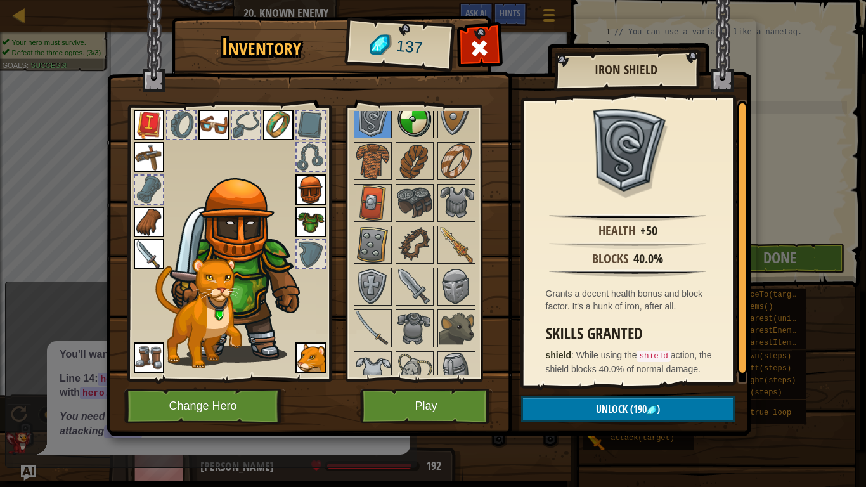
click at [405, 129] on img at bounding box center [415, 119] width 36 height 36
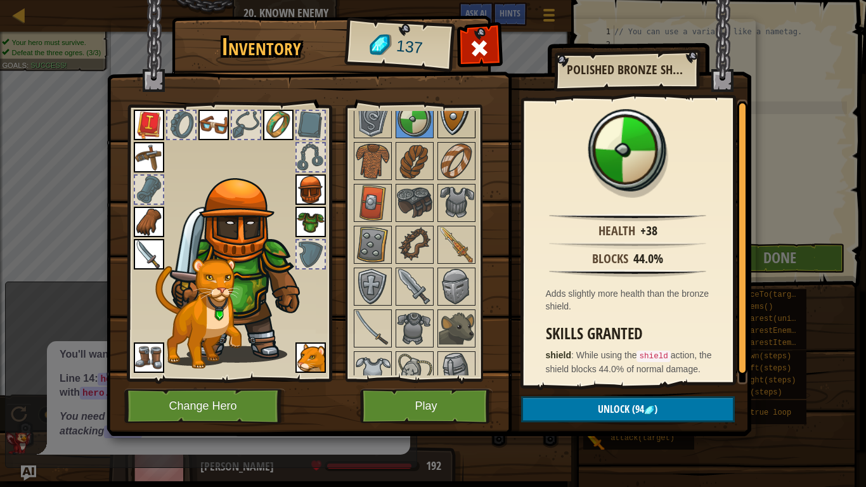
click at [455, 126] on img at bounding box center [457, 119] width 36 height 36
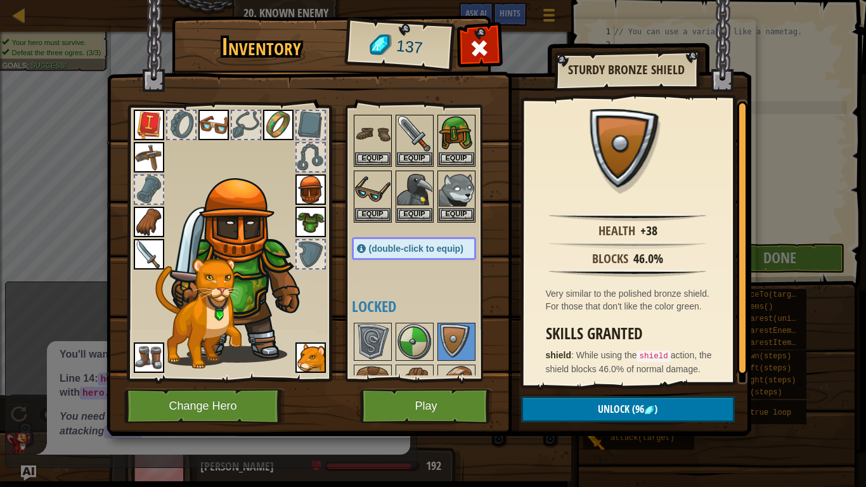
scroll to position [0, 0]
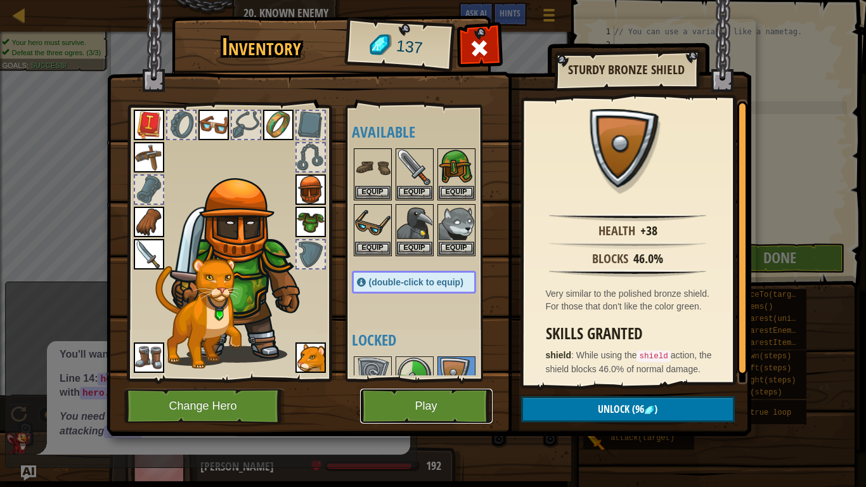
click at [384, 416] on button "Play" at bounding box center [426, 406] width 133 height 35
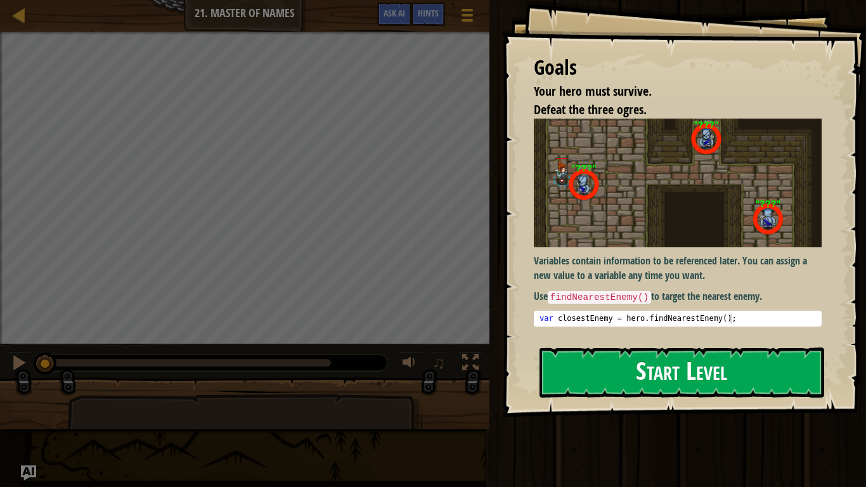
click at [605, 223] on img at bounding box center [678, 183] width 288 height 129
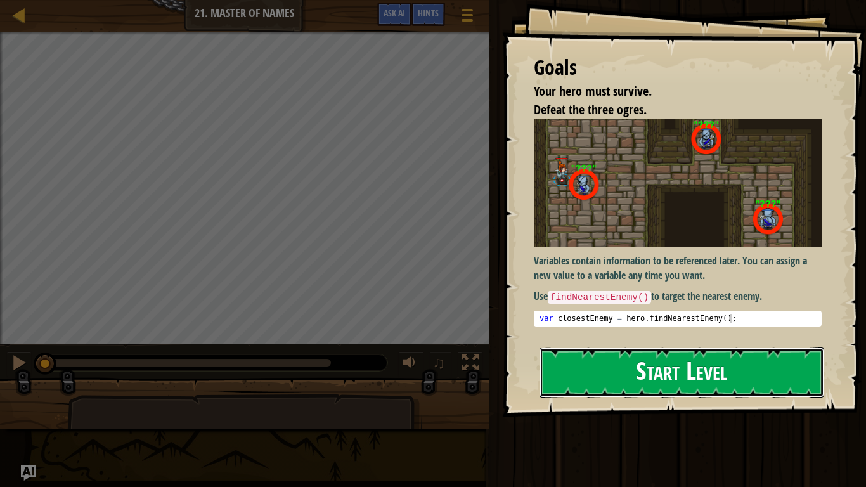
click at [603, 361] on button "Start Level" at bounding box center [682, 373] width 285 height 50
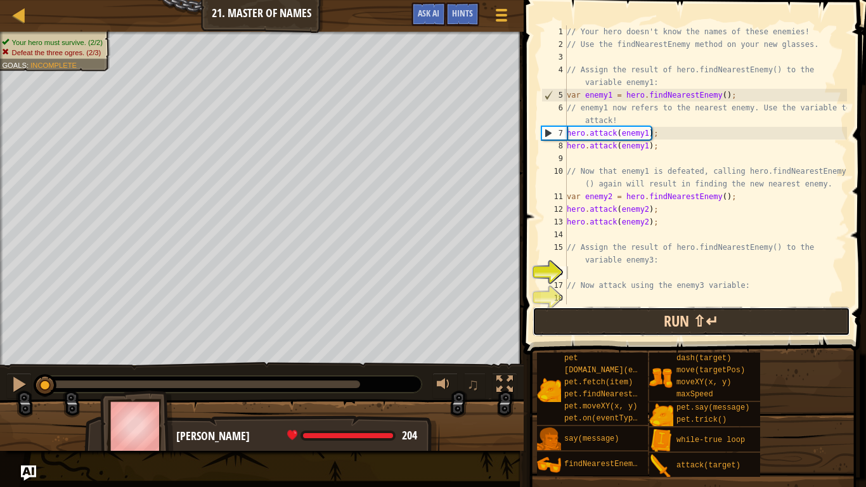
click at [703, 311] on button "Run ⇧↵" at bounding box center [692, 321] width 318 height 29
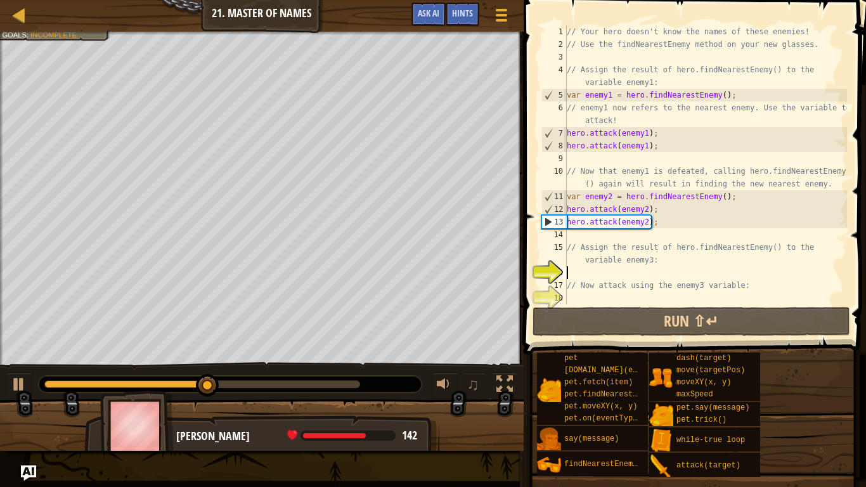
click at [586, 236] on div "// Your hero doesn't know the names of these enemies! // Use the findNearestEne…" at bounding box center [706, 177] width 283 height 304
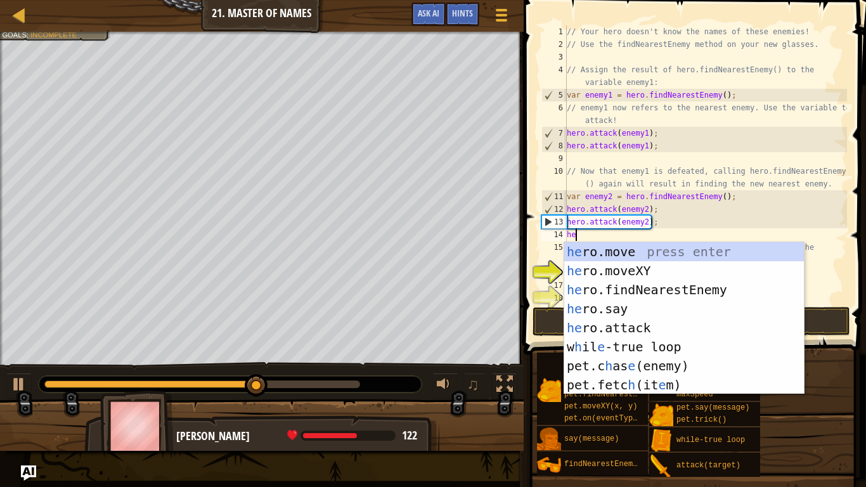
scroll to position [6, 1]
type textarea "h"
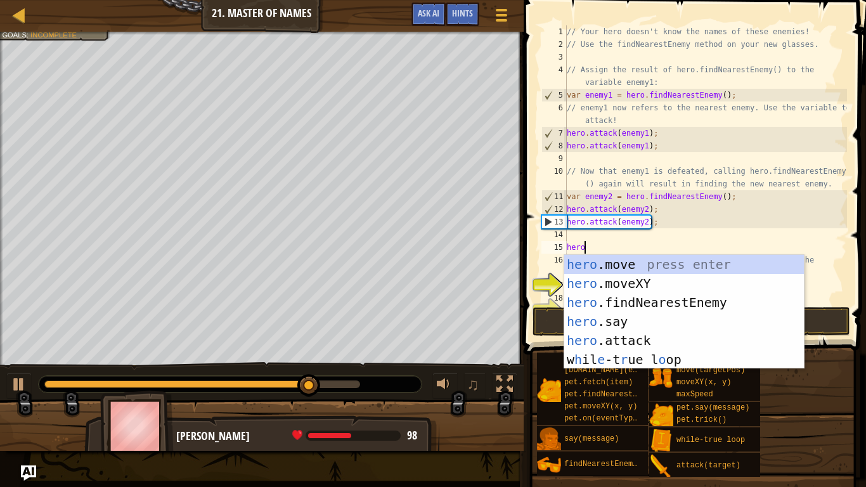
scroll to position [6, 2]
click at [588, 342] on div "hero .move press enter hero .moveXY press enter hero .findNearestEnemy press en…" at bounding box center [685, 331] width 240 height 152
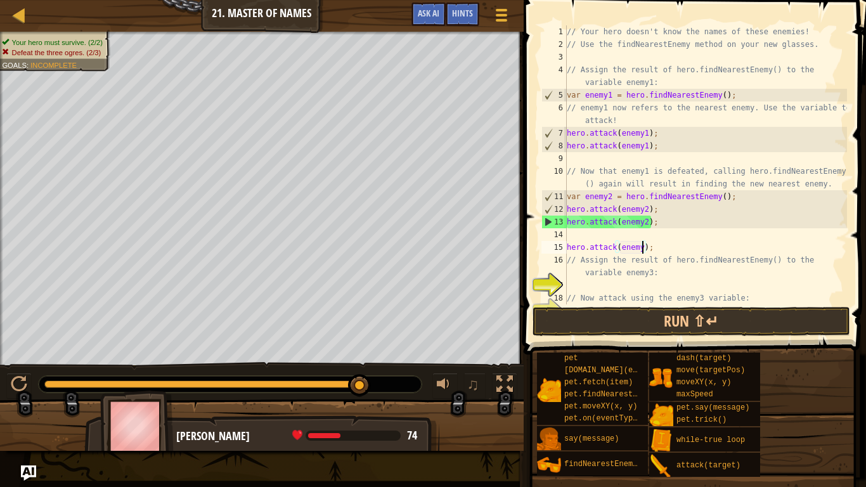
type textarea "hero.attack(enemy3);"
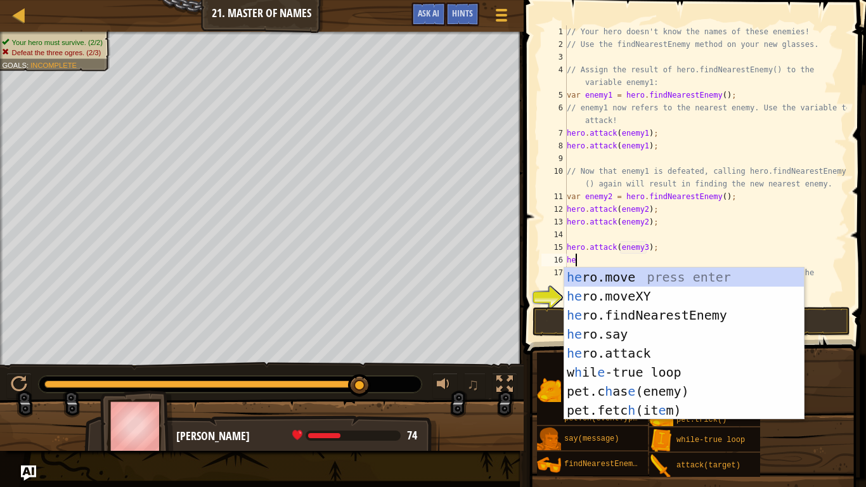
scroll to position [6, 1]
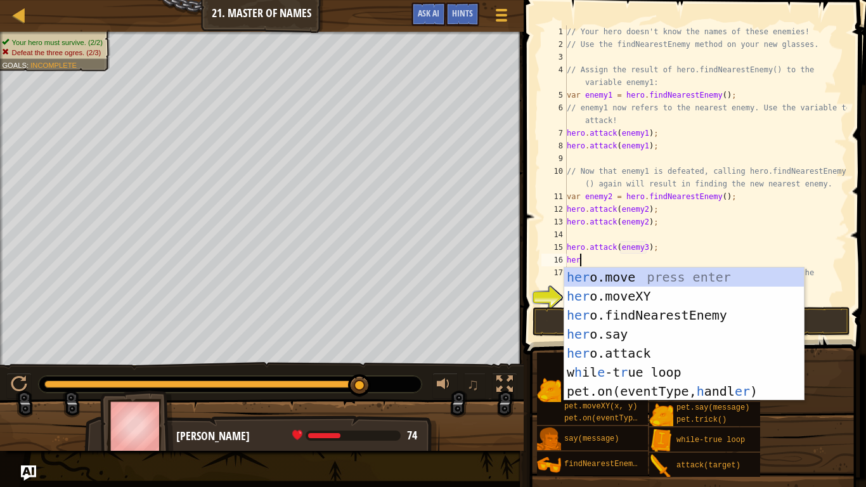
click at [852, 415] on div "pet [DOMAIN_NAME](enemy) pet.fetch(item) pet.findNearestByType(type) pet.moveXY…" at bounding box center [697, 415] width 321 height 126
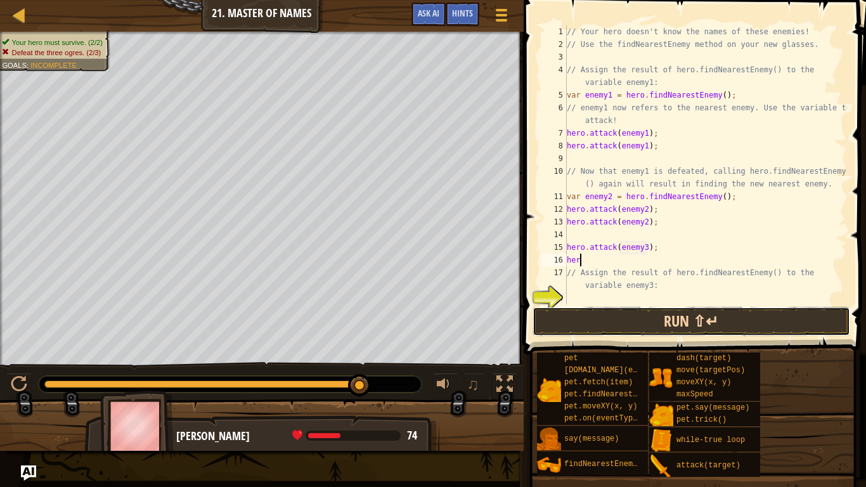
click at [792, 325] on button "Run ⇧↵" at bounding box center [692, 321] width 318 height 29
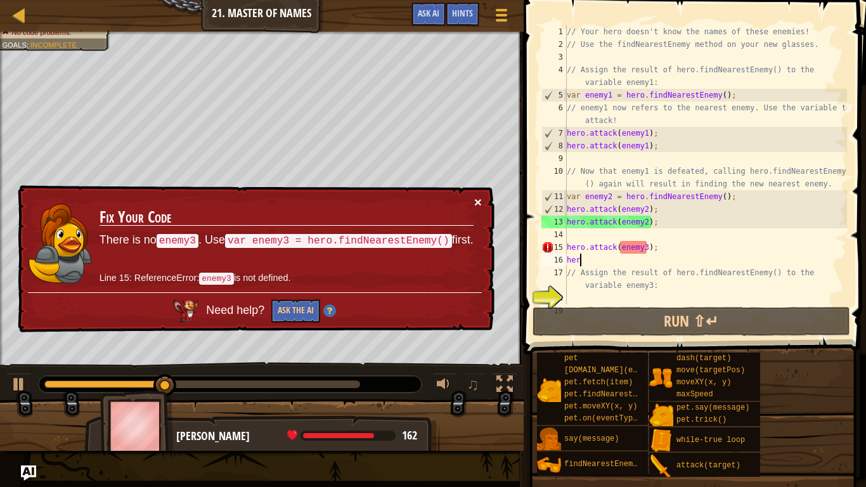
click at [477, 199] on button "×" at bounding box center [478, 201] width 8 height 13
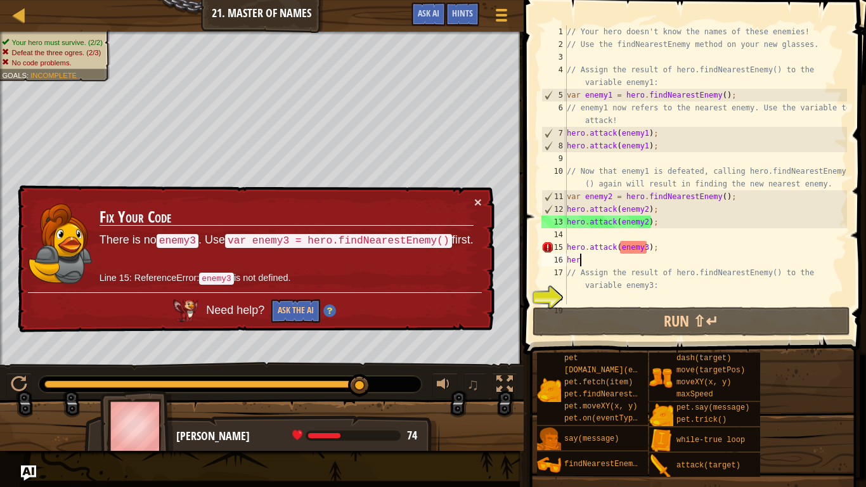
click at [656, 249] on div "// Your hero doesn't know the names of these enemies! // Use the findNearestEne…" at bounding box center [706, 177] width 283 height 304
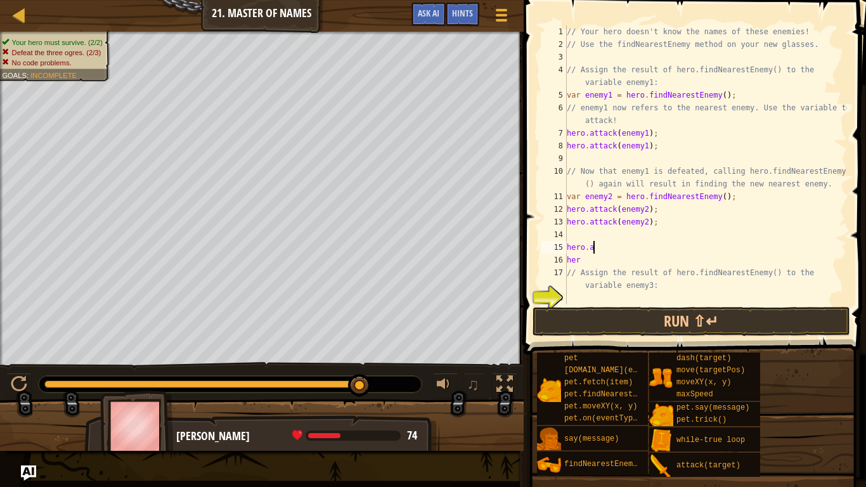
type textarea "h"
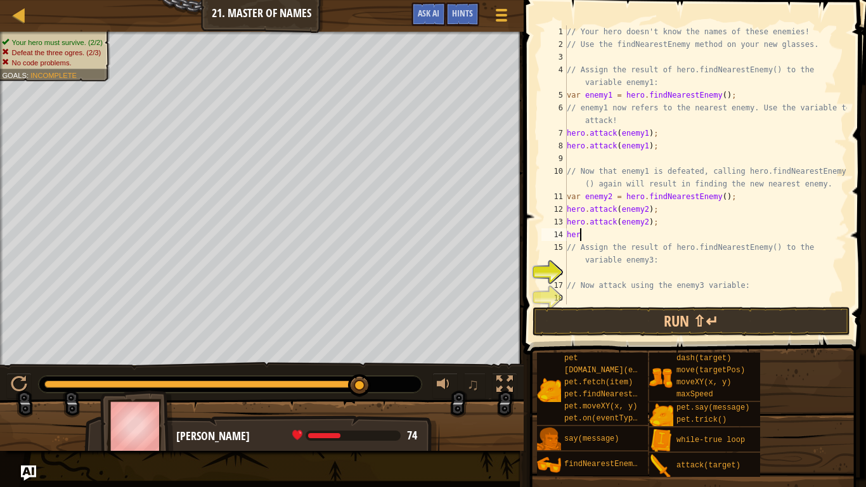
type textarea "h"
click at [769, 320] on button "Run ⇧↵" at bounding box center [692, 321] width 318 height 29
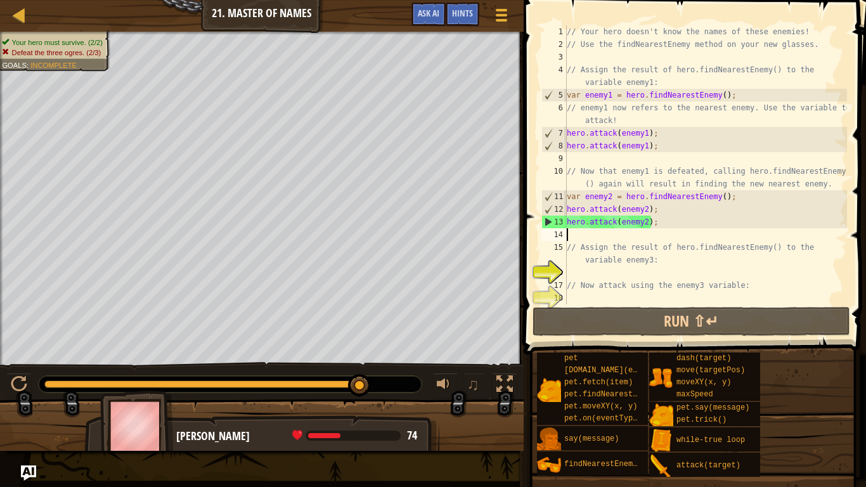
click at [717, 100] on div "// Your hero doesn't know the names of these enemies! // Use the findNearestEne…" at bounding box center [706, 177] width 283 height 304
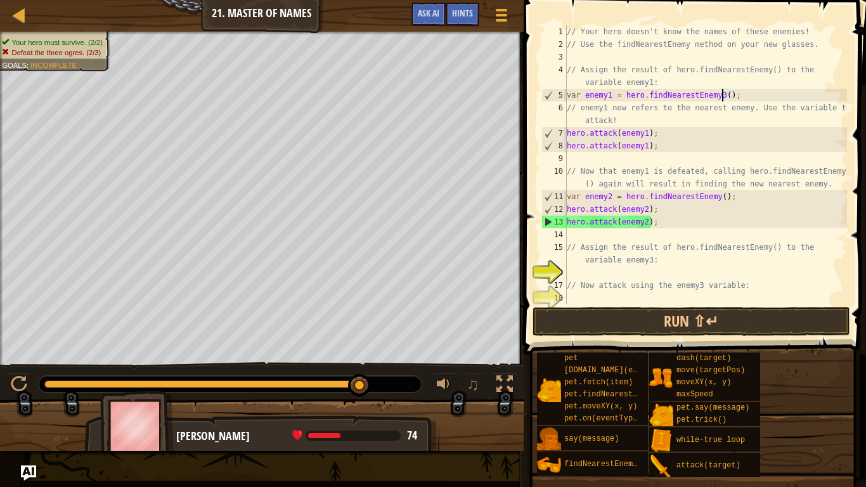
scroll to position [6, 22]
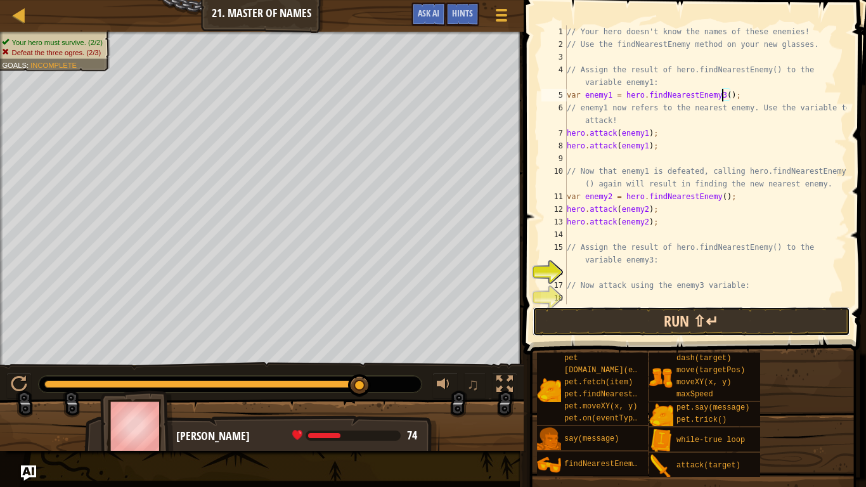
click at [745, 323] on button "Run ⇧↵" at bounding box center [692, 321] width 318 height 29
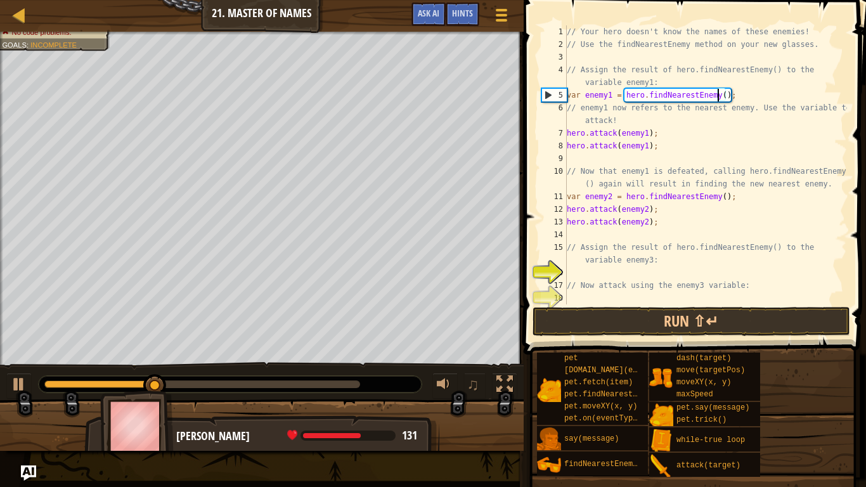
click at [667, 242] on div "// Your hero doesn't know the names of these enemies! // Use the findNearestEne…" at bounding box center [706, 177] width 283 height 304
type textarea "// Assign the result of hero.findNearestEnemy() to the variable enemy3:"
click at [606, 275] on div "// Your hero doesn't know the names of these enemies! // Use the findNearestEne…" at bounding box center [706, 177] width 283 height 304
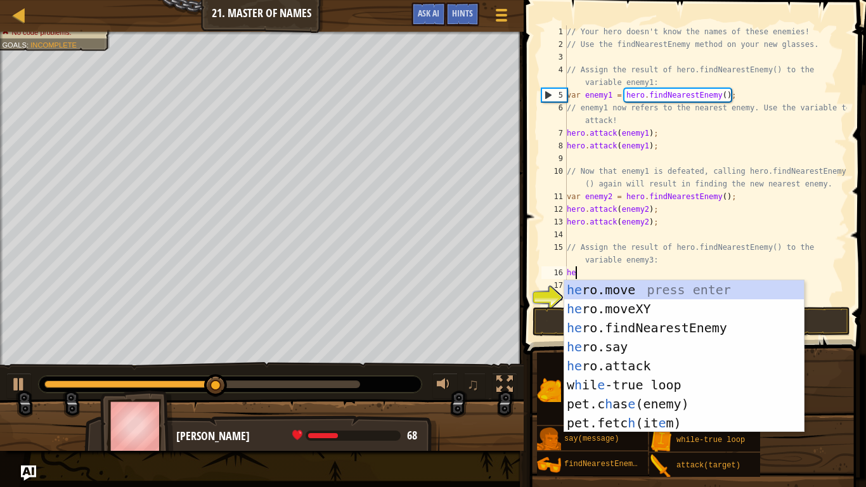
type textarea "her"
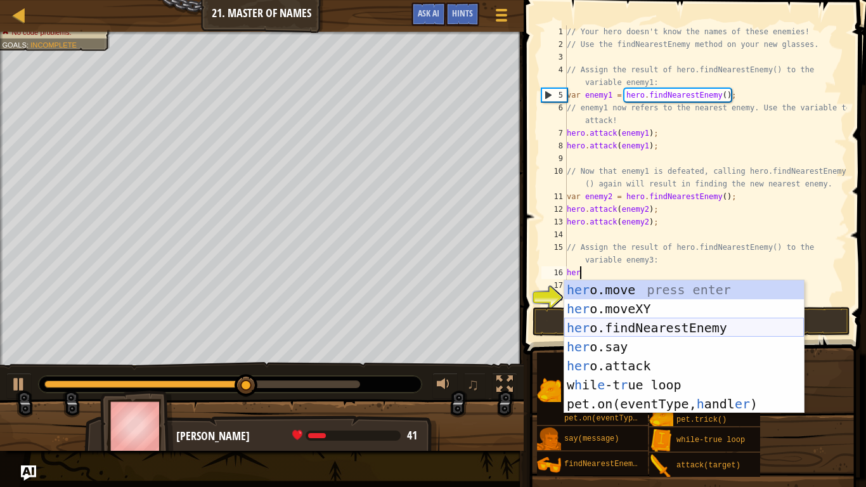
click at [676, 325] on div "her o.move press enter her o.moveXY press enter her o.findNearestEnemy press en…" at bounding box center [685, 365] width 240 height 171
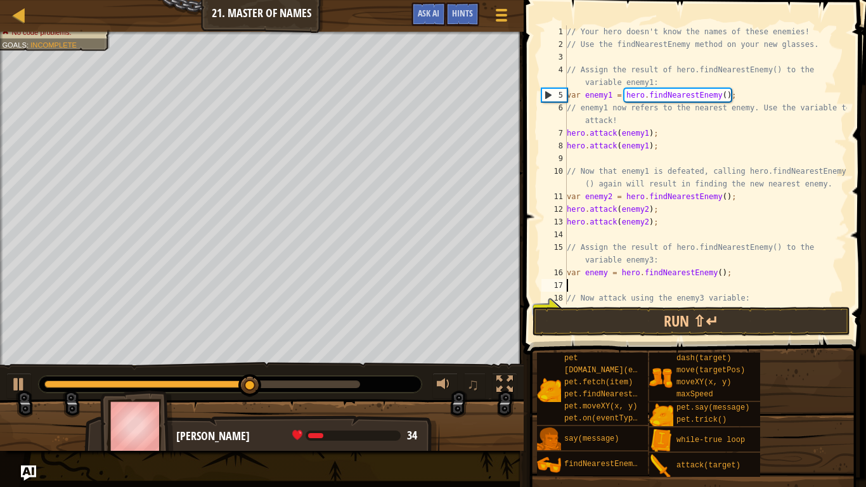
scroll to position [6, 0]
click at [693, 318] on button "Run ⇧↵" at bounding box center [692, 321] width 318 height 29
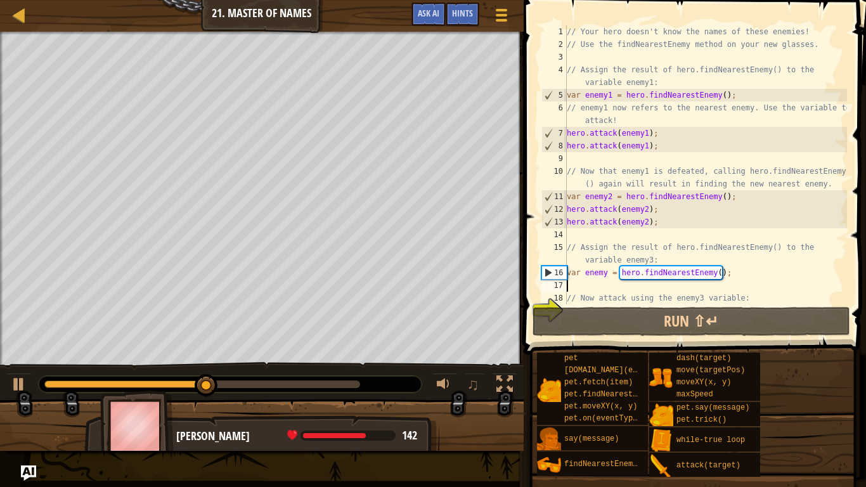
click at [714, 278] on div "// Your hero doesn't know the names of these enemies! // Use the findNearestEne…" at bounding box center [706, 177] width 283 height 304
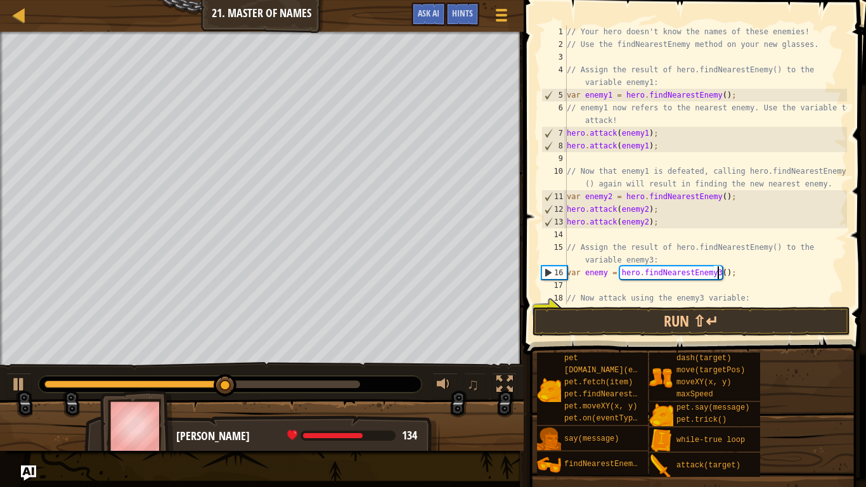
scroll to position [6, 22]
click at [719, 320] on button "Run ⇧↵" at bounding box center [692, 321] width 318 height 29
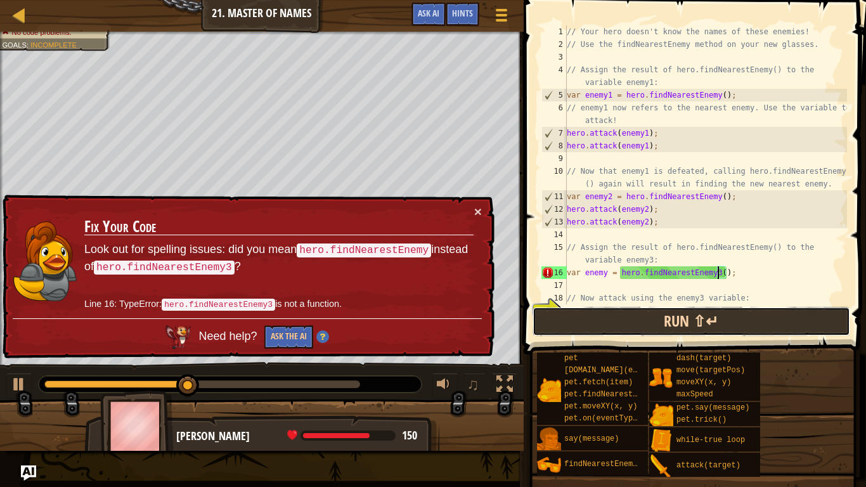
click at [719, 320] on button "Run ⇧↵" at bounding box center [692, 321] width 318 height 29
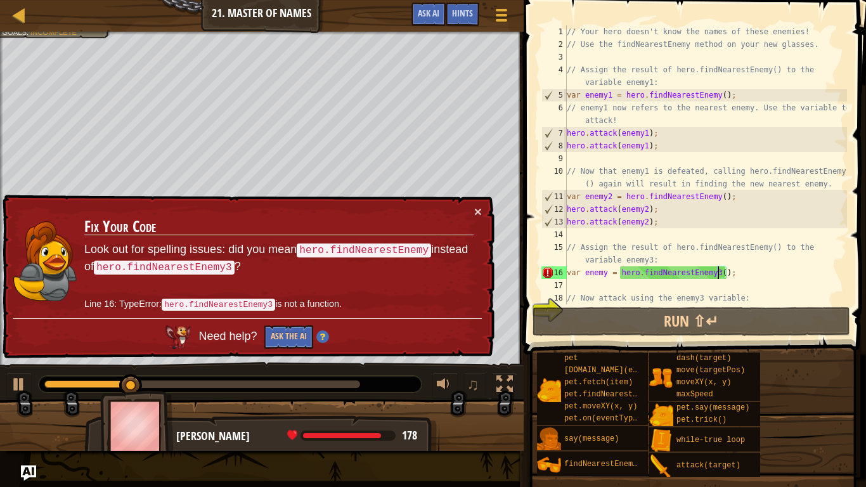
click at [743, 273] on div "// Your hero doesn't know the names of these enemies! // Use the findNearestEne…" at bounding box center [706, 177] width 283 height 304
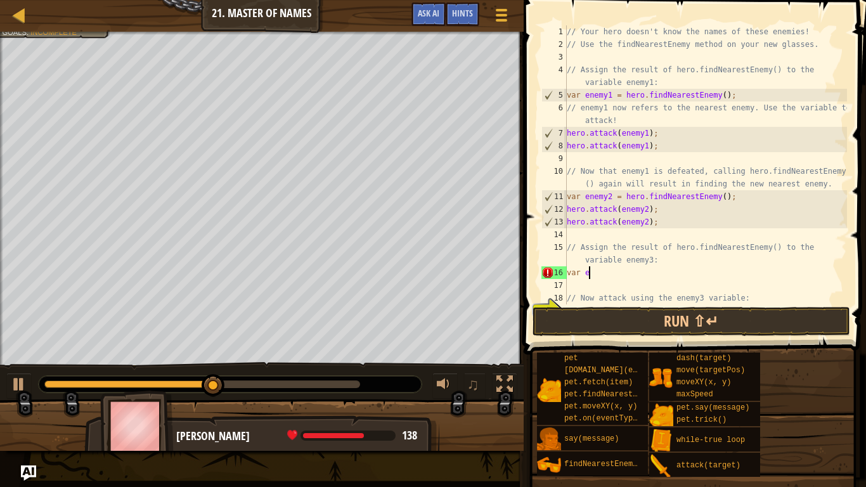
scroll to position [6, 1]
type textarea "v"
click at [625, 281] on div "// Your hero doesn't know the names of these enemies! // Use the findNearestEne…" at bounding box center [706, 177] width 283 height 304
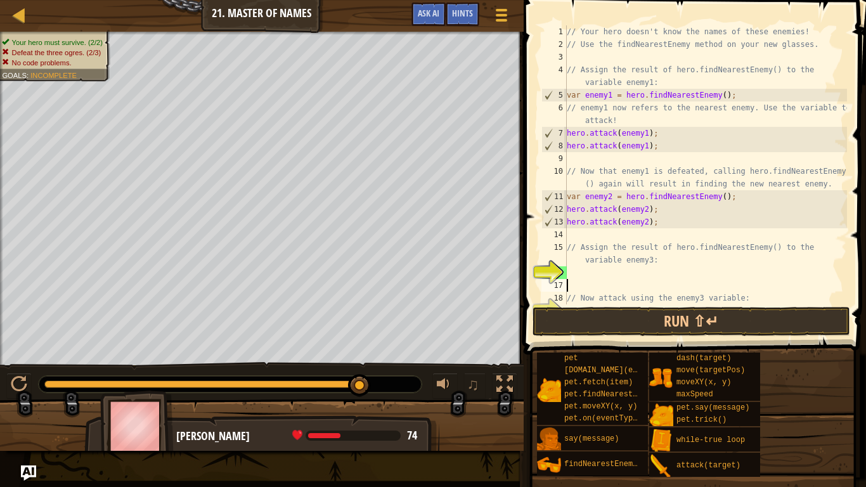
click at [625, 276] on div "// Your hero doesn't know the names of these enemies! // Use the findNearestEne…" at bounding box center [706, 177] width 283 height 304
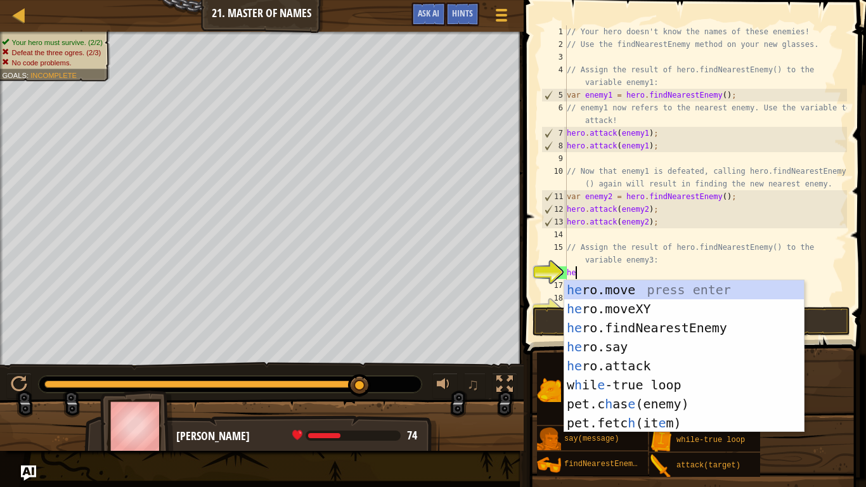
scroll to position [6, 1]
type textarea "her"
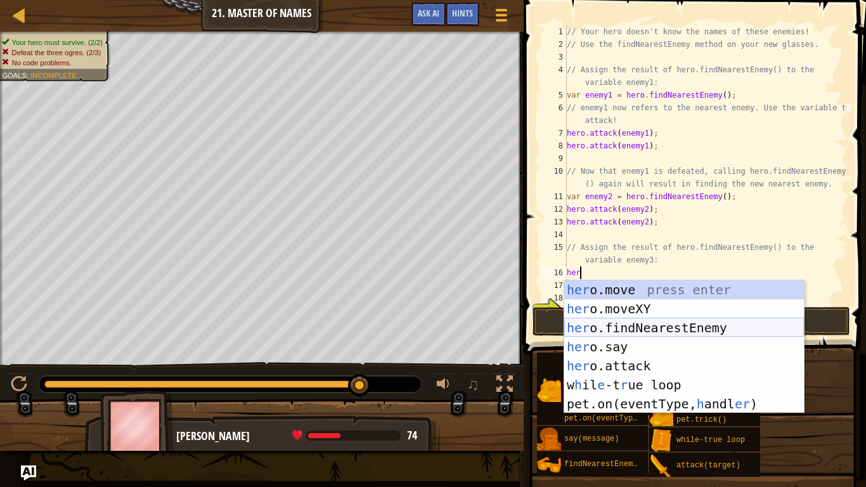
click at [632, 327] on div "her o.move press enter her o.moveXY press enter her o.findNearestEnemy press en…" at bounding box center [685, 365] width 240 height 171
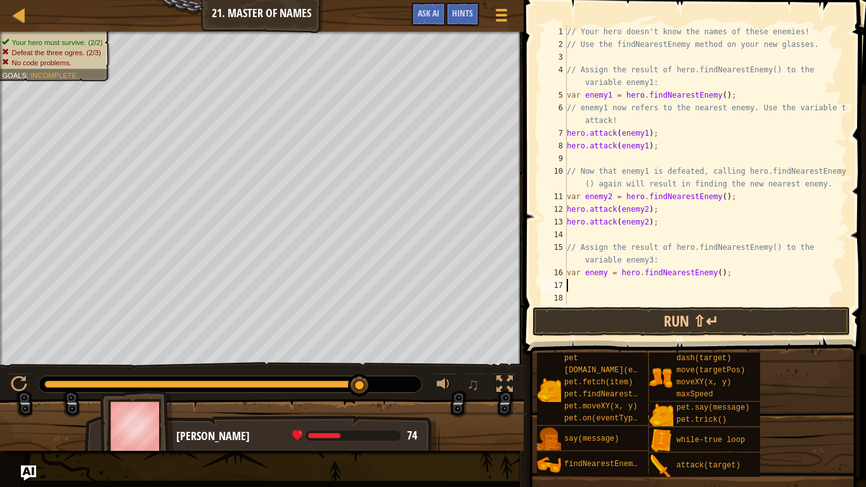
click at [605, 271] on div "// Your hero doesn't know the names of these enemies! // Use the findNearestEne…" at bounding box center [706, 177] width 283 height 304
type textarea "var enemy3 = hero.findNearestEnemy();"
click at [738, 274] on div "// Your hero doesn't know the names of these enemies! // Use the findNearestEne…" at bounding box center [706, 177] width 283 height 304
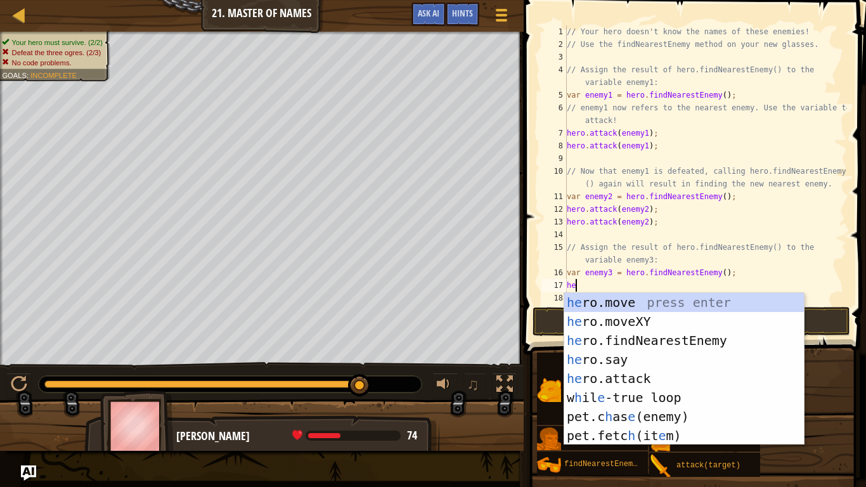
scroll to position [6, 1]
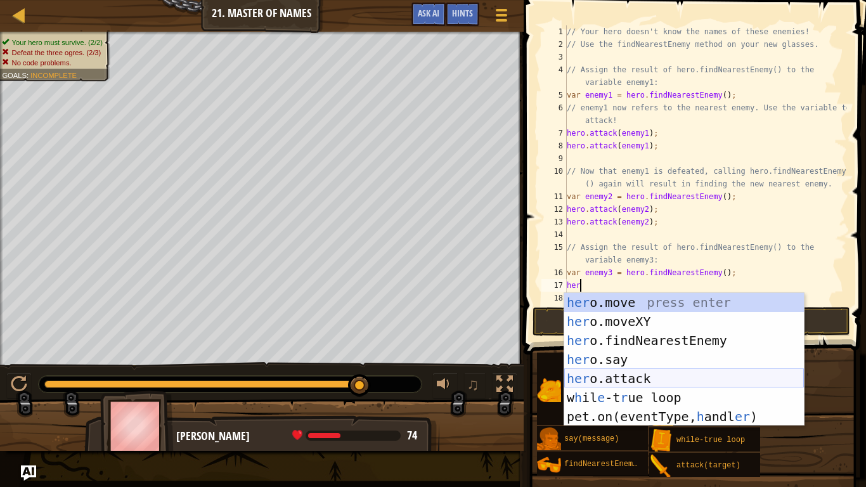
click at [677, 377] on div "her o.move press enter her o.moveXY press enter her o.findNearestEnemy press en…" at bounding box center [685, 378] width 240 height 171
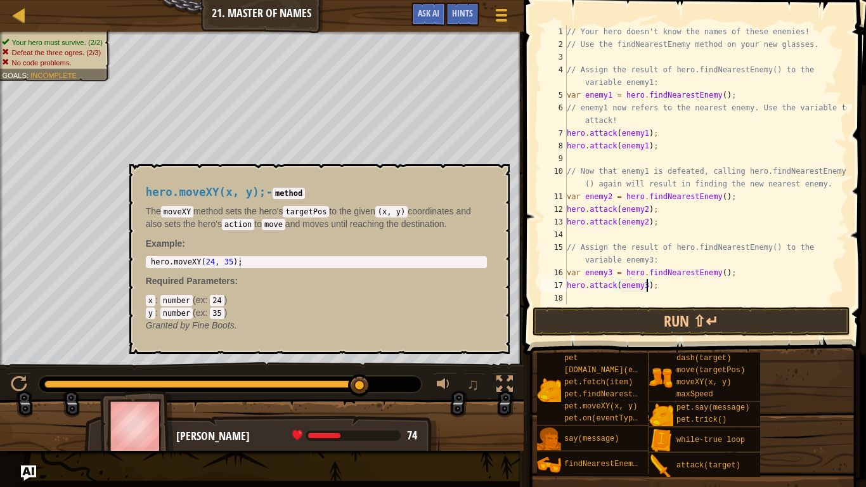
scroll to position [6, 11]
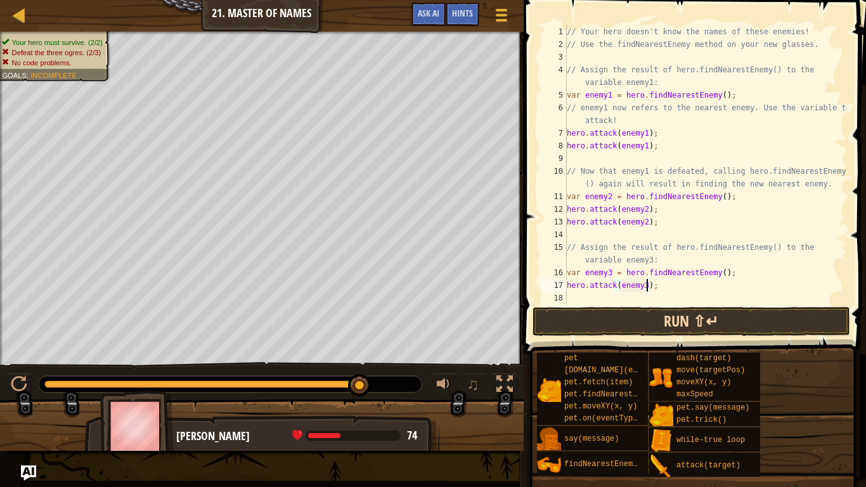
type textarea "hero.attack(enemy3);"
click at [686, 314] on button "Run ⇧↵" at bounding box center [692, 321] width 318 height 29
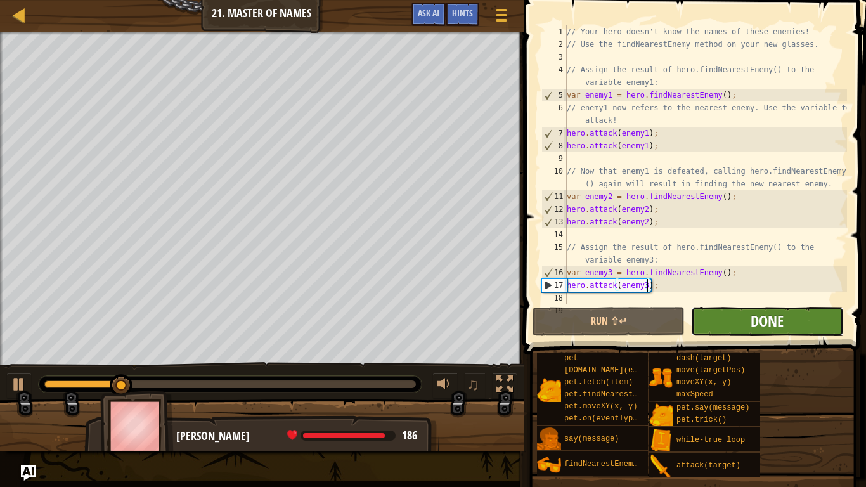
click at [756, 330] on span "Done" at bounding box center [767, 321] width 33 height 20
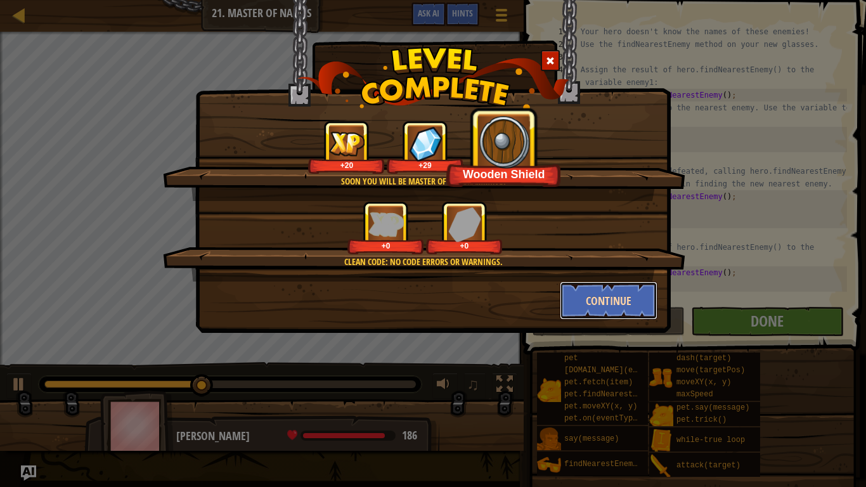
click at [629, 303] on button "Continue" at bounding box center [609, 301] width 98 height 38
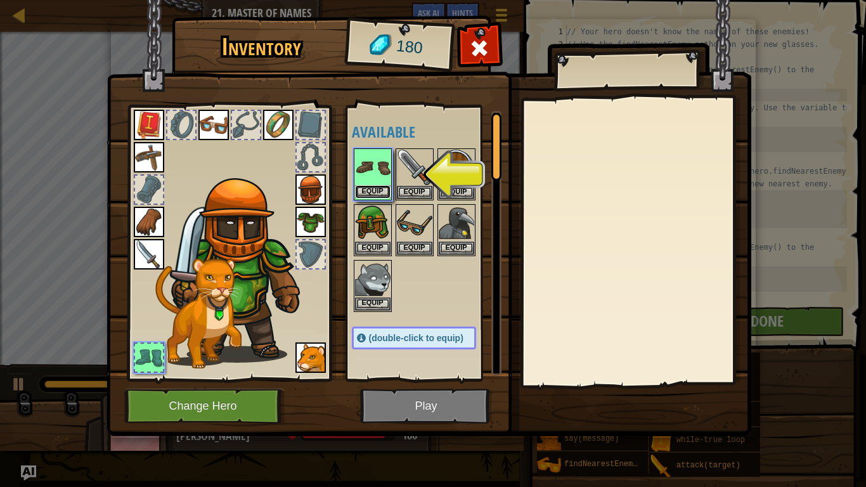
click at [377, 187] on button "Equip" at bounding box center [373, 191] width 36 height 13
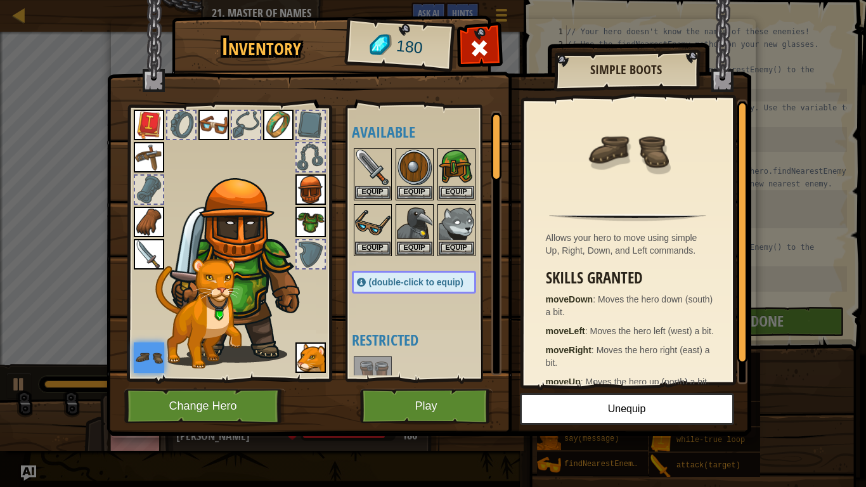
click at [381, 360] on img at bounding box center [373, 376] width 36 height 36
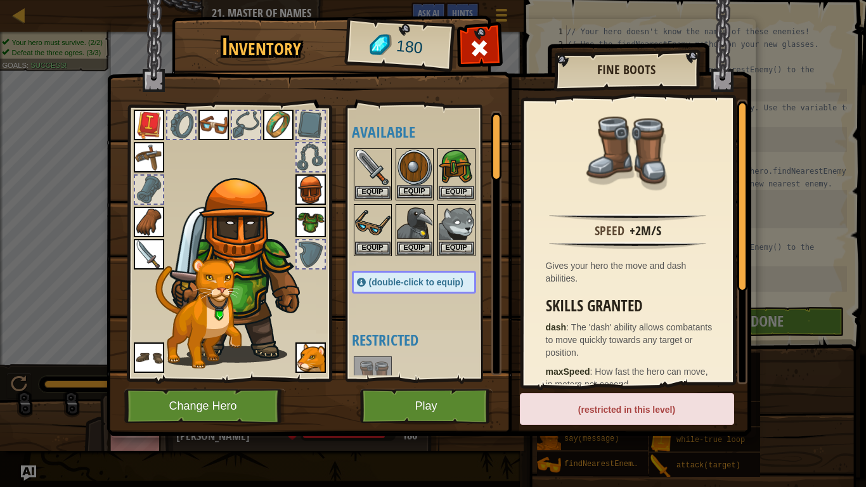
click at [423, 162] on img at bounding box center [415, 168] width 36 height 36
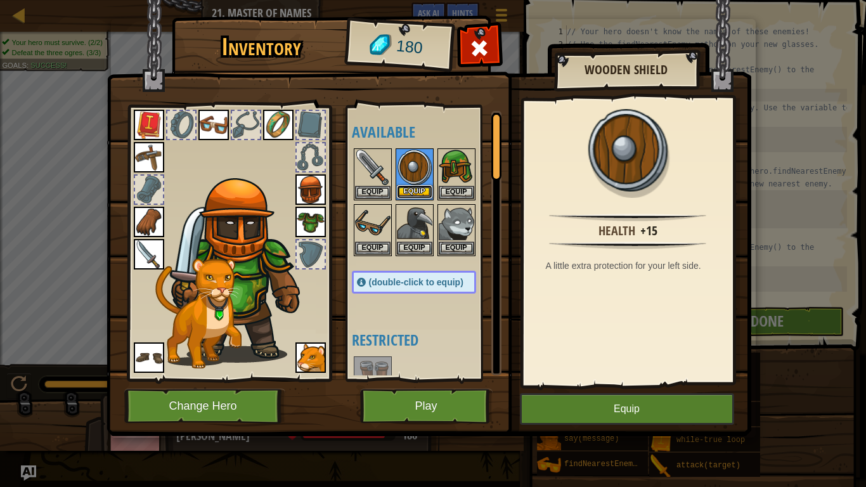
click at [422, 185] on button "Equip" at bounding box center [415, 191] width 36 height 13
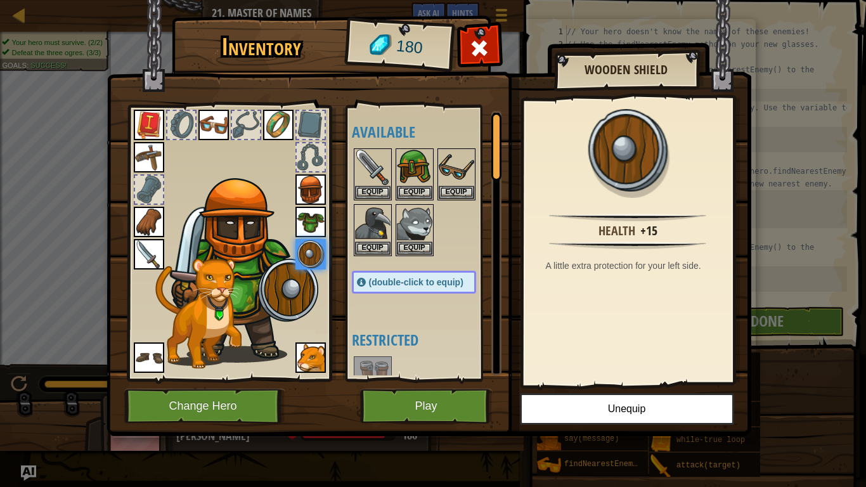
click at [427, 283] on span "(double-click to equip)" at bounding box center [416, 282] width 95 height 10
click at [426, 408] on button "Play" at bounding box center [426, 406] width 133 height 35
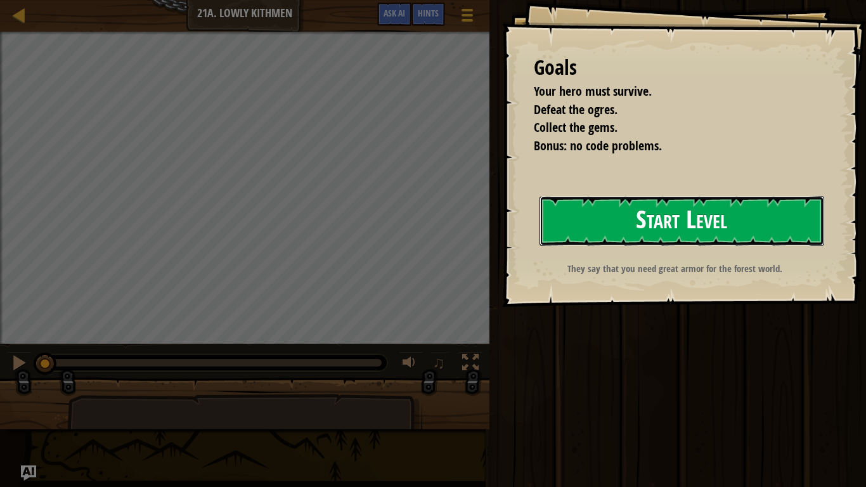
click at [669, 218] on button "Start Level" at bounding box center [682, 221] width 285 height 50
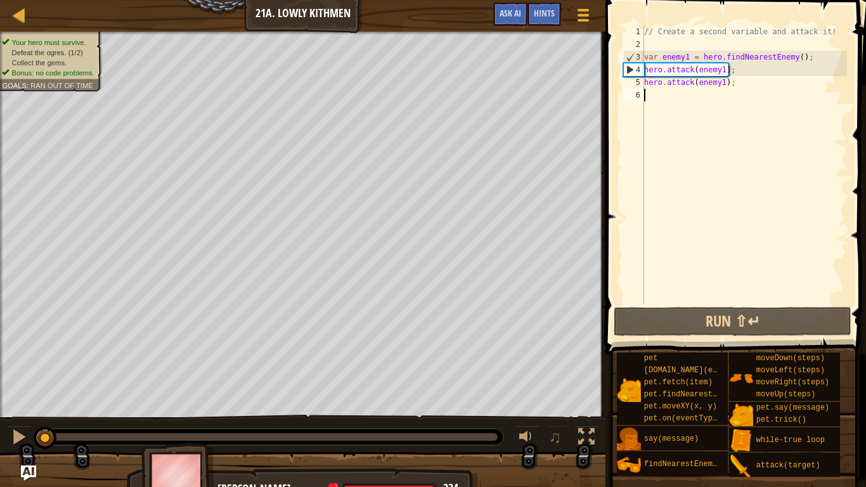
click at [780, 85] on div "// Create a second variable and attack it! var enemy1 = hero . findNearestEnemy…" at bounding box center [745, 177] width 206 height 304
type textarea "hero.attack(enemy1);"
type textarea "a"
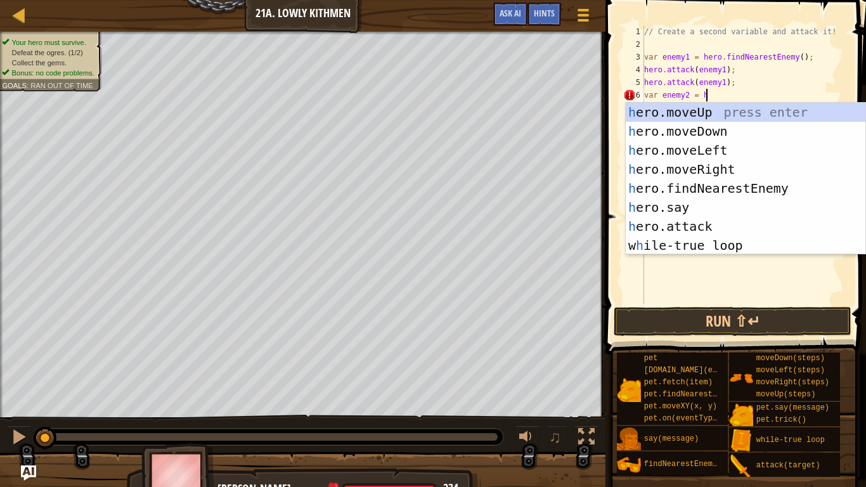
scroll to position [6, 10]
type textarea "var enemy2 = her"
click at [733, 190] on div "her o.moveUp press enter her o.moveDown press enter her o.moveLeft press enter …" at bounding box center [746, 198] width 240 height 190
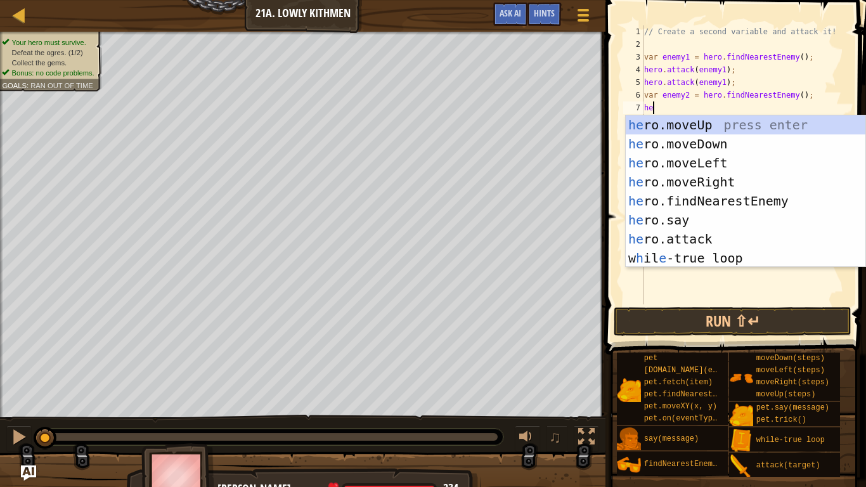
scroll to position [6, 1]
click at [714, 242] on div "her o.moveUp press enter her o.moveDown press enter her o.moveLeft press enter …" at bounding box center [746, 210] width 240 height 190
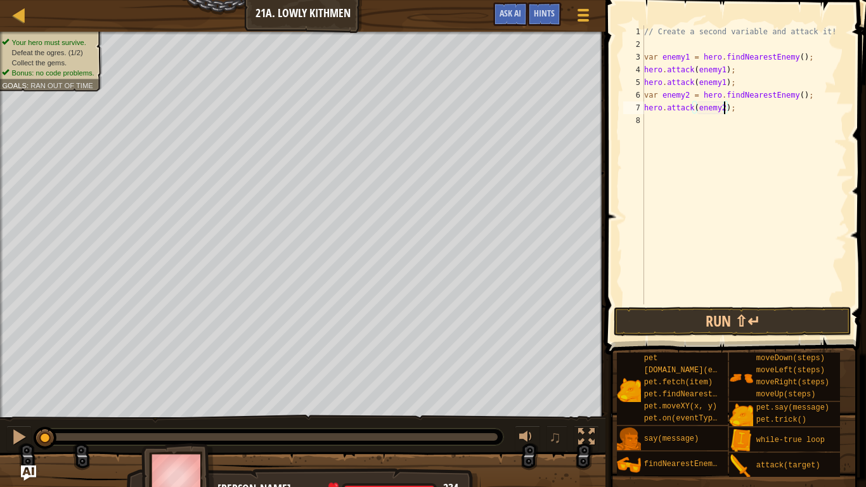
scroll to position [6, 12]
type textarea "hero.attack(enemy2);"
click at [726, 317] on button "Run ⇧↵" at bounding box center [733, 321] width 238 height 29
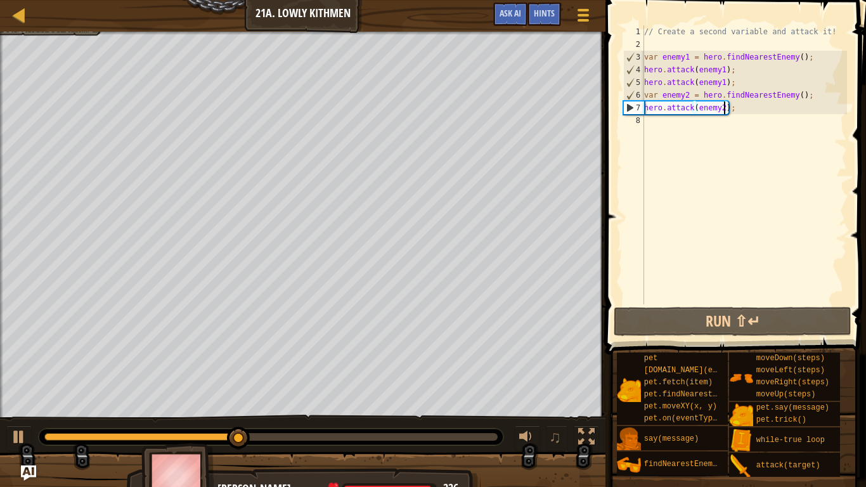
click at [722, 122] on div "// Create a second variable and attack it! var enemy1 = hero . findNearestEnemy…" at bounding box center [745, 177] width 206 height 304
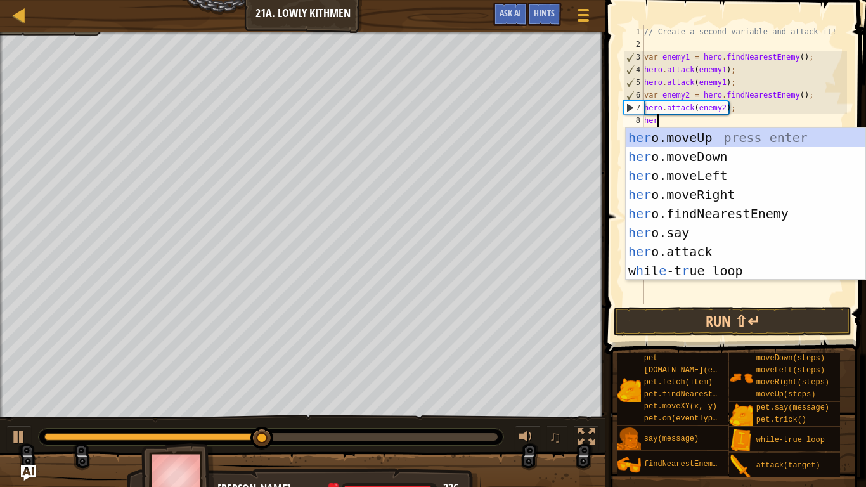
scroll to position [6, 1]
type textarea "her"
click at [747, 154] on div "her o.moveUp press enter her o.moveDown press enter her o.moveLeft press enter …" at bounding box center [746, 223] width 240 height 190
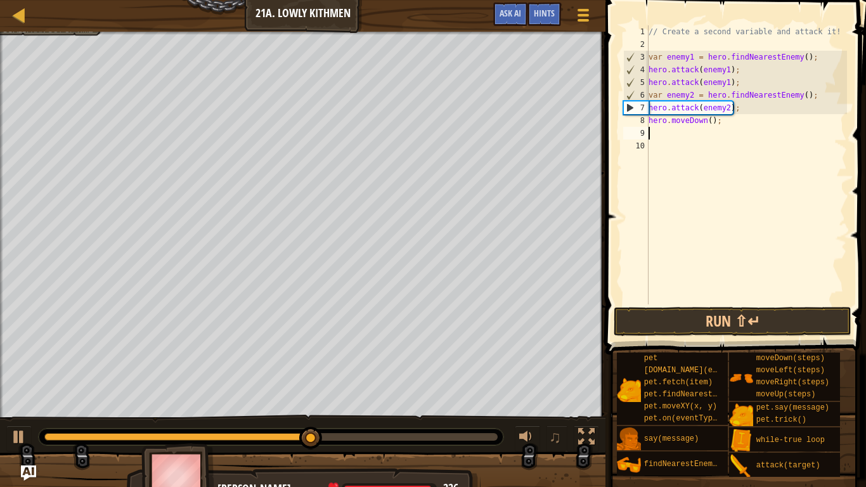
scroll to position [6, 0]
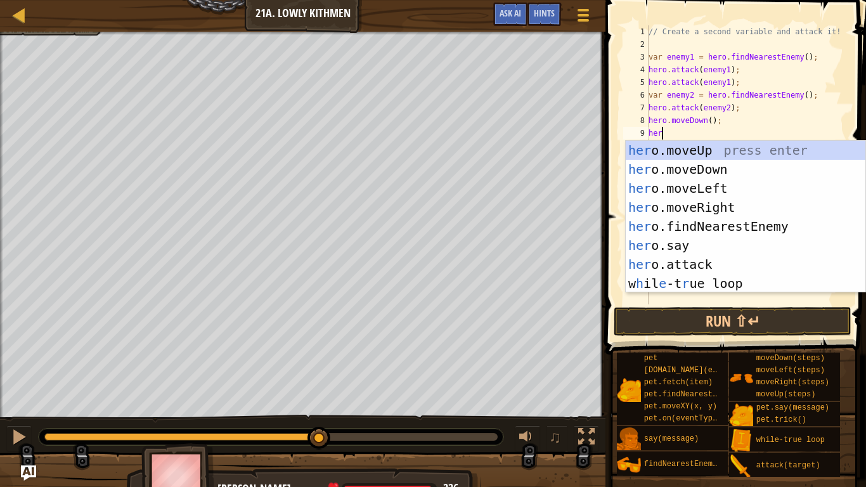
type textarea "hero"
click at [726, 205] on div "hero .moveUp press enter hero .moveDown press enter hero .moveLeft press enter …" at bounding box center [746, 236] width 240 height 190
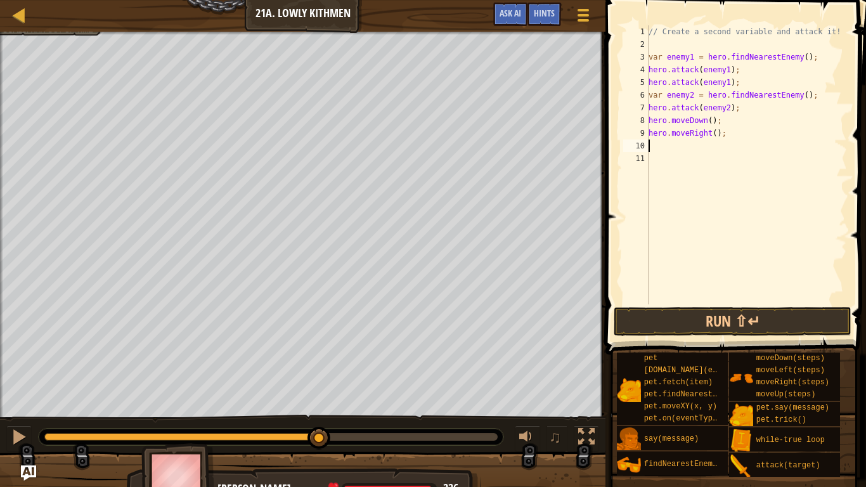
click at [715, 133] on div "// Create a second variable and attack it! var enemy1 = hero . findNearestEnemy…" at bounding box center [746, 177] width 201 height 304
click at [712, 122] on div "// Create a second variable and attack it! var enemy1 = hero . findNearestEnemy…" at bounding box center [746, 177] width 201 height 304
type textarea "hero.moveDown(1);"
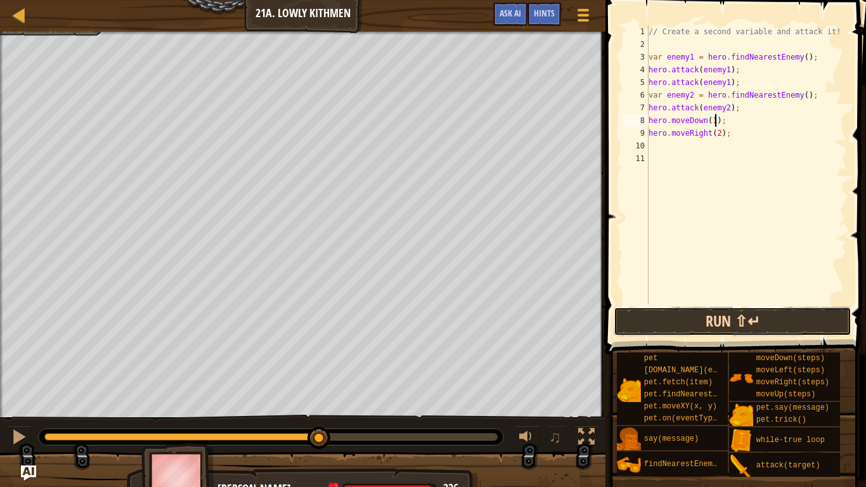
click at [724, 318] on button "Run ⇧↵" at bounding box center [733, 321] width 238 height 29
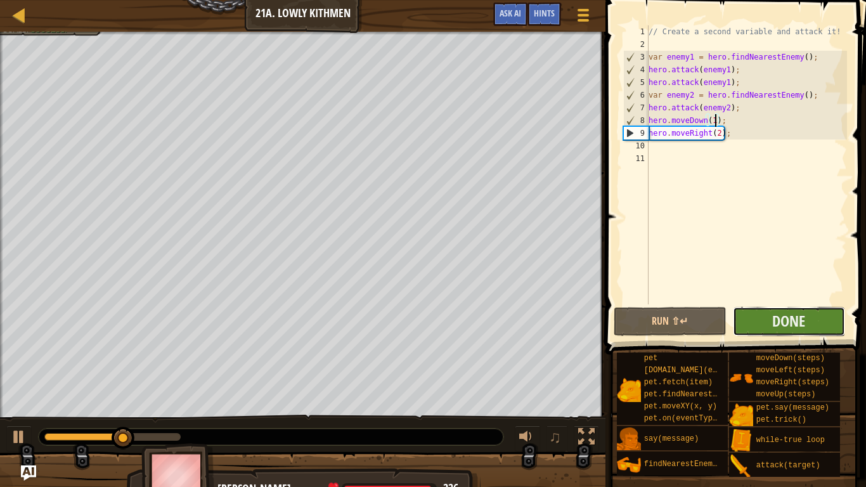
click at [760, 317] on button "Done" at bounding box center [789, 321] width 113 height 29
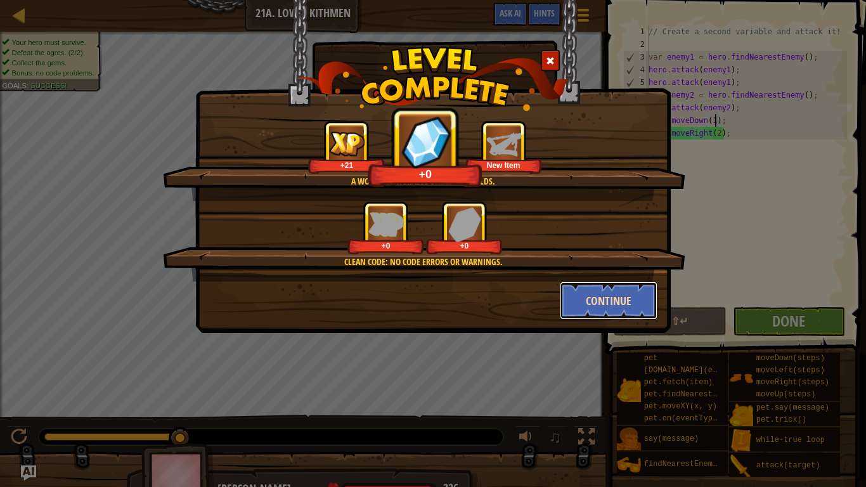
click at [612, 304] on button "Continue" at bounding box center [609, 301] width 98 height 38
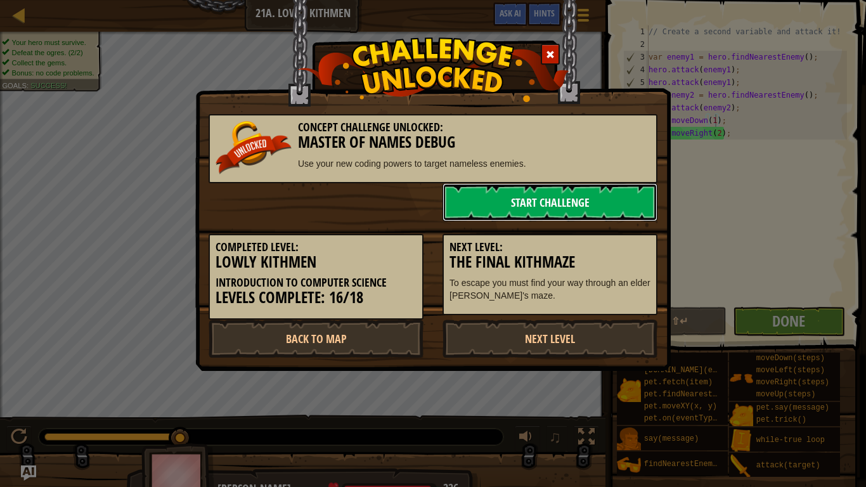
click at [530, 207] on link "Start Challenge" at bounding box center [550, 202] width 215 height 38
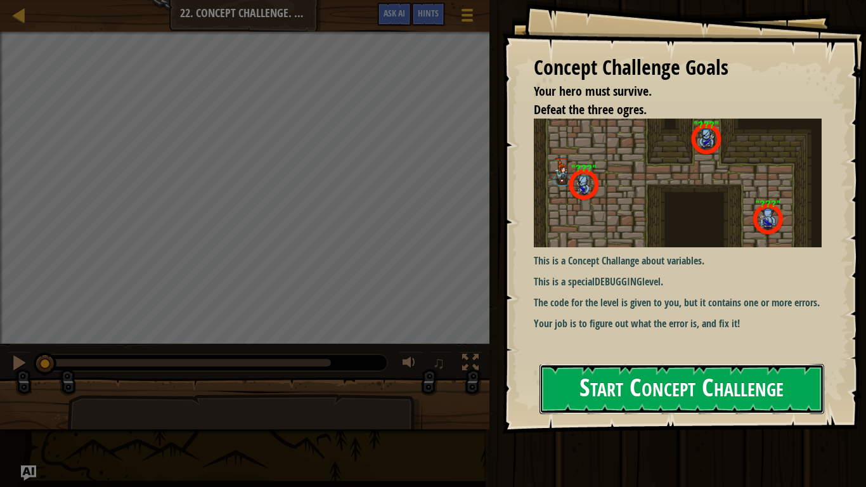
click at [672, 364] on button "Start Concept Challenge" at bounding box center [682, 389] width 285 height 50
click at [665, 364] on button "Start Concept Challenge" at bounding box center [682, 389] width 285 height 50
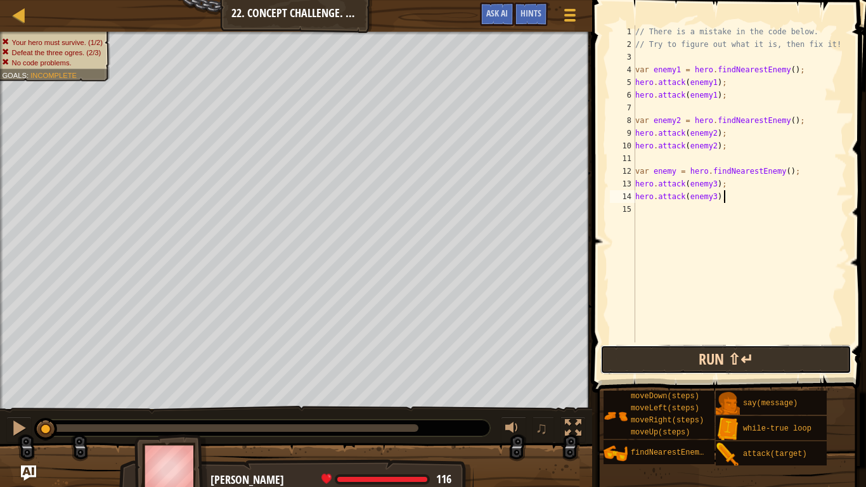
click at [721, 353] on button "Run ⇧↵" at bounding box center [726, 359] width 251 height 29
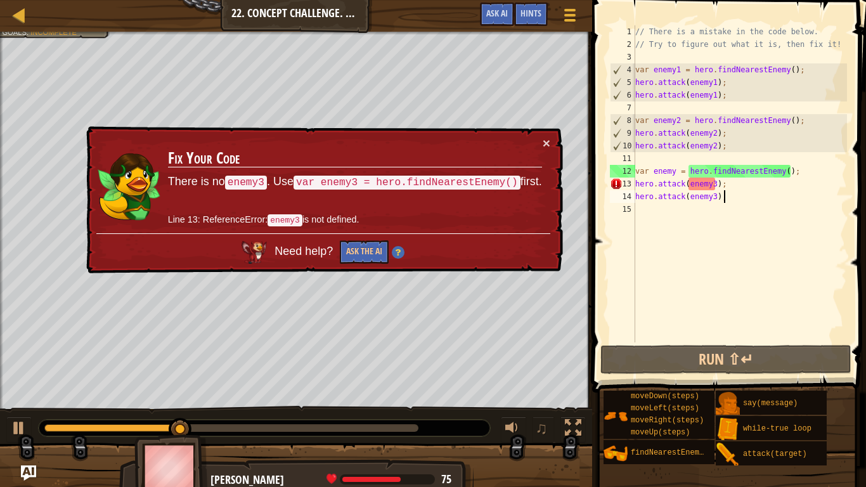
click at [675, 174] on div "// There is a mistake in the code below. // Try to figure out what it is, then …" at bounding box center [740, 196] width 214 height 343
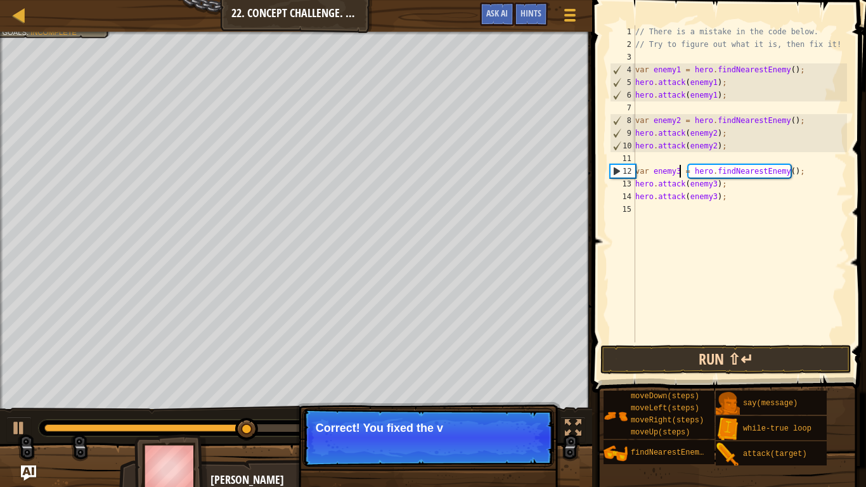
type textarea "var enemy3 = hero.findNearestEnemy();"
click at [774, 357] on button "Run ⇧↵" at bounding box center [726, 359] width 251 height 29
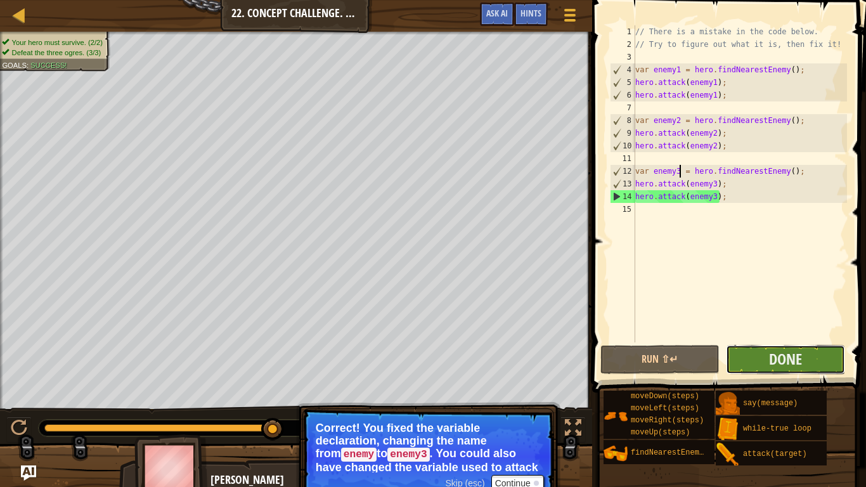
click at [825, 360] on button "Done" at bounding box center [785, 359] width 119 height 29
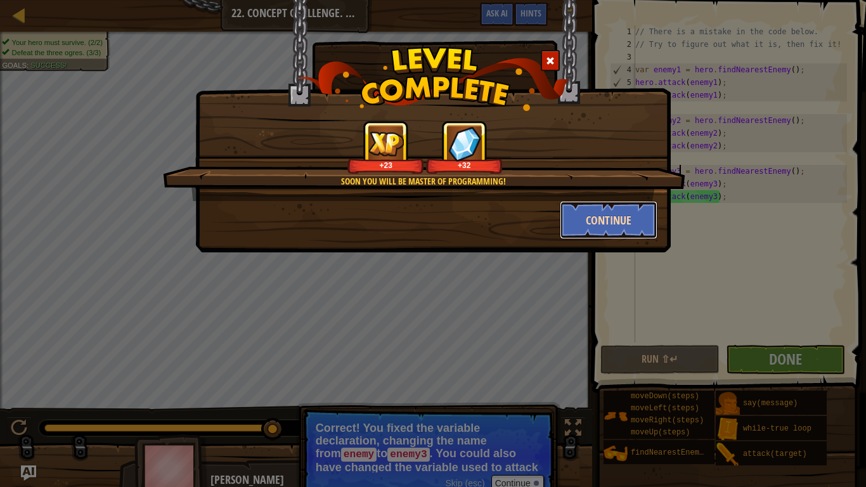
click at [596, 219] on button "Continue" at bounding box center [609, 220] width 98 height 38
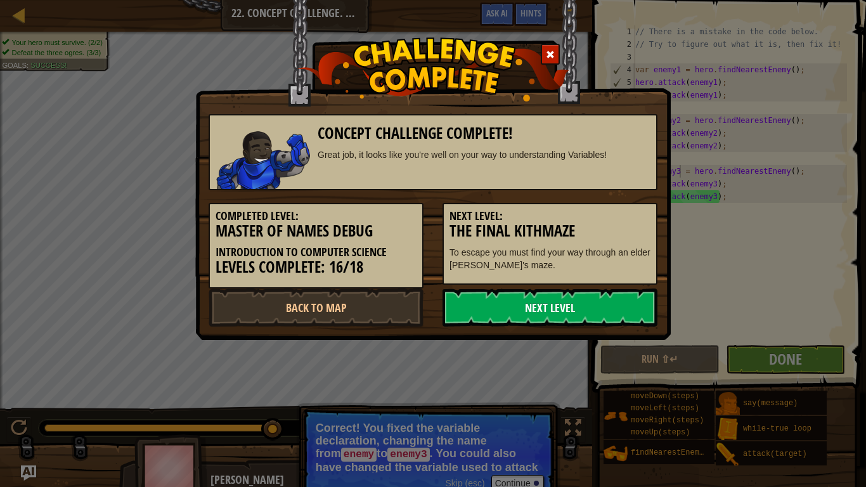
click at [597, 314] on link "Next Level" at bounding box center [550, 308] width 215 height 38
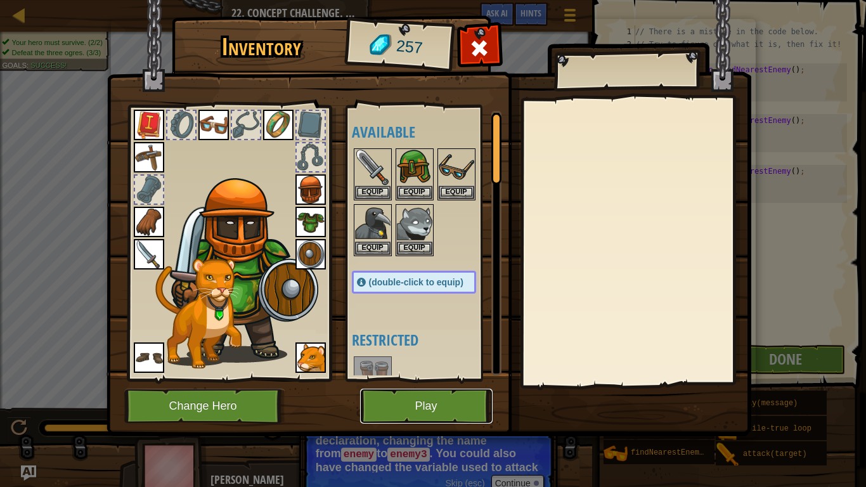
click at [449, 403] on button "Play" at bounding box center [426, 406] width 133 height 35
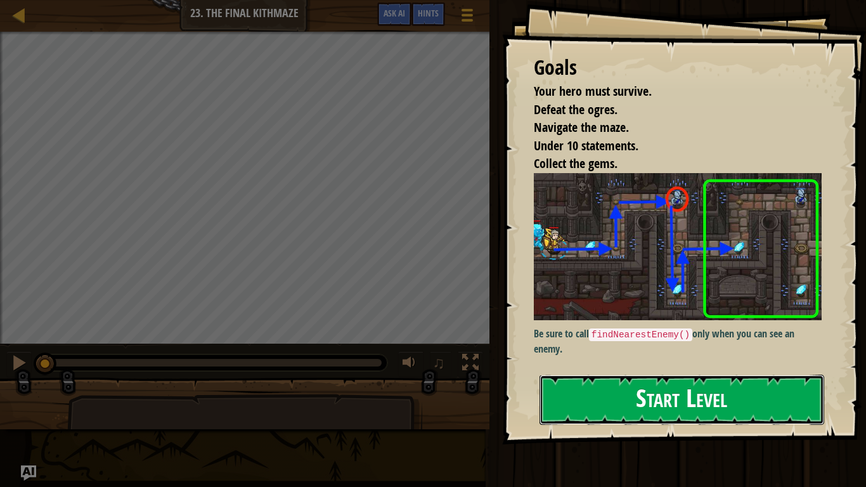
click at [650, 395] on button "Start Level" at bounding box center [682, 400] width 285 height 50
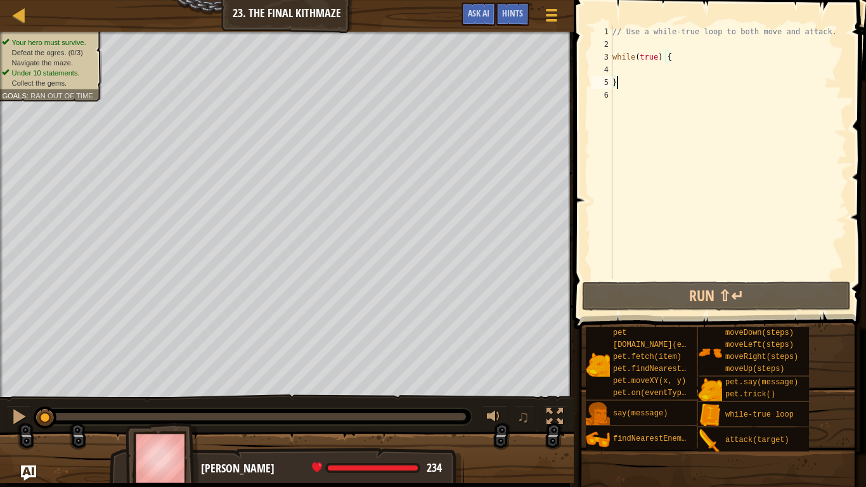
click at [637, 67] on div "// Use a while-true loop to both move and attack. while ( true ) { }" at bounding box center [728, 164] width 237 height 279
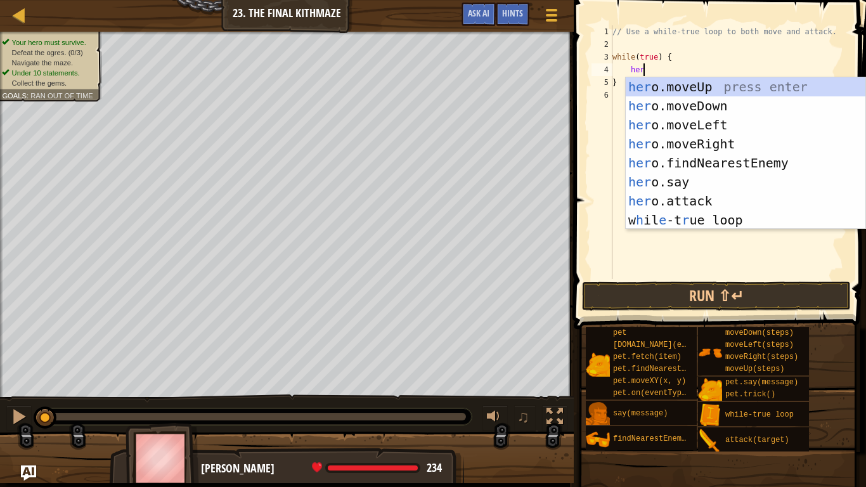
type textarea "hero"
click at [651, 141] on div "hero .moveUp press enter hero .moveDown press enter hero .moveLeft press enter …" at bounding box center [746, 172] width 240 height 190
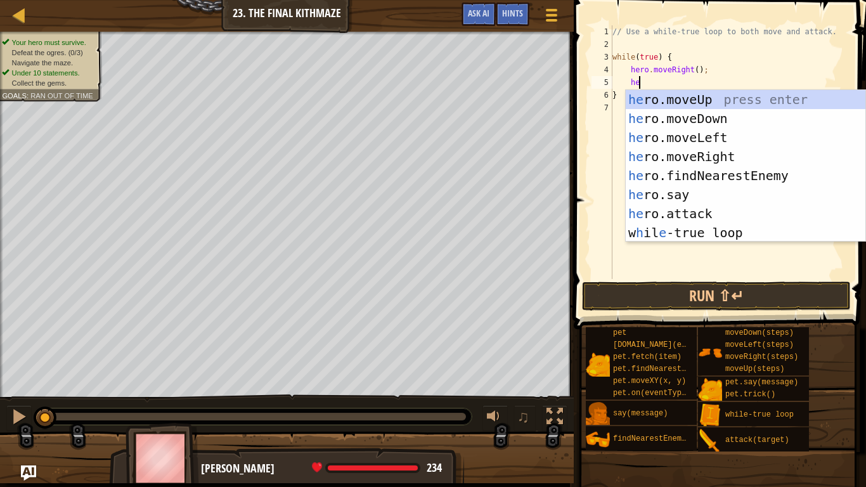
scroll to position [6, 4]
type textarea "her"
click at [724, 95] on div "her o.moveUp press enter her o.moveDown press enter her o.moveLeft press enter …" at bounding box center [746, 185] width 240 height 190
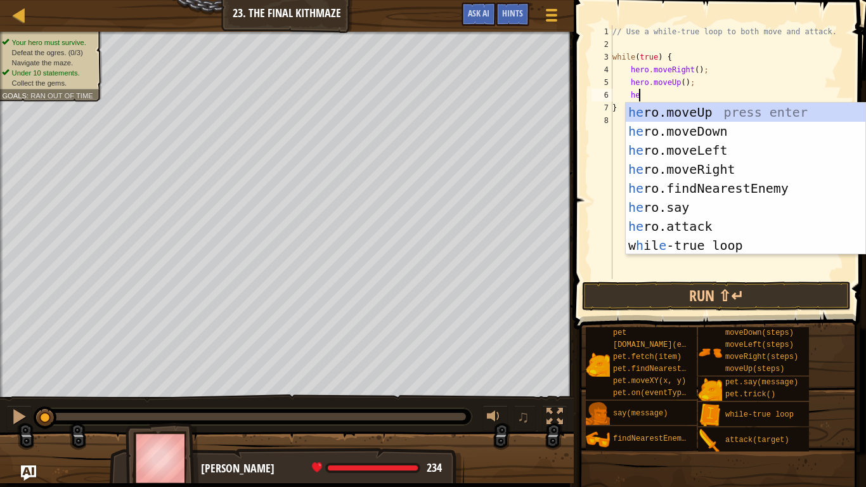
type textarea "her"
click at [698, 188] on div "her o.moveUp press enter her o.moveDown press enter her o.moveLeft press enter …" at bounding box center [746, 198] width 240 height 190
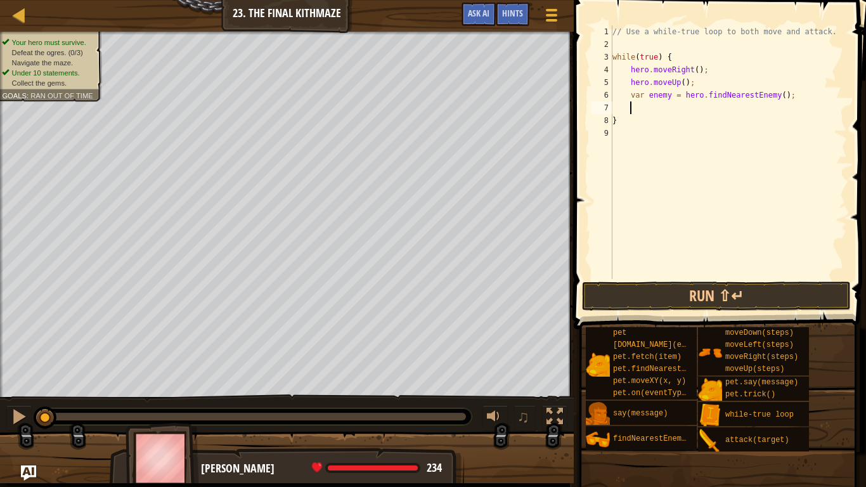
click at [671, 97] on div "// Use a while-true loop to both move and attack. while ( true ) { hero . moveR…" at bounding box center [728, 164] width 237 height 279
type textarea "var enemy1 = hero.findNearestEnemy();"
click at [698, 105] on div "// Use a while-true loop to both move and attack. while ( true ) { hero . moveR…" at bounding box center [728, 164] width 237 height 279
type textarea "a"
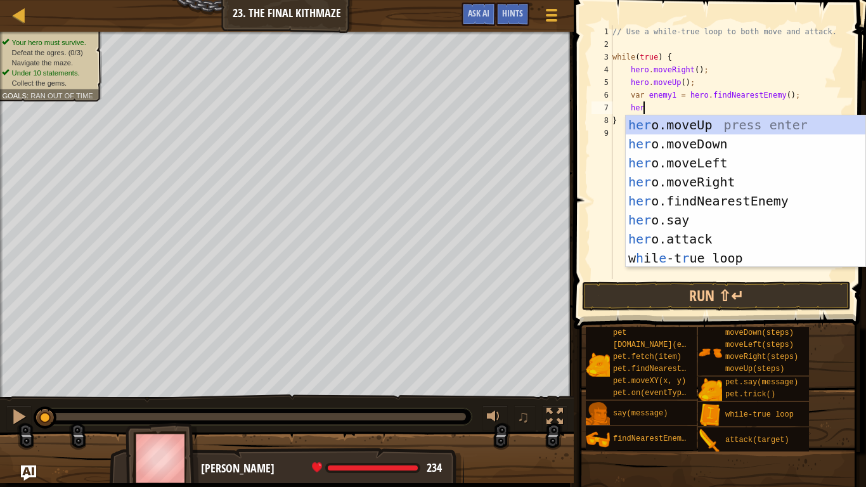
scroll to position [6, 4]
click at [676, 235] on div "her o.moveUp press enter her o.moveDown press enter her o.moveLeft press enter …" at bounding box center [746, 210] width 240 height 190
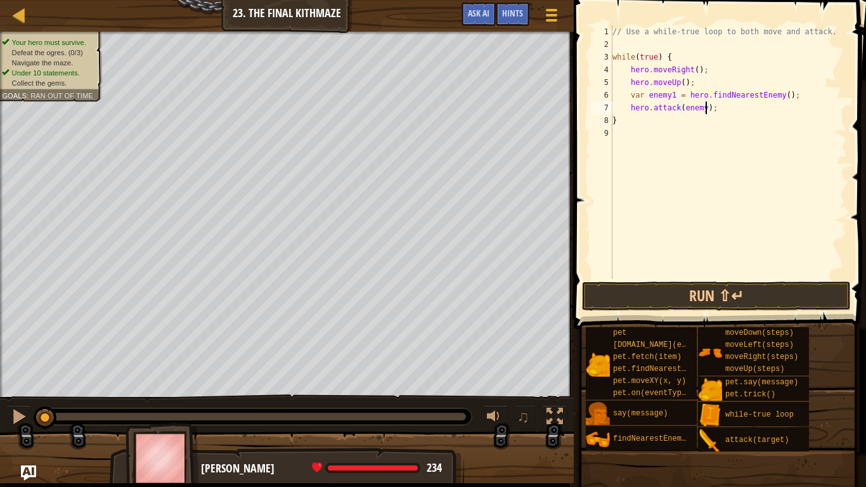
type textarea "hero.attack(enemy1);"
click at [681, 304] on button "Run ⇧↵" at bounding box center [716, 296] width 269 height 29
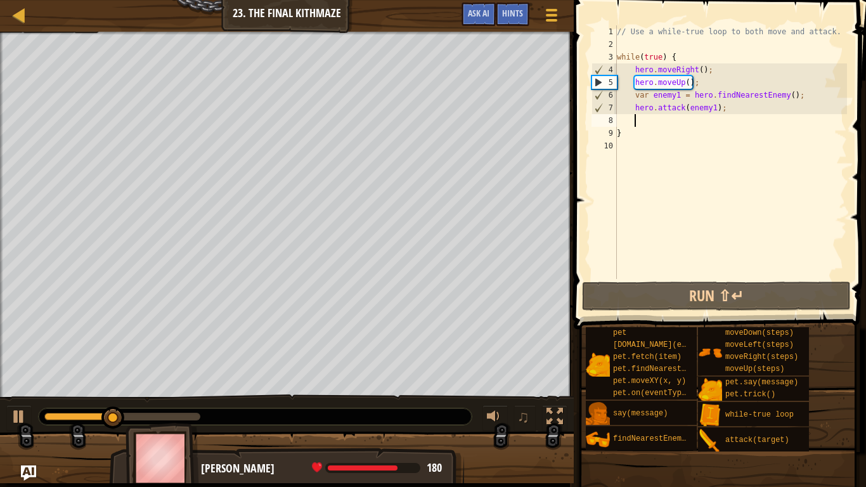
type textarea "her"
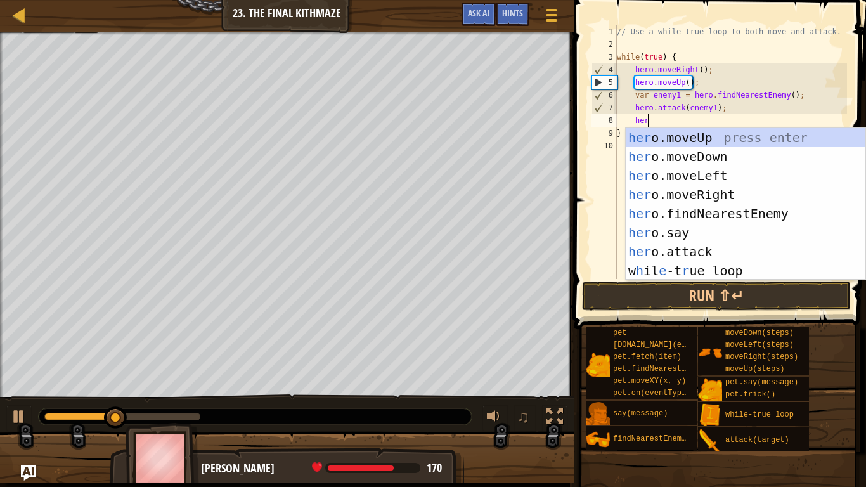
scroll to position [6, 4]
click at [759, 153] on div "her o.moveUp press enter her o.moveDown press enter her o.moveLeft press enter …" at bounding box center [746, 223] width 240 height 190
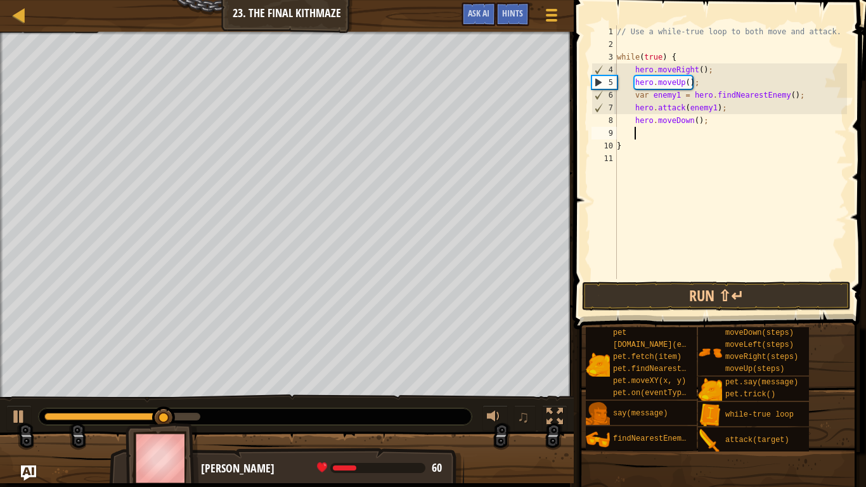
scroll to position [6, 2]
click at [795, 295] on button "Run ⇧↵" at bounding box center [716, 296] width 269 height 29
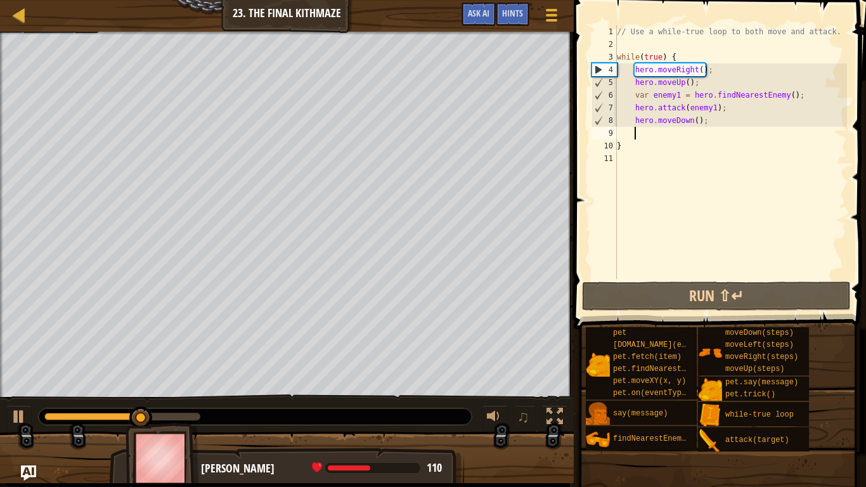
click at [731, 108] on div "// Use a while-true loop to both move and attack. while ( true ) { hero . moveR…" at bounding box center [731, 164] width 233 height 279
type textarea "hero.attack(enemy1);"
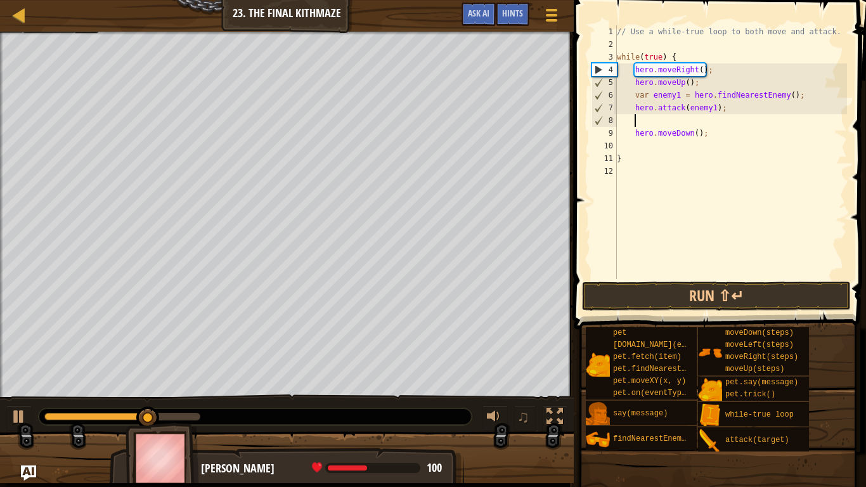
type textarea "her"
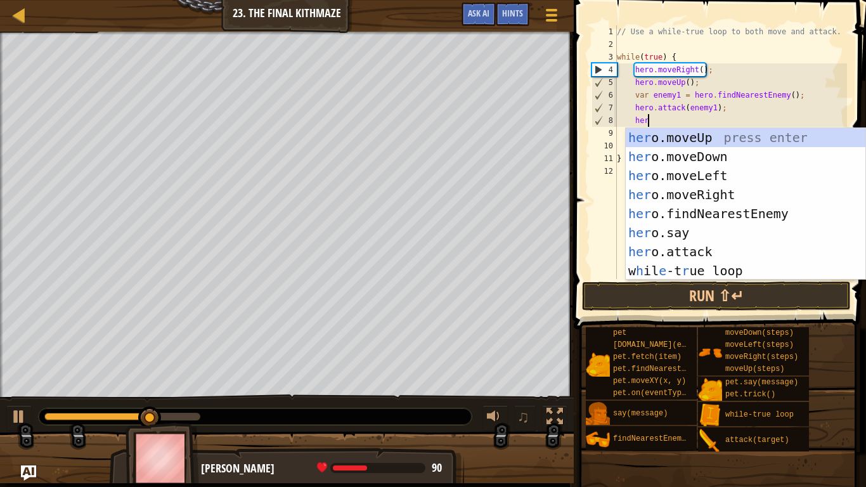
scroll to position [6, 4]
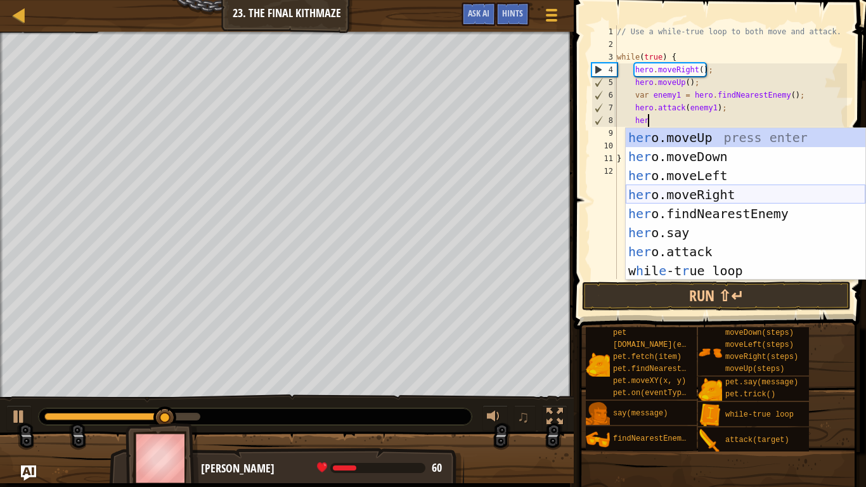
click at [730, 195] on div "her o.moveUp press enter her o.moveDown press enter her o.moveLeft press enter …" at bounding box center [746, 223] width 240 height 190
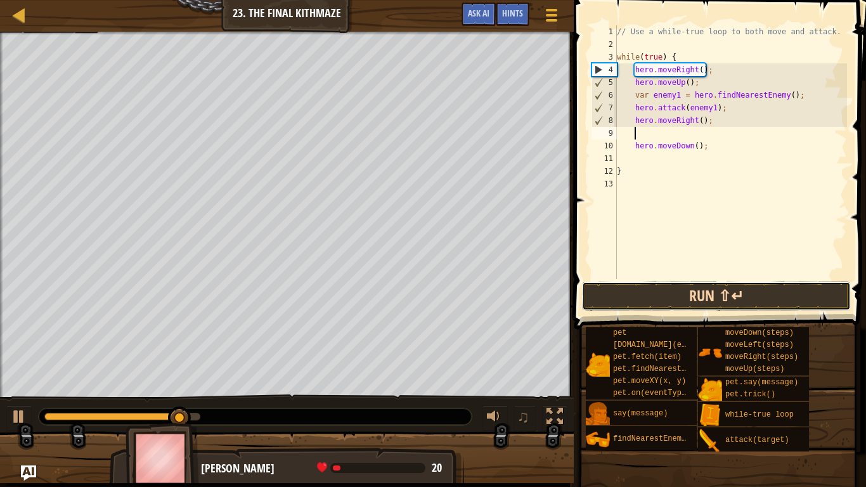
click at [705, 287] on button "Run ⇧↵" at bounding box center [716, 296] width 269 height 29
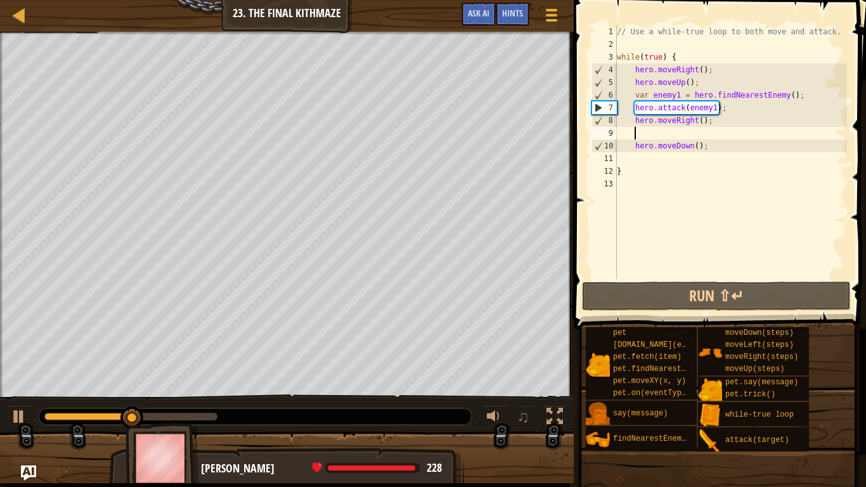
click at [699, 148] on div "// Use a while-true loop to both move and attack. while ( true ) { hero . moveR…" at bounding box center [731, 164] width 233 height 279
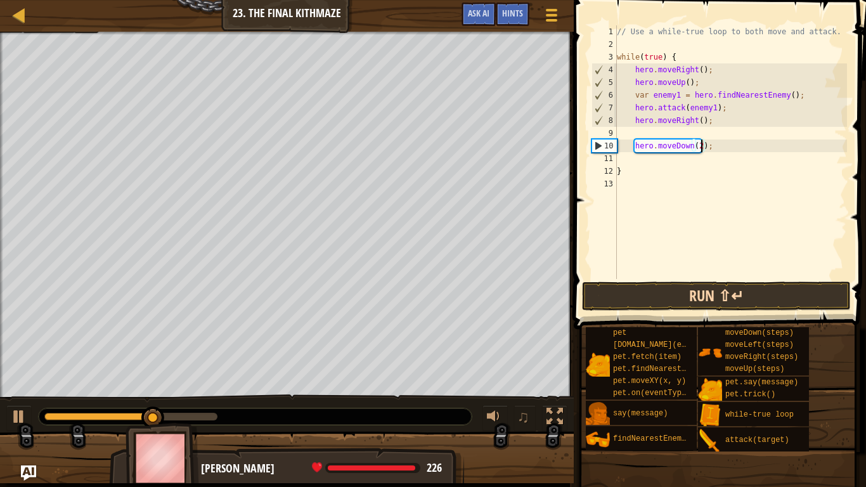
type textarea "hero.moveDown(2);"
click at [689, 294] on button "Run ⇧↵" at bounding box center [716, 296] width 269 height 29
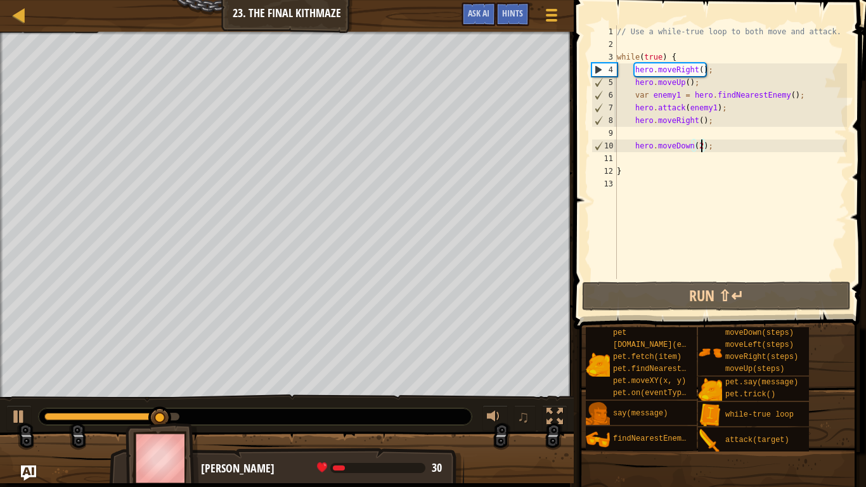
click at [692, 133] on div "// Use a while-true loop to both move and attack. while ( true ) { hero . moveR…" at bounding box center [731, 164] width 233 height 279
type textarea "]"
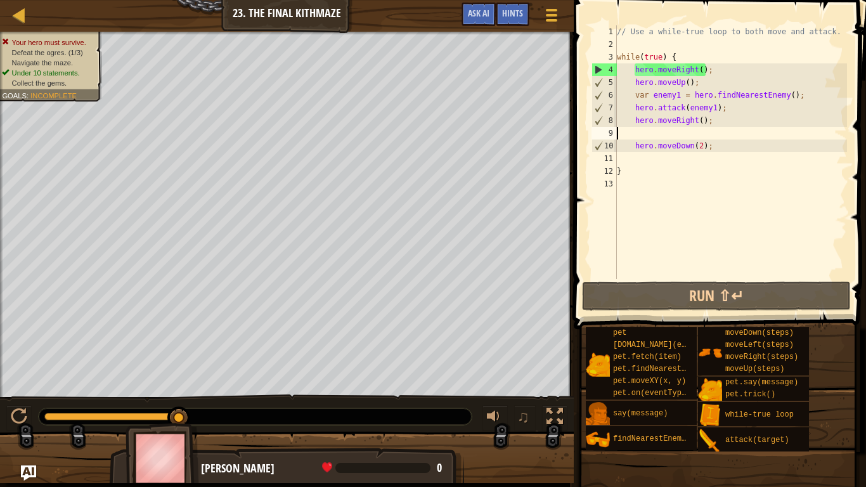
scroll to position [6, 0]
type textarea "hero.moveRight();"
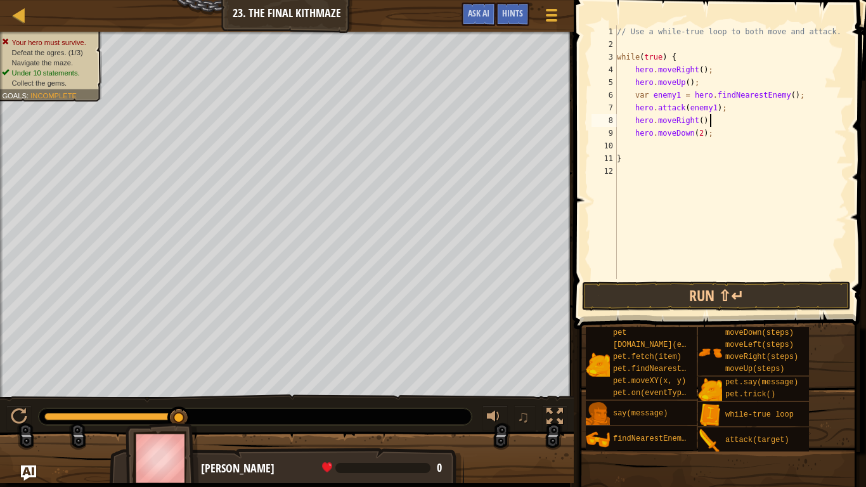
click at [672, 150] on div "// Use a while-true loop to both move and attack. while ( true ) { hero . moveR…" at bounding box center [731, 164] width 233 height 279
type textarea "s"
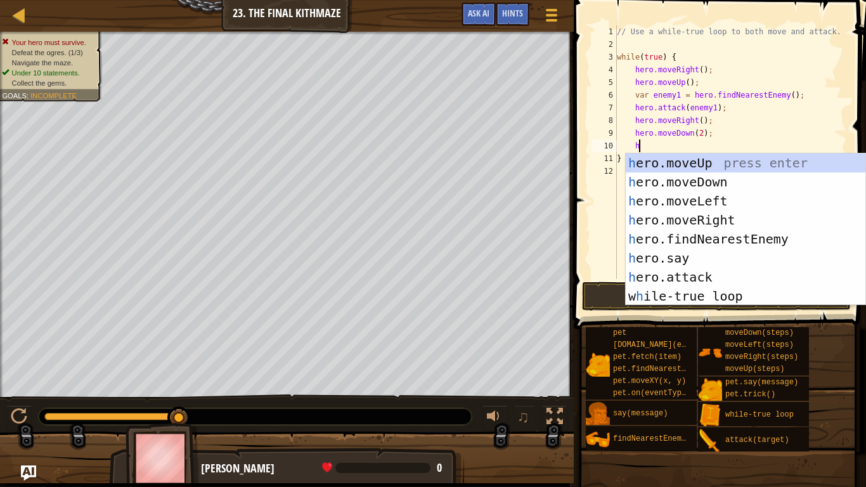
scroll to position [6, 4]
type textarea "her"
click at [679, 167] on div "her o.moveUp press enter her o.moveDown press enter her o.moveLeft press enter …" at bounding box center [746, 248] width 240 height 190
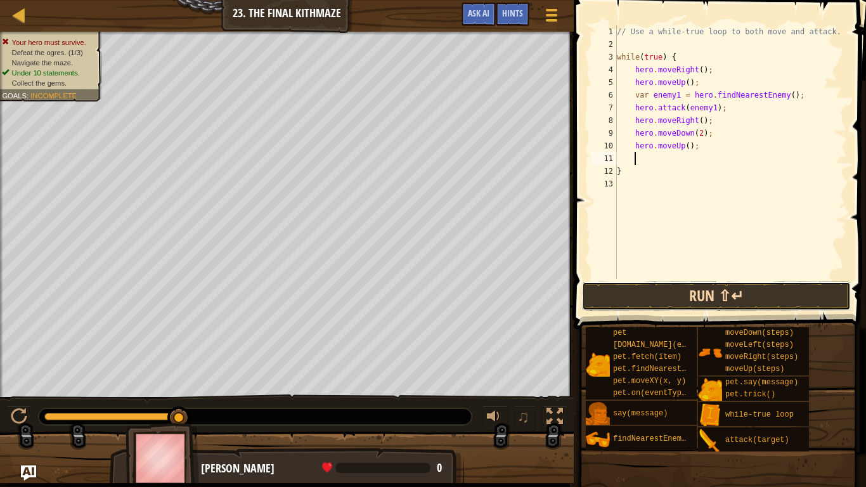
click at [672, 291] on button "Run ⇧↵" at bounding box center [716, 296] width 269 height 29
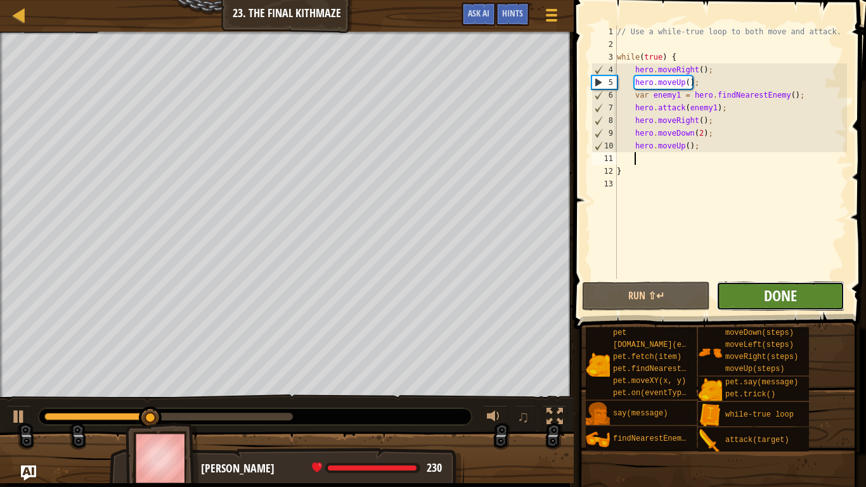
click at [768, 290] on span "Done" at bounding box center [780, 295] width 33 height 20
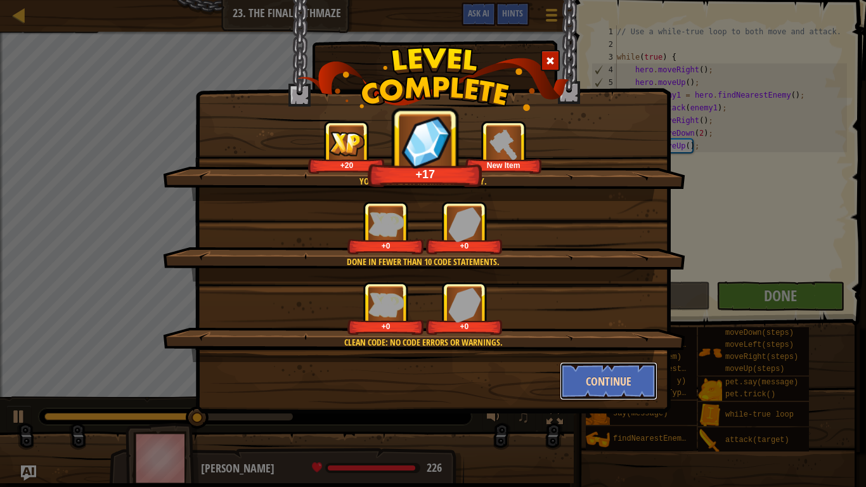
click at [623, 391] on button "Continue" at bounding box center [609, 381] width 98 height 38
click at [615, 382] on div "You're deadly. Infinitely deadly. +20 +17 New Item Done in fewer than 10 code s…" at bounding box center [433, 243] width 866 height 487
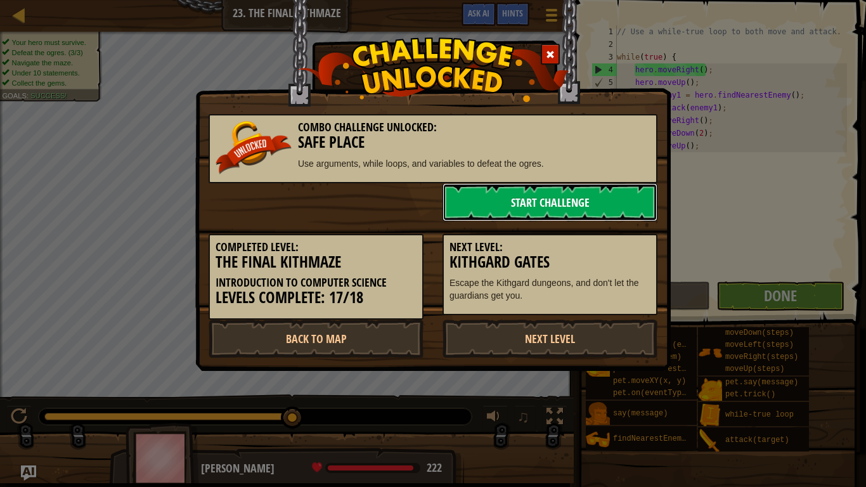
click at [596, 198] on link "Start Challenge" at bounding box center [550, 202] width 215 height 38
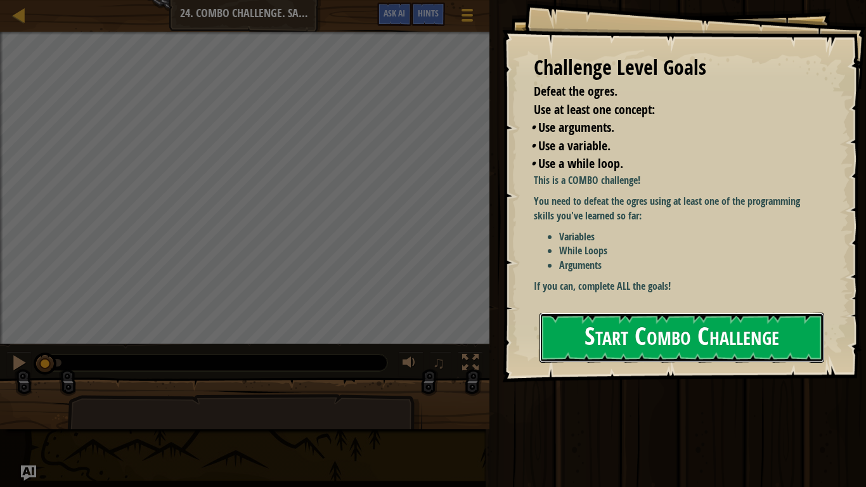
click at [663, 332] on button "Start Combo Challenge" at bounding box center [682, 338] width 285 height 50
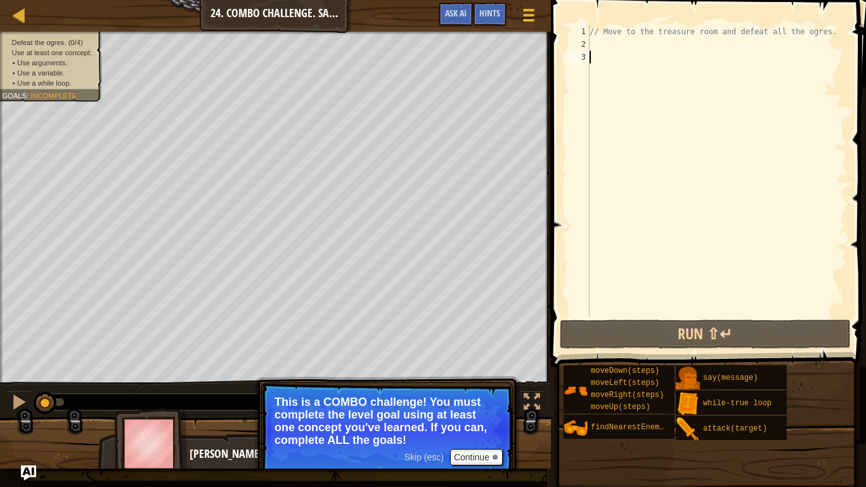
type textarea "her"
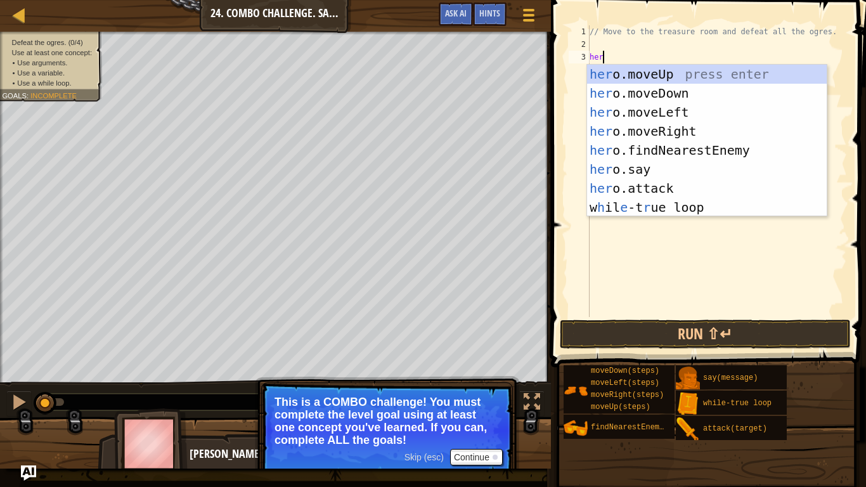
scroll to position [6, 1]
click at [682, 78] on div "her o.moveUp press enter her o.moveDown press enter her o.moveLeft press enter …" at bounding box center [707, 160] width 240 height 190
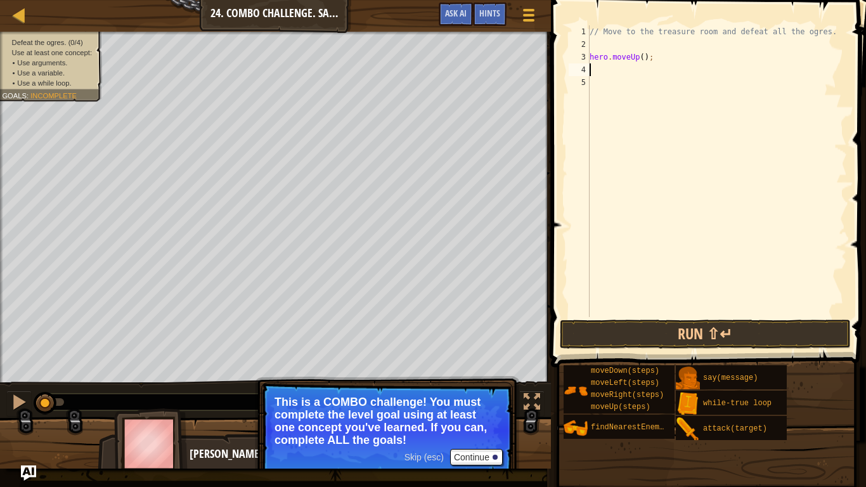
click at [644, 58] on div "// Move to the treasure room and defeat all the ogres. hero . moveUp ( ) ;" at bounding box center [717, 183] width 260 height 317
type textarea "hero.moveUp(4);"
click at [663, 61] on div "// Move to the treasure room and defeat all the ogres. hero . moveUp ( 4 ) ;" at bounding box center [717, 183] width 260 height 317
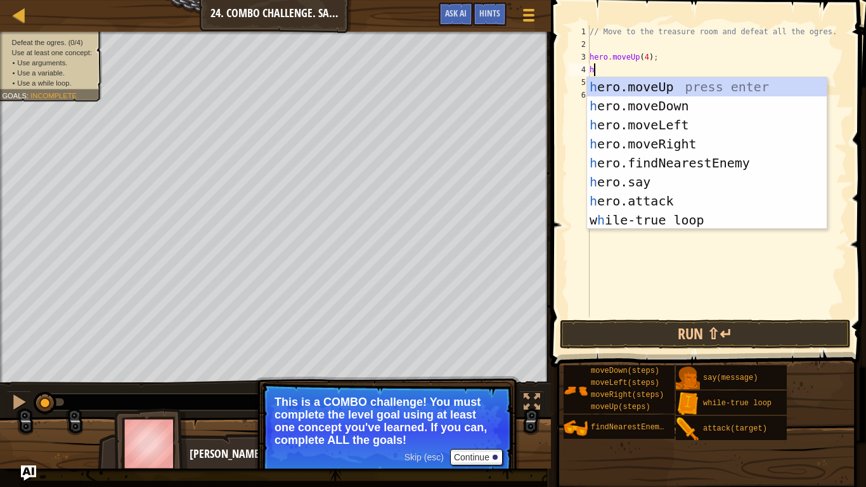
type textarea "her"
click at [685, 147] on div "her o.moveUp press enter her o.moveDown press enter her o.moveLeft press enter …" at bounding box center [707, 172] width 240 height 190
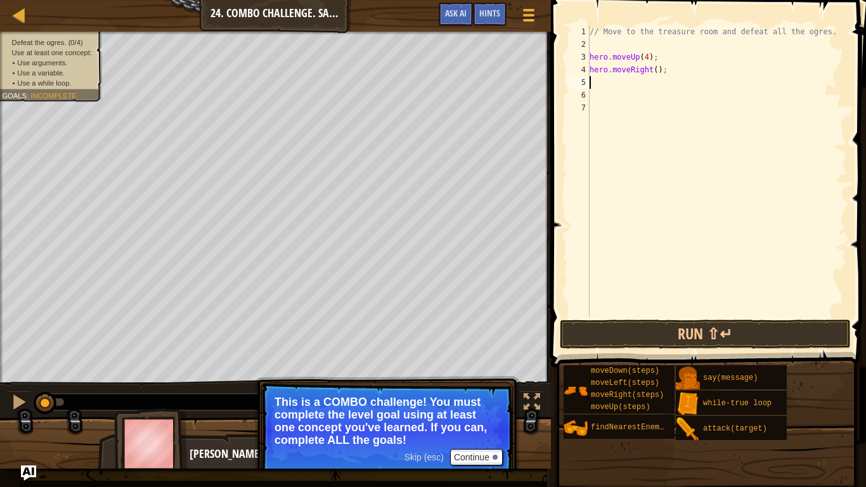
click at [659, 72] on div "// Move to the treasure room and defeat all the ogres. hero . moveUp ( 4 ) ; he…" at bounding box center [717, 183] width 260 height 317
click at [656, 72] on div "// Move to the treasure room and defeat all the ogres. hero . moveUp ( 4 ) ; he…" at bounding box center [717, 183] width 260 height 317
type textarea "hero.moveRight(4);"
click at [678, 72] on div "// Move to the treasure room and defeat all the ogres. hero . moveUp ( 4 ) ; he…" at bounding box center [717, 183] width 260 height 317
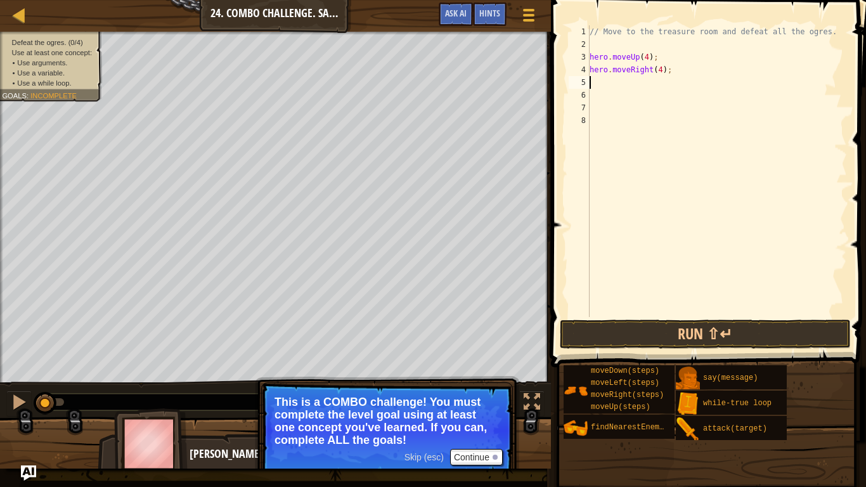
scroll to position [6, 0]
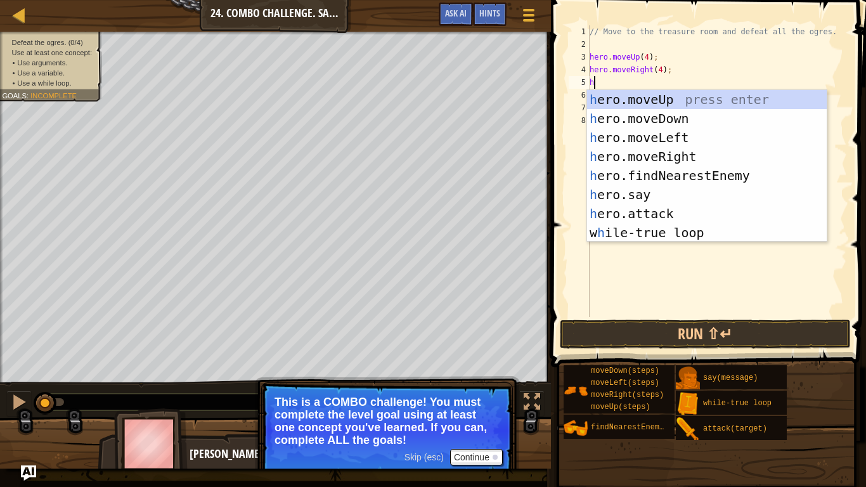
type textarea "her"
click at [677, 119] on div "her o.moveUp press enter her o.moveDown press enter her o.moveLeft press enter …" at bounding box center [707, 185] width 240 height 190
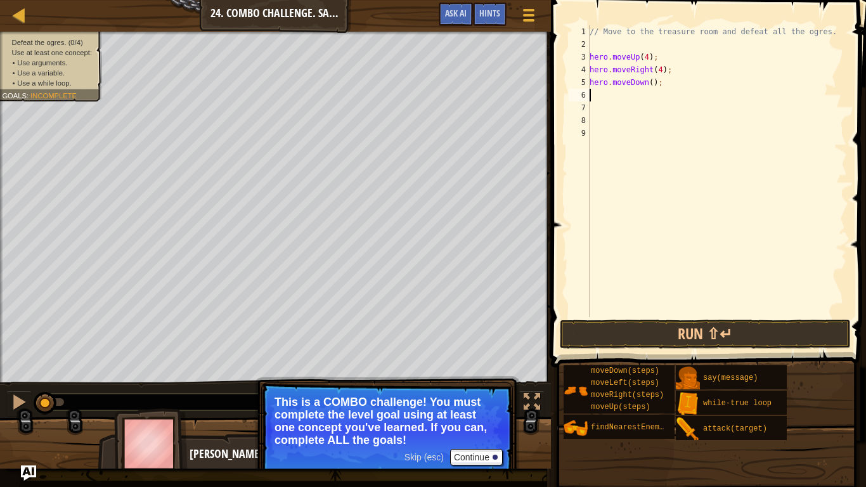
click at [651, 86] on div "// Move to the treasure room and defeat all the ogres. hero . moveUp ( 4 ) ; he…" at bounding box center [717, 183] width 260 height 317
type textarea "hero.moveDown(3);"
click at [667, 86] on div "// Move to the treasure room and defeat all the ogres. hero . moveUp ( 4 ) ; he…" at bounding box center [717, 183] width 260 height 317
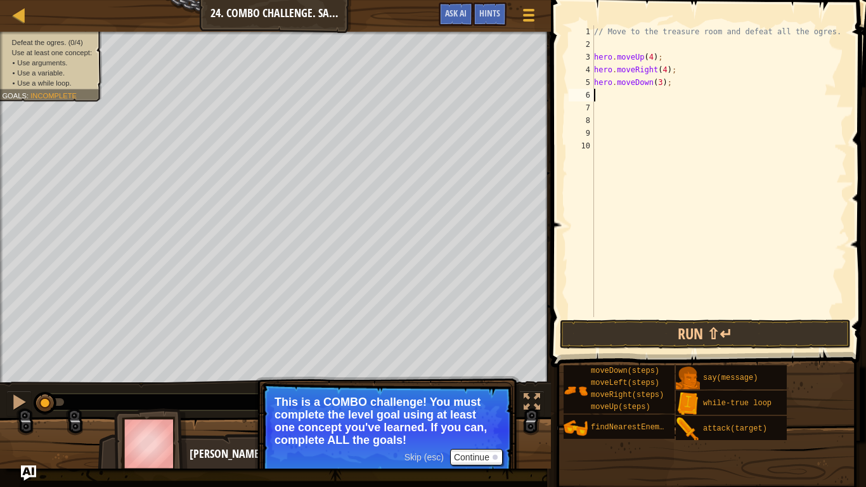
type textarea "her"
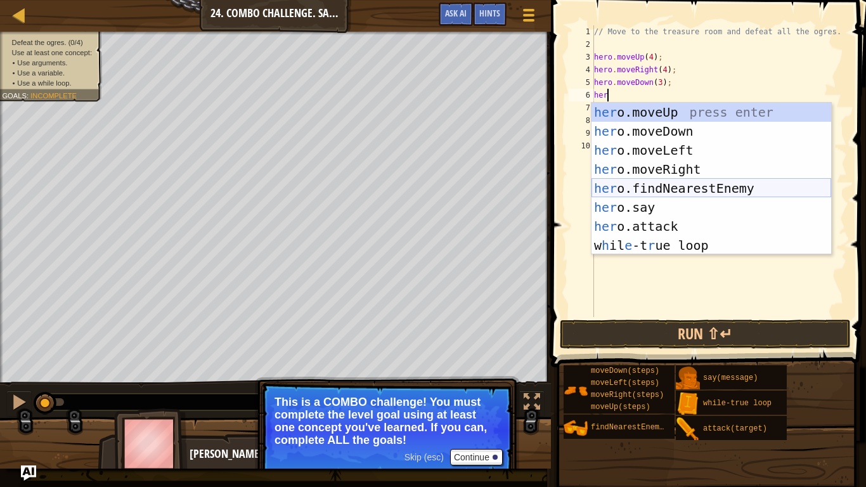
click at [662, 189] on div "her o.moveUp press enter her o.moveDown press enter her o.moveLeft press enter …" at bounding box center [712, 198] width 240 height 190
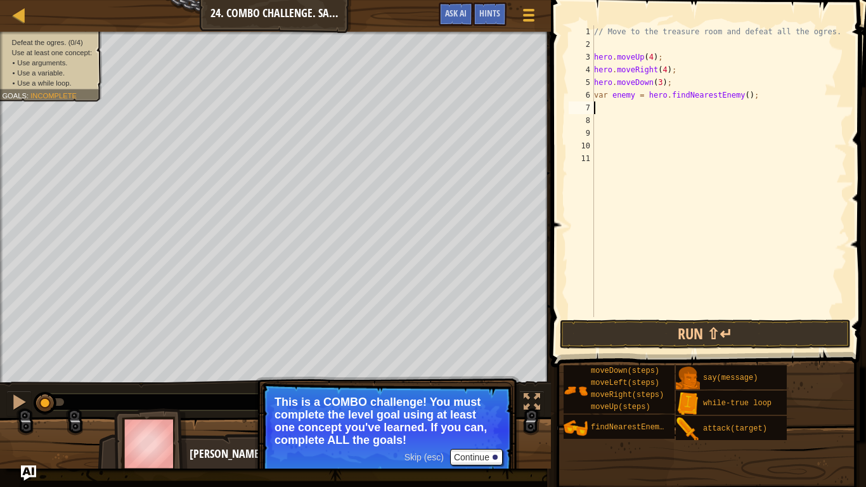
click at [635, 96] on div "// Move to the treasure room and defeat all the ogres. hero . moveUp ( 4 ) ; he…" at bounding box center [720, 183] width 256 height 317
type textarea "var enemy1 = hero.findNearestEnemy();"
click at [634, 103] on div "// Move to the treasure room and defeat all the ogres. hero . moveUp ( 4 ) ; he…" at bounding box center [720, 183] width 256 height 317
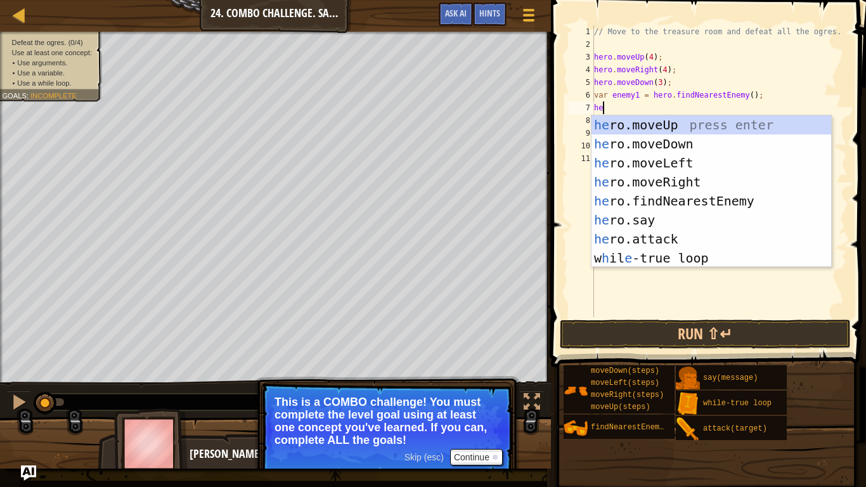
scroll to position [6, 1]
click at [660, 233] on div "her o.moveUp press enter her o.moveDown press enter her o.moveLeft press enter …" at bounding box center [712, 210] width 240 height 190
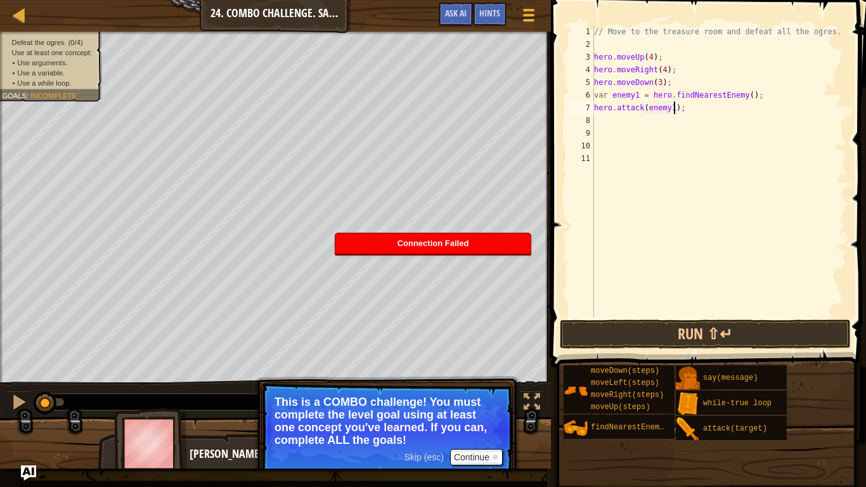
type textarea "hero.attack(enemy1);"
type textarea "her"
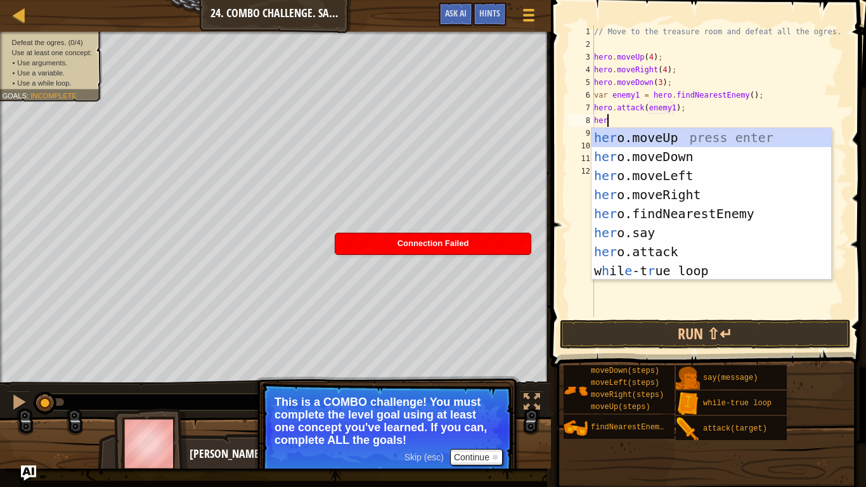
scroll to position [6, 1]
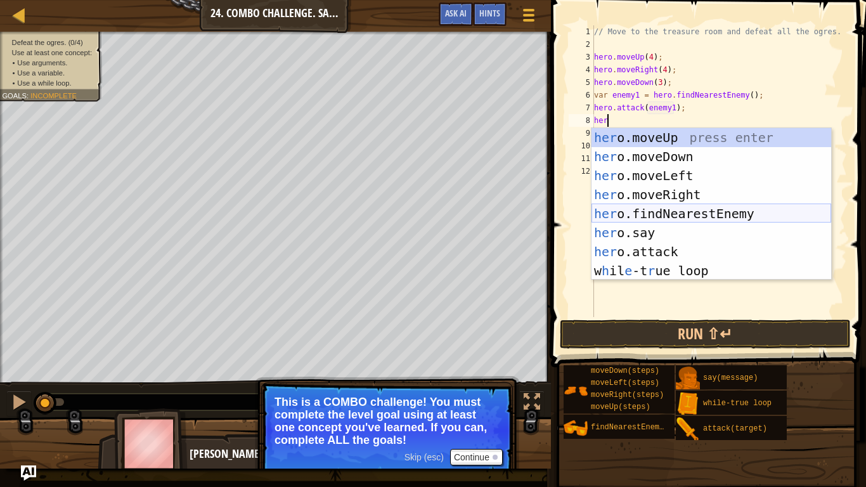
click at [705, 210] on div "her o.moveUp press enter her o.moveDown press enter her o.moveLeft press enter …" at bounding box center [712, 223] width 240 height 190
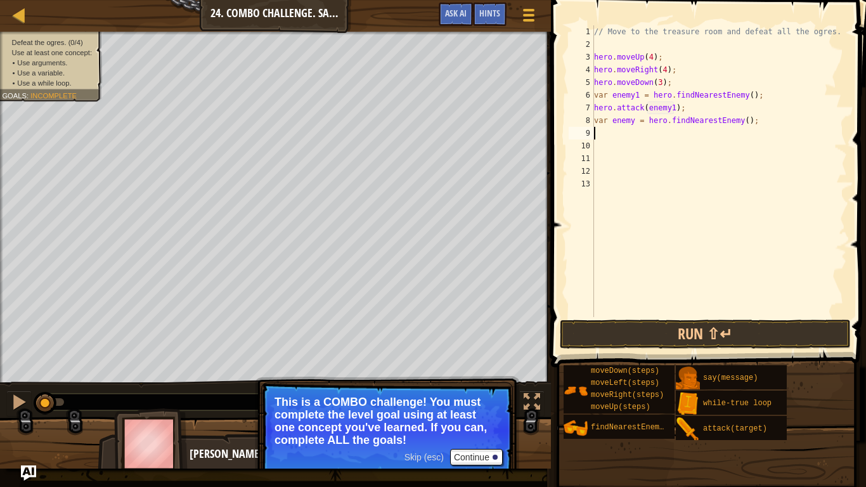
click at [634, 124] on div "// Move to the treasure room and defeat all the ogres. hero . moveUp ( 4 ) ; he…" at bounding box center [720, 183] width 256 height 317
type textarea "var enemy2 = hero.findNearestEnemy();"
click at [769, 121] on div "// Move to the treasure room and defeat all the ogres. hero . moveUp ( 4 ) ; he…" at bounding box center [720, 183] width 256 height 317
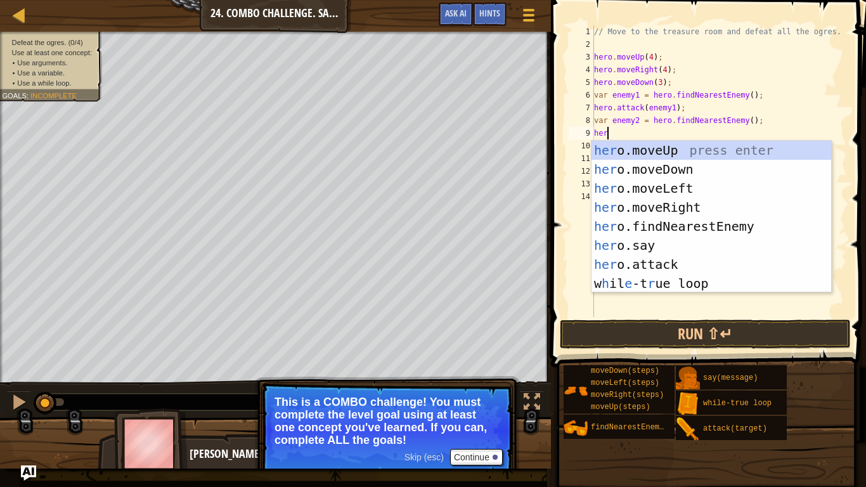
scroll to position [6, 1]
click at [719, 263] on div "her o.moveUp press enter her o.moveDown press enter her o.moveLeft press enter …" at bounding box center [712, 236] width 240 height 190
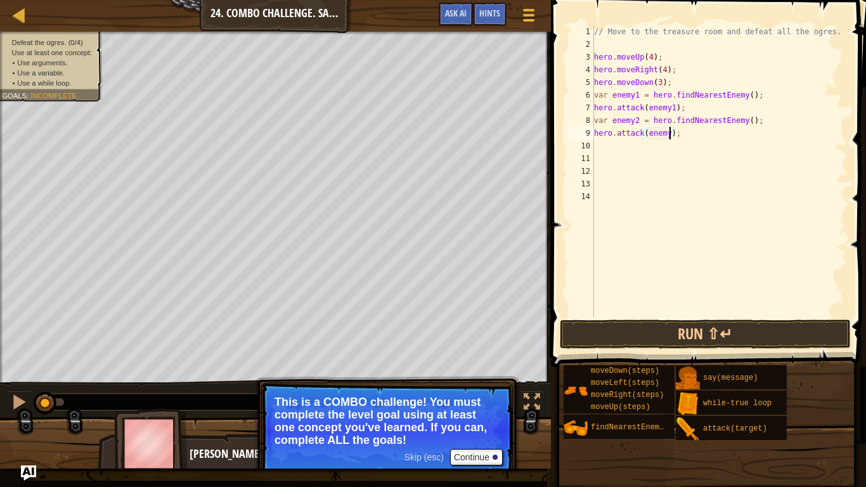
type textarea "hero.attack(enemy2);"
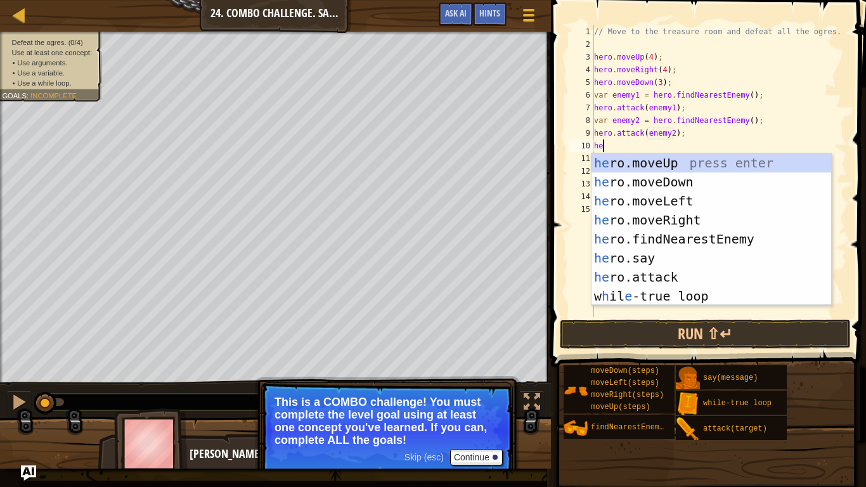
type textarea "her"
click at [742, 240] on div "her o.moveUp press enter her o.moveDown press enter her o.moveLeft press enter …" at bounding box center [712, 248] width 240 height 190
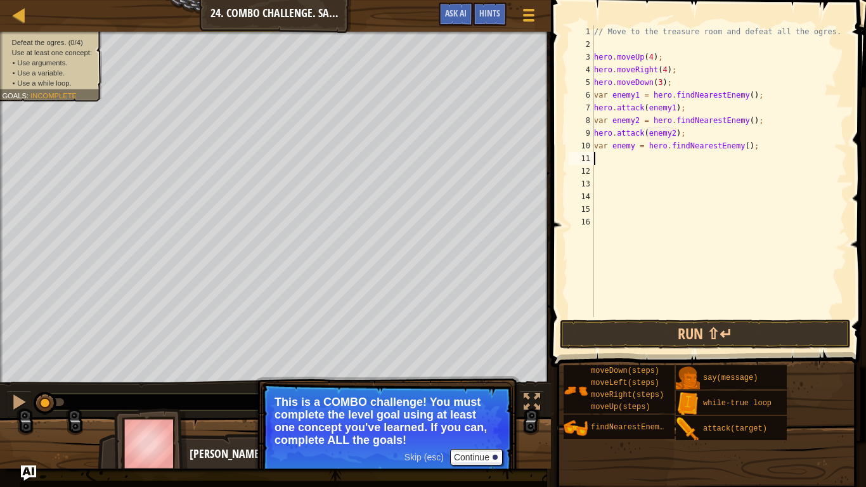
scroll to position [6, 0]
click at [636, 145] on div "// Move to the treasure room and defeat all the ogres. hero . moveUp ( 4 ) ; he…" at bounding box center [720, 183] width 256 height 317
type textarea "var enemy3 = hero.findNearestEnemy();"
click at [665, 159] on div "// Move to the treasure room and defeat all the ogres. hero . moveUp ( 4 ) ; he…" at bounding box center [720, 183] width 256 height 317
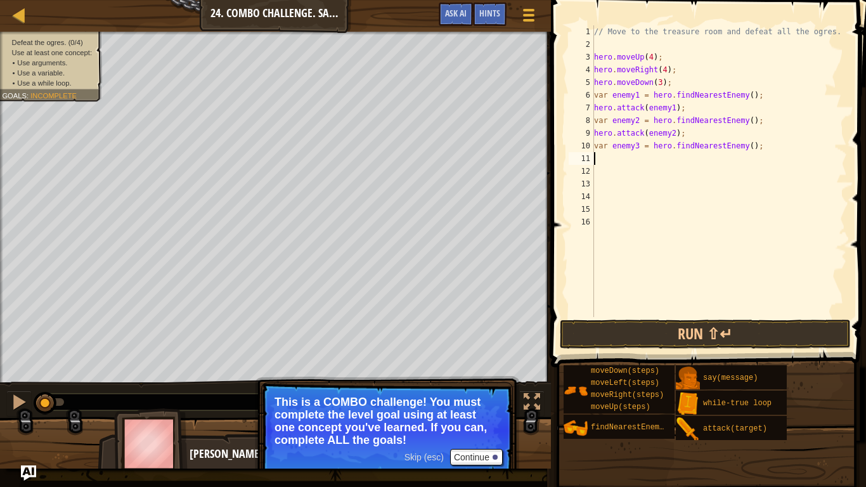
scroll to position [6, 1]
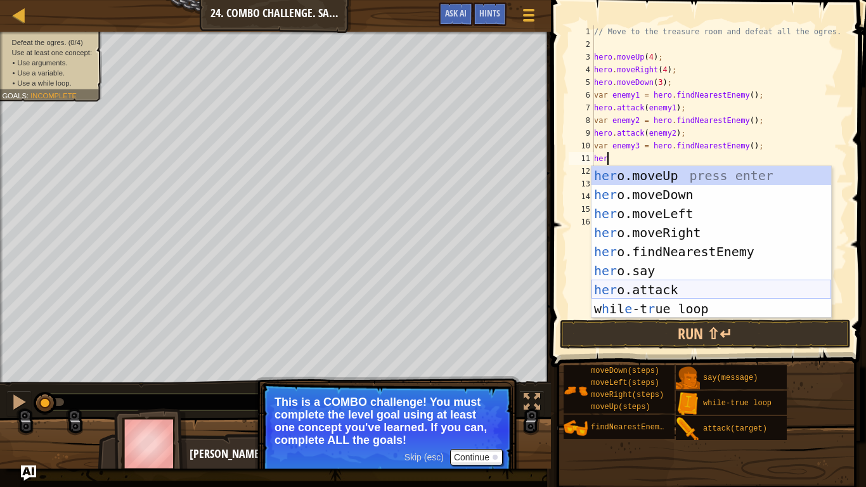
click at [664, 282] on div "her o.moveUp press enter her o.moveDown press enter her o.moveLeft press enter …" at bounding box center [712, 261] width 240 height 190
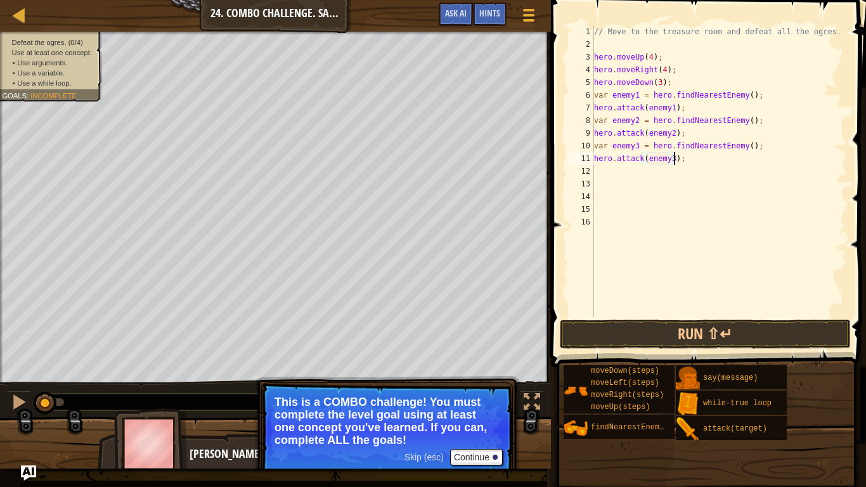
type textarea "hero.attack(enemy3);"
type textarea "her"
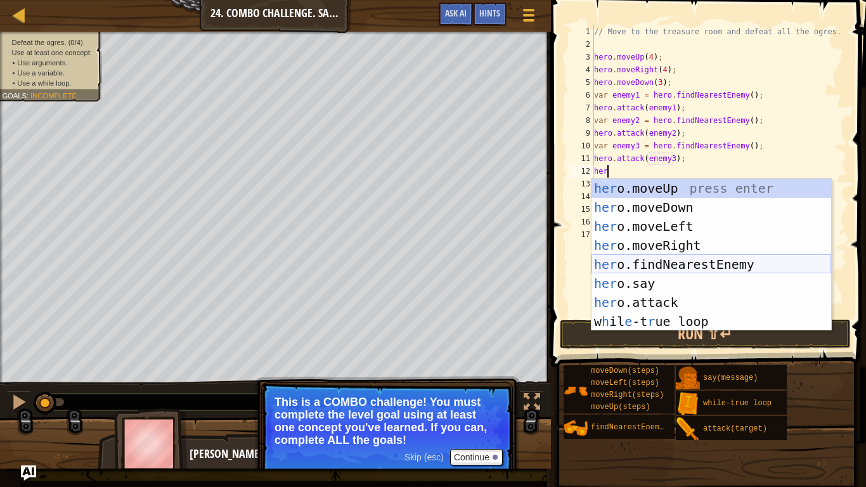
click at [717, 264] on div "her o.moveUp press enter her o.moveDown press enter her o.moveLeft press enter …" at bounding box center [712, 274] width 240 height 190
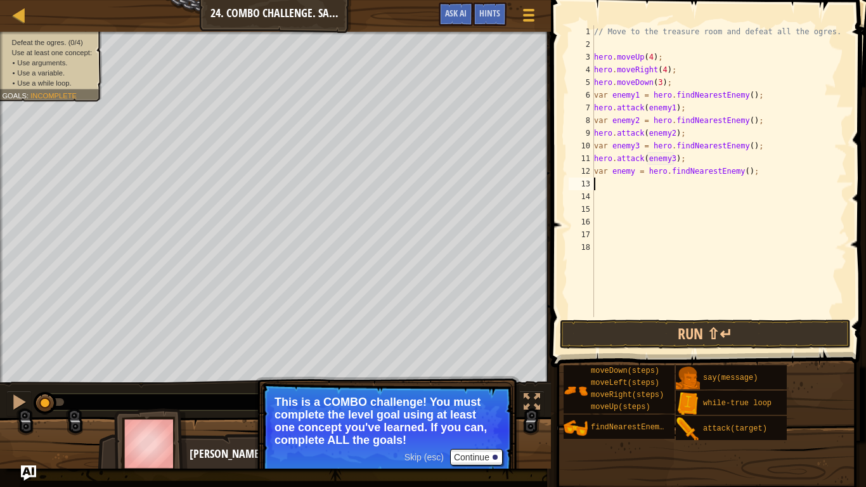
click at [636, 174] on div "// Move to the treasure room and defeat all the ogres. hero . moveUp ( 4 ) ; he…" at bounding box center [720, 183] width 256 height 317
type textarea "var enemy4 = hero.findNearestEnemy();"
click at [669, 185] on div "// Move to the treasure room and defeat all the ogres. hero . moveUp ( 4 ) ; he…" at bounding box center [720, 183] width 256 height 317
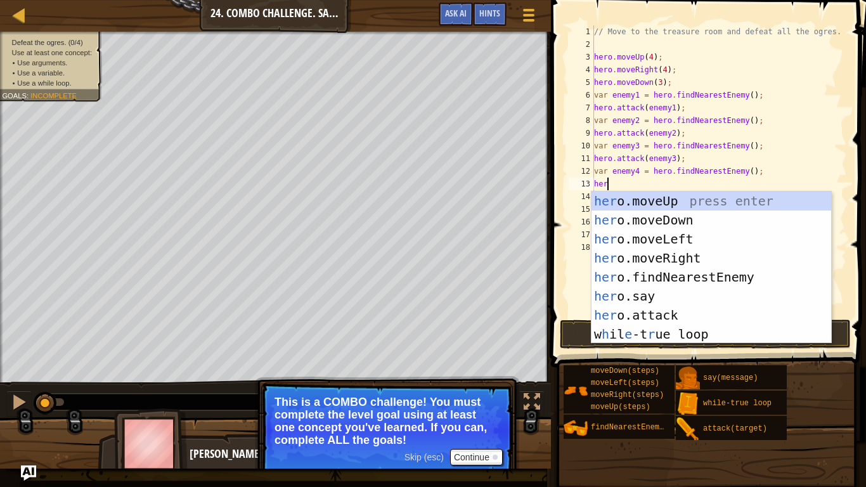
scroll to position [6, 1]
click at [667, 314] on div "her o.moveUp press enter her o.moveDown press enter her o.moveLeft press enter …" at bounding box center [712, 287] width 240 height 190
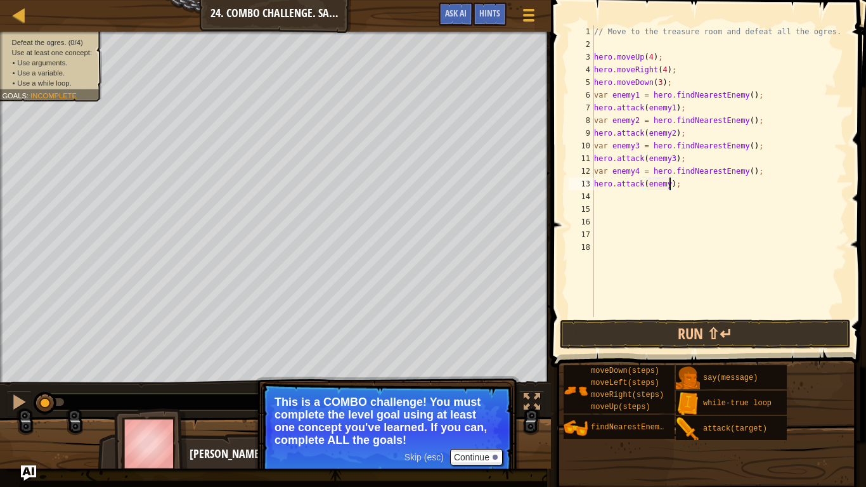
scroll to position [6, 11]
click at [714, 322] on button "Run ⇧↵" at bounding box center [705, 334] width 291 height 29
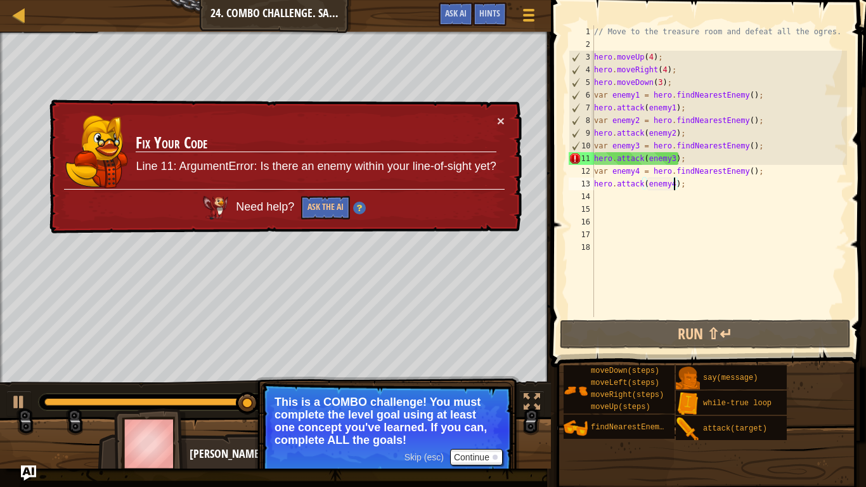
click at [679, 84] on div "// Move to the treasure room and defeat all the ogres. hero . moveUp ( 4 ) ; he…" at bounding box center [720, 183] width 256 height 317
type textarea "hero.moveDown(3);"
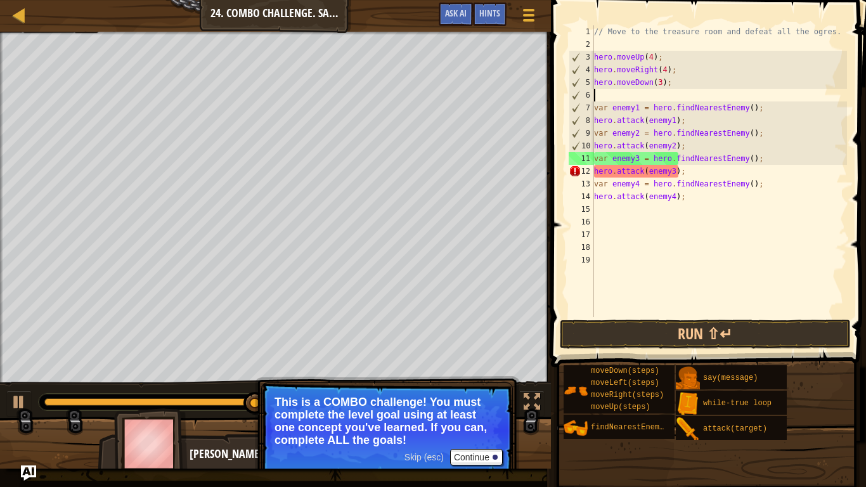
scroll to position [6, 0]
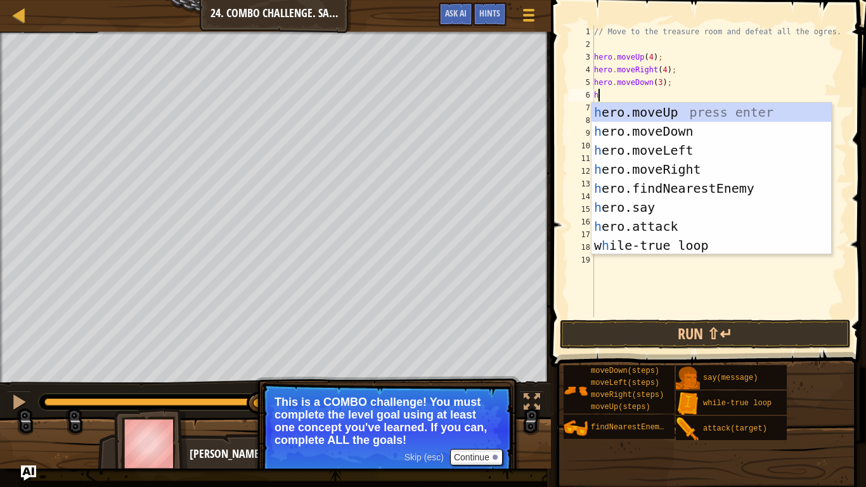
type textarea "her"
click at [677, 150] on div "her o.moveUp press enter her o.moveDown press enter her o.moveLeft press enter …" at bounding box center [712, 198] width 240 height 190
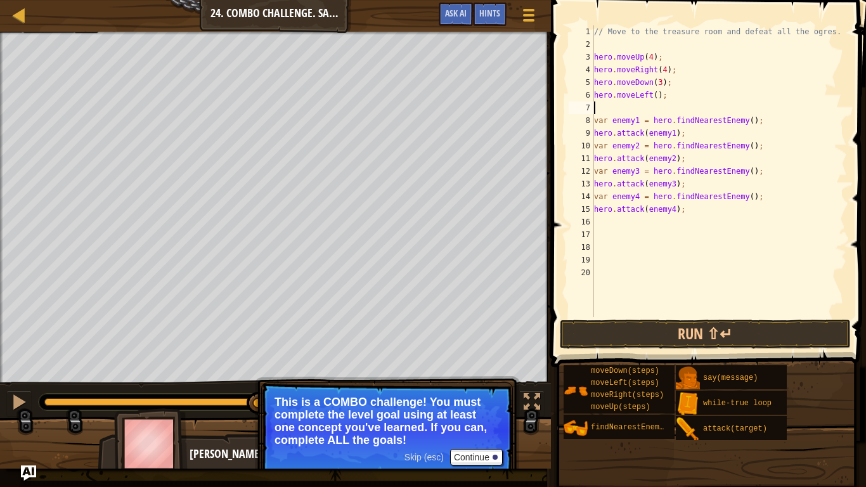
scroll to position [6, 0]
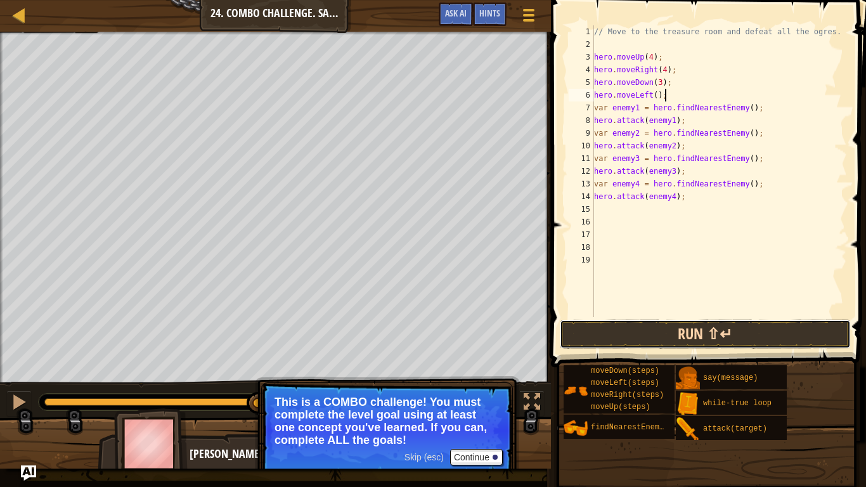
click at [651, 337] on button "Run ⇧↵" at bounding box center [705, 334] width 291 height 29
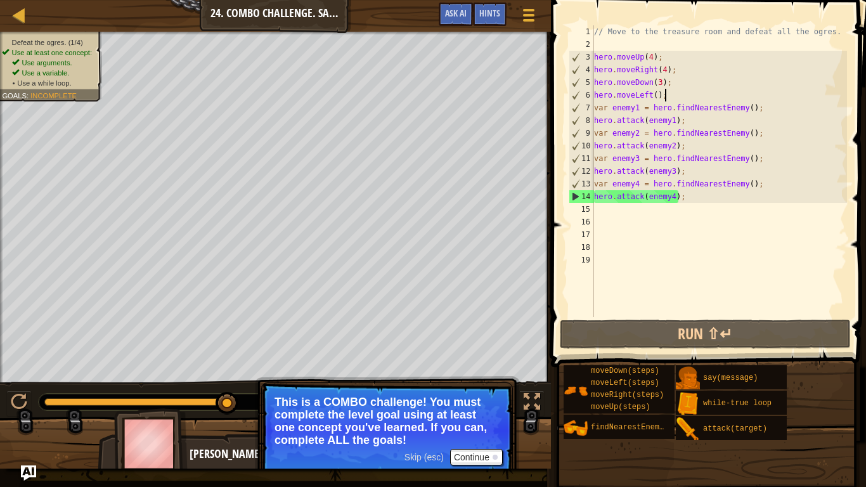
click at [696, 194] on div "// Move to the treasure room and defeat all the ogres. hero . moveUp ( 4 ) ; he…" at bounding box center [720, 183] width 256 height 317
type textarea "hero.attack(enemy4);"
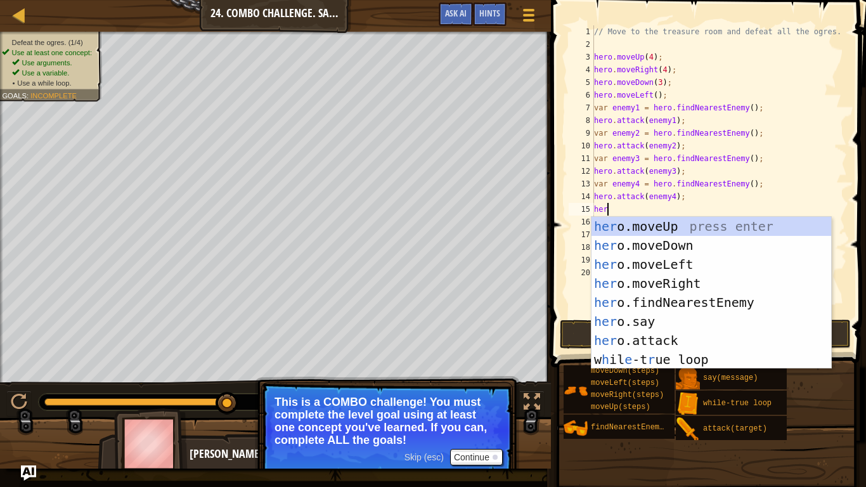
scroll to position [6, 1]
click at [695, 337] on div "her o.moveUp press enter her o.moveDown press enter her o.moveLeft press enter …" at bounding box center [712, 312] width 240 height 190
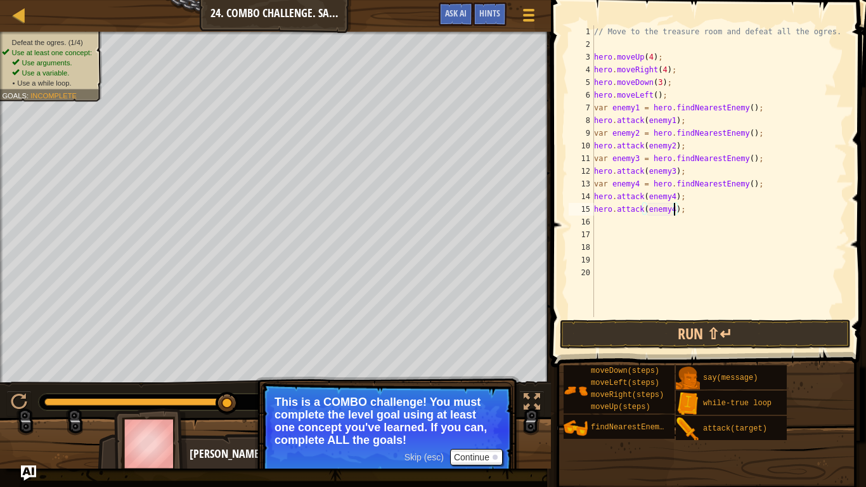
scroll to position [6, 11]
click at [706, 171] on div "// Move to the treasure room and defeat all the ogres. hero . moveUp ( 4 ) ; he…" at bounding box center [720, 183] width 256 height 317
type textarea "hero.attack(enemy3);"
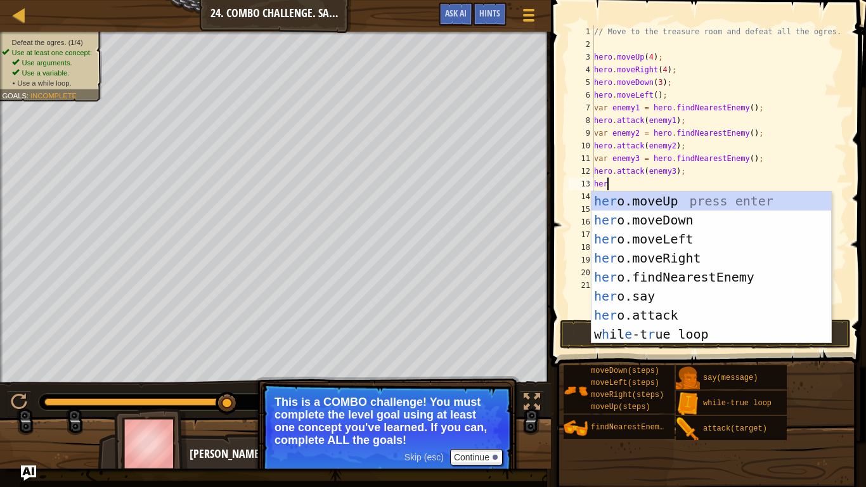
scroll to position [6, 1]
click at [696, 311] on div "her o.moveUp press enter her o.moveDown press enter her o.moveLeft press enter …" at bounding box center [712, 287] width 240 height 190
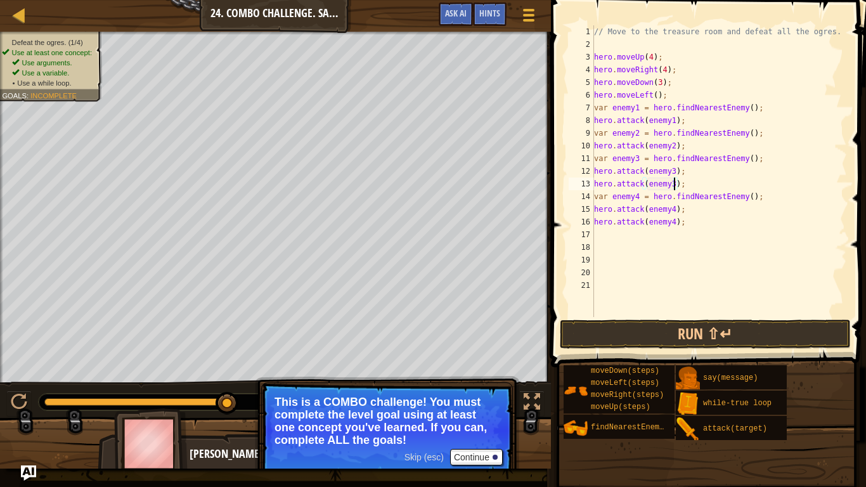
scroll to position [6, 11]
click at [694, 148] on div "// Move to the treasure room and defeat all the ogres. hero . moveUp ( 4 ) ; he…" at bounding box center [720, 183] width 256 height 317
type textarea "hero.attack(enemy2);"
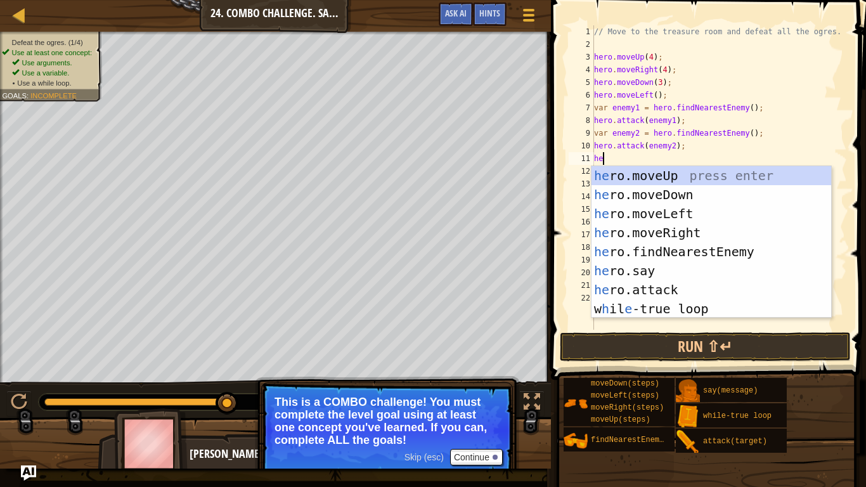
scroll to position [6, 1]
click at [700, 284] on div "her o.moveUp press enter her o.moveDown press enter her o.moveLeft press enter …" at bounding box center [712, 261] width 240 height 190
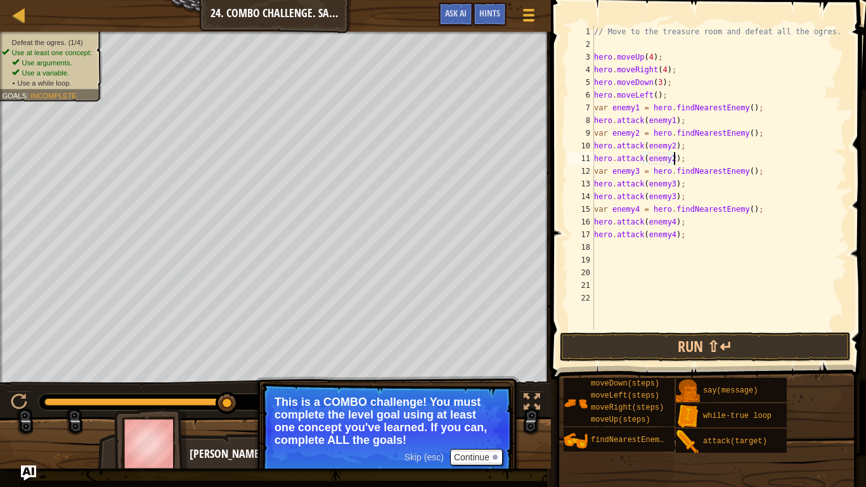
scroll to position [6, 11]
click at [700, 123] on div "// Move to the treasure room and defeat all the ogres. hero . moveUp ( 4 ) ; he…" at bounding box center [720, 190] width 256 height 330
type textarea "hero.attack(enemy1);"
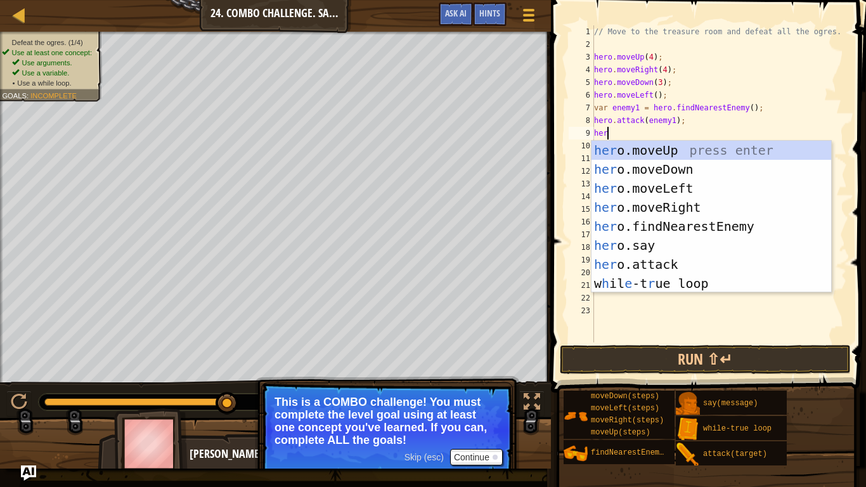
scroll to position [6, 1]
click at [690, 261] on div "her o.moveUp press enter her o.moveDown press enter her o.moveLeft press enter …" at bounding box center [712, 236] width 240 height 190
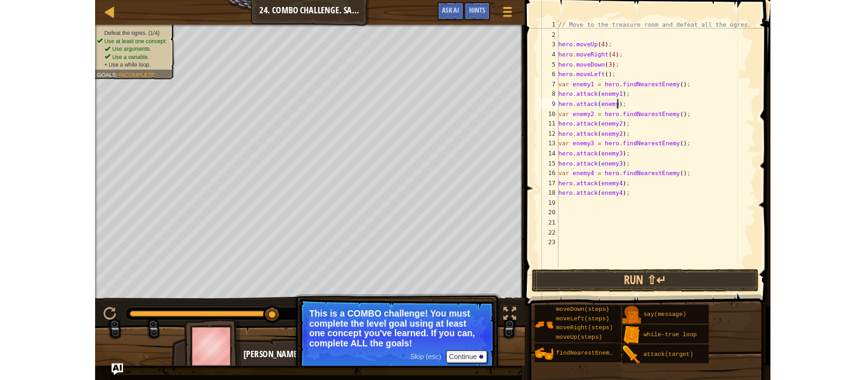
scroll to position [6, 11]
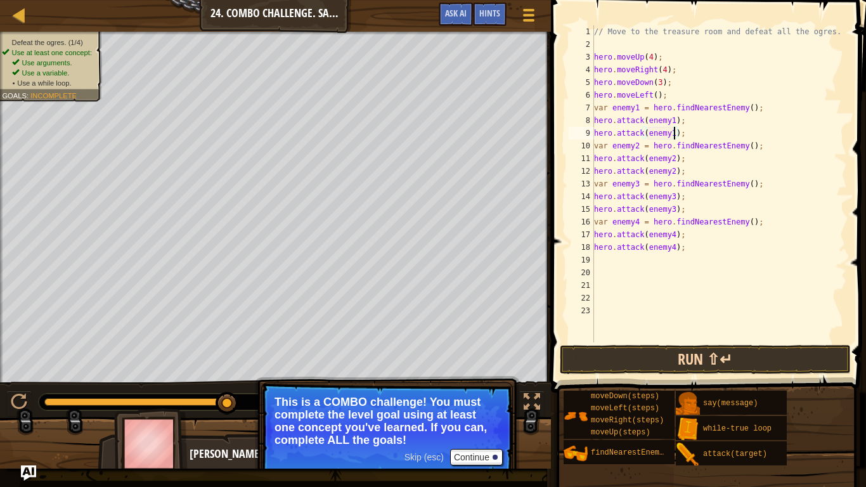
type textarea "hero.attack(enemy1);"
click at [745, 352] on button "Run ⇧↵" at bounding box center [705, 359] width 291 height 29
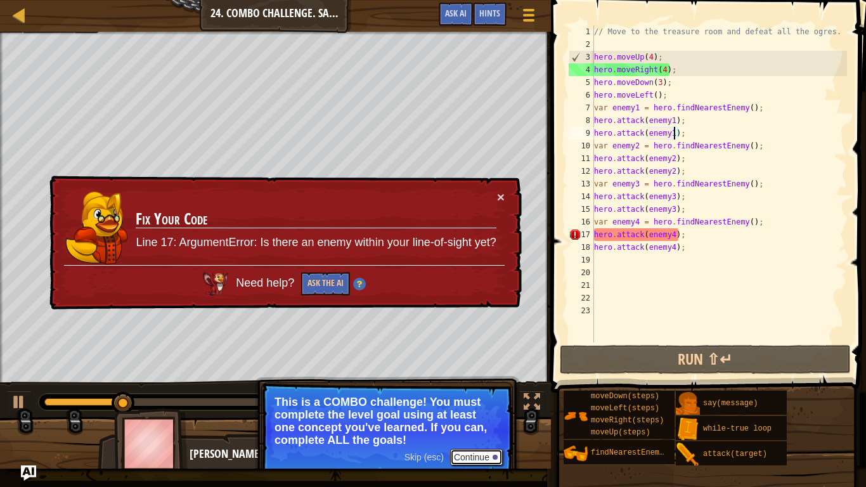
click at [482, 452] on button "Continue" at bounding box center [476, 457] width 53 height 16
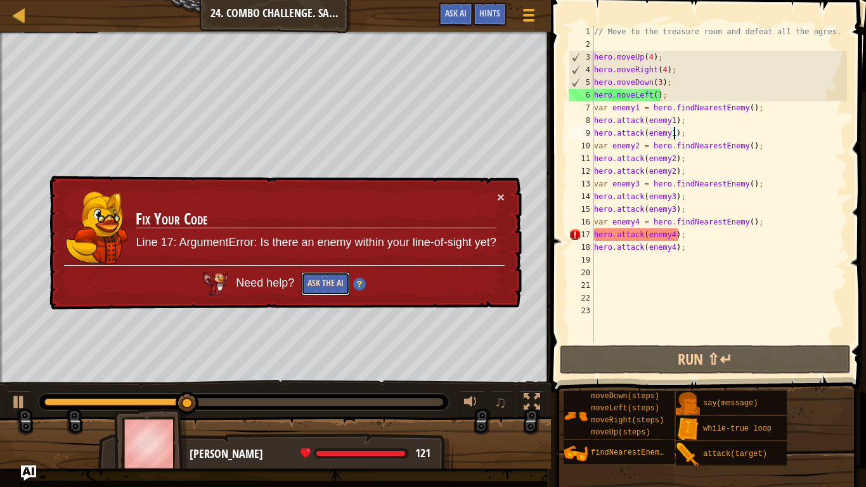
click at [323, 284] on button "Ask the AI" at bounding box center [325, 283] width 49 height 23
